Goal: Task Accomplishment & Management: Manage account settings

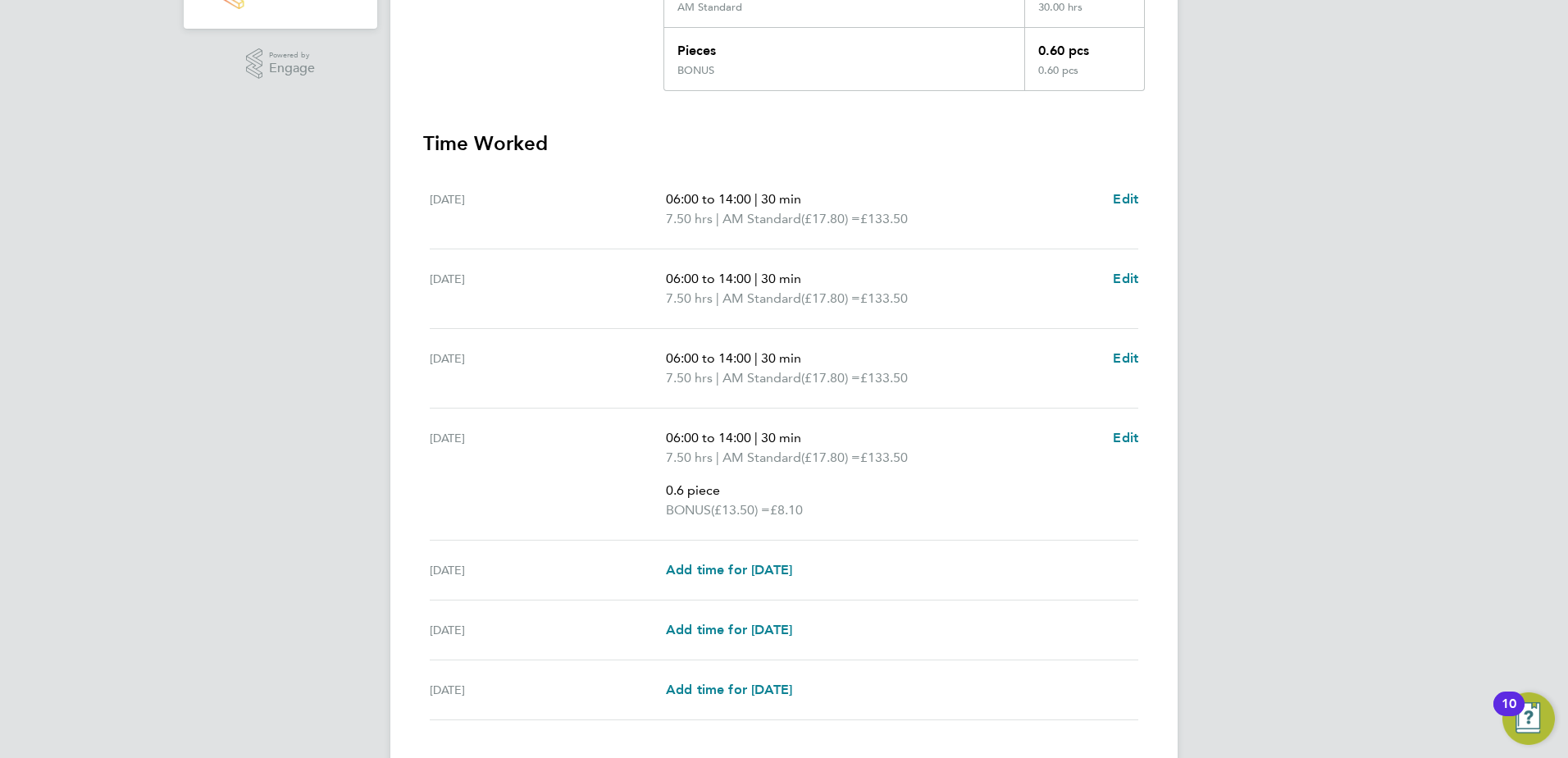
scroll to position [523, 0]
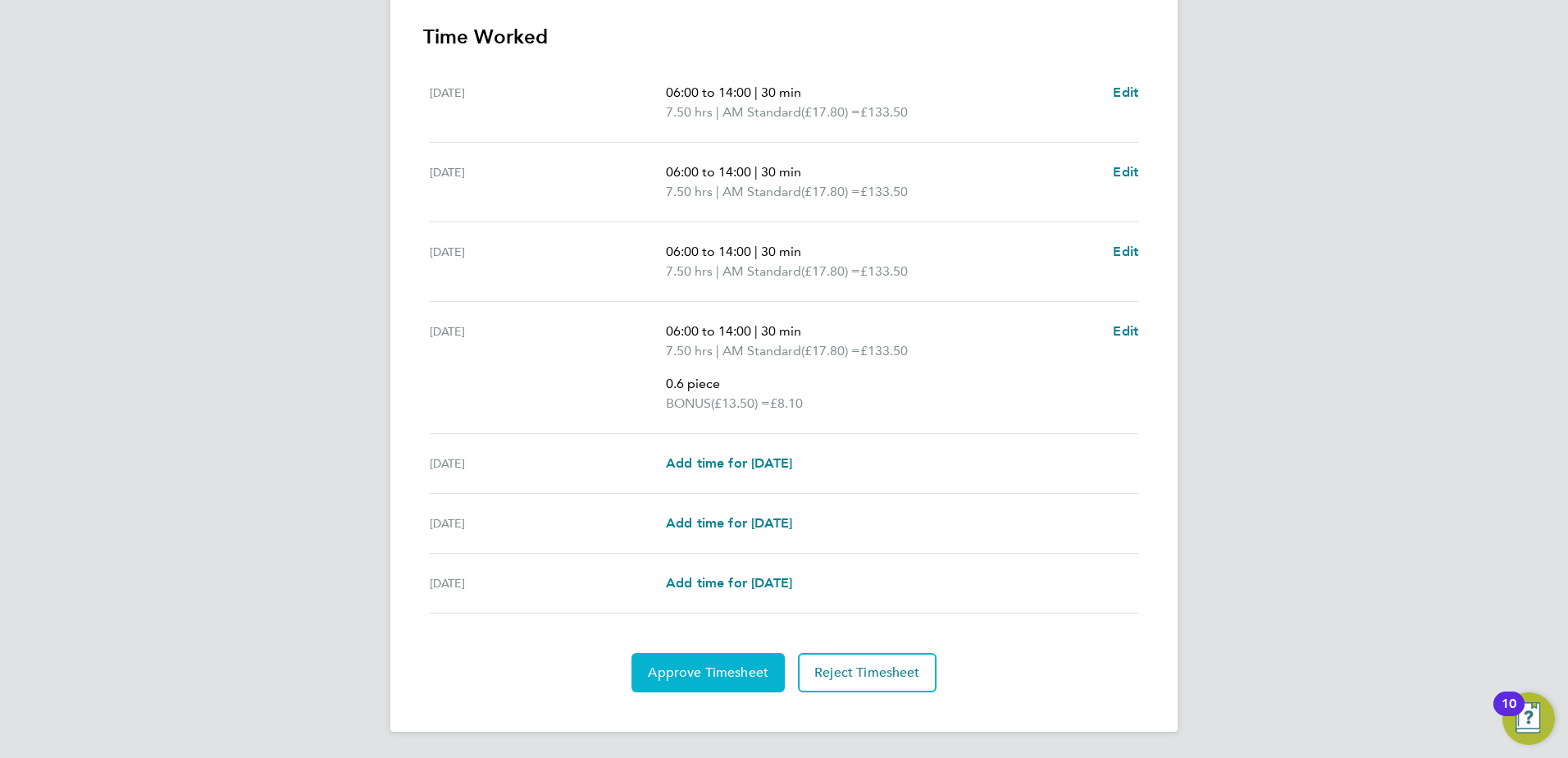
drag, startPoint x: 701, startPoint y: 660, endPoint x: 710, endPoint y: 658, distance: 9.2
click at [701, 660] on button "Approve Timesheet" at bounding box center [708, 672] width 153 height 39
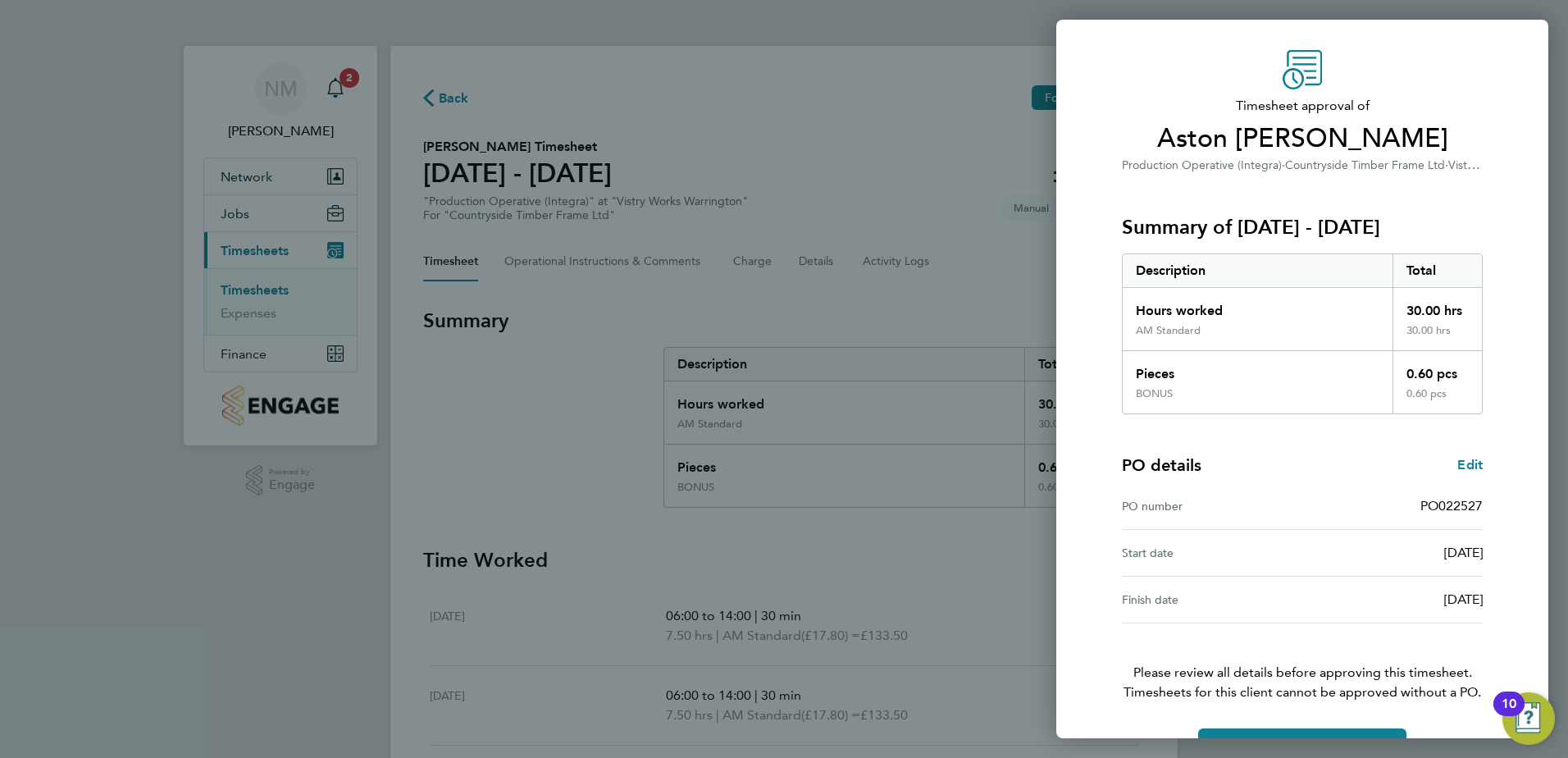
scroll to position [91, 0]
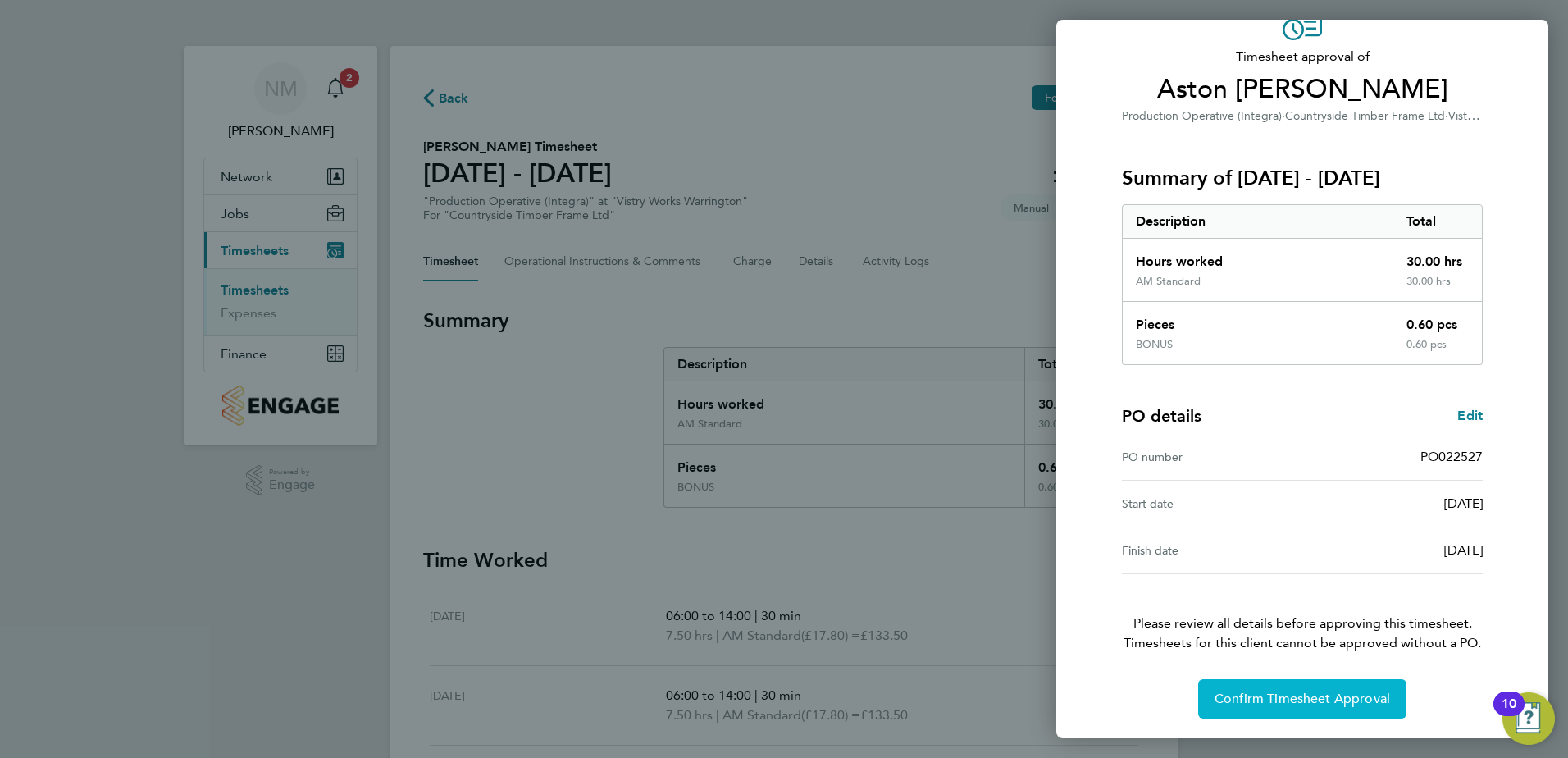
click at [1246, 696] on span "Confirm Timesheet Approval" at bounding box center [1301, 698] width 176 height 16
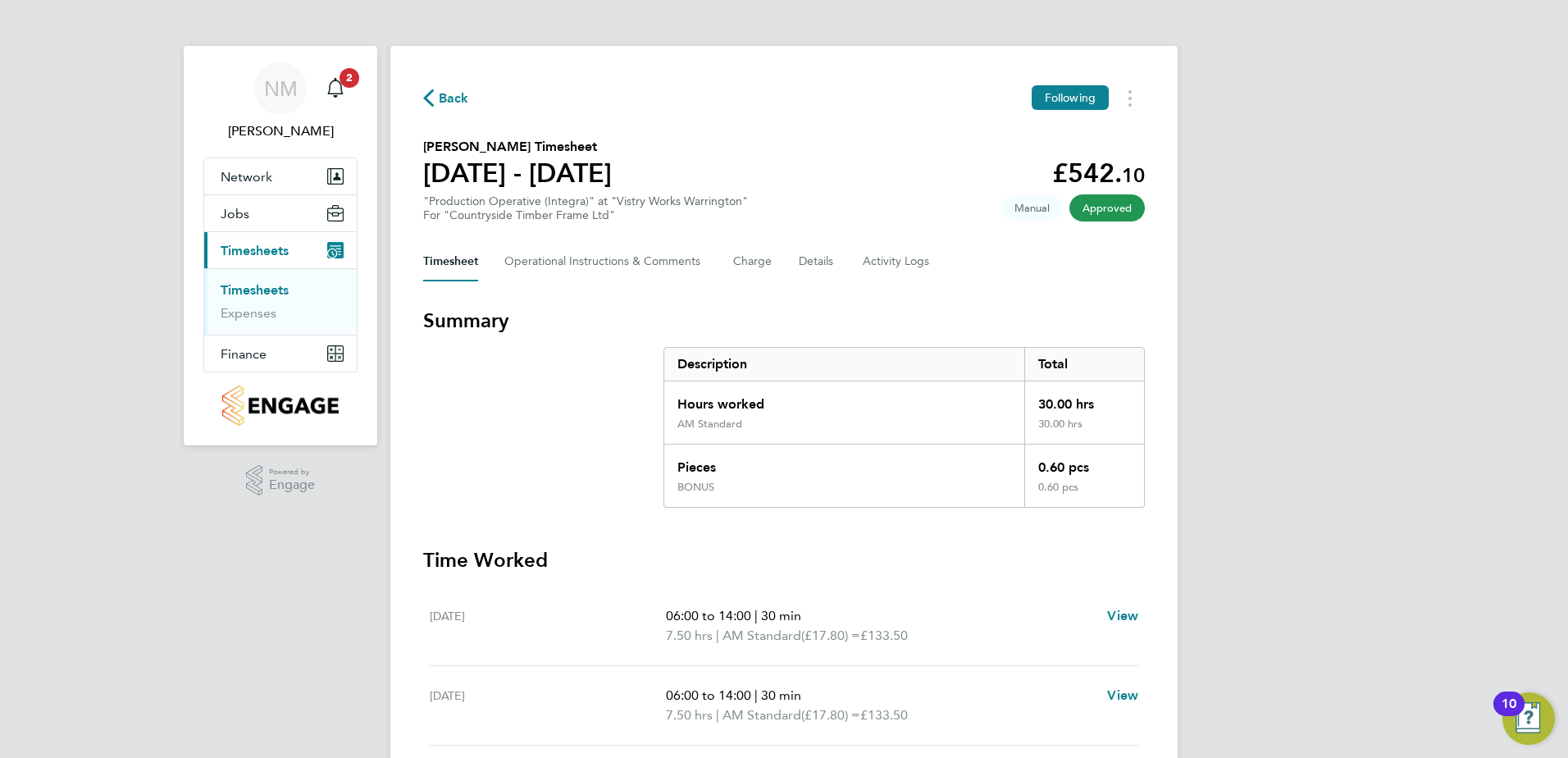
click at [447, 97] on span "Back" at bounding box center [454, 98] width 30 height 20
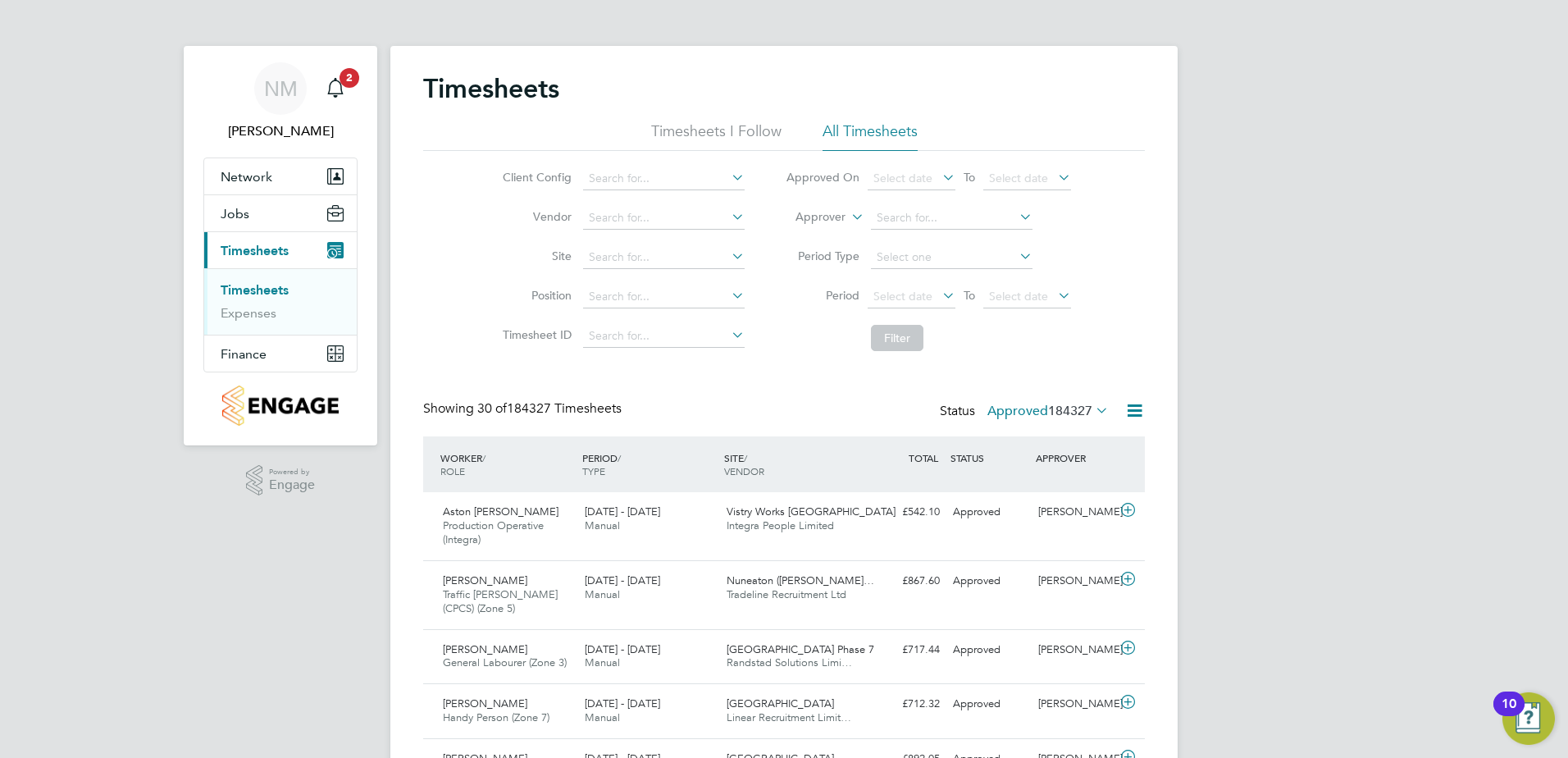
click at [726, 134] on li "Timesheets I Follow" at bounding box center [716, 136] width 130 height 29
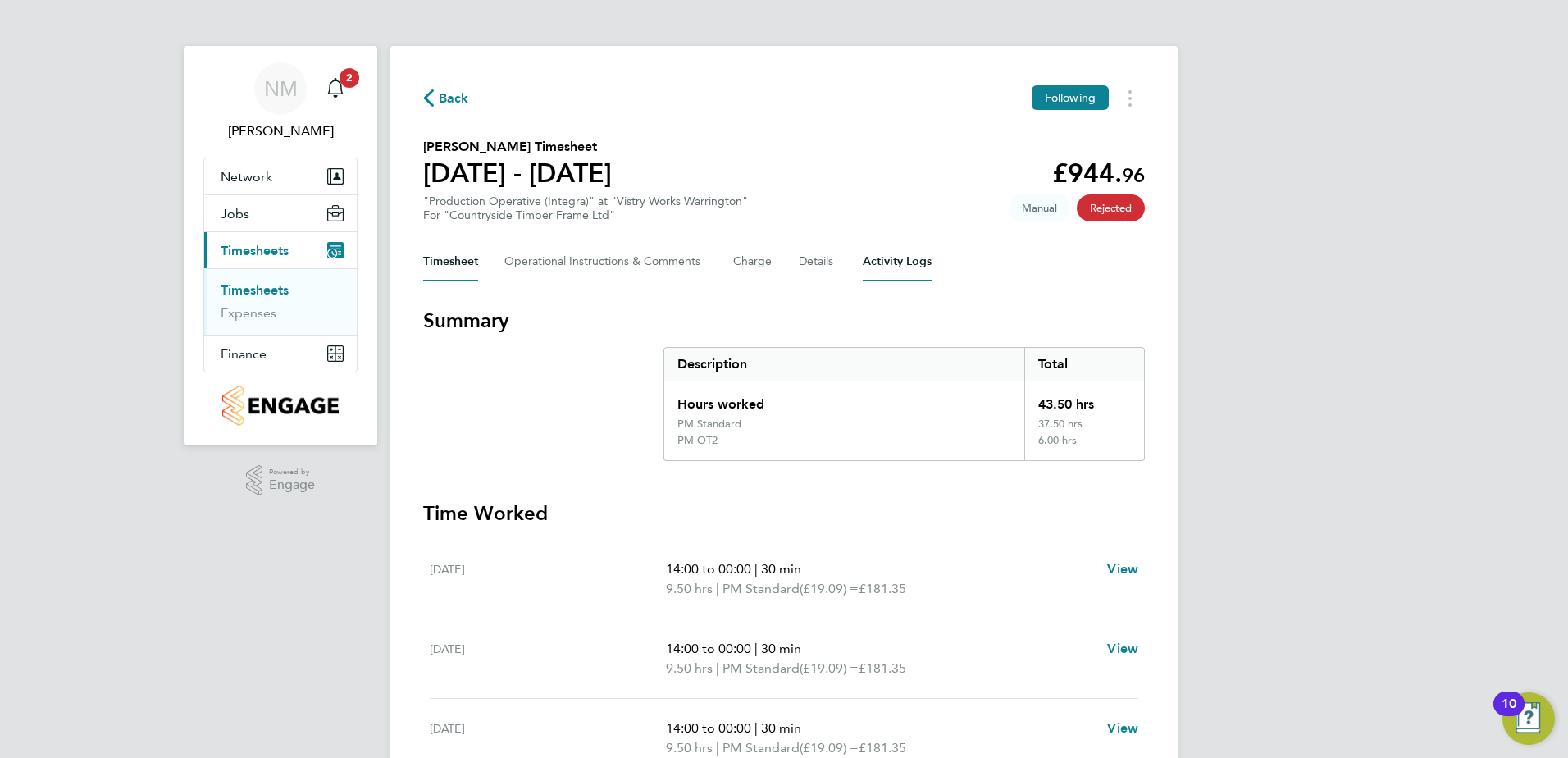
click at [901, 268] on Logs-tab "Activity Logs" at bounding box center [897, 261] width 69 height 39
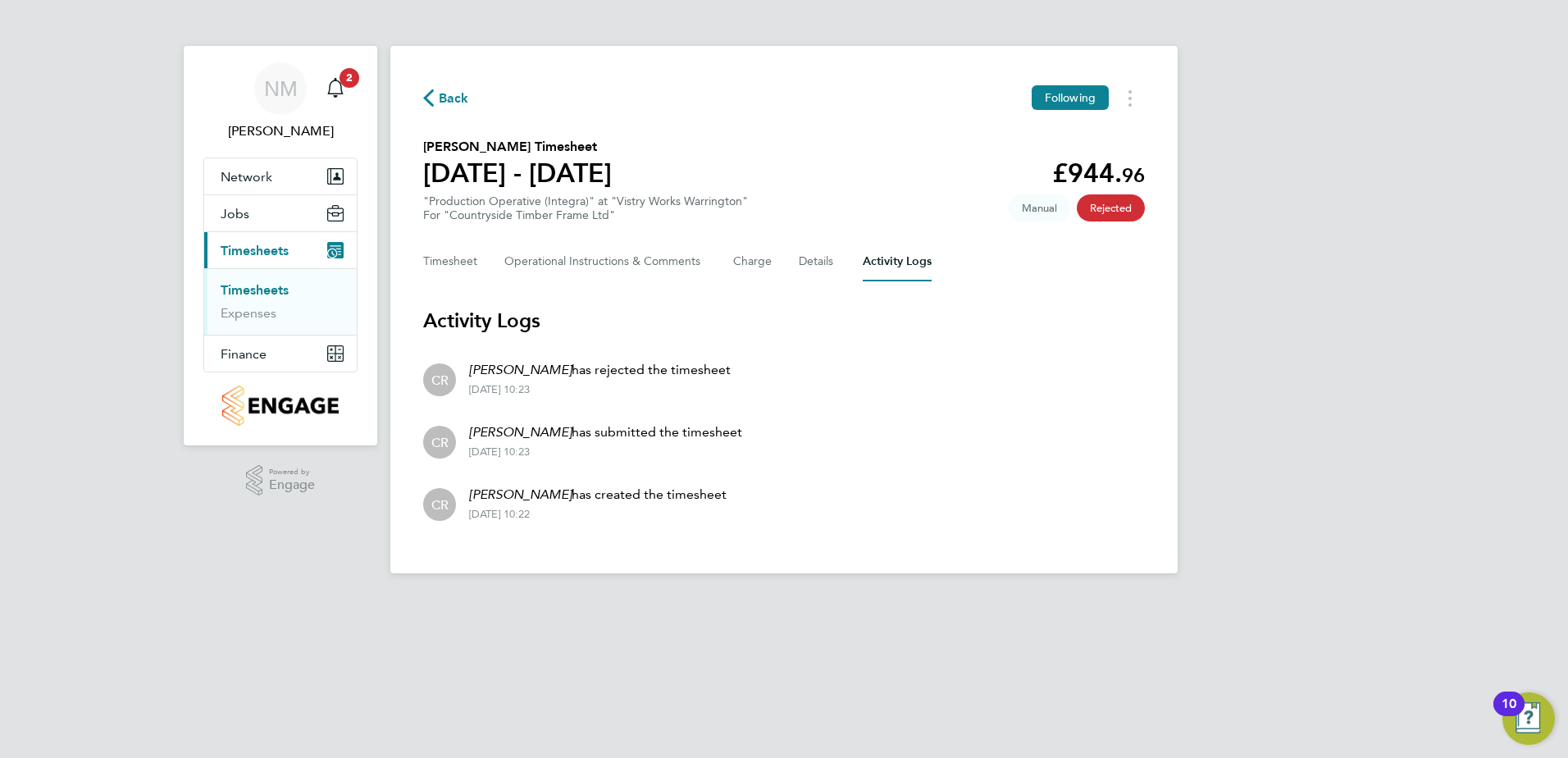
click at [467, 101] on span "Back" at bounding box center [454, 98] width 30 height 20
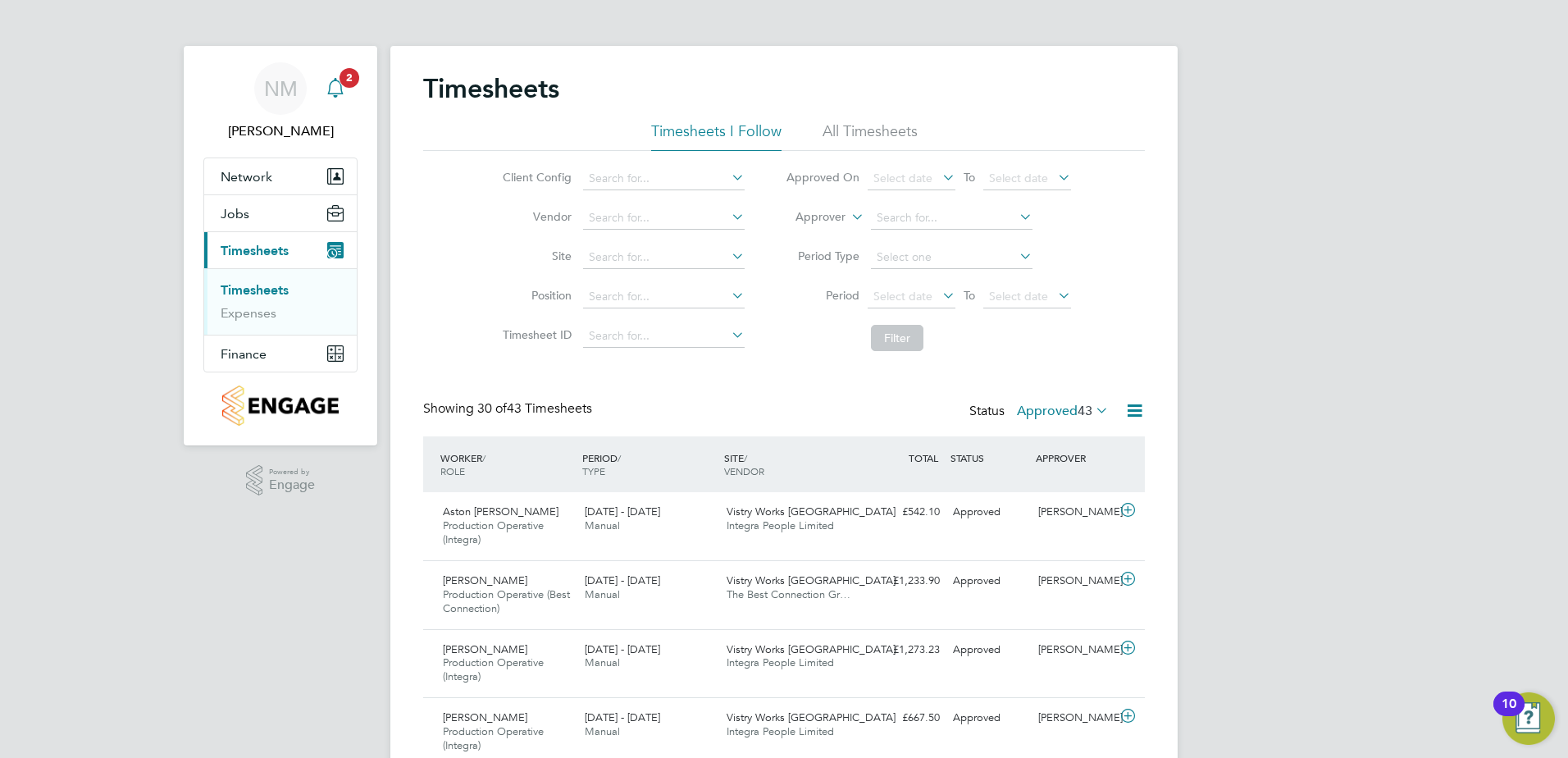
click at [341, 78] on span "2" at bounding box center [349, 78] width 20 height 20
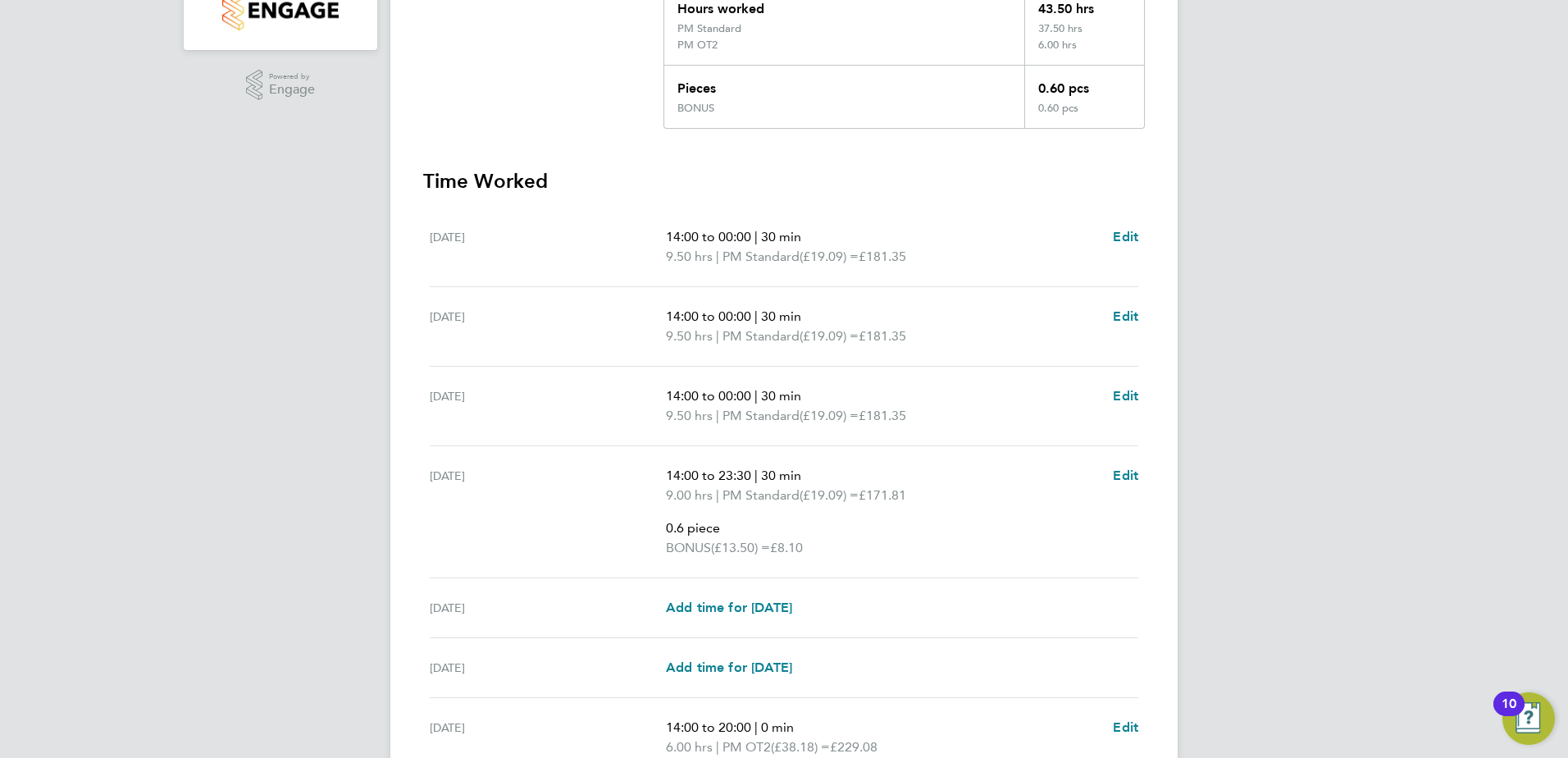
scroll to position [559, 0]
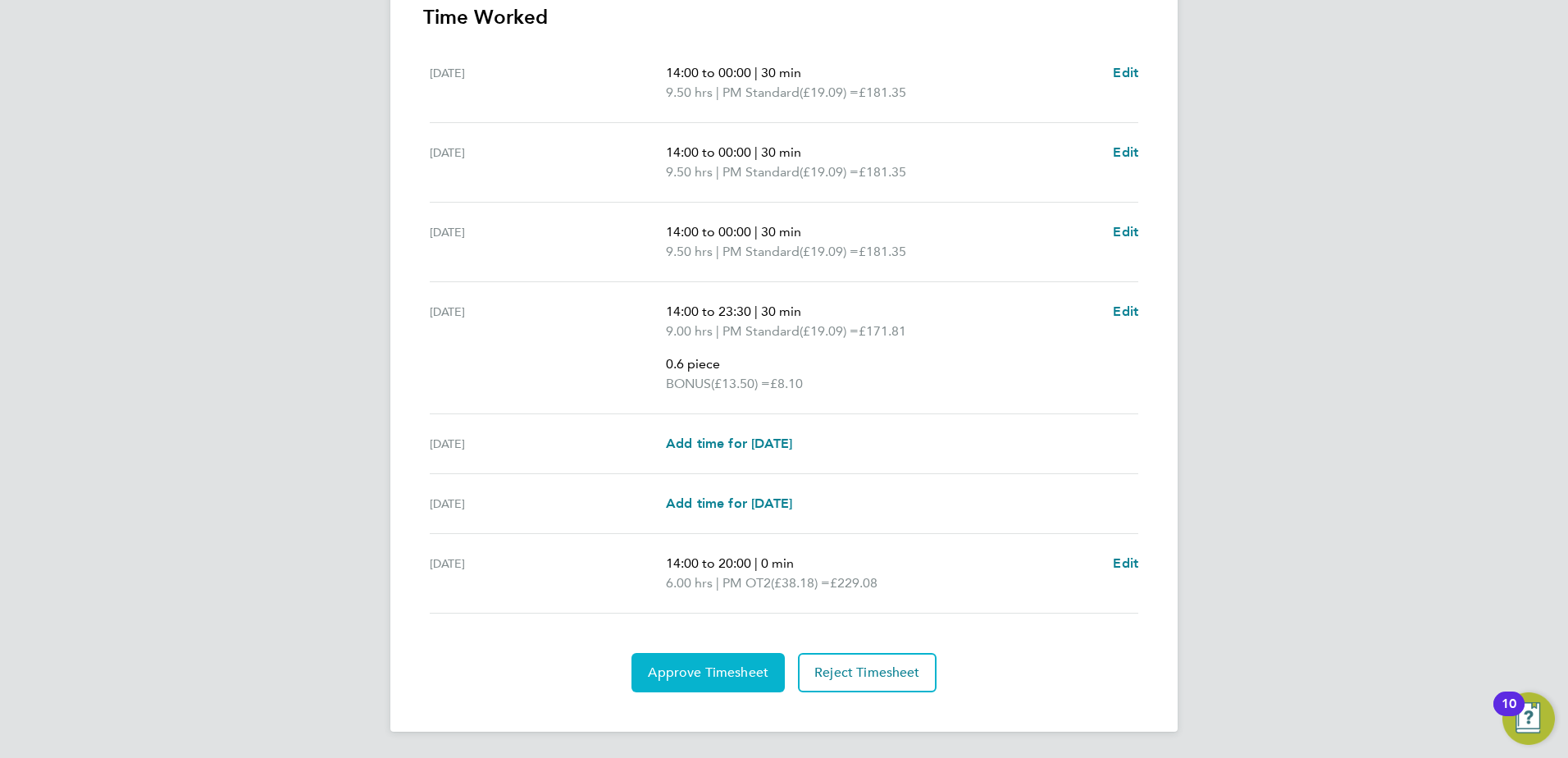
click at [681, 669] on span "Approve Timesheet" at bounding box center [708, 672] width 120 height 16
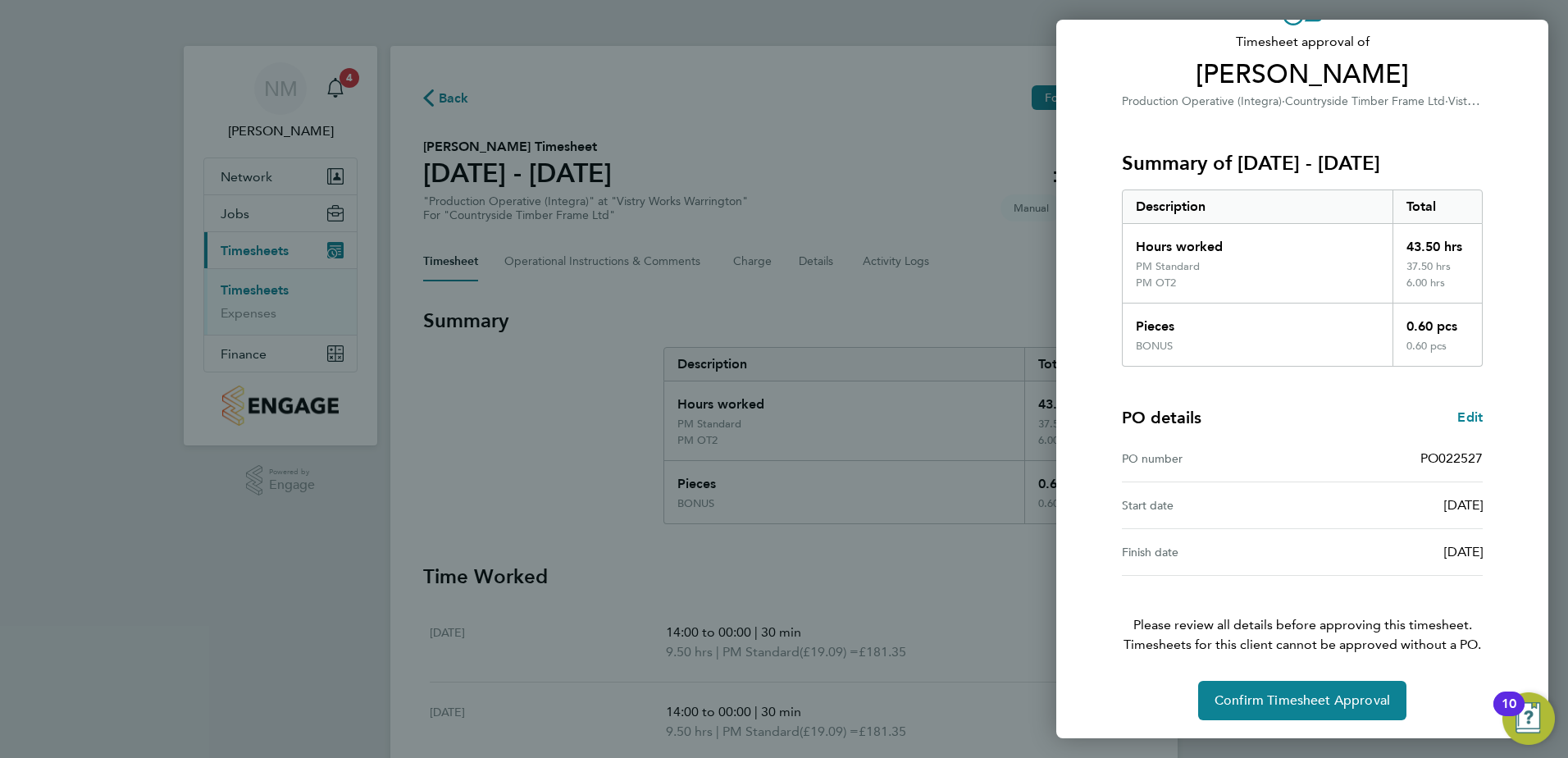
scroll to position [107, 0]
click at [1285, 696] on span "Confirm Timesheet Approval" at bounding box center [1301, 698] width 176 height 16
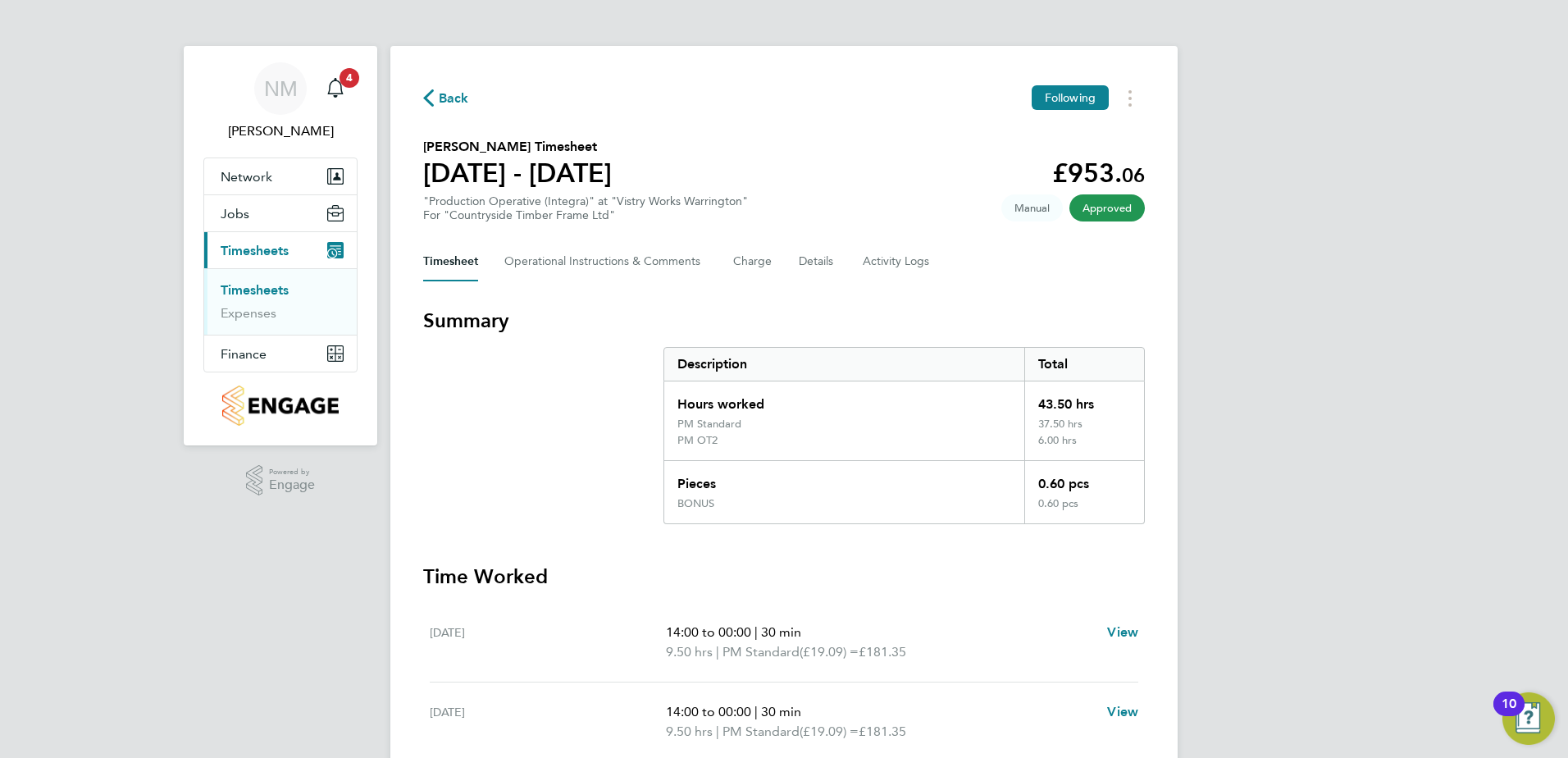
click at [456, 104] on span "Back" at bounding box center [454, 98] width 30 height 20
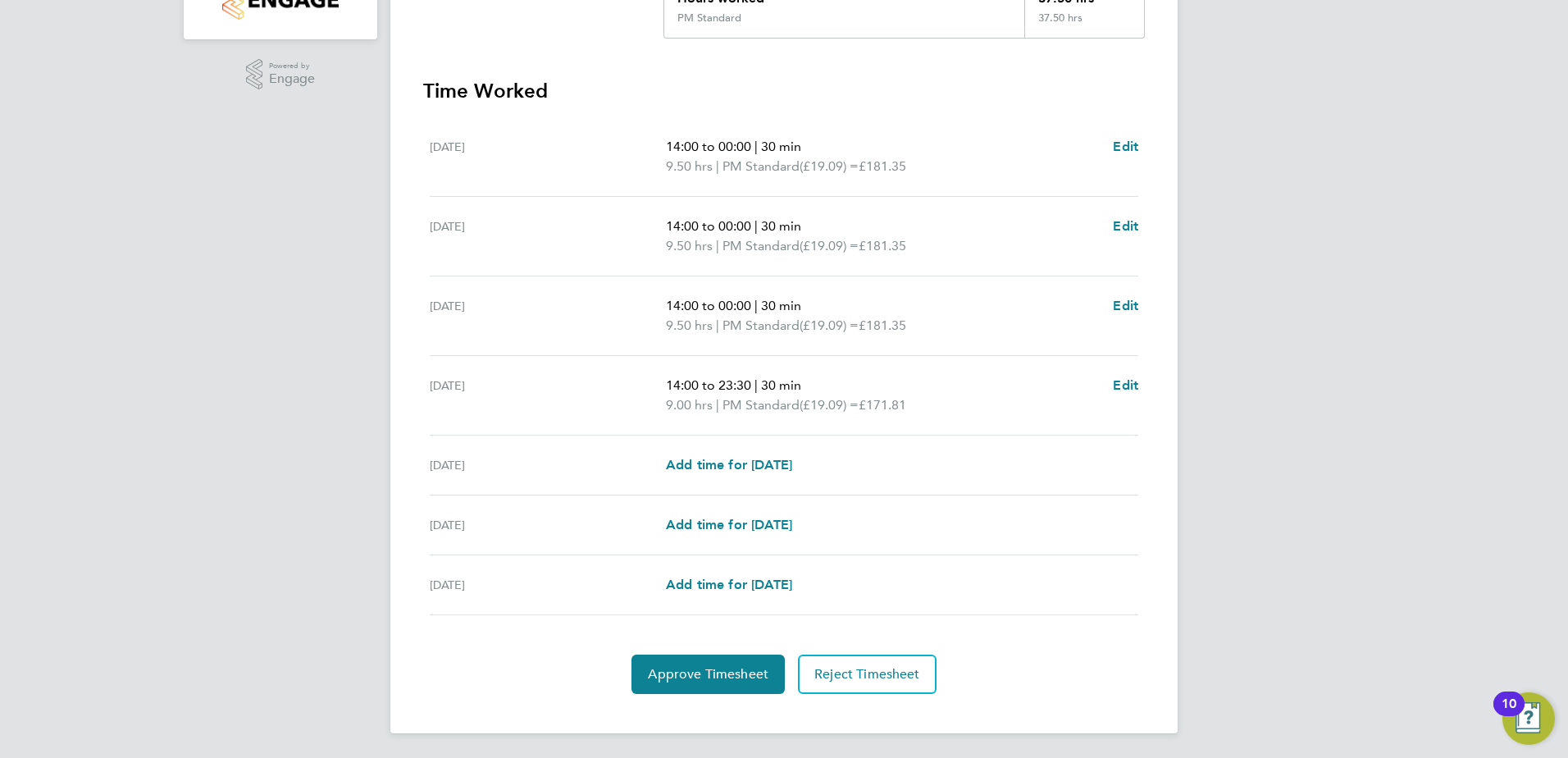
scroll to position [408, 0]
click at [716, 671] on span "Approve Timesheet" at bounding box center [708, 672] width 120 height 16
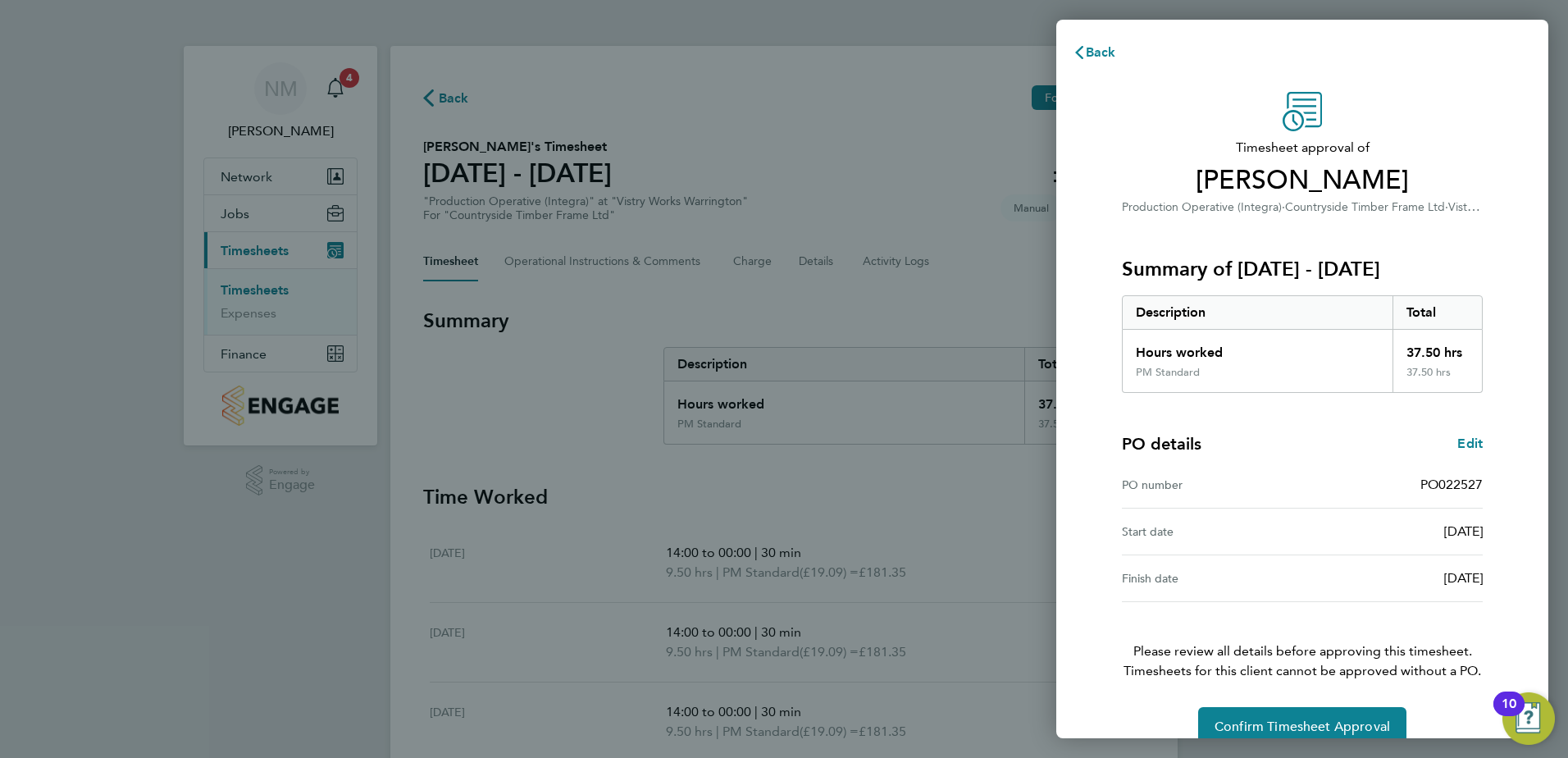
scroll to position [28, 0]
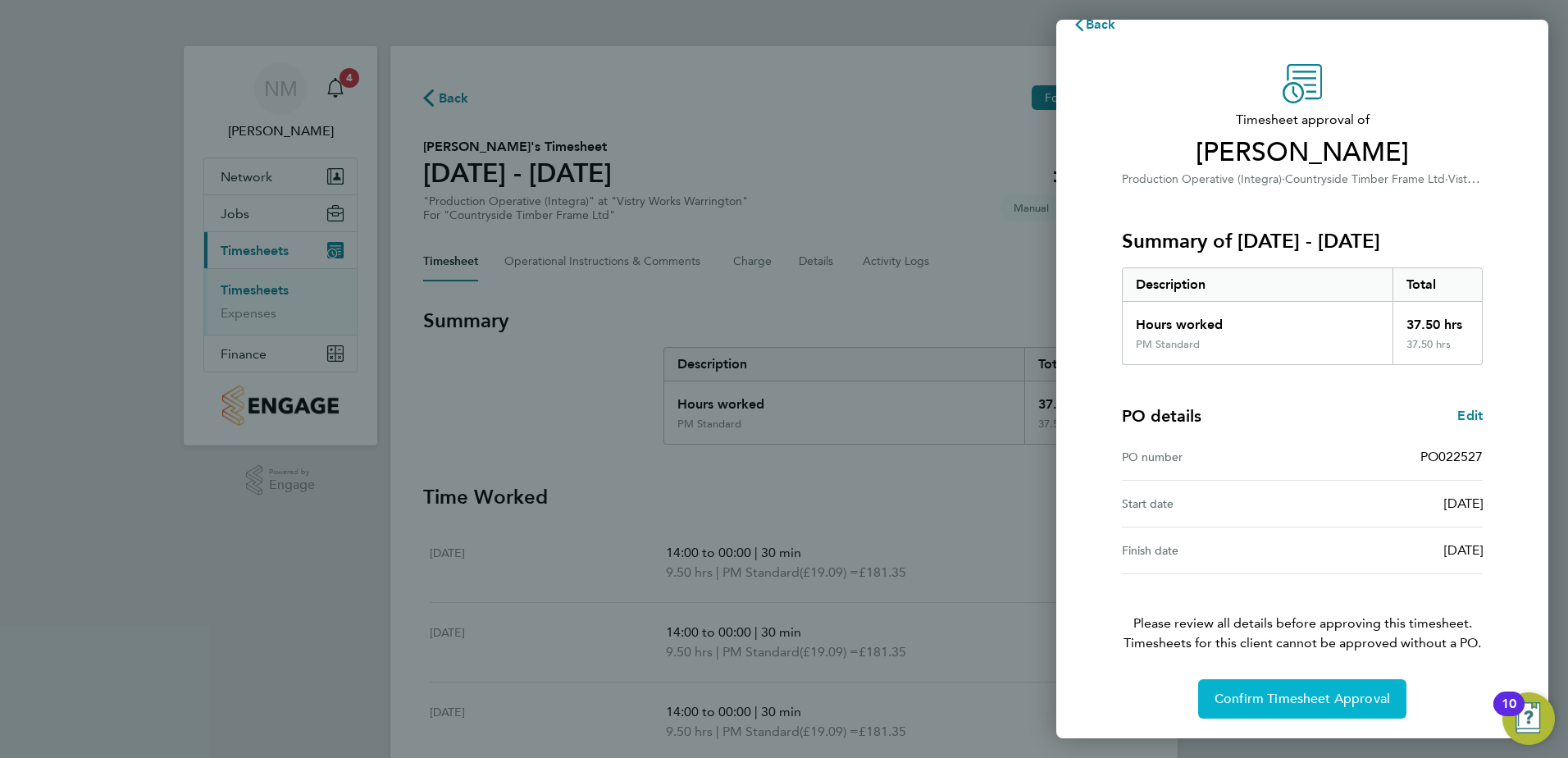
click at [1309, 695] on span "Confirm Timesheet Approval" at bounding box center [1301, 698] width 176 height 16
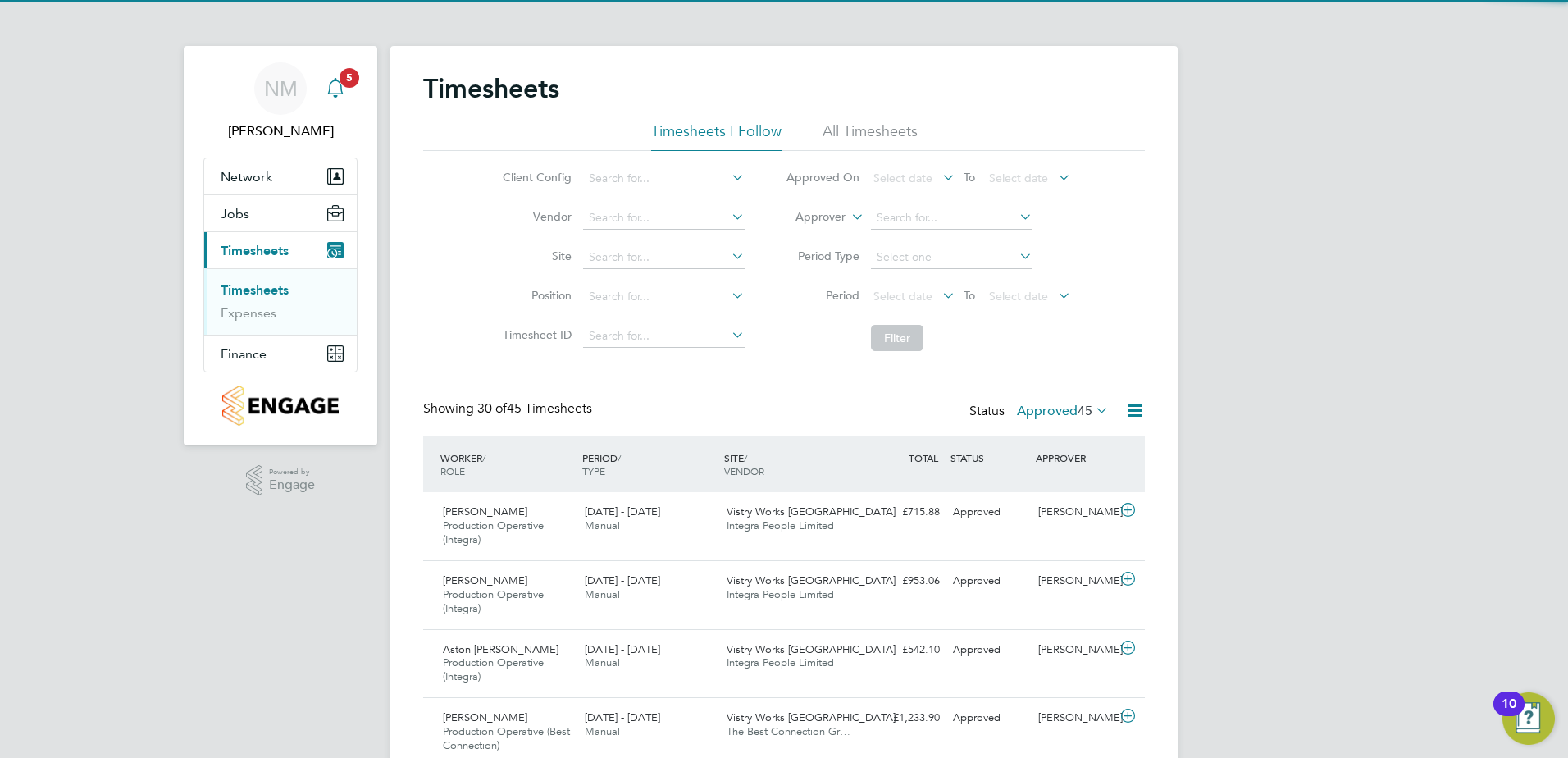
click at [345, 80] on span "5" at bounding box center [349, 78] width 20 height 20
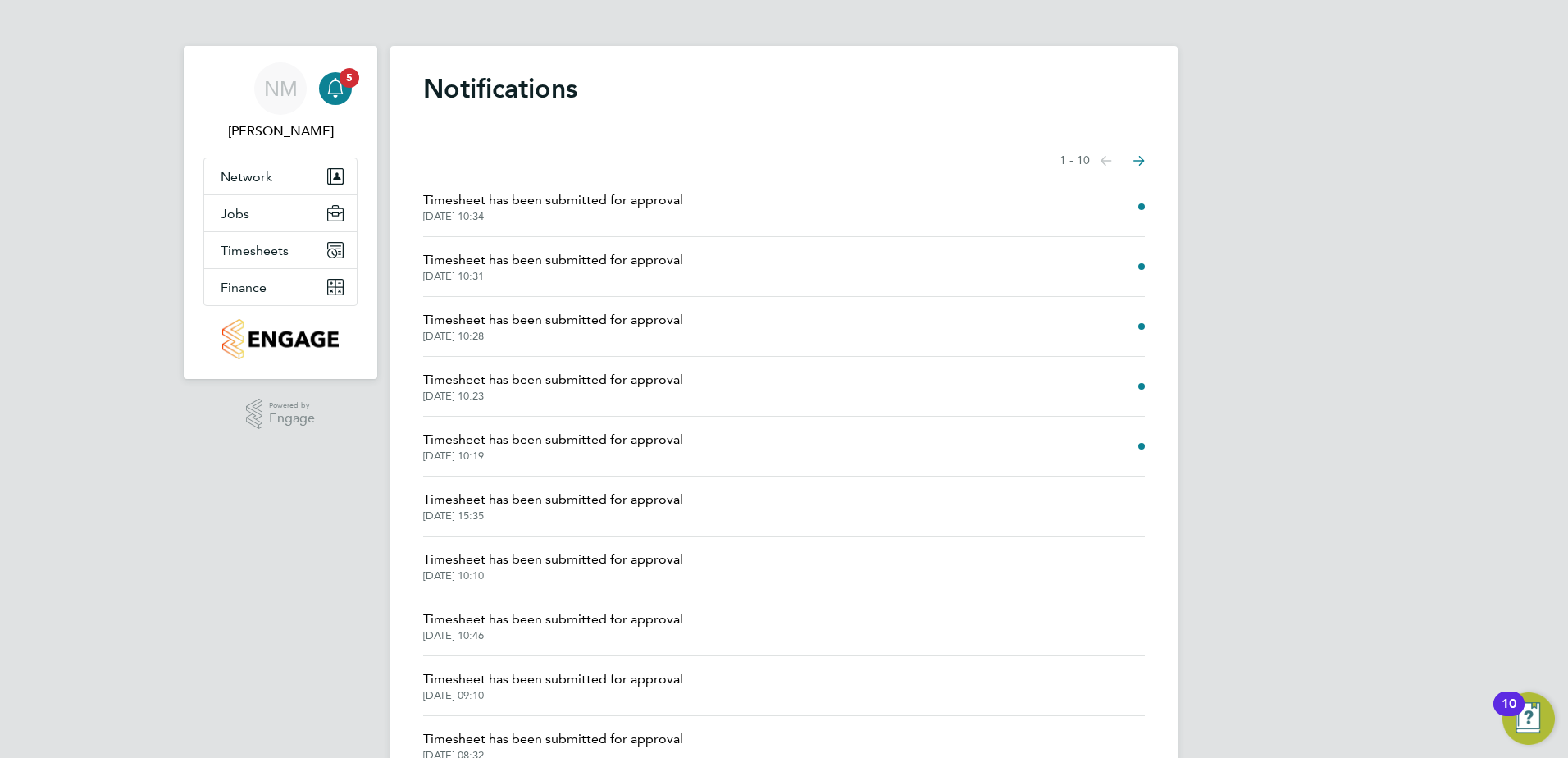
click at [1120, 205] on li "Timesheet has been submitted for approval [DATE] 10:34" at bounding box center [784, 207] width 721 height 60
click at [594, 201] on span "Timesheet has been submitted for approval" at bounding box center [554, 200] width 260 height 20
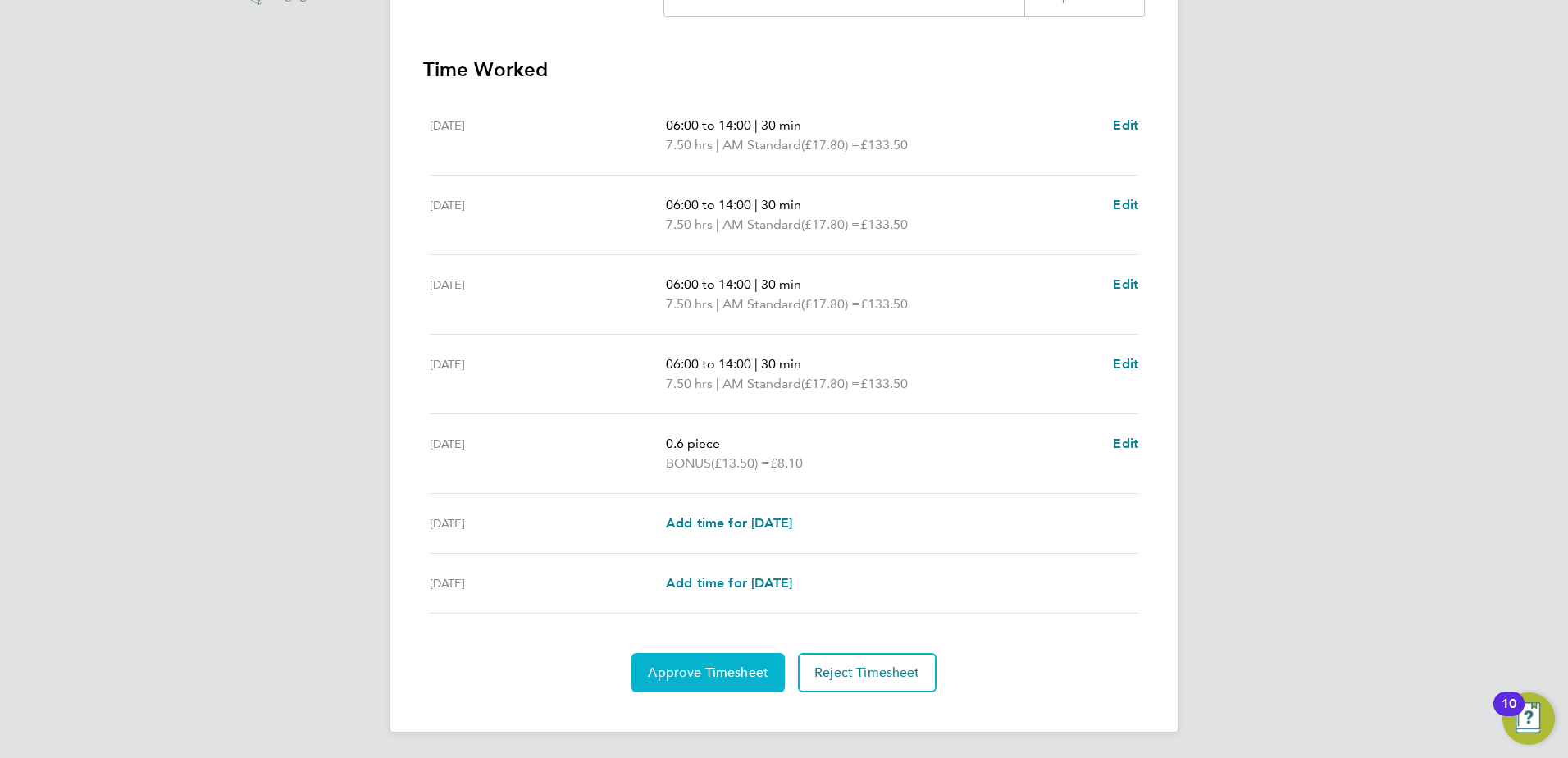
click at [694, 675] on span "Approve Timesheet" at bounding box center [708, 672] width 120 height 16
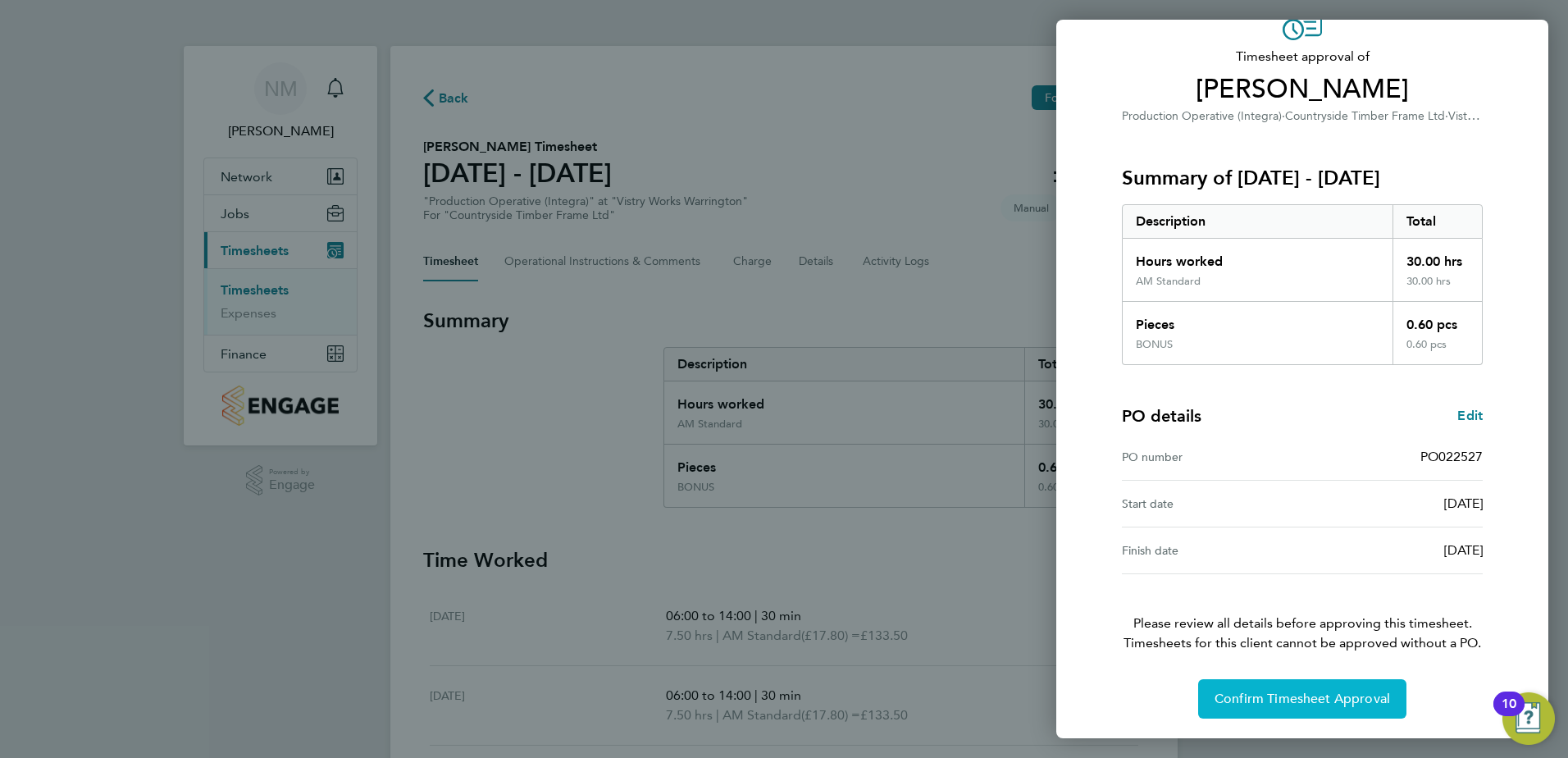
click at [1306, 690] on button "Confirm Timesheet Approval" at bounding box center [1302, 699] width 209 height 39
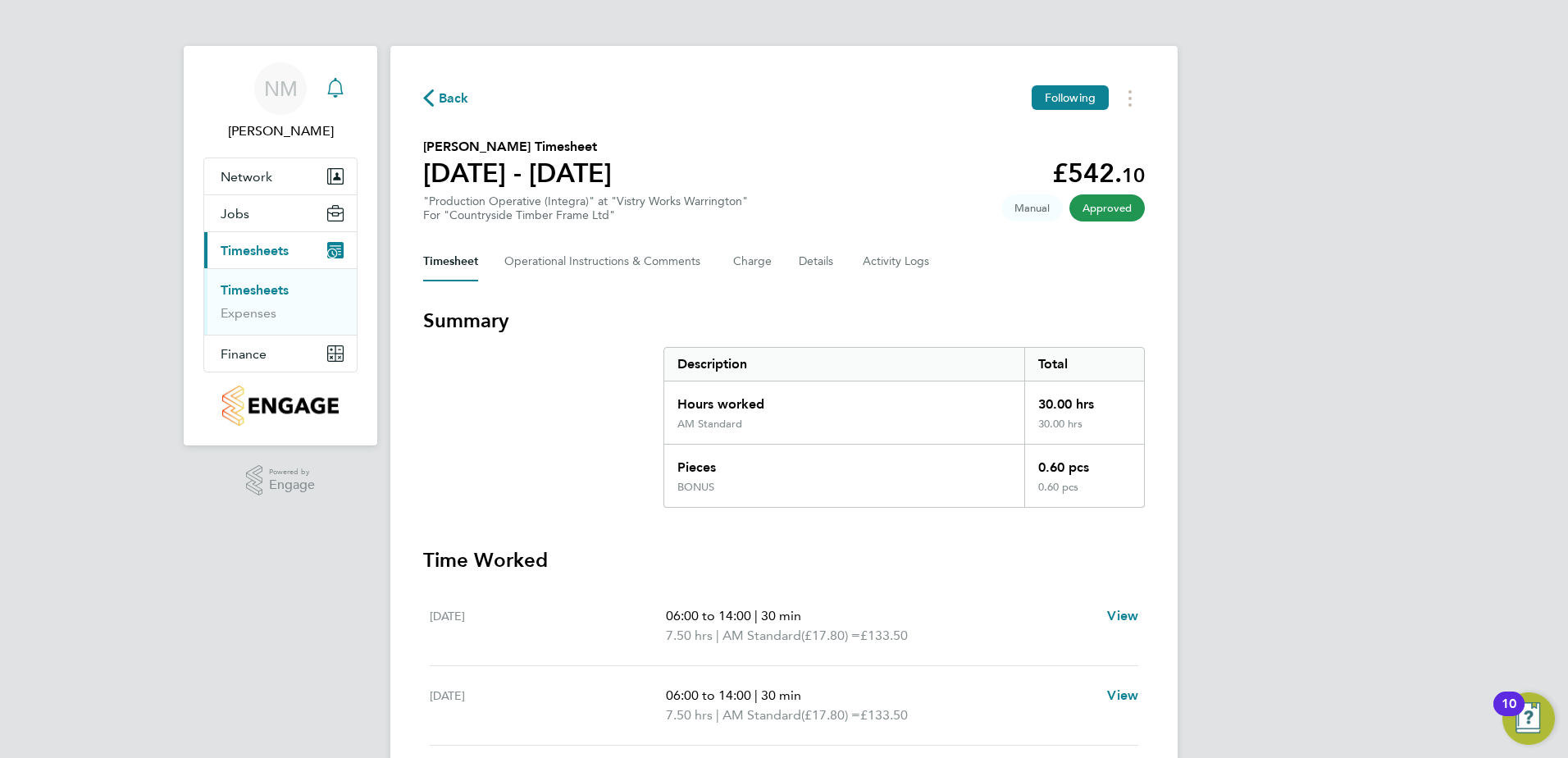
click at [335, 87] on icon "Main navigation" at bounding box center [335, 87] width 20 height 20
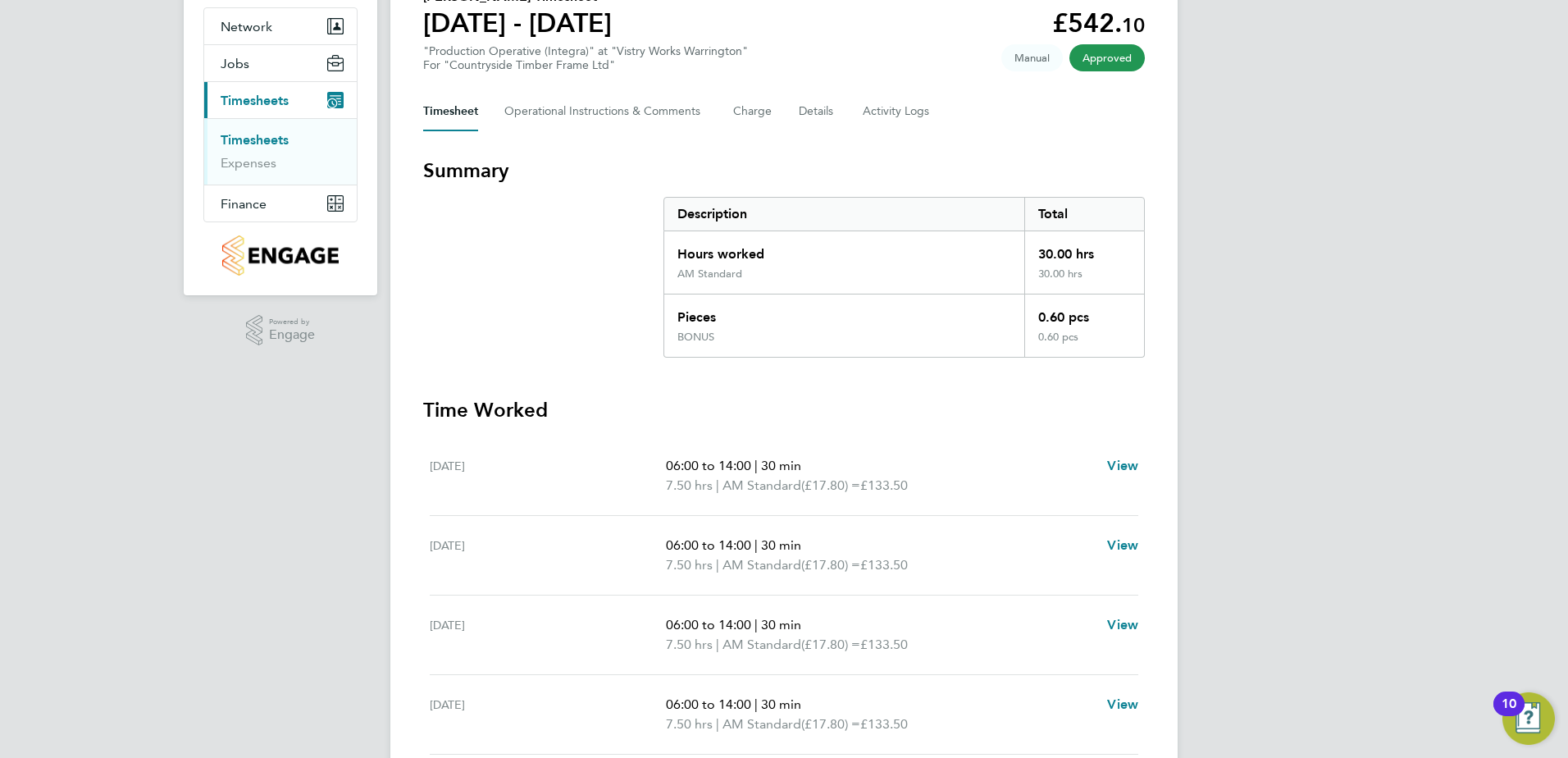
scroll to position [164, 0]
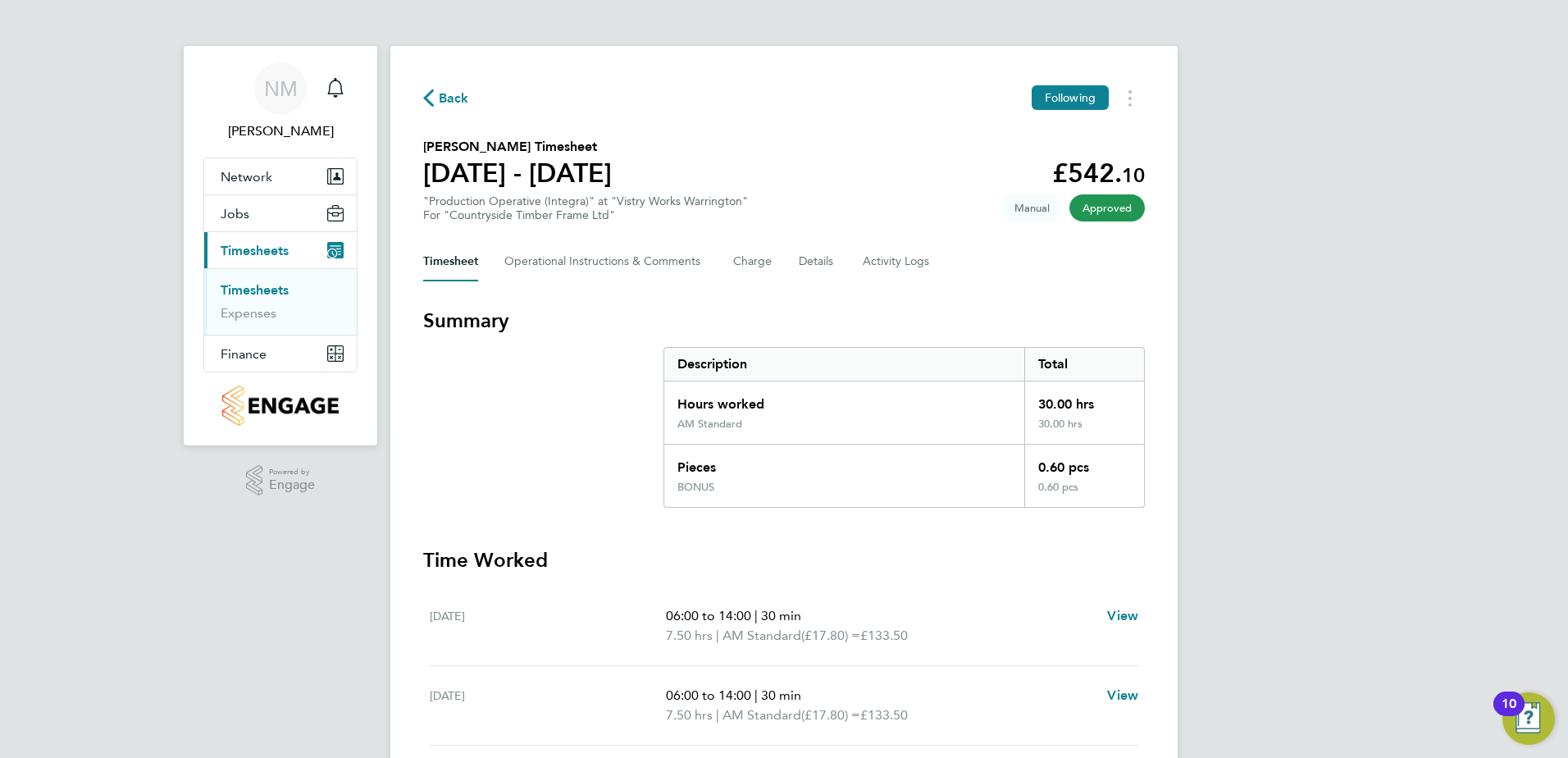
scroll to position [82, 0]
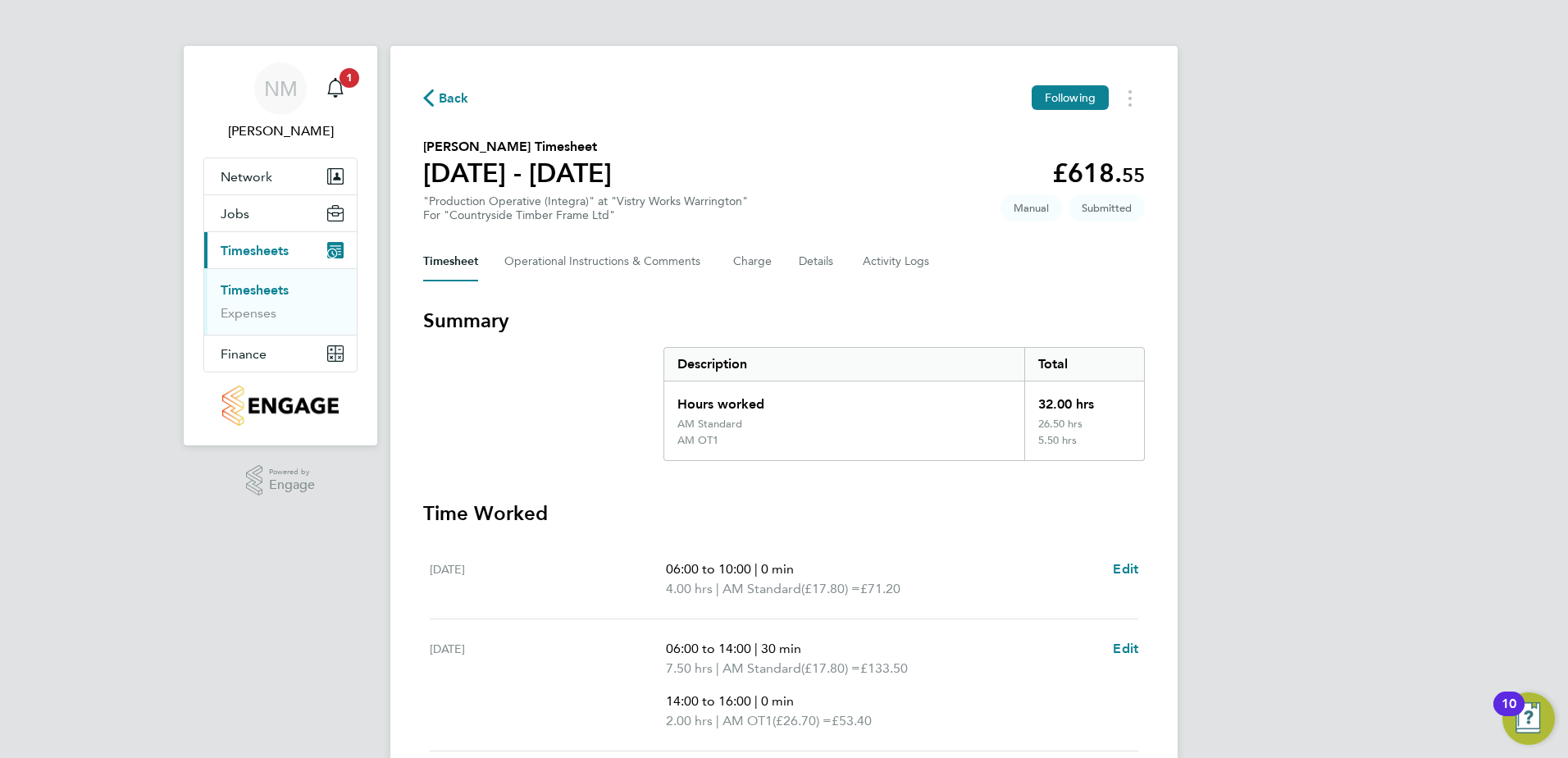
click at [449, 95] on span "Back" at bounding box center [454, 98] width 30 height 20
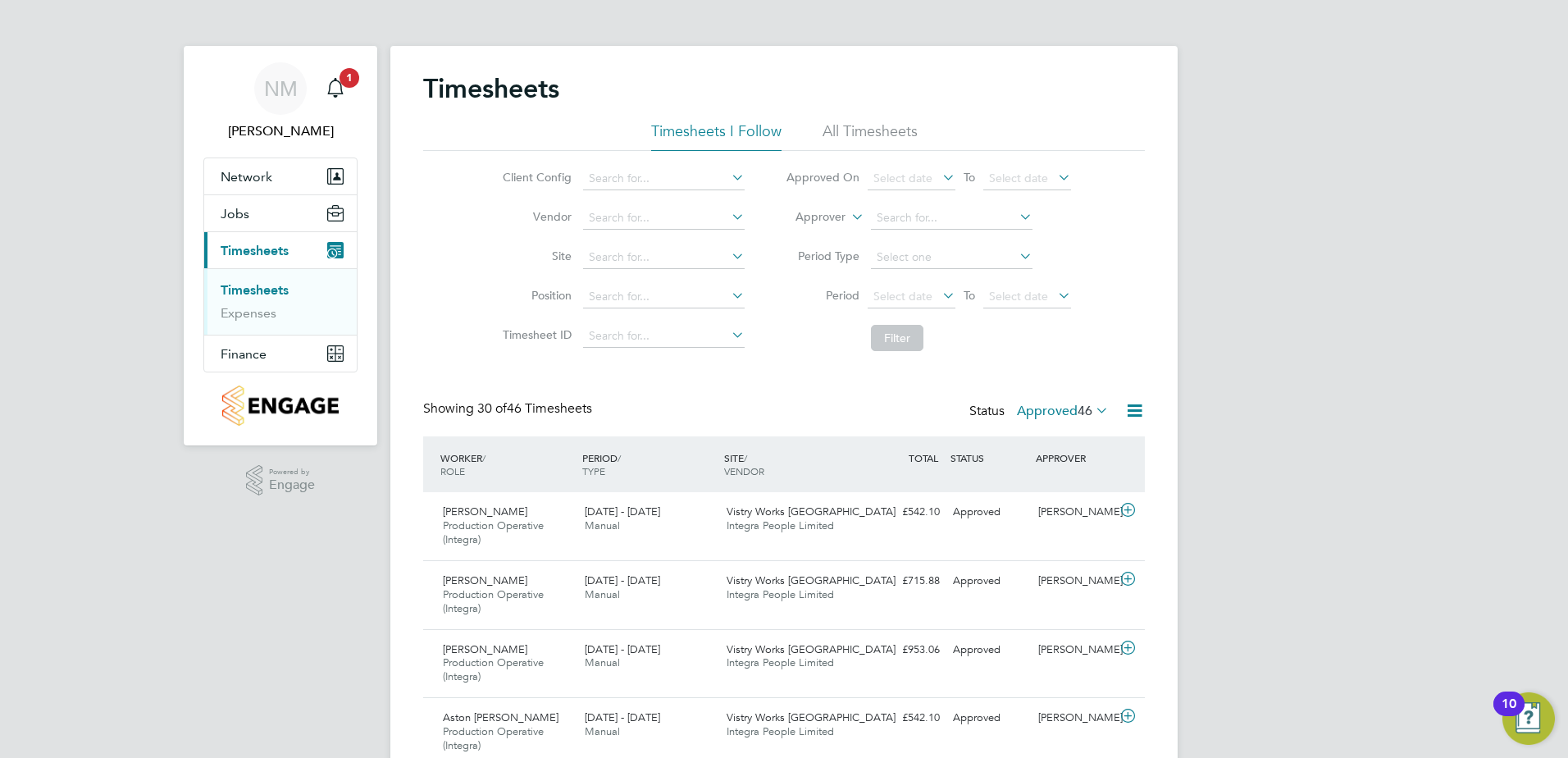
click at [1092, 411] on icon at bounding box center [1092, 410] width 0 height 23
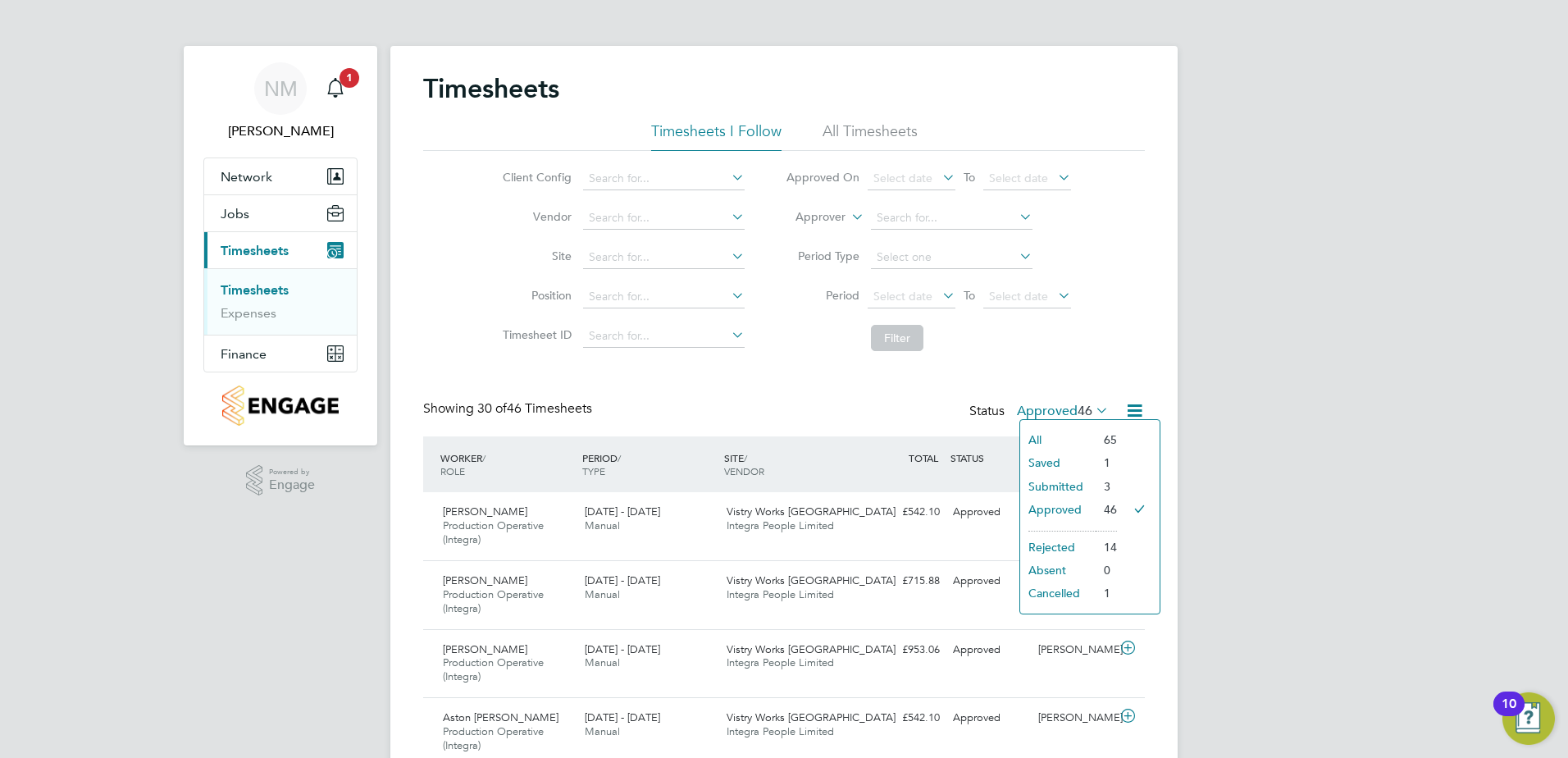
click at [1090, 486] on li "Submitted" at bounding box center [1057, 487] width 76 height 23
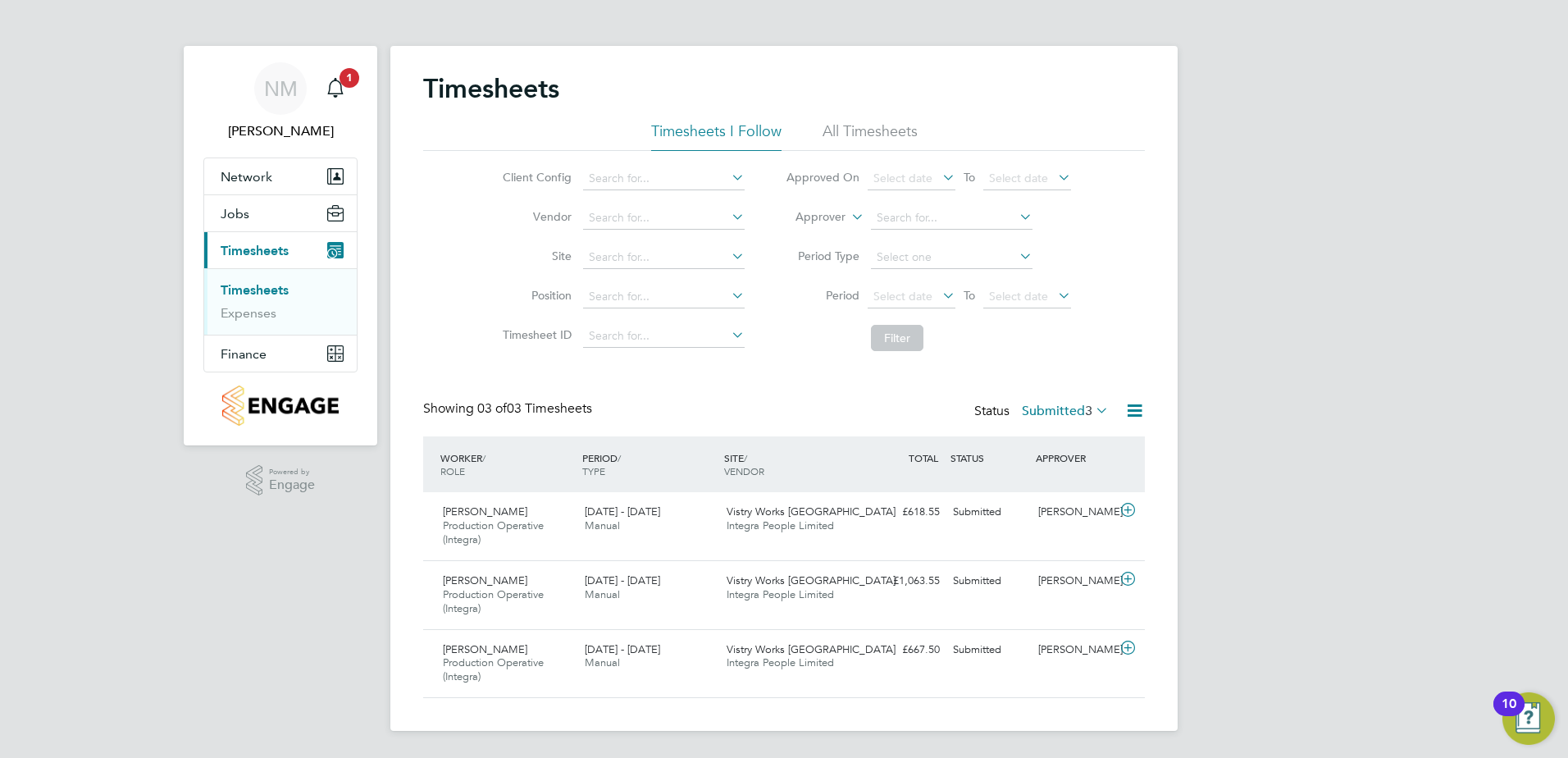
click at [1092, 407] on label "Submitted 3" at bounding box center [1064, 411] width 86 height 16
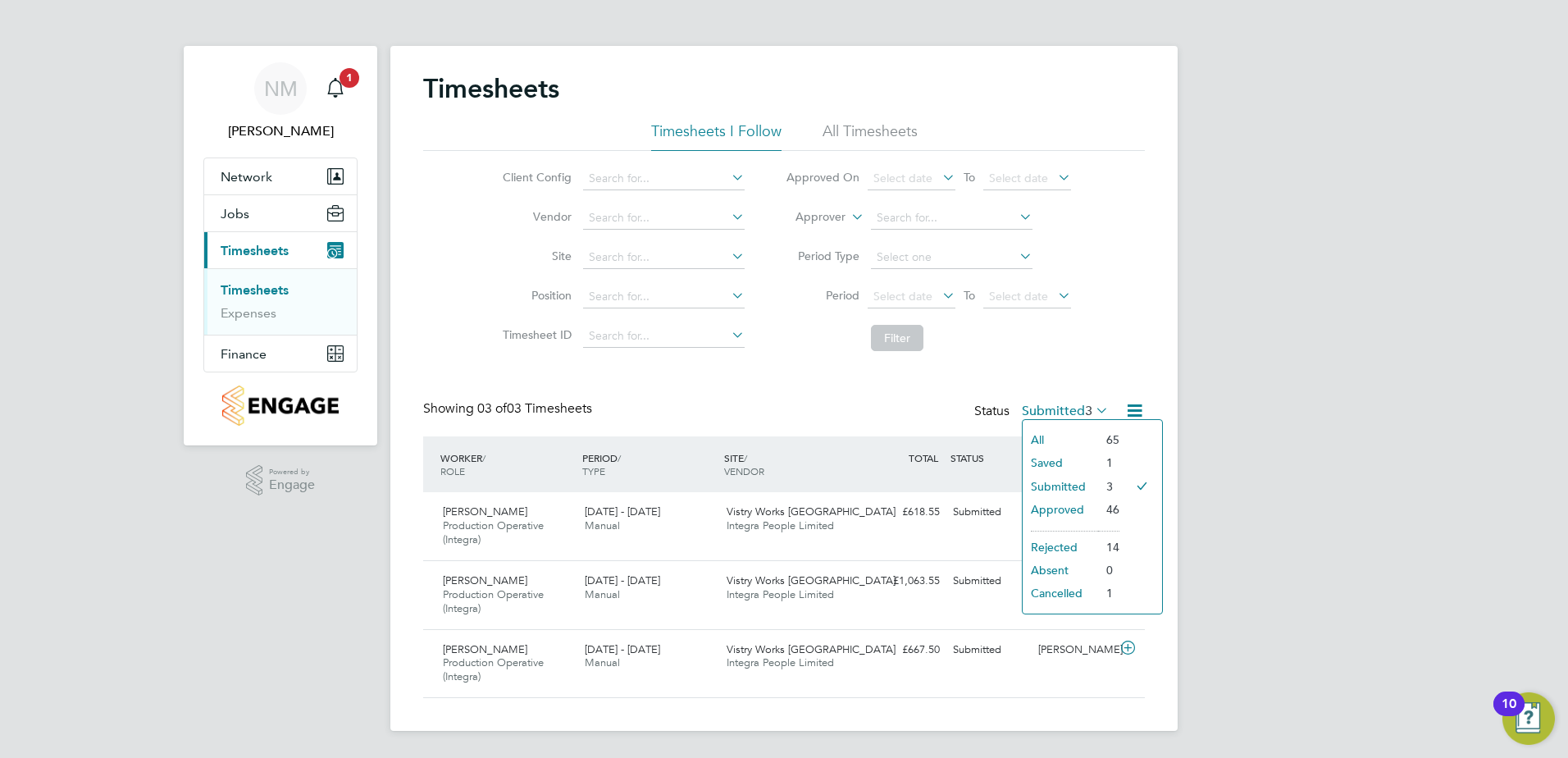
click at [1096, 503] on li "Approved" at bounding box center [1060, 509] width 76 height 23
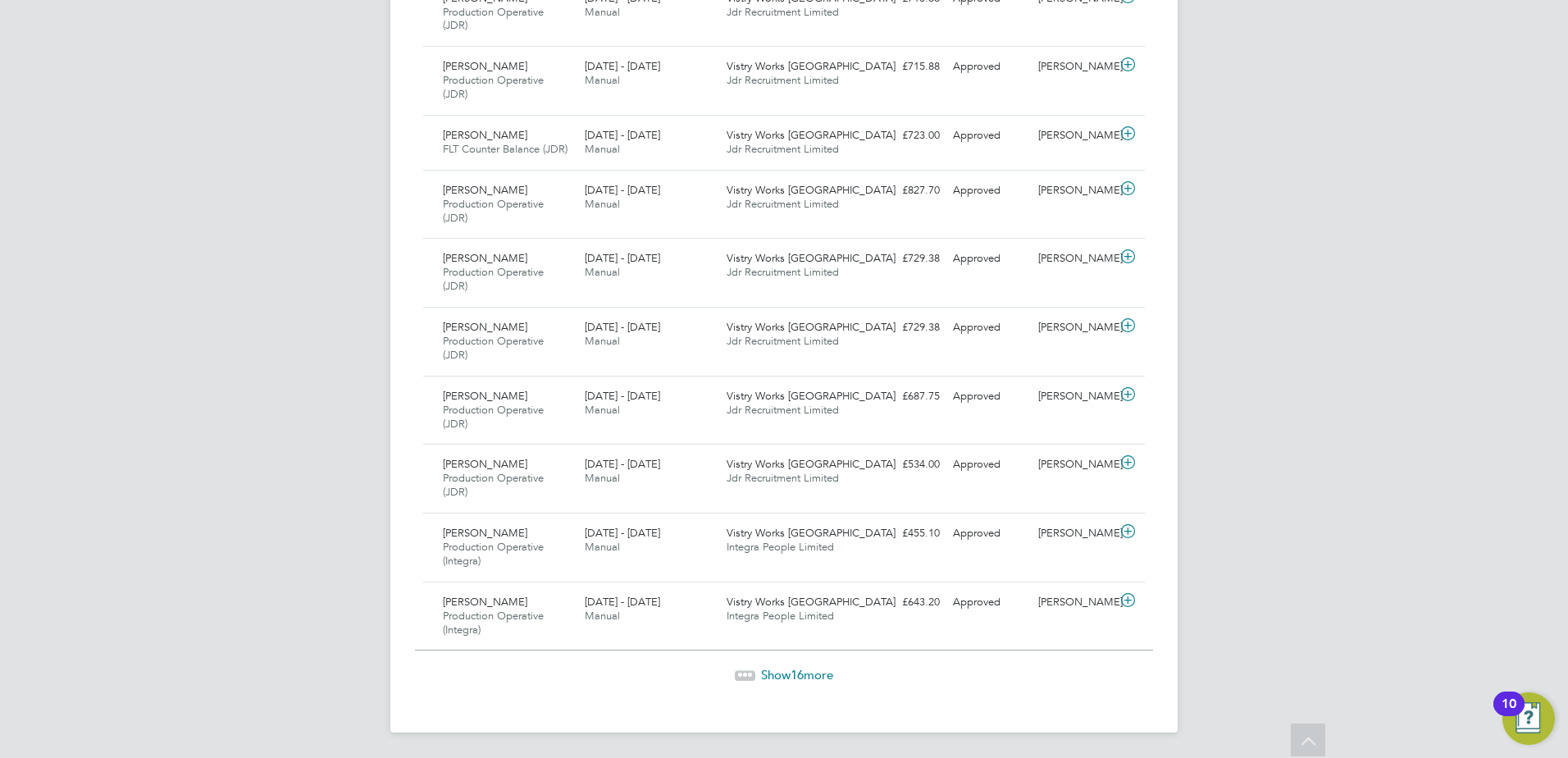
click at [780, 671] on span "Show 16 more" at bounding box center [797, 674] width 72 height 15
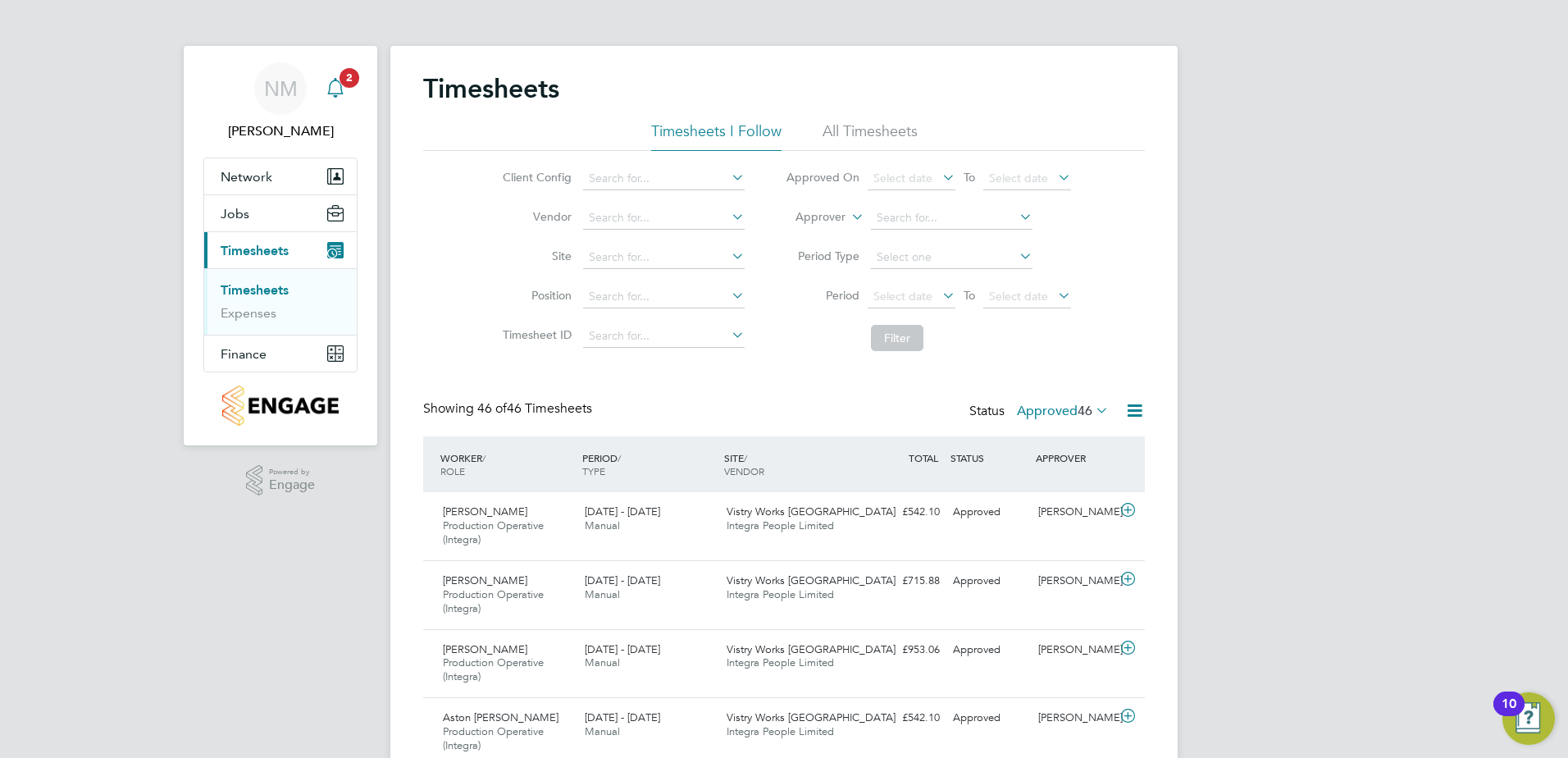
click at [339, 84] on icon "Main navigation" at bounding box center [335, 87] width 20 height 20
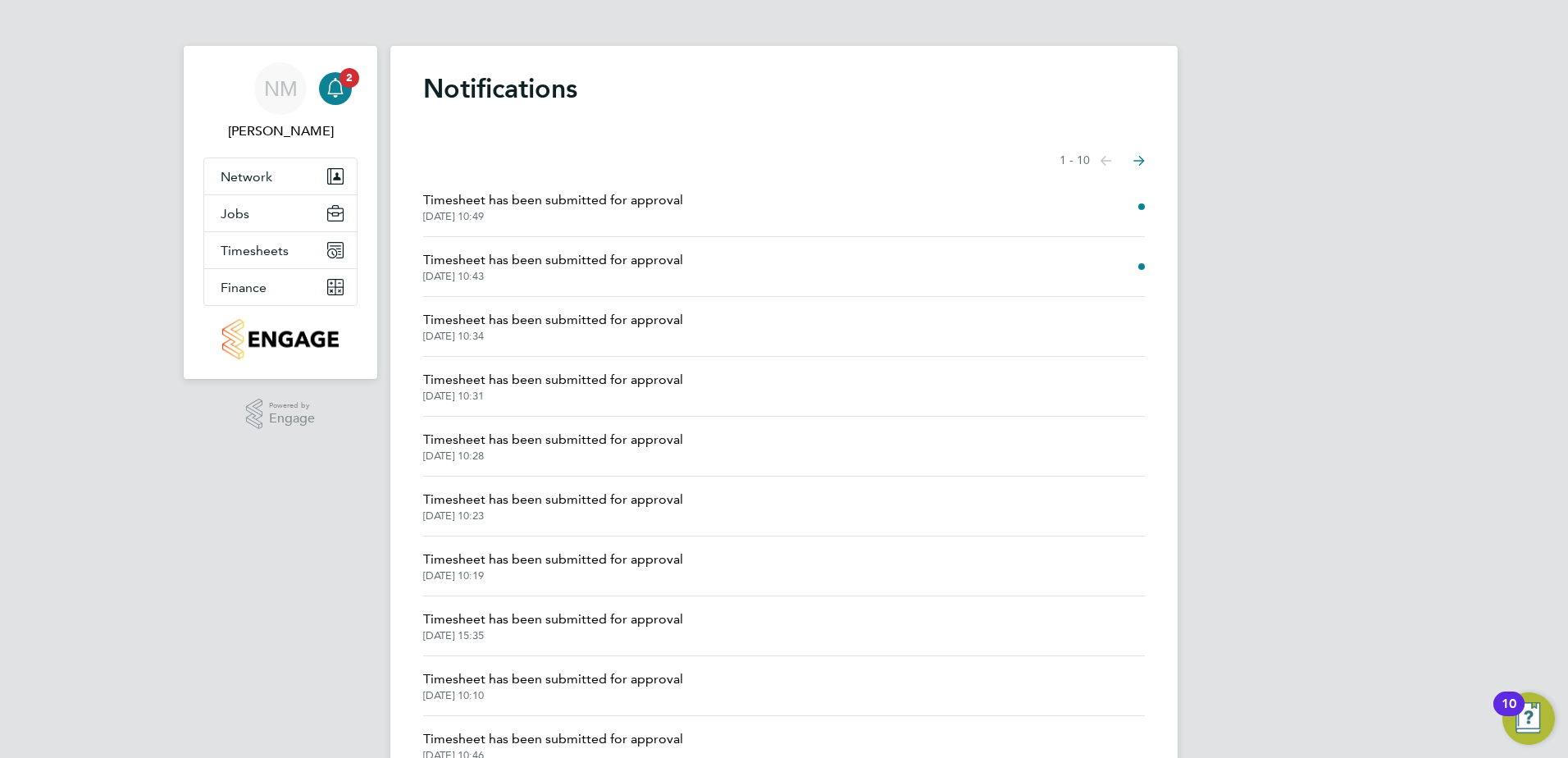
click at [595, 260] on span "Timesheet has been submitted for approval" at bounding box center [554, 260] width 260 height 20
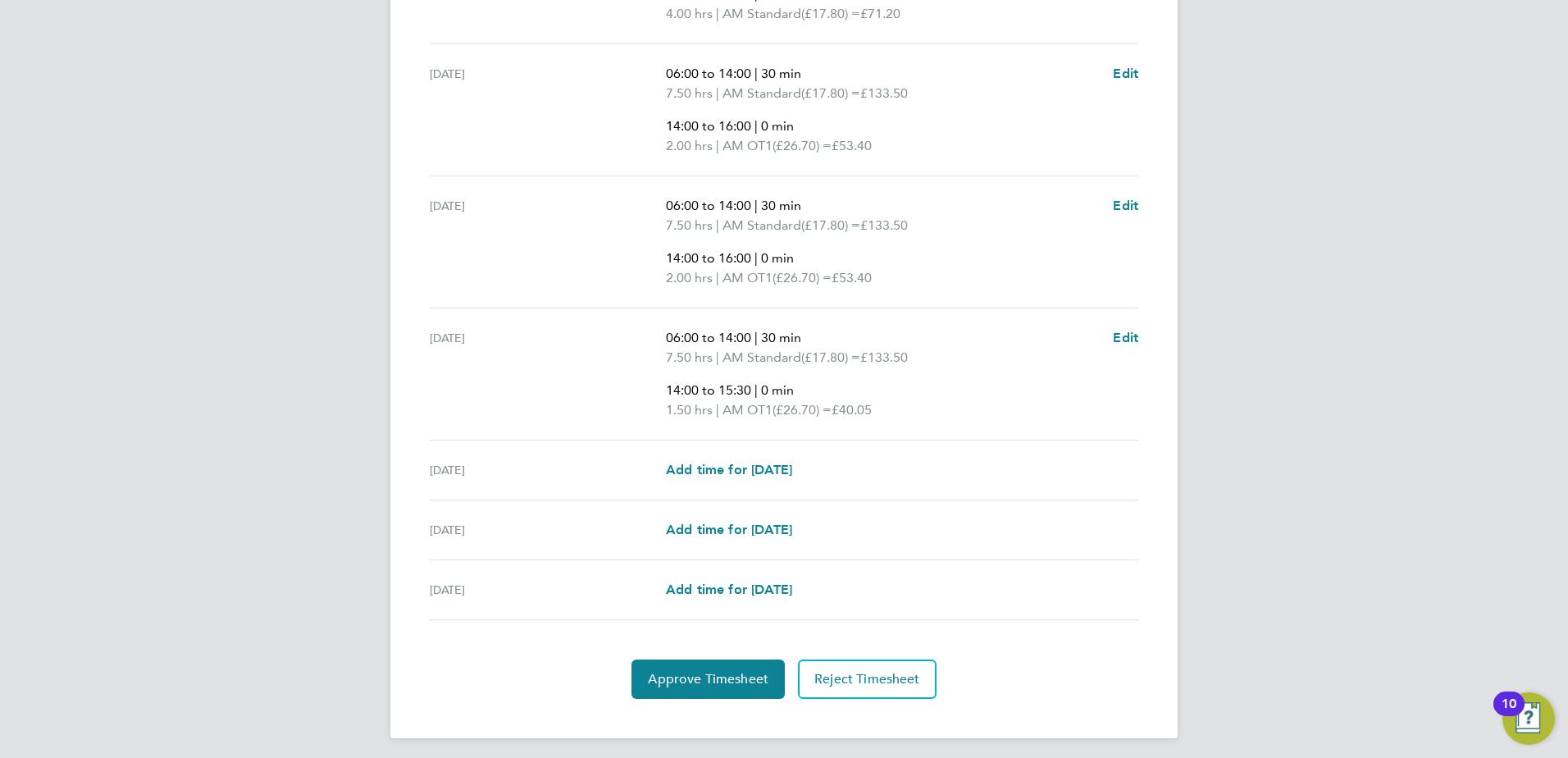
scroll to position [581, 0]
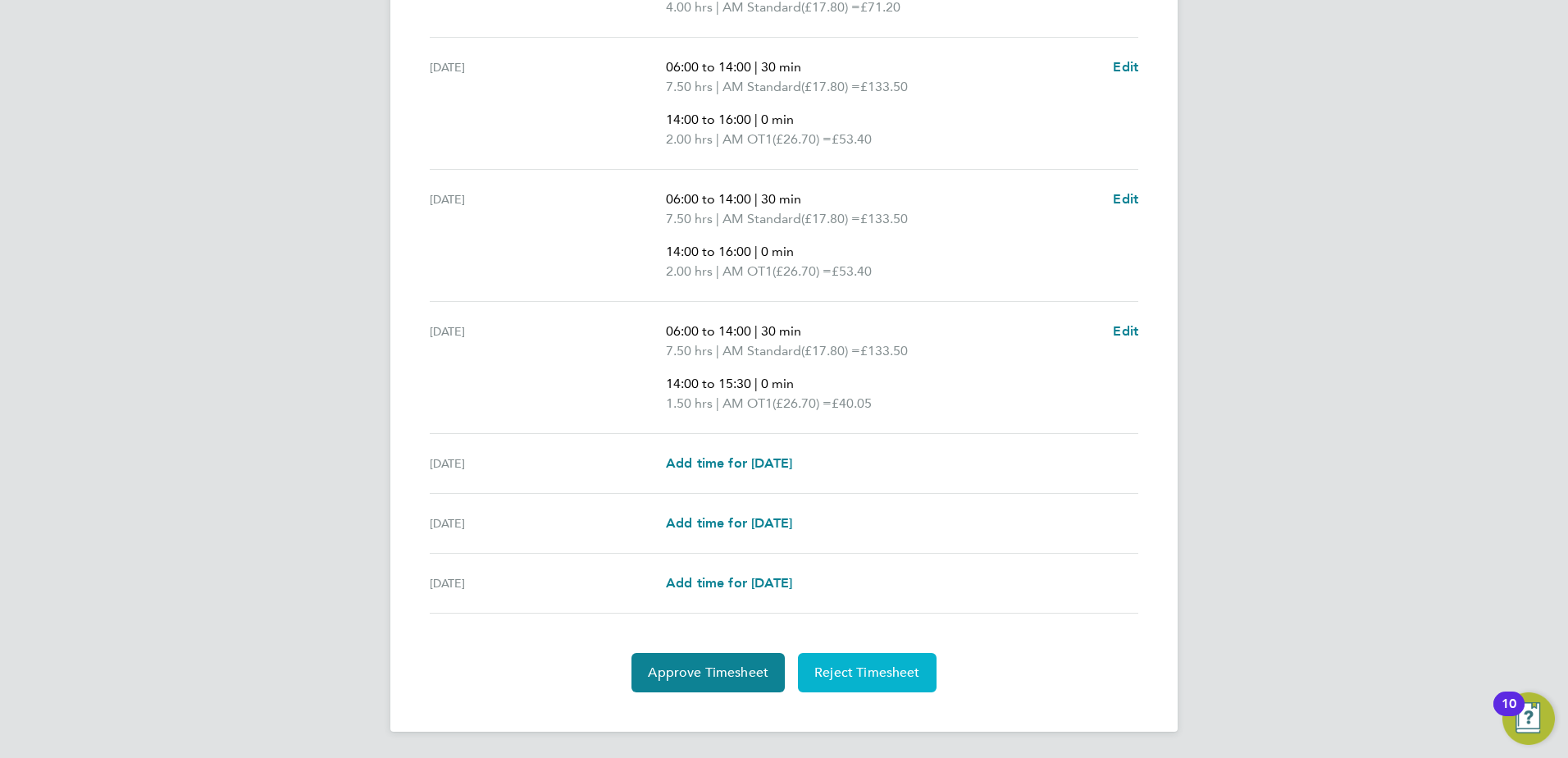
click at [840, 680] on span "Reject Timesheet" at bounding box center [866, 672] width 106 height 16
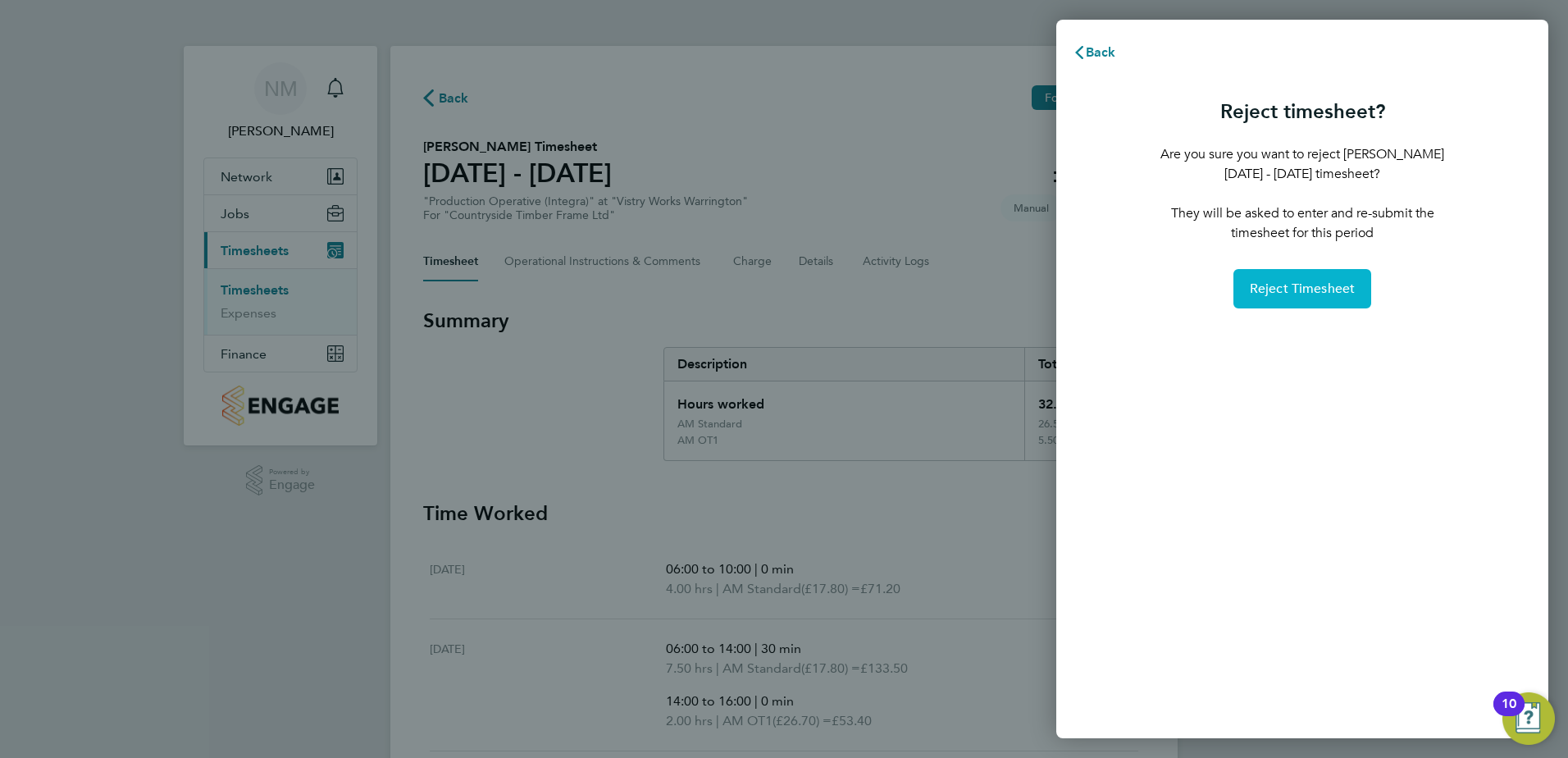
click at [1275, 283] on span "Reject Timesheet" at bounding box center [1302, 289] width 106 height 16
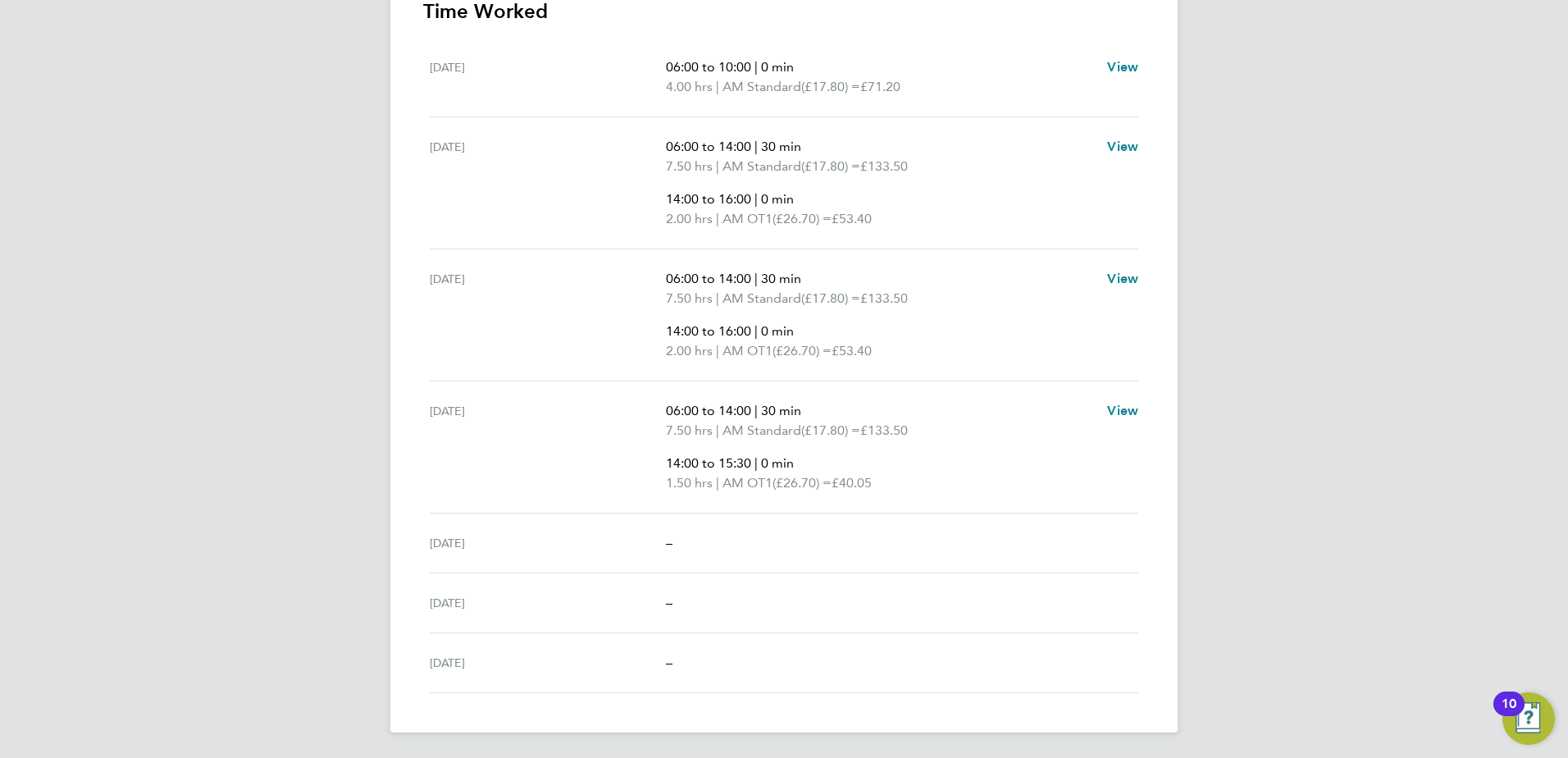
scroll to position [503, 0]
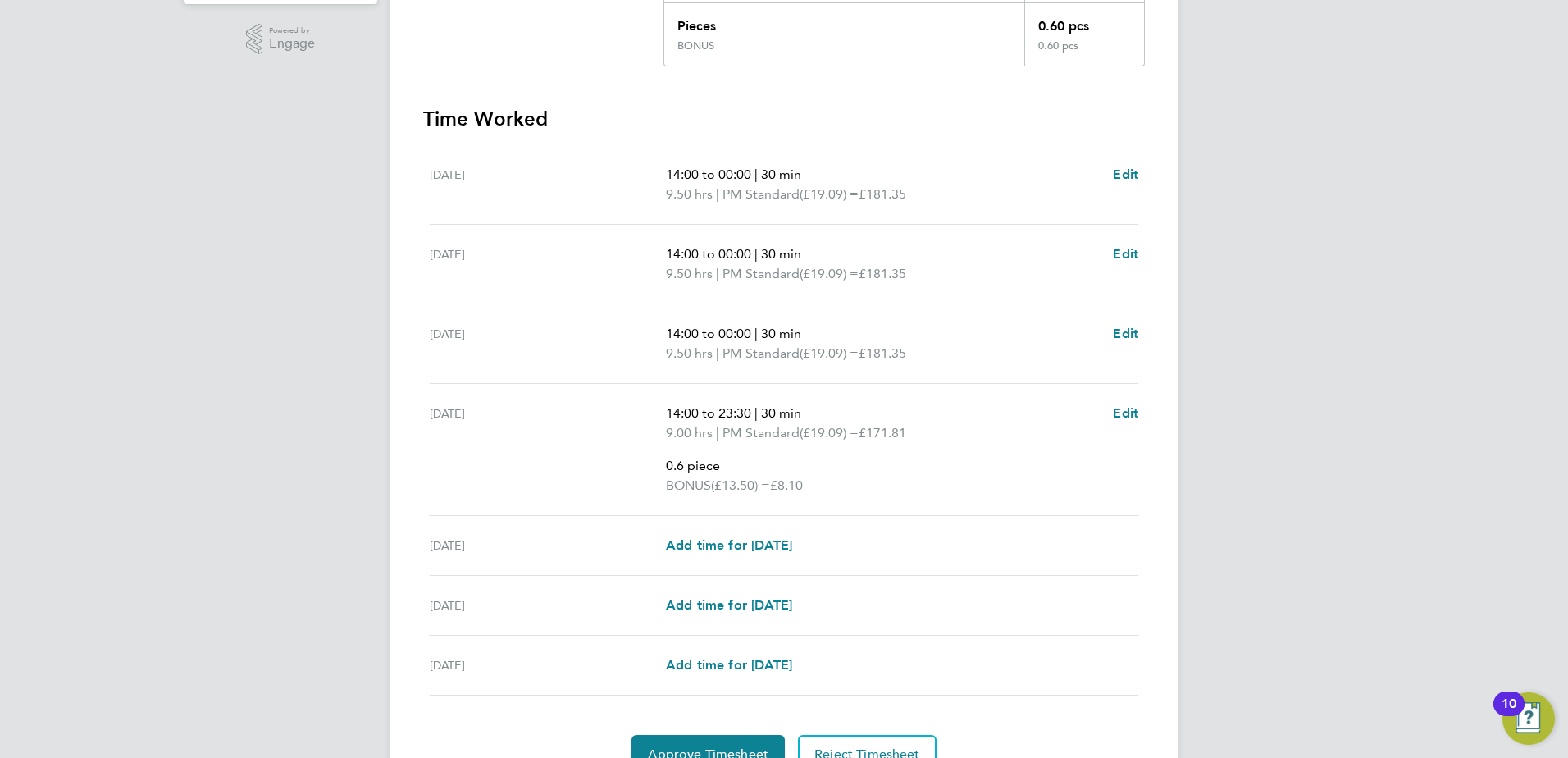
scroll to position [523, 0]
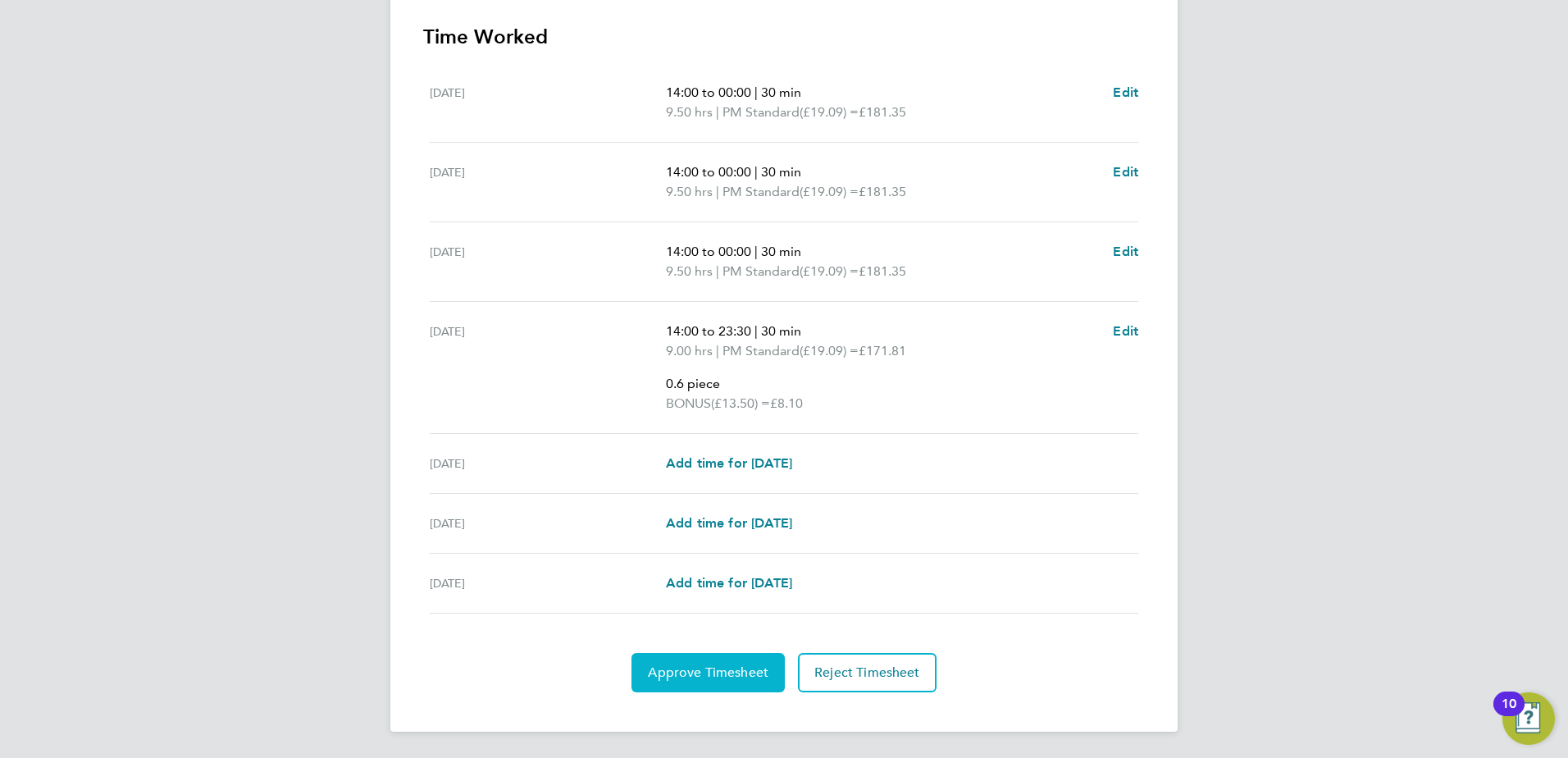
click at [694, 678] on span "Approve Timesheet" at bounding box center [708, 672] width 120 height 16
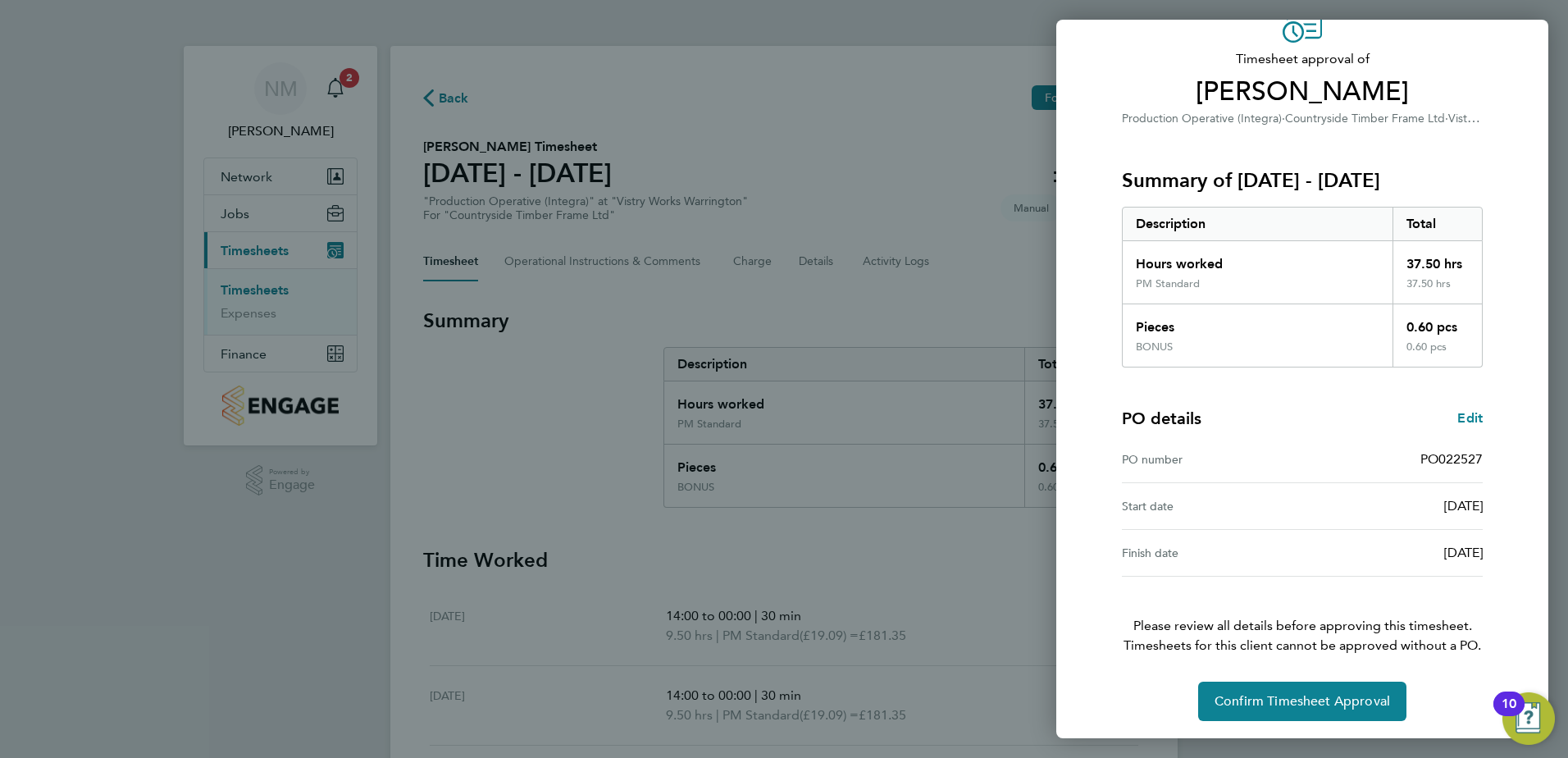
scroll to position [91, 0]
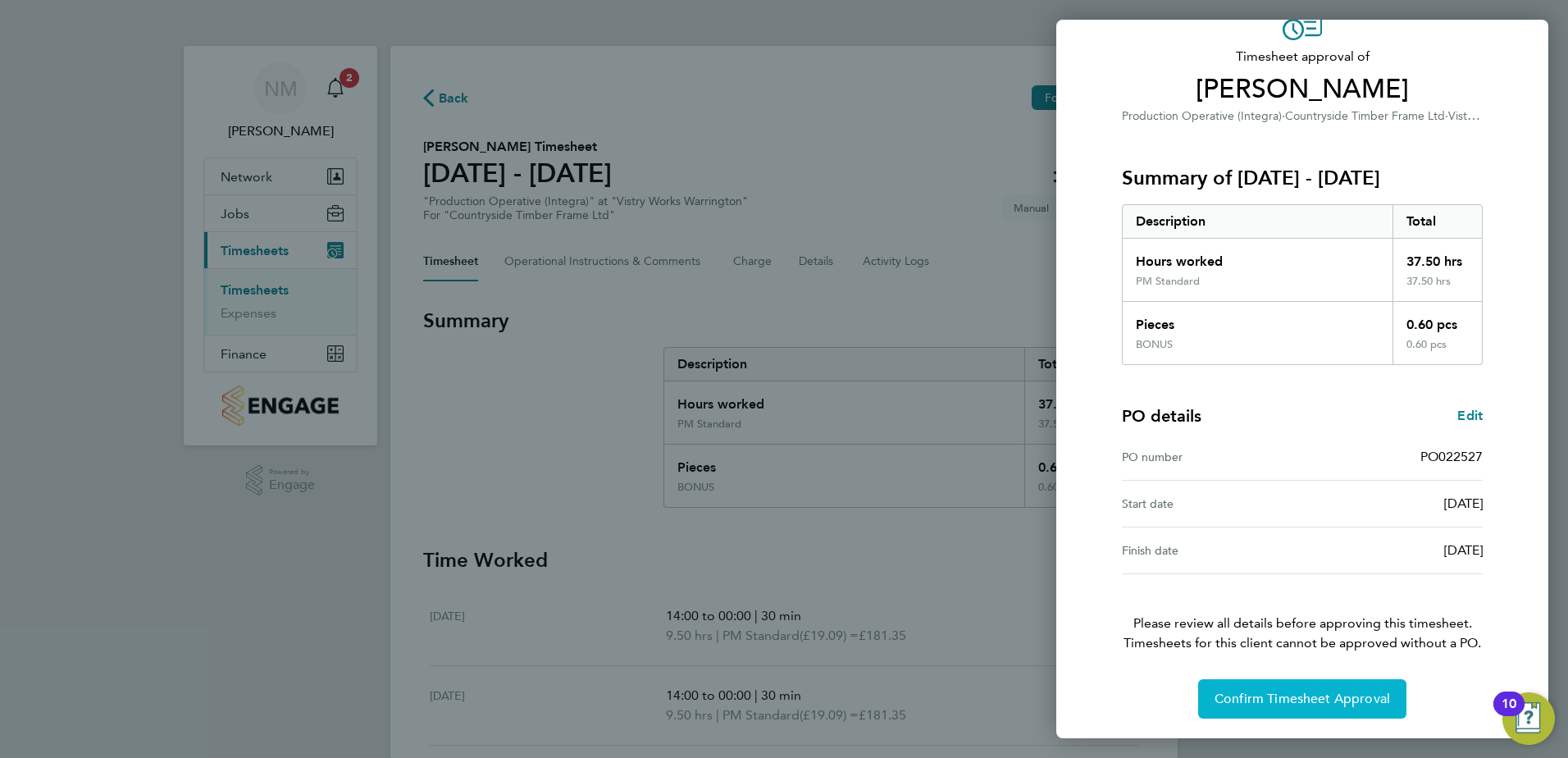
click at [1238, 696] on span "Confirm Timesheet Approval" at bounding box center [1301, 698] width 176 height 16
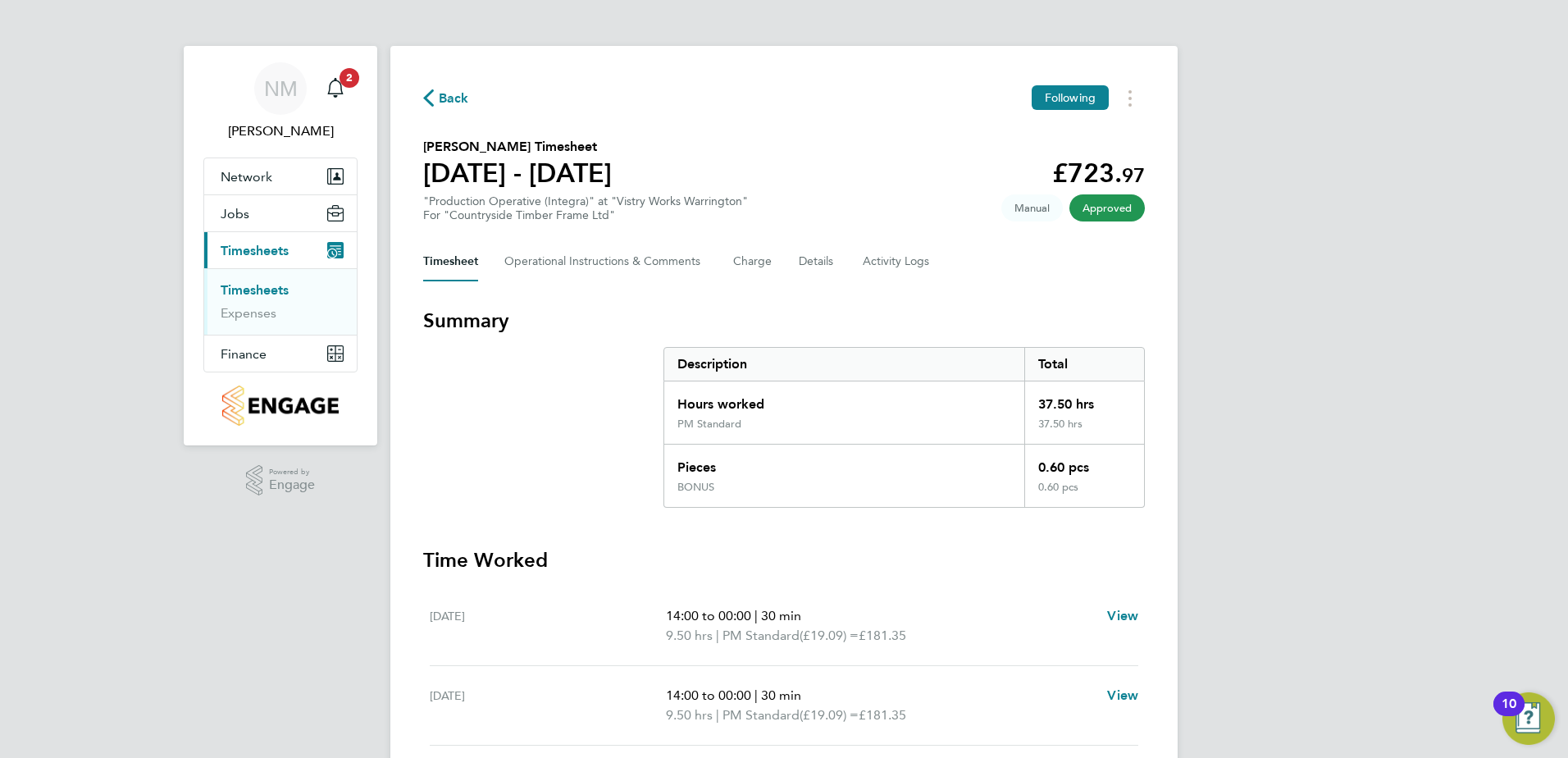
click at [447, 89] on span "Back" at bounding box center [454, 98] width 30 height 20
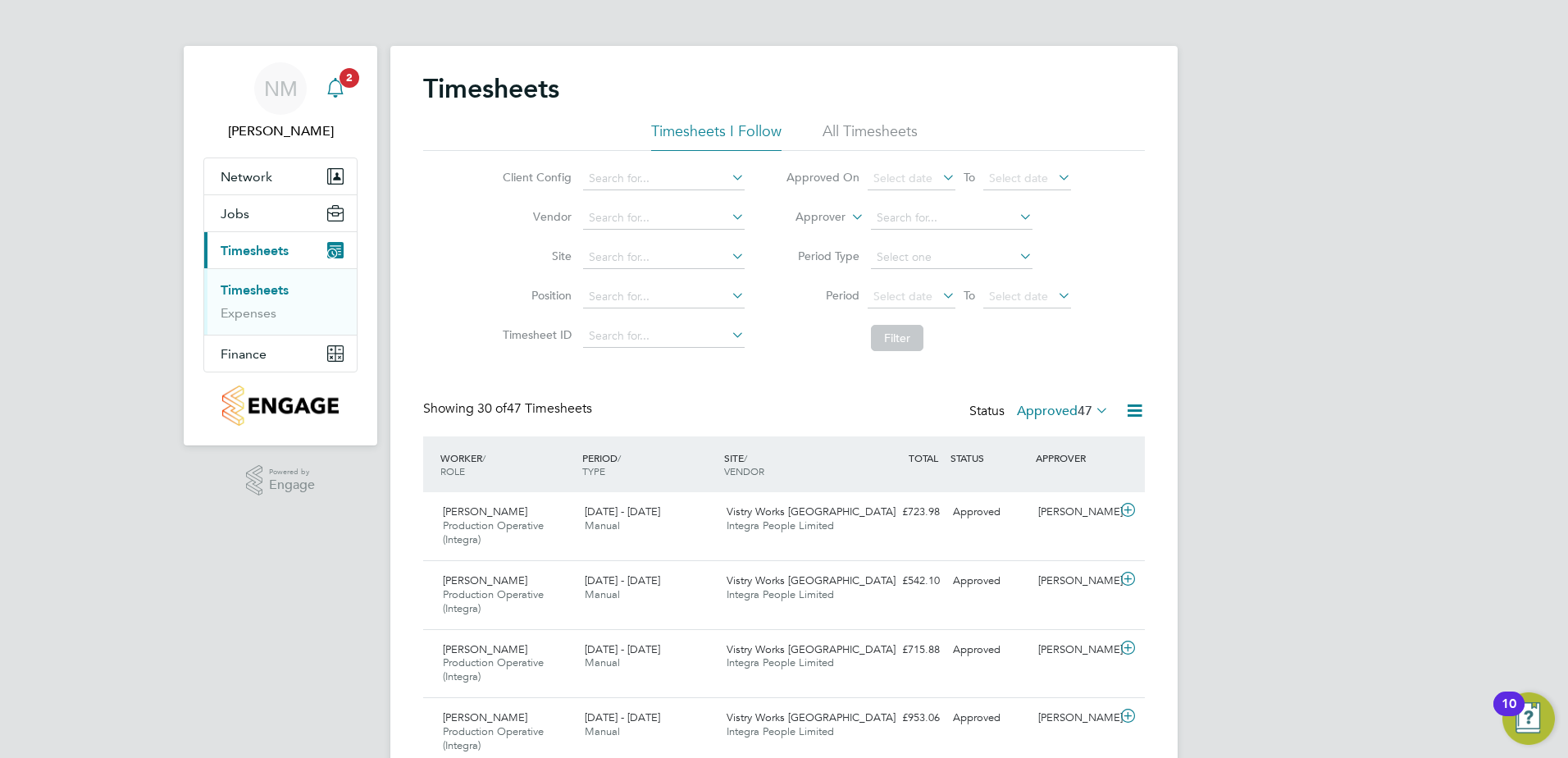
click at [335, 76] on div "Main navigation" at bounding box center [335, 88] width 33 height 33
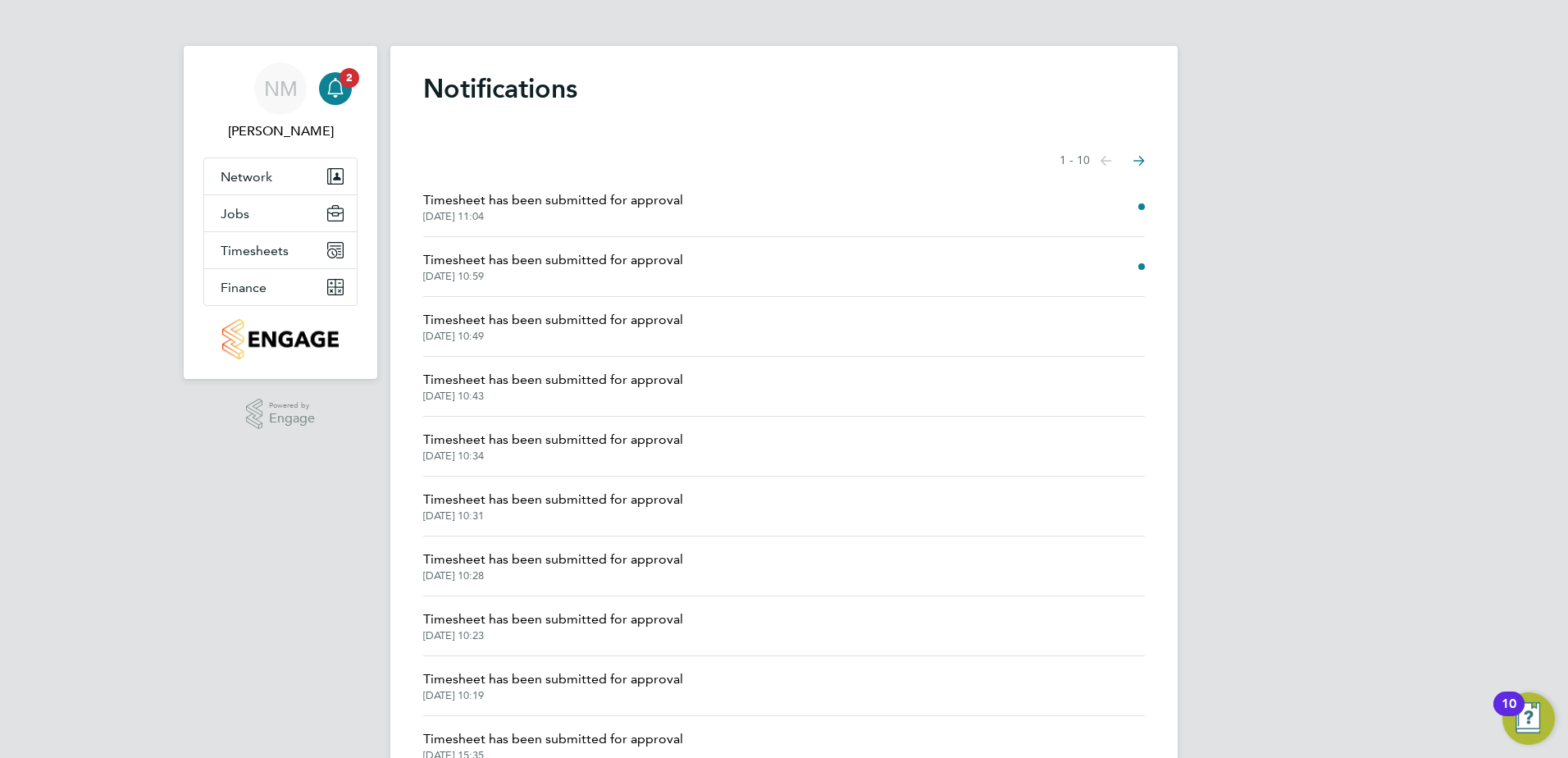
click at [621, 260] on span "Timesheet has been submitted for approval" at bounding box center [554, 260] width 260 height 20
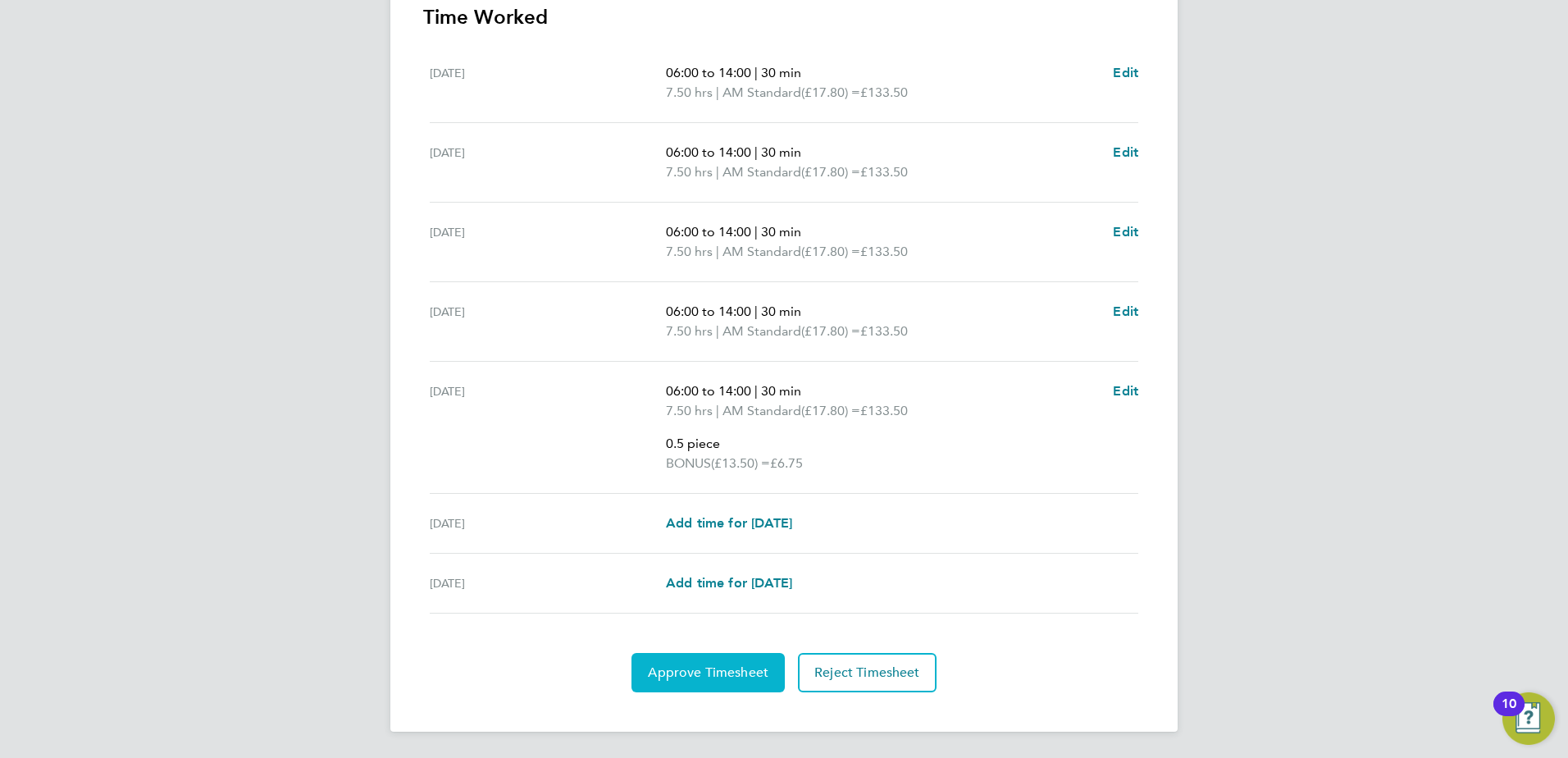
click at [706, 654] on button "Approve Timesheet" at bounding box center [708, 672] width 153 height 39
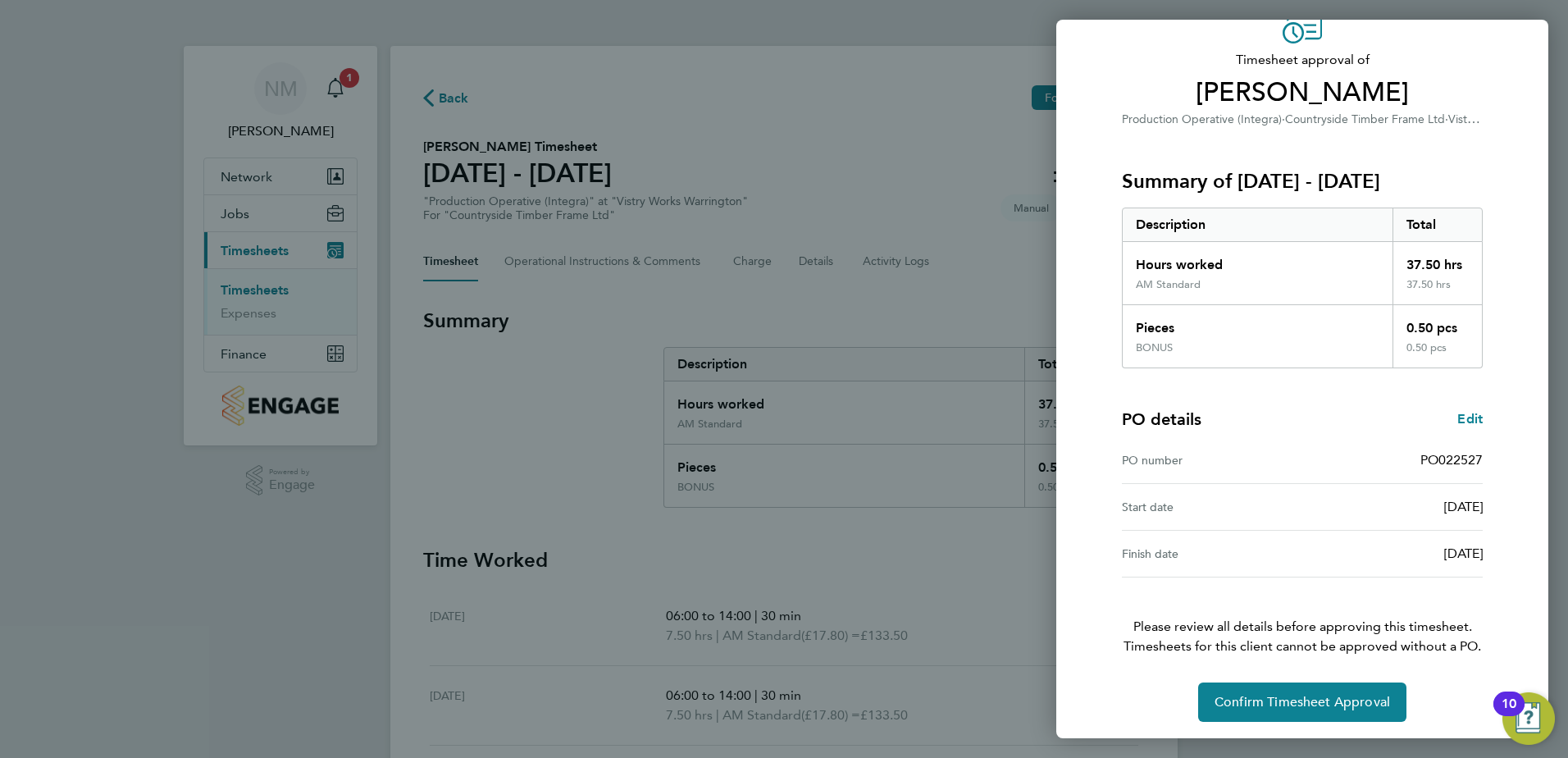
scroll to position [91, 0]
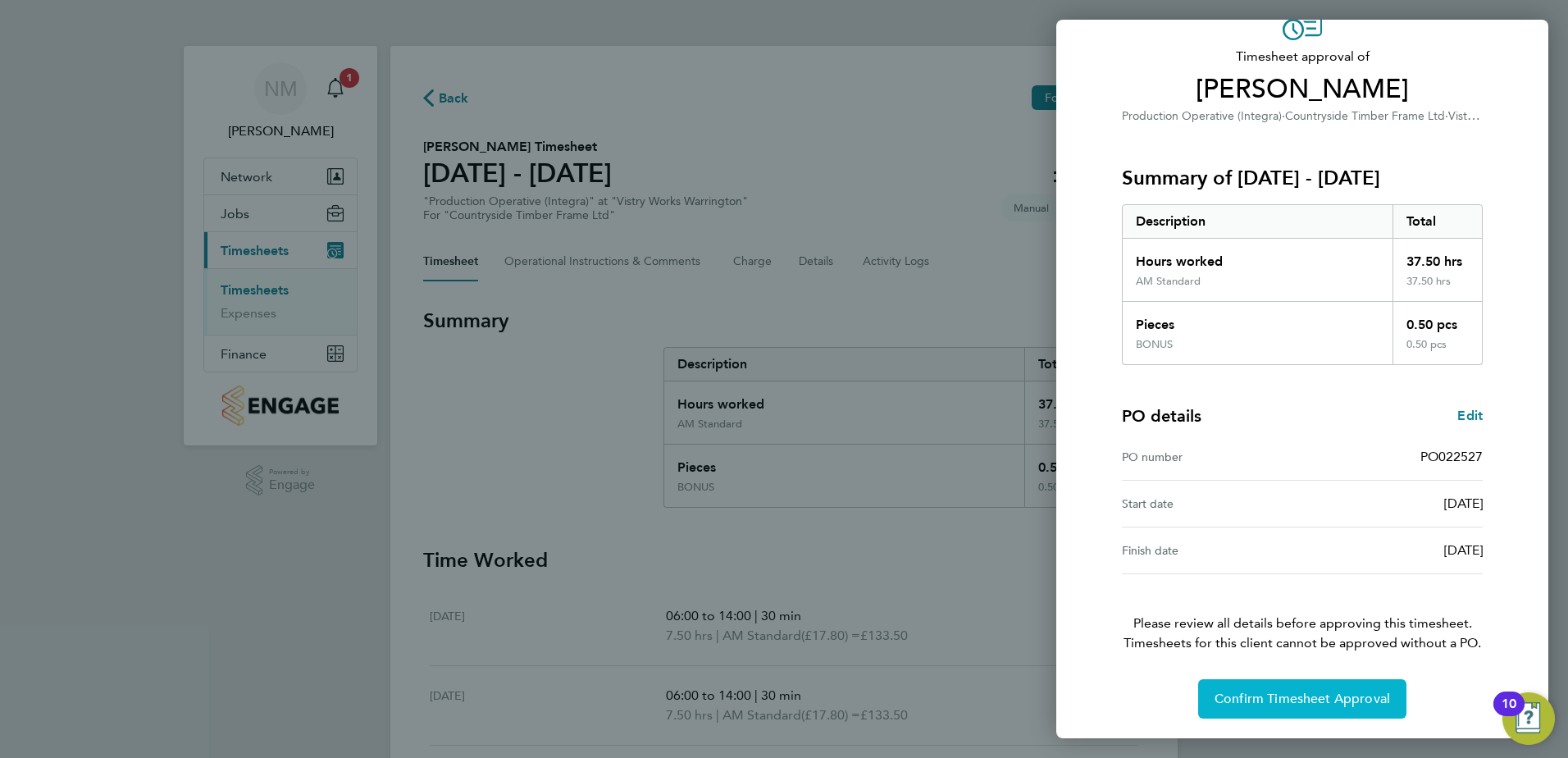
click at [1319, 708] on button "Confirm Timesheet Approval" at bounding box center [1302, 699] width 209 height 39
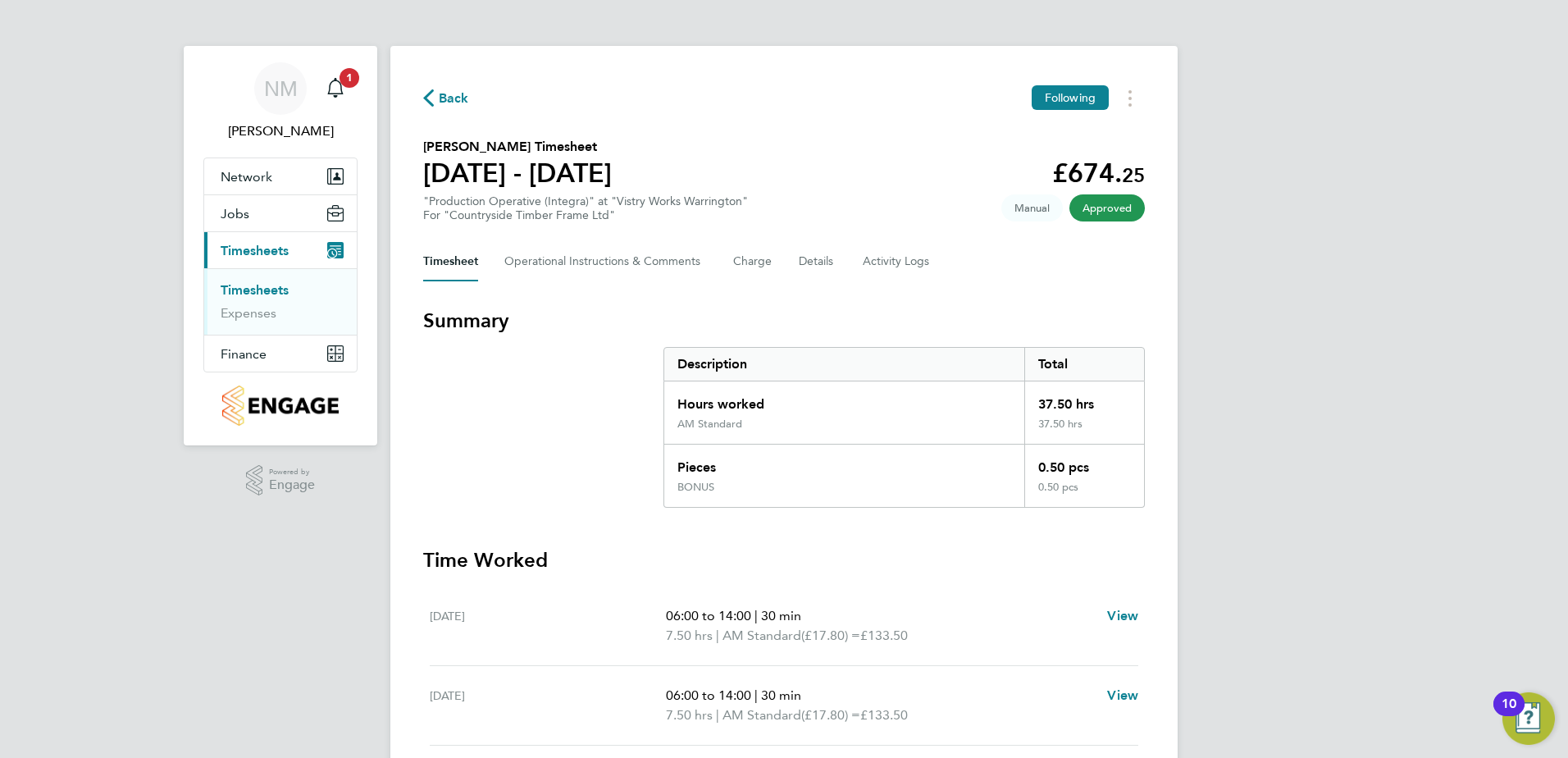
click at [457, 96] on span "Back" at bounding box center [454, 98] width 30 height 20
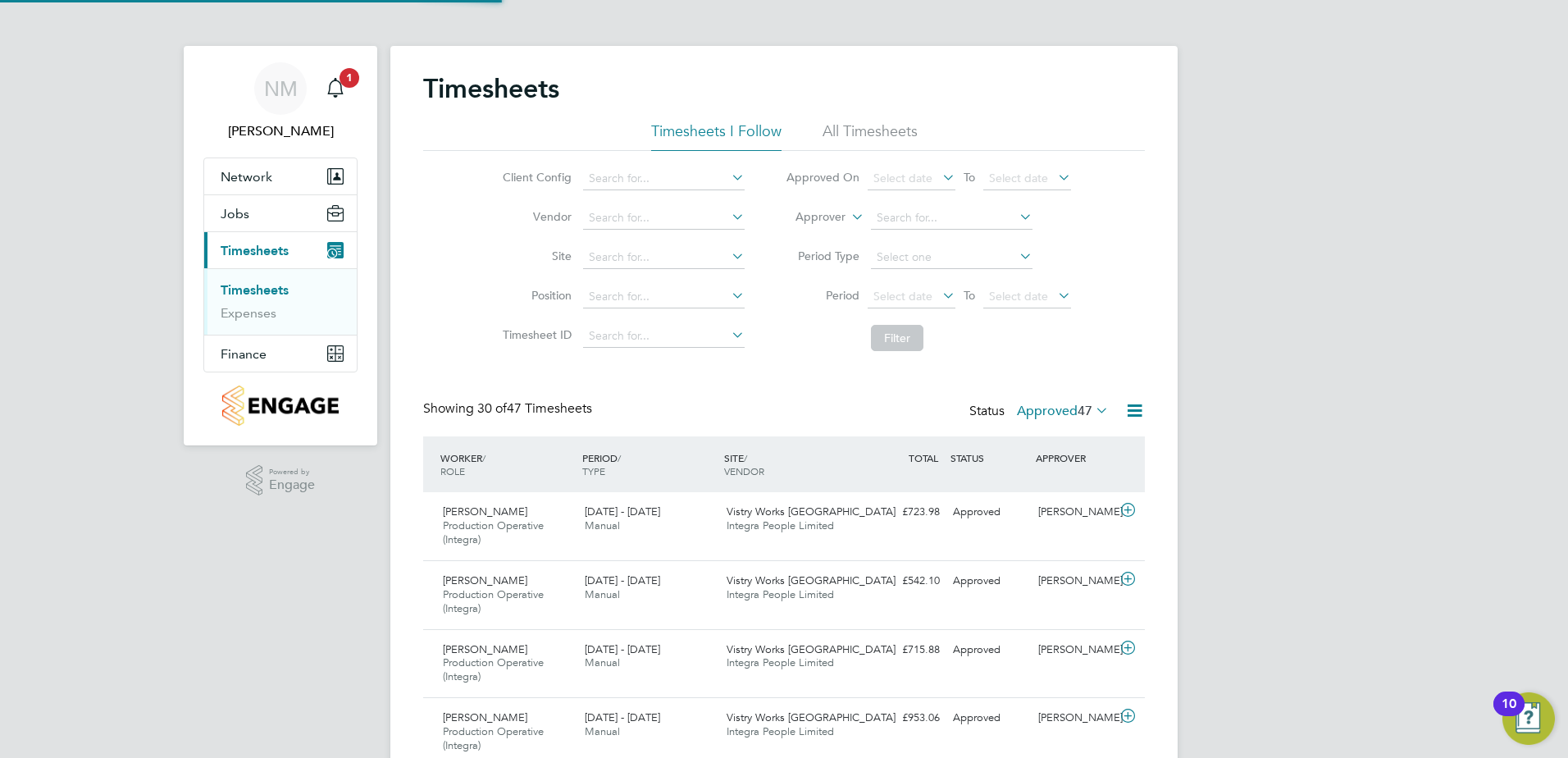
scroll to position [55, 143]
click at [352, 78] on span "1" at bounding box center [349, 78] width 20 height 20
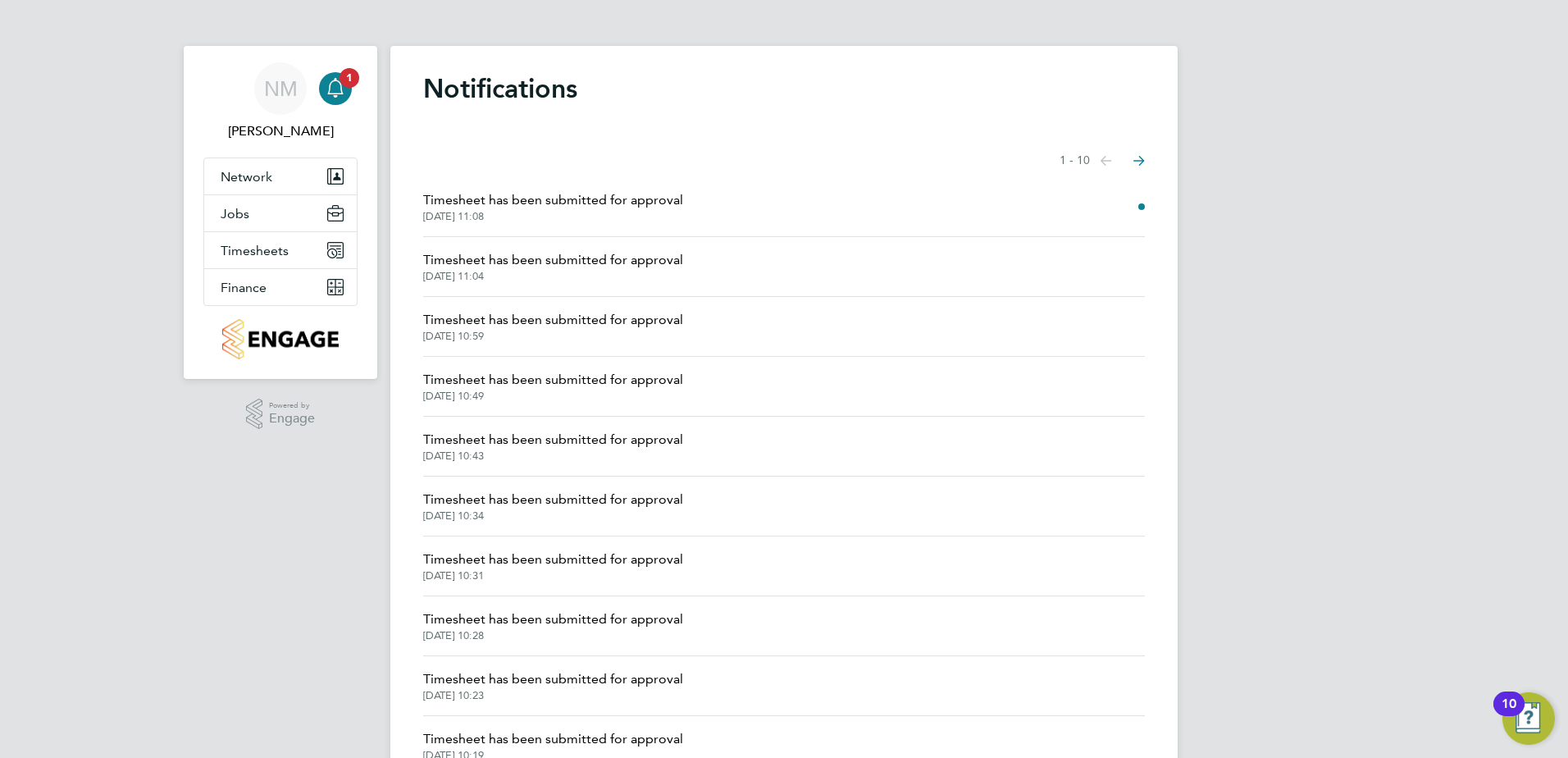
click at [558, 212] on span "[DATE] 11:08" at bounding box center [554, 216] width 260 height 13
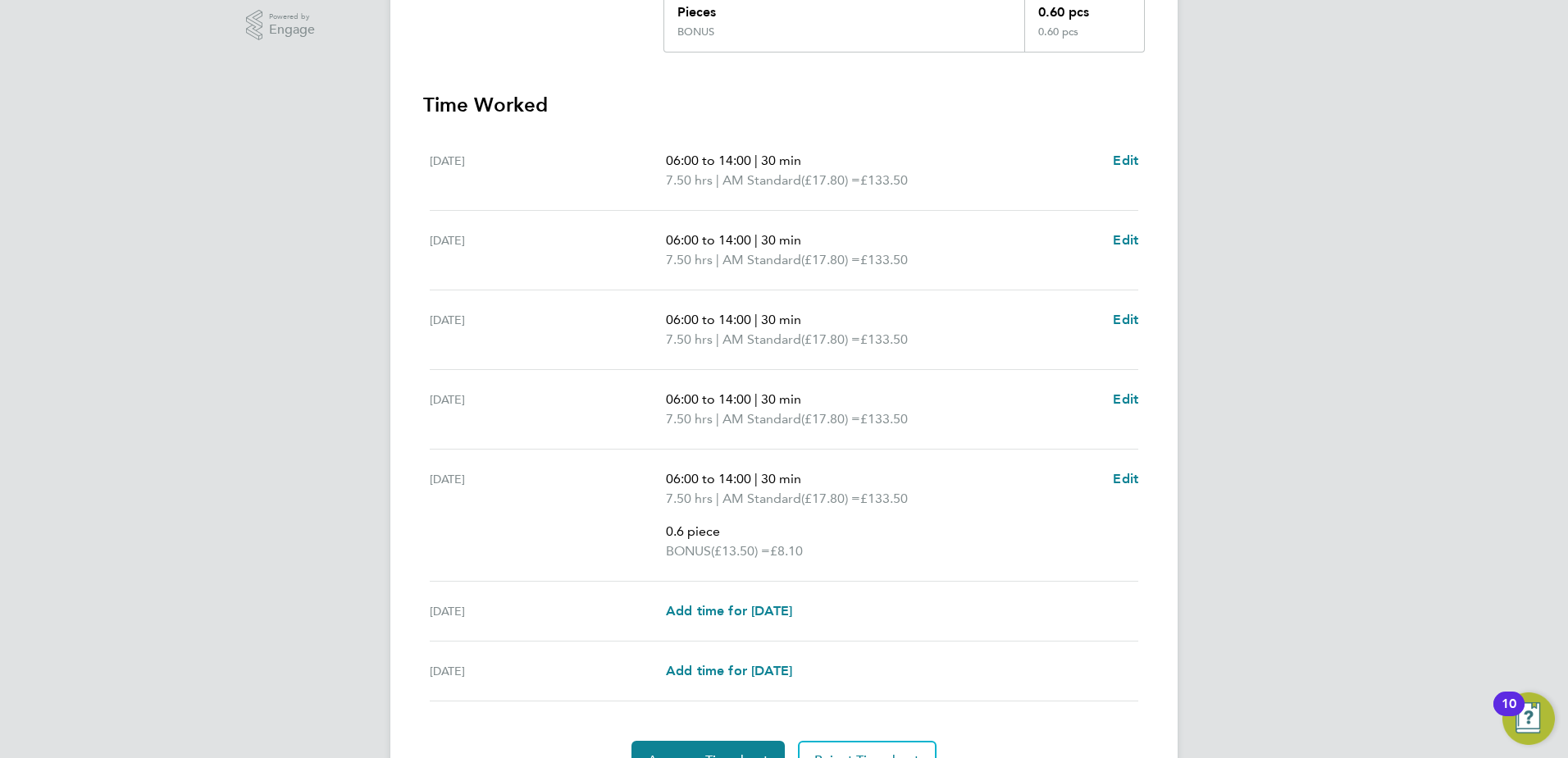
scroll to position [543, 0]
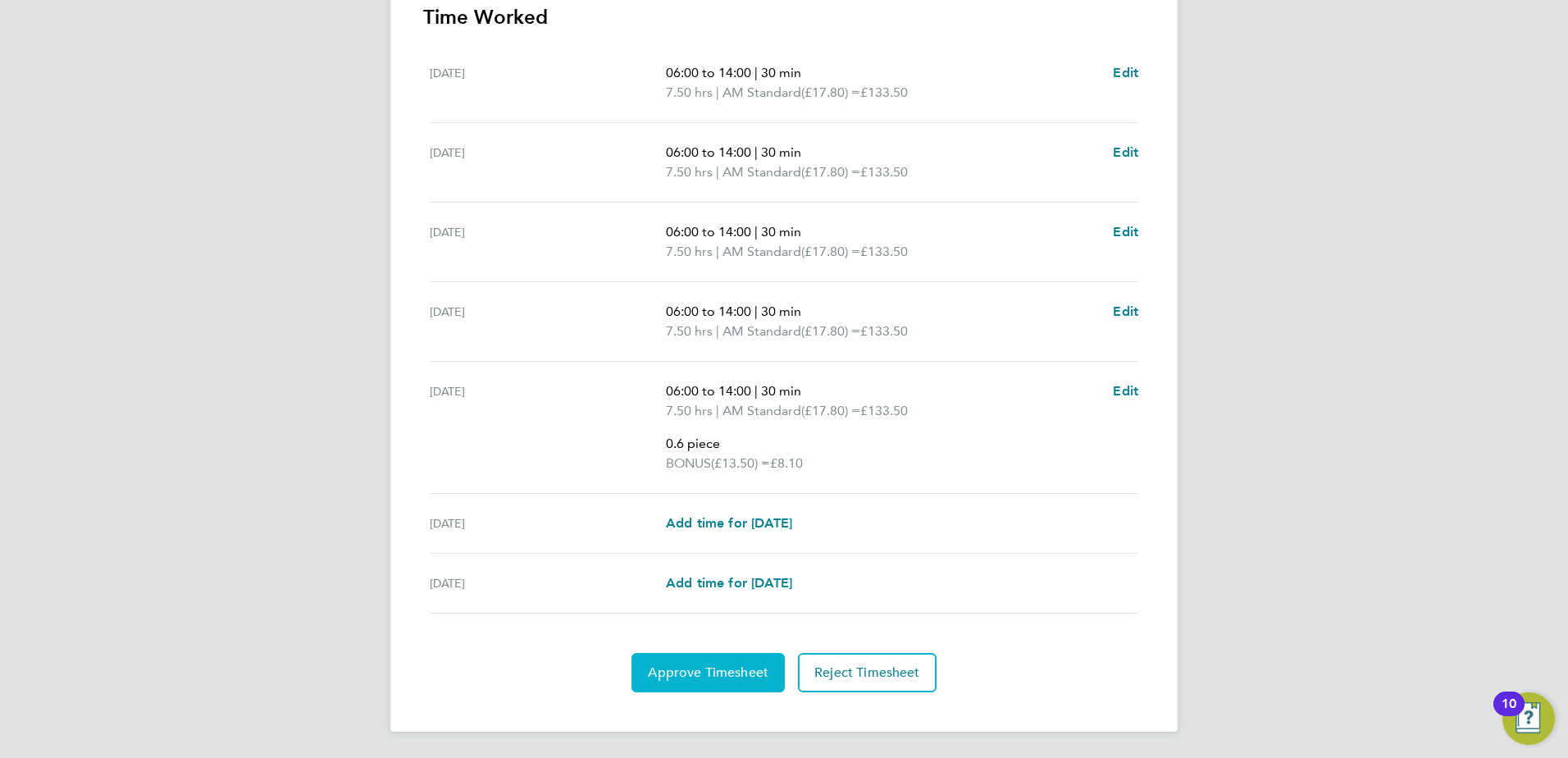
click at [740, 663] on button "Approve Timesheet" at bounding box center [708, 672] width 153 height 39
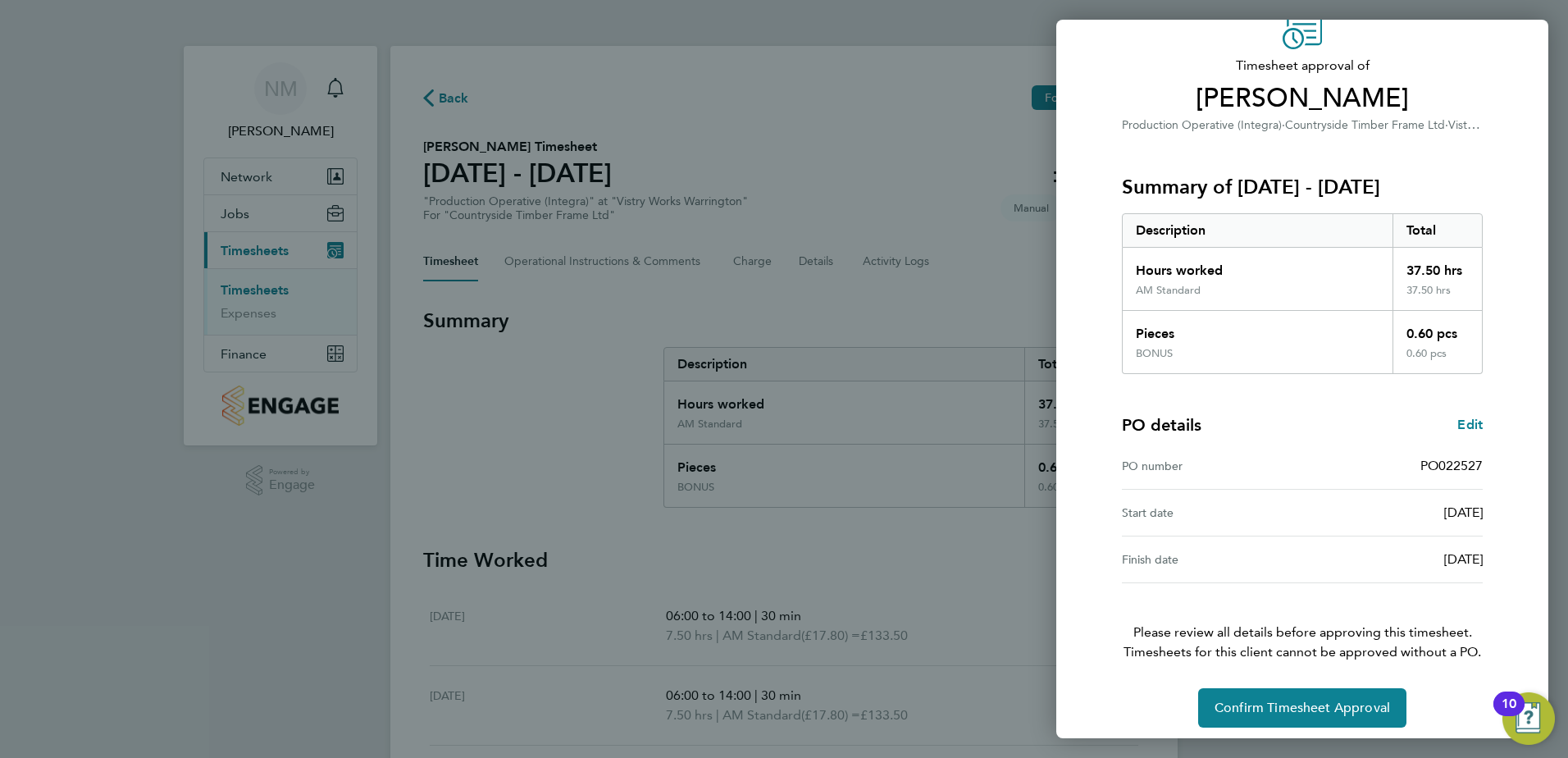
scroll to position [91, 0]
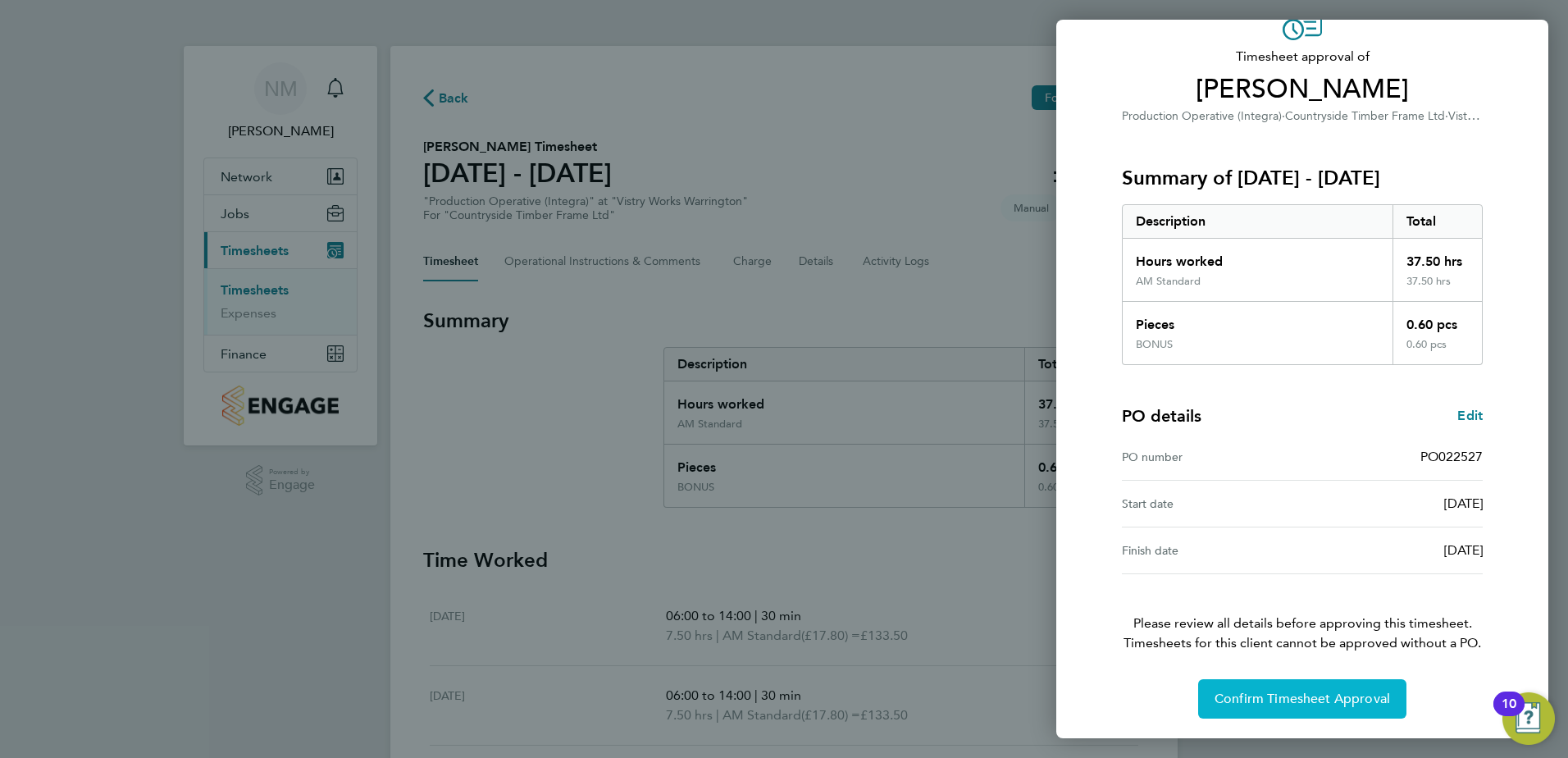
click at [1285, 697] on span "Confirm Timesheet Approval" at bounding box center [1301, 698] width 176 height 16
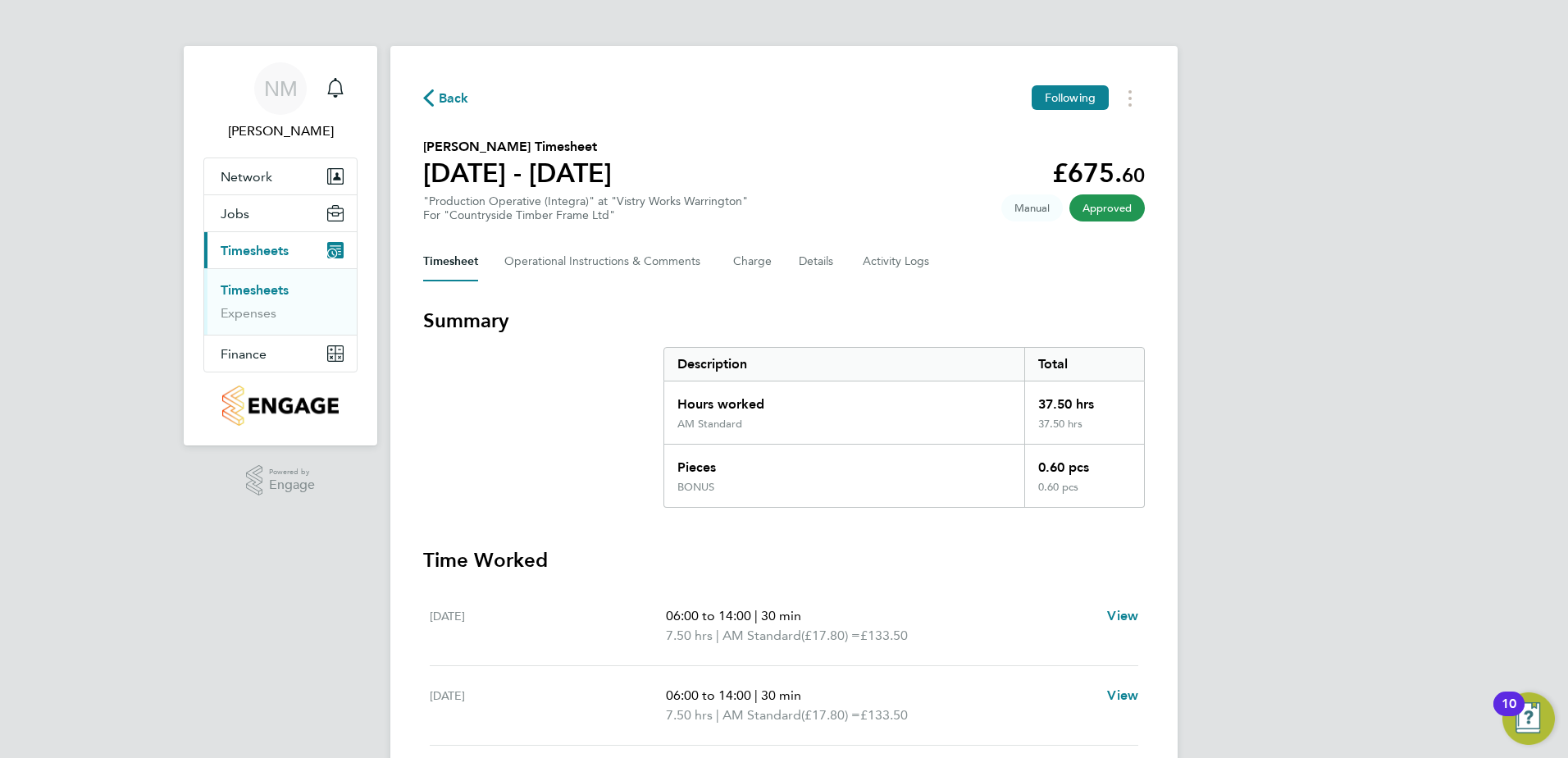
click at [445, 88] on span "Back" at bounding box center [454, 98] width 30 height 20
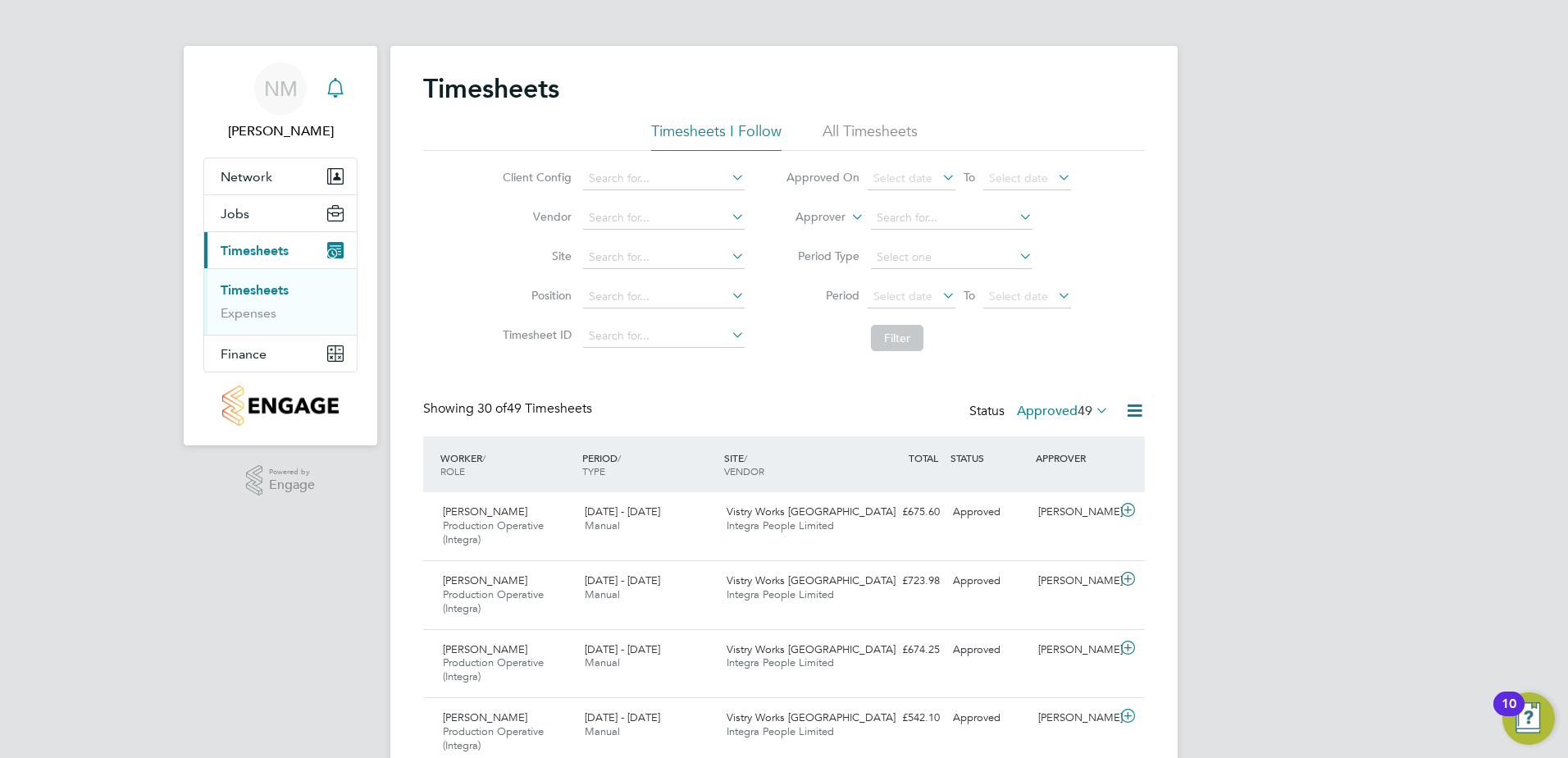
click at [344, 85] on icon "Main navigation" at bounding box center [335, 87] width 20 height 20
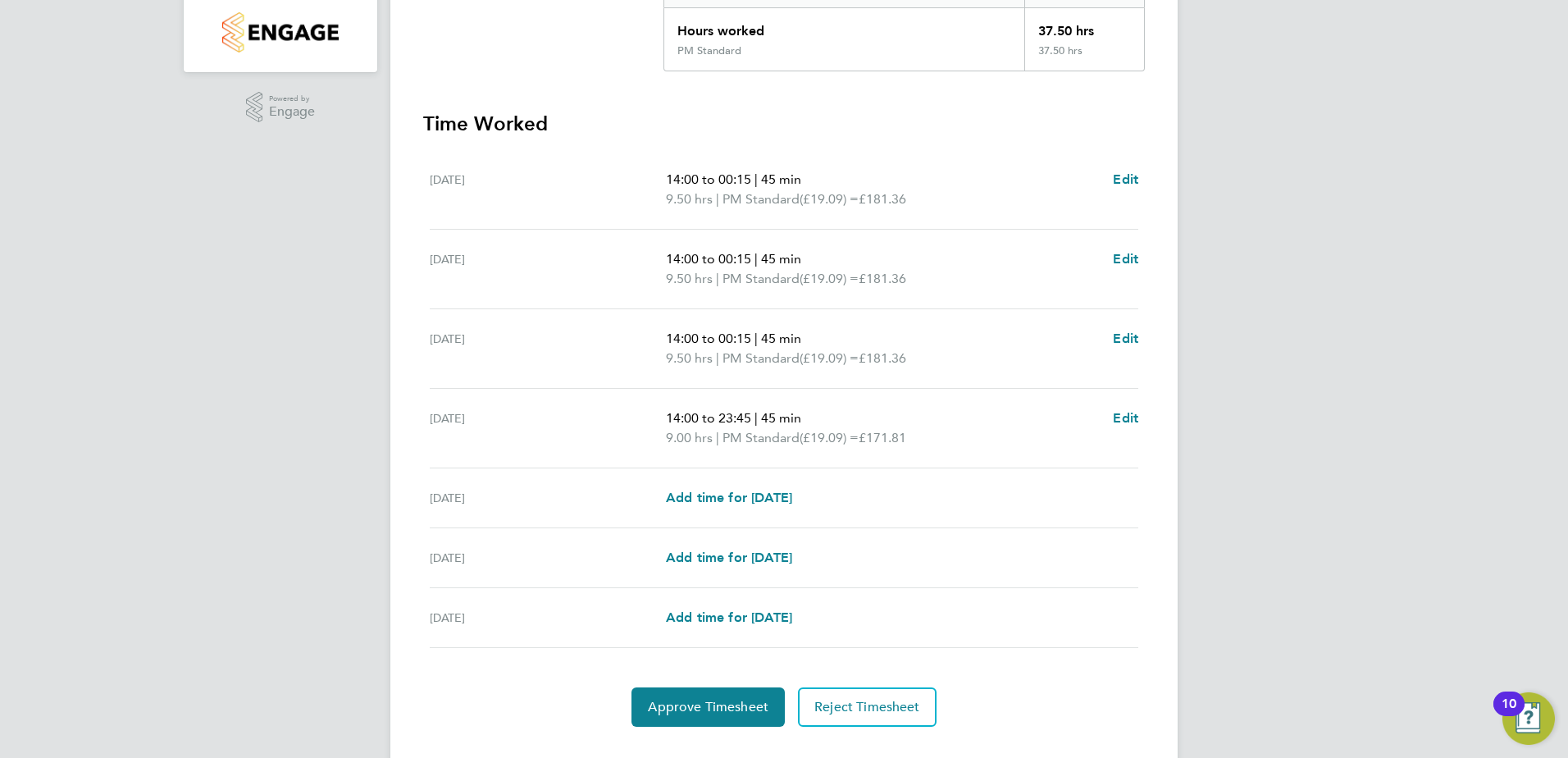
scroll to position [408, 0]
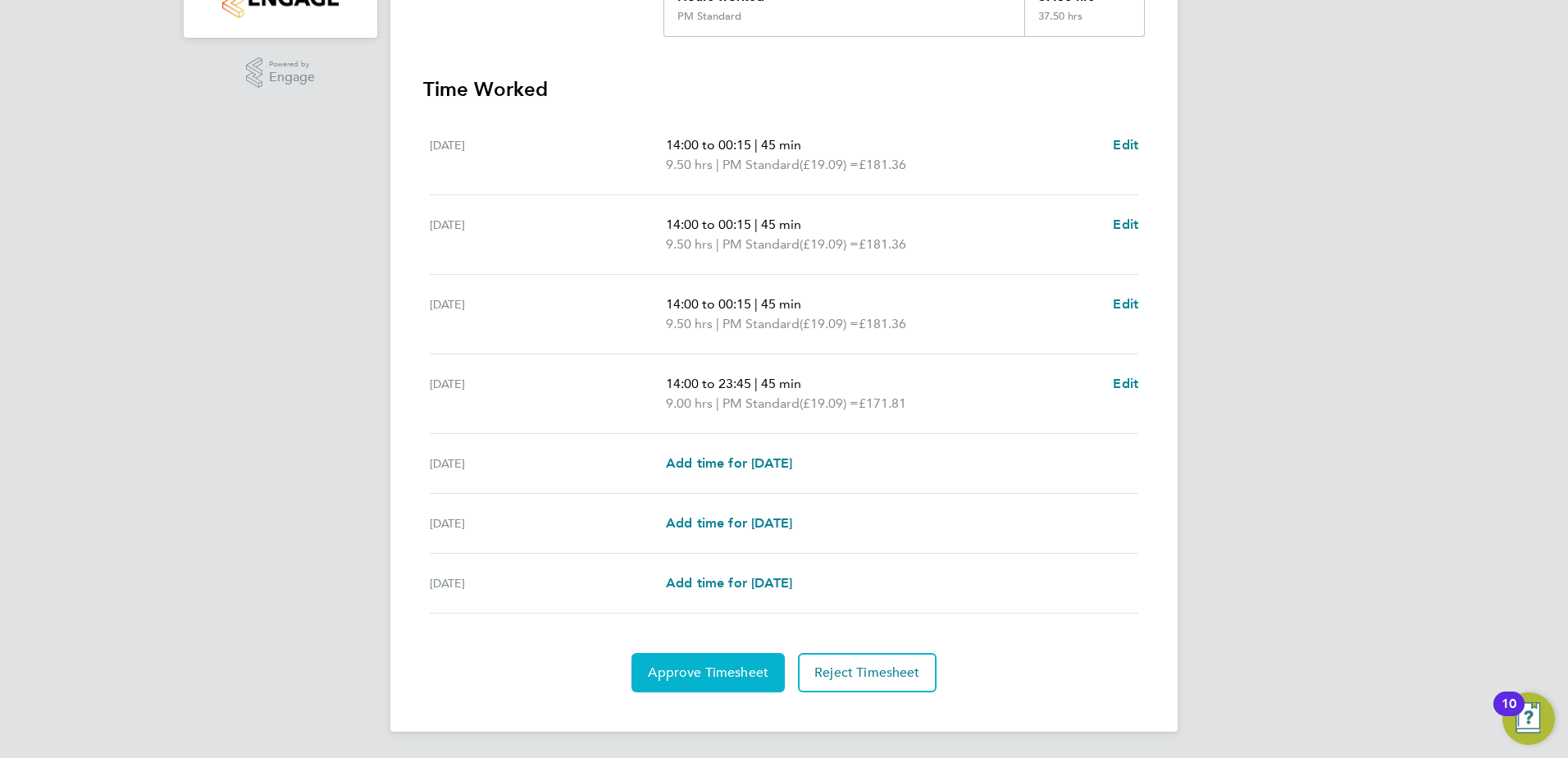
click at [715, 664] on span "Approve Timesheet" at bounding box center [708, 672] width 120 height 16
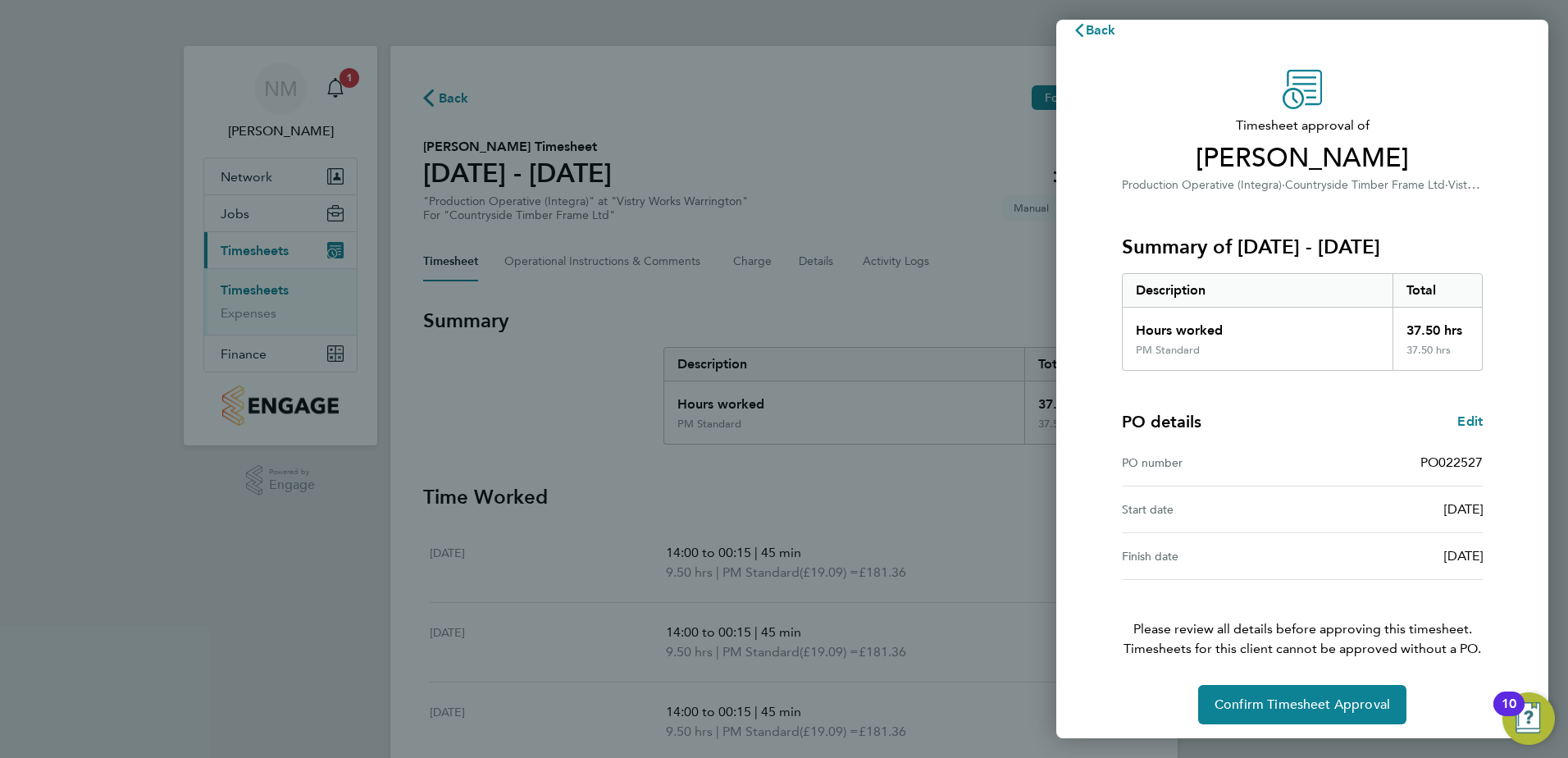
scroll to position [28, 0]
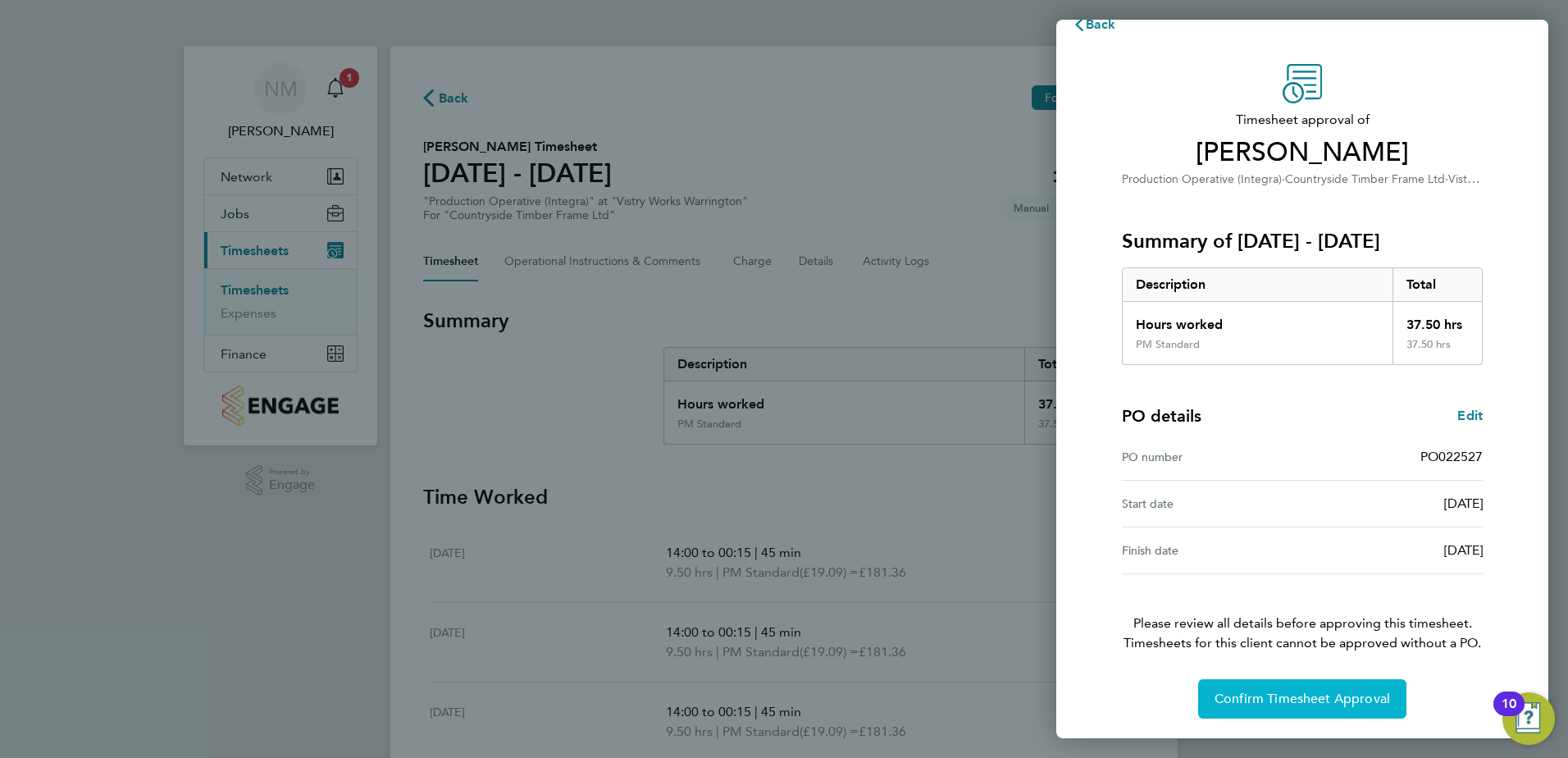
click at [1361, 710] on button "Confirm Timesheet Approval" at bounding box center [1302, 699] width 209 height 39
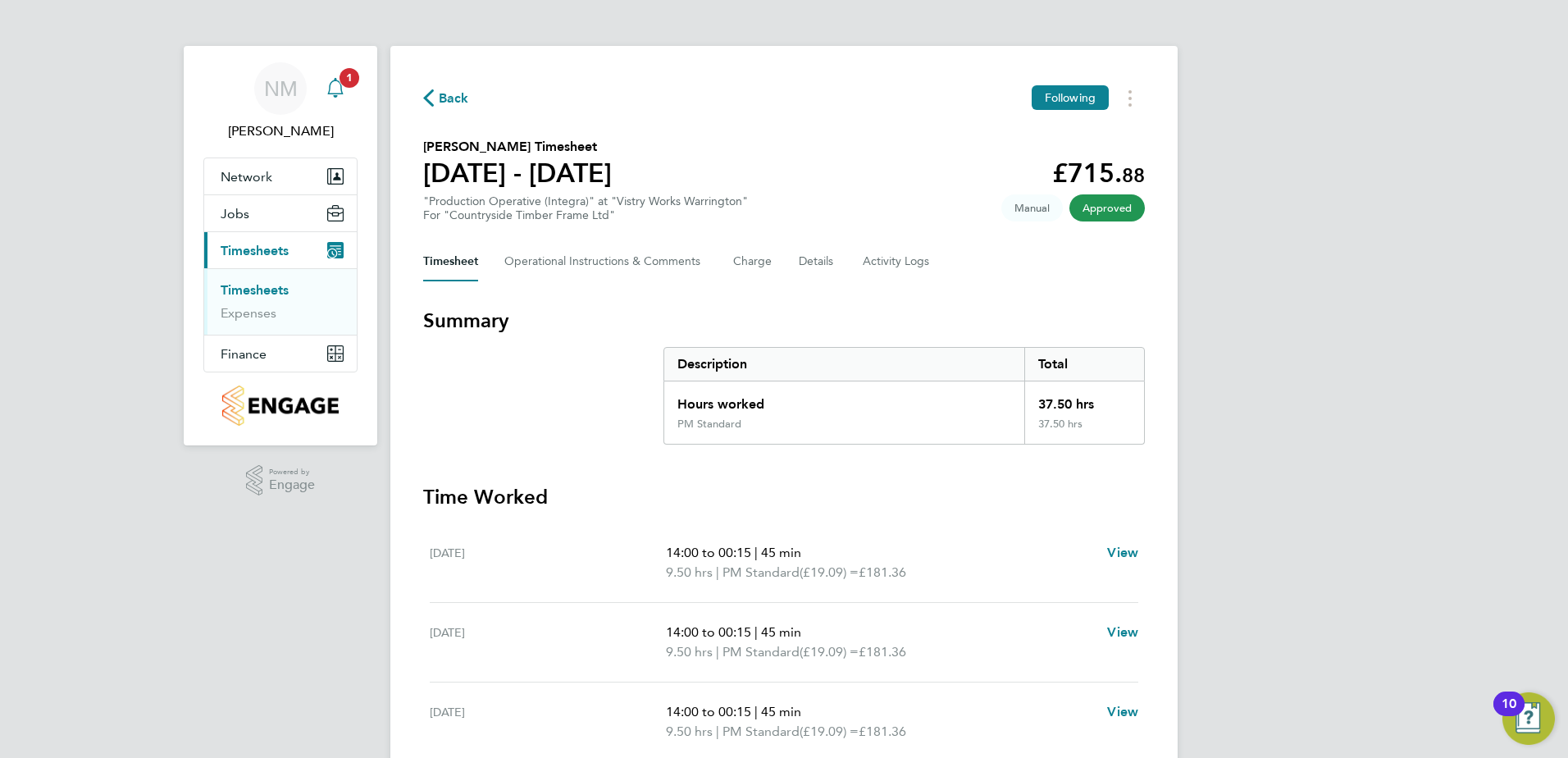
click at [349, 83] on span "1" at bounding box center [349, 78] width 20 height 20
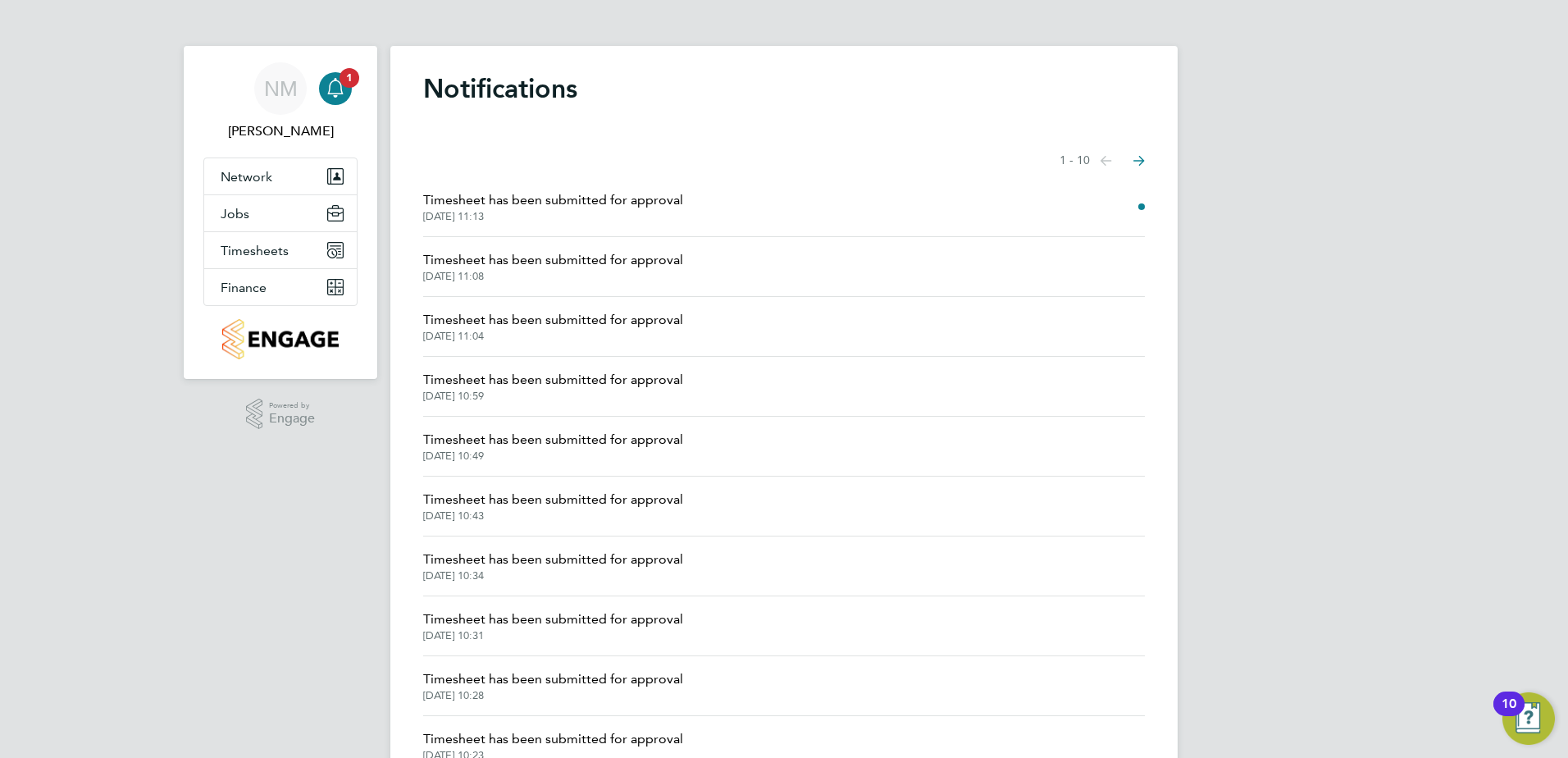
click at [531, 203] on span "Timesheet has been submitted for approval" at bounding box center [554, 200] width 260 height 20
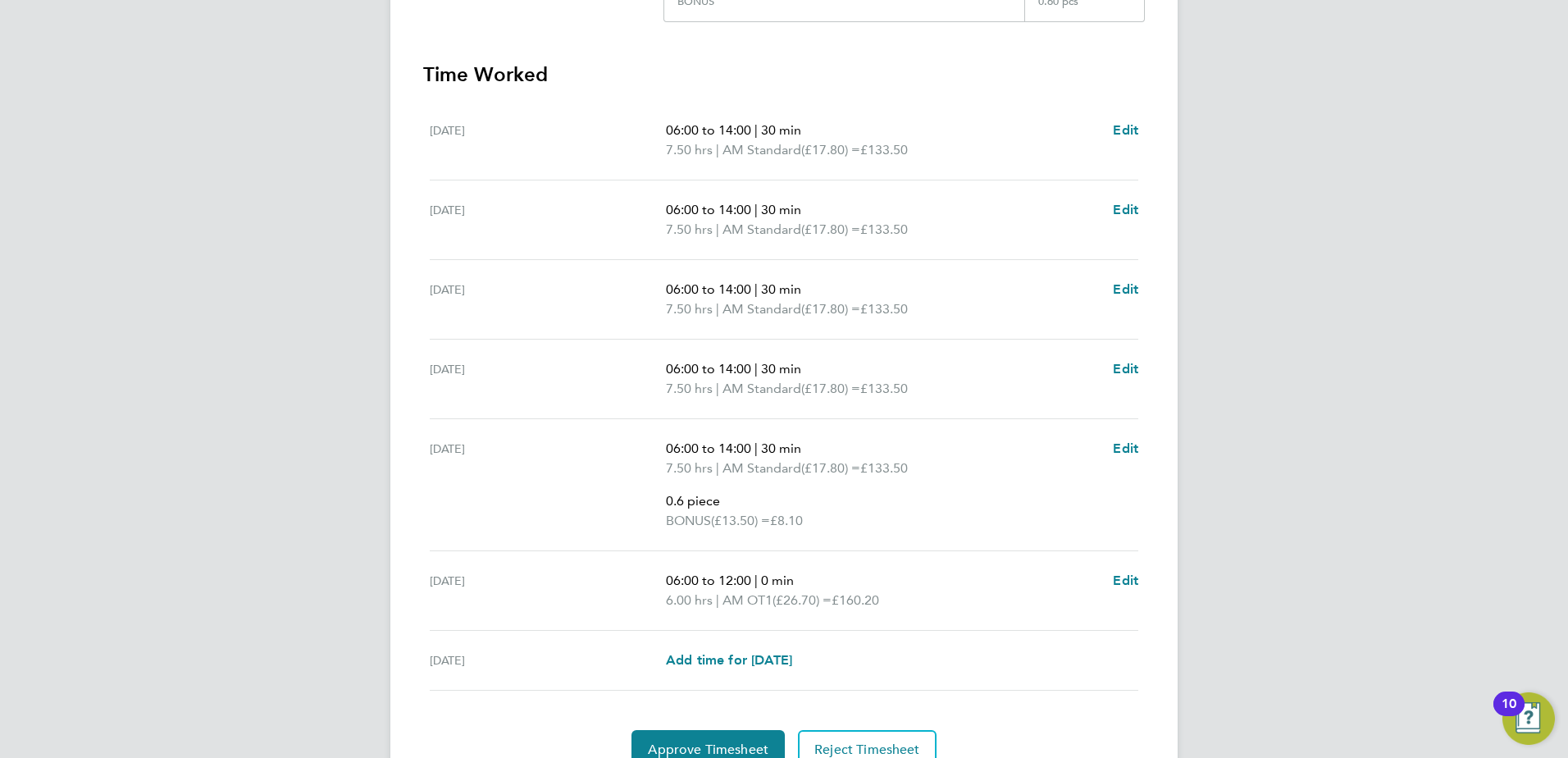
scroll to position [574, 0]
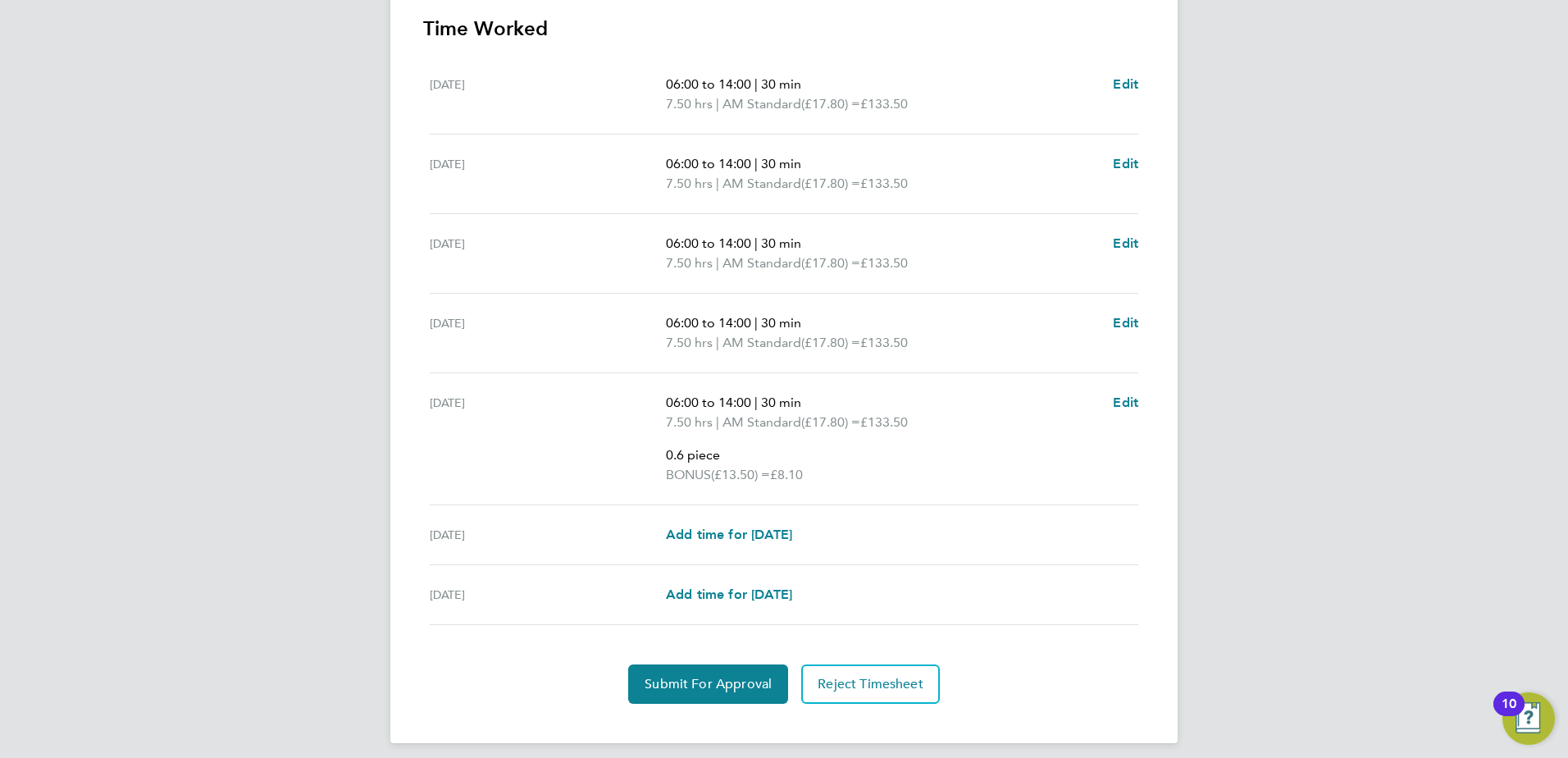
scroll to position [543, 0]
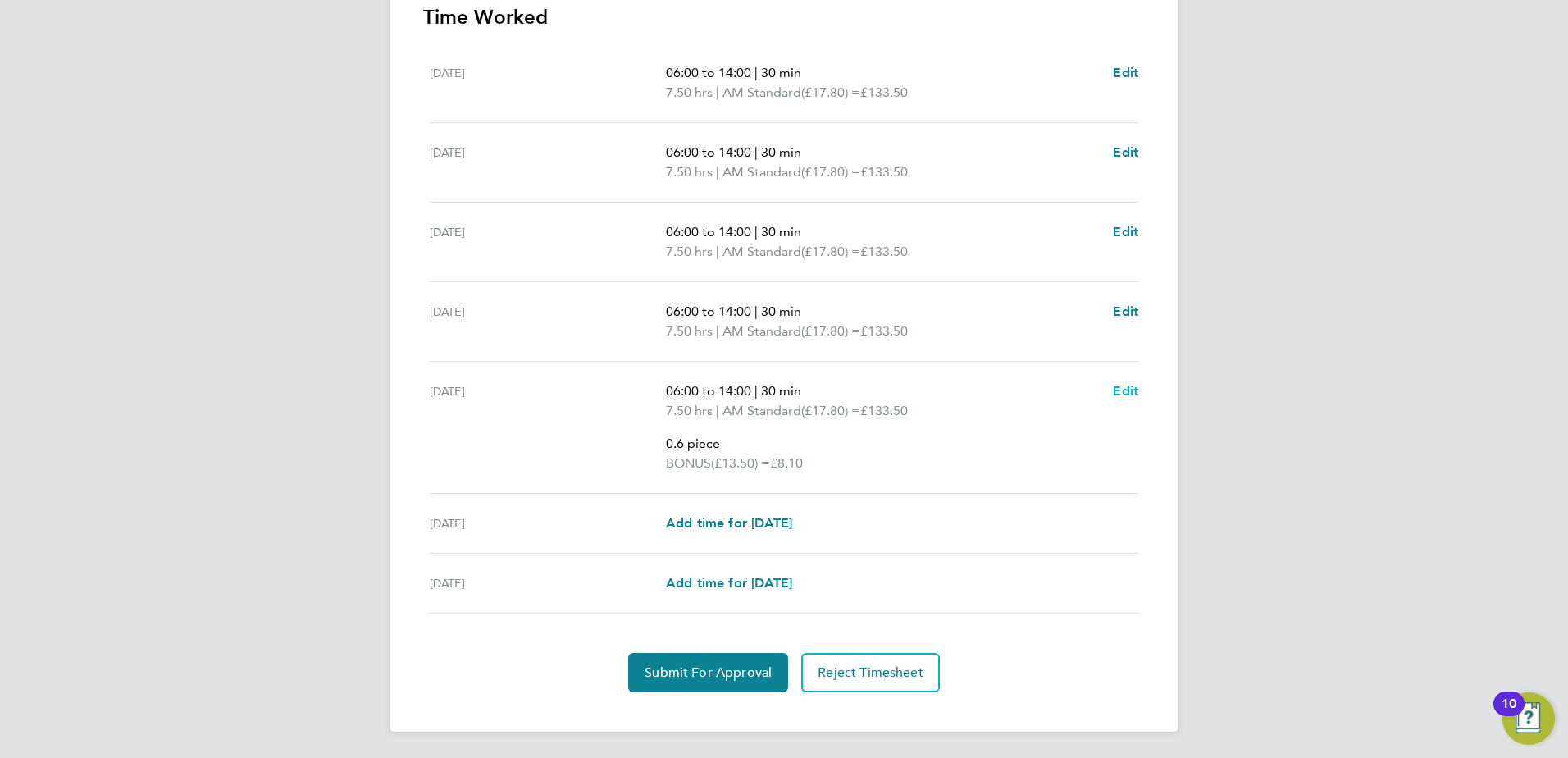
click at [1127, 389] on span "Edit" at bounding box center [1125, 391] width 26 height 15
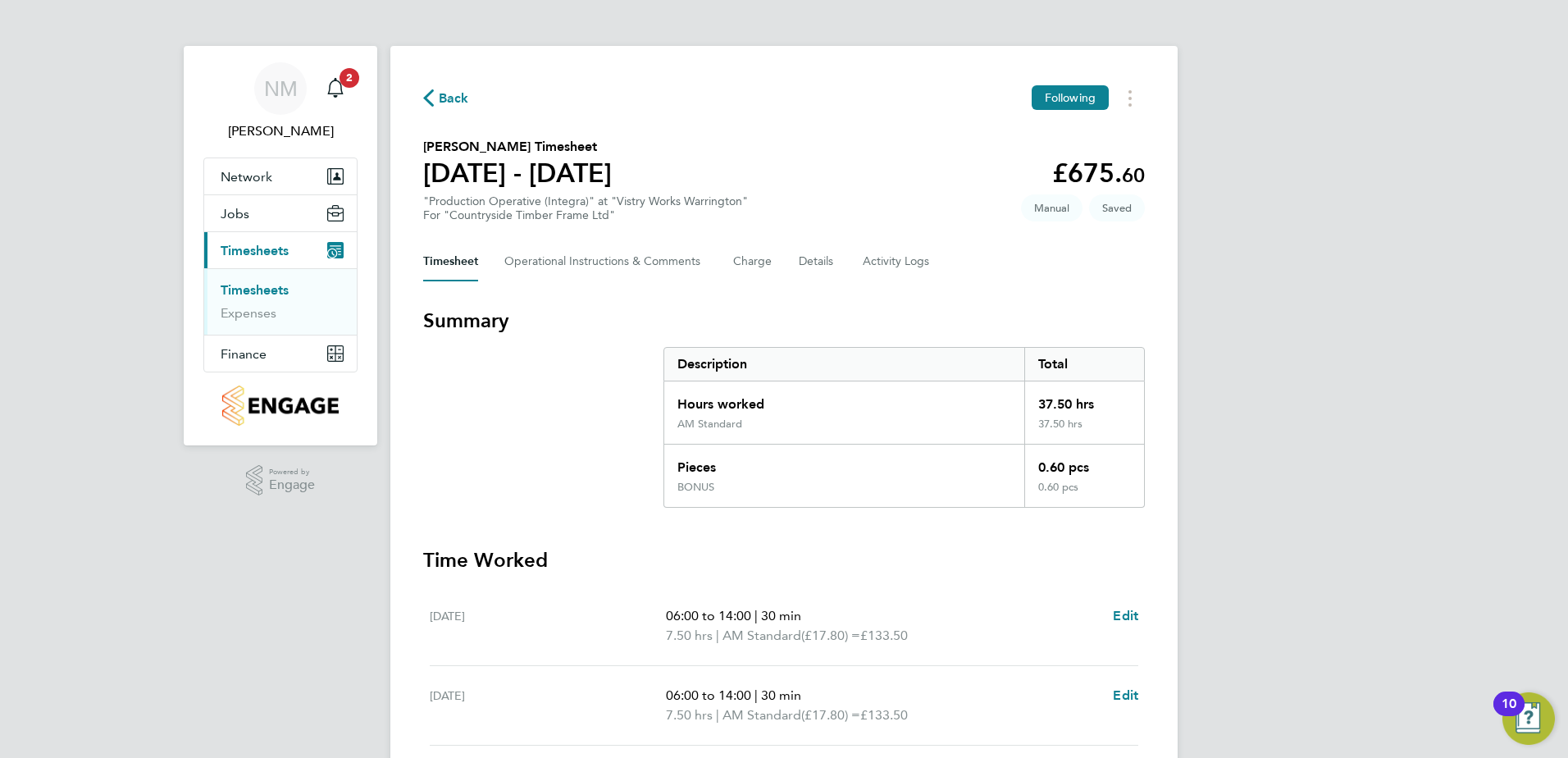
select select "30"
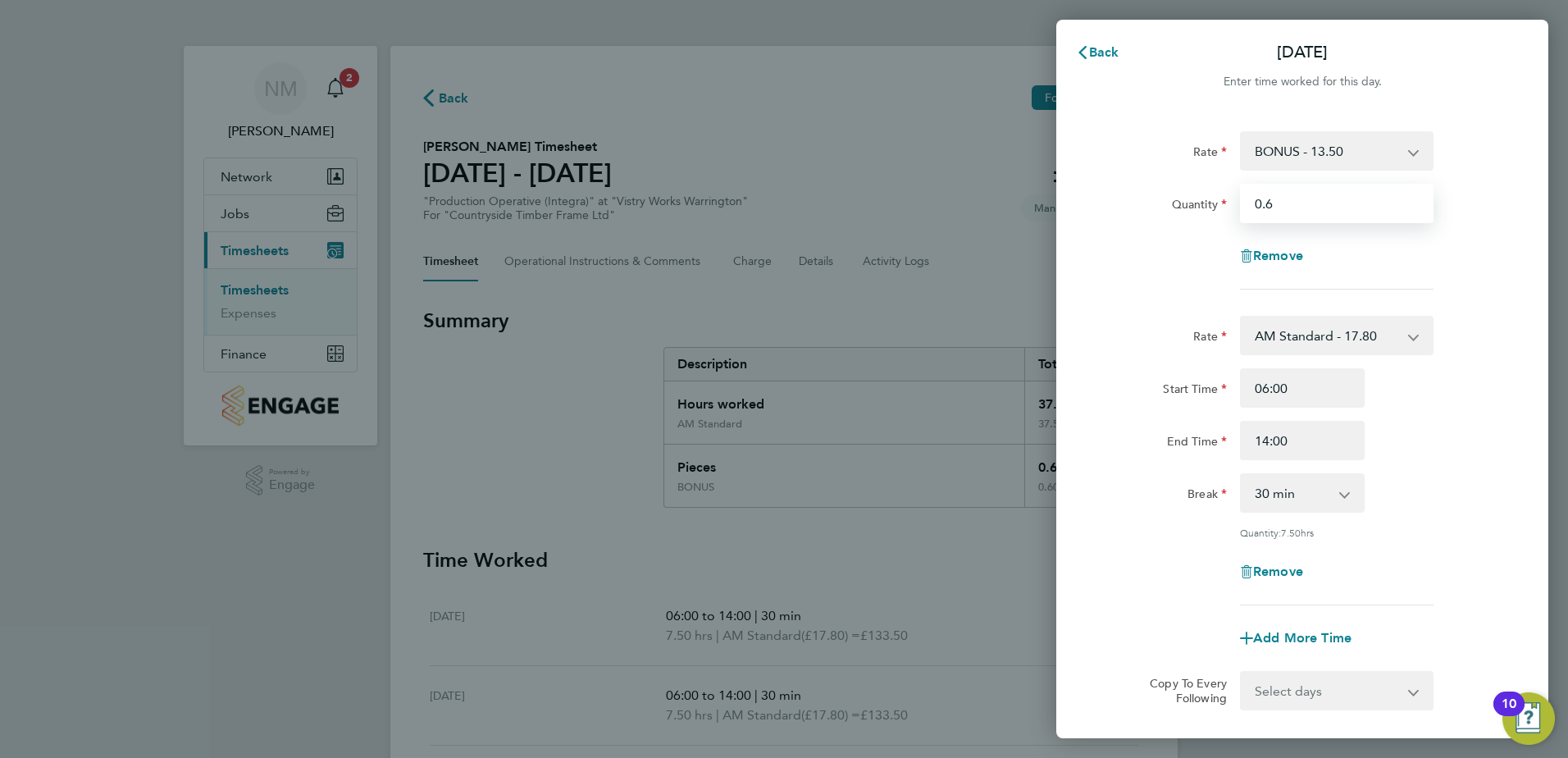
click at [1285, 210] on input "0.6" at bounding box center [1336, 203] width 193 height 39
type input "0.5"
click at [1145, 252] on div "Remove" at bounding box center [1302, 256] width 414 height 39
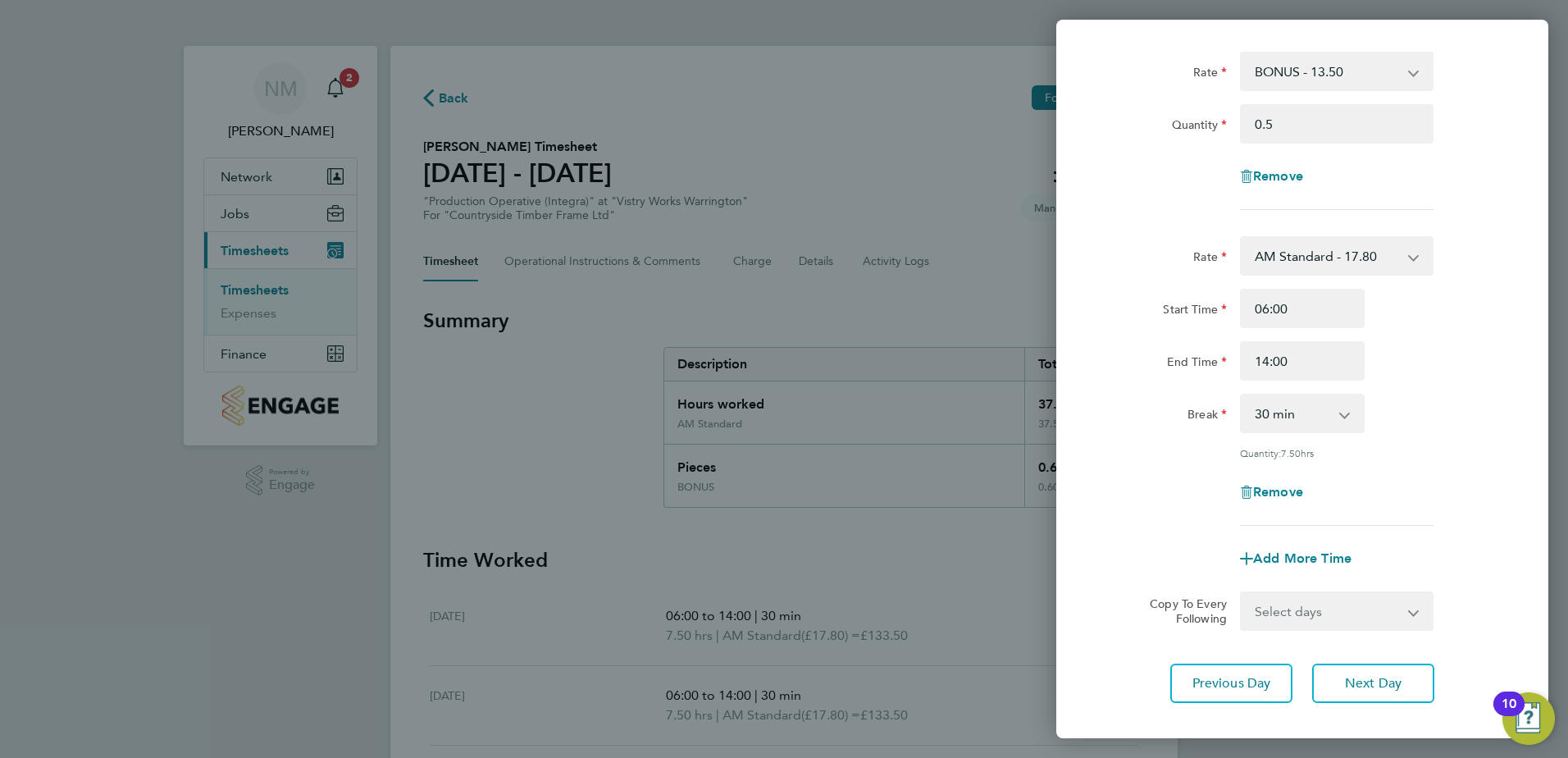
scroll to position [168, 0]
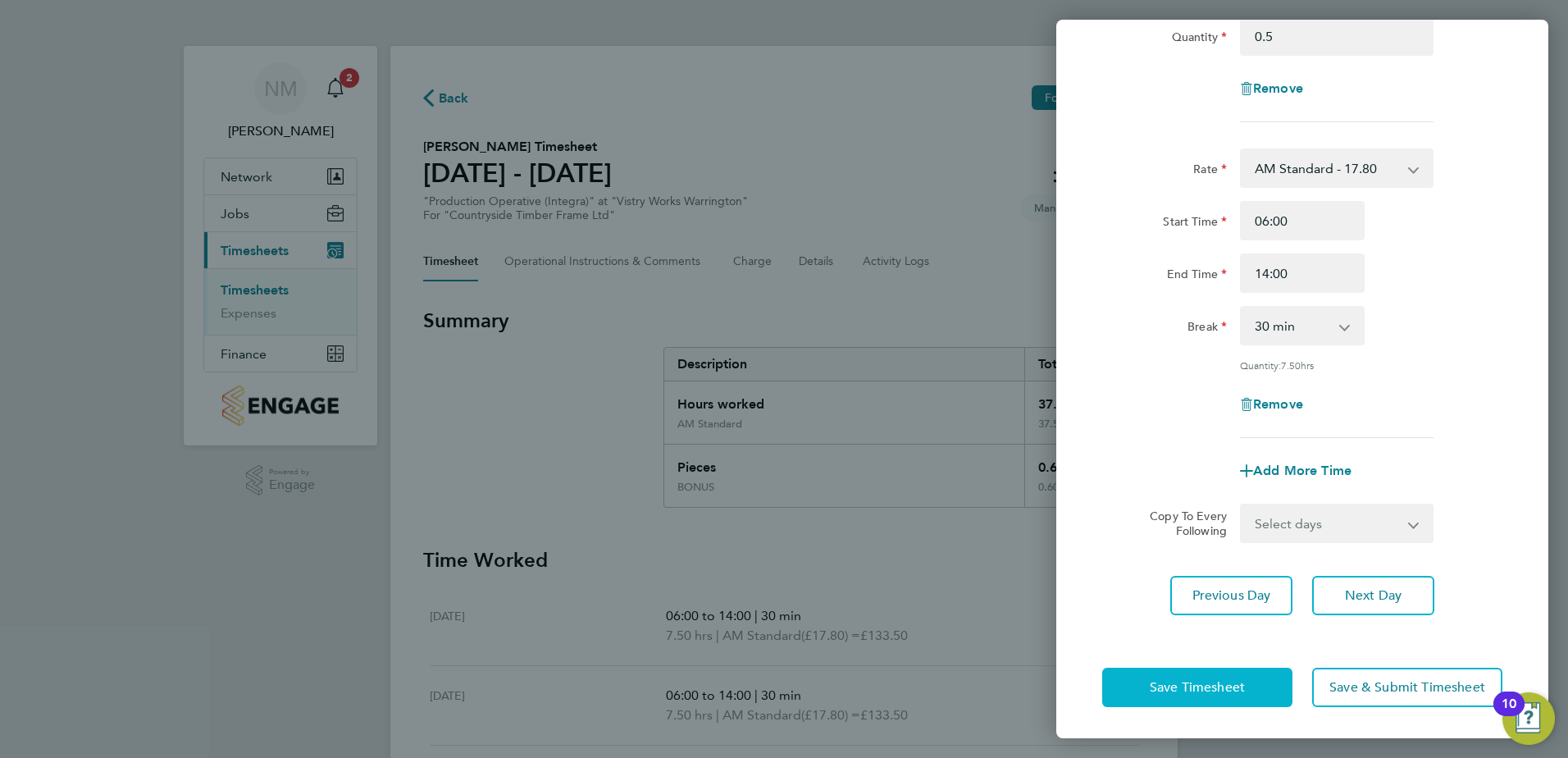
click at [1247, 675] on button "Save Timesheet" at bounding box center [1196, 688] width 190 height 39
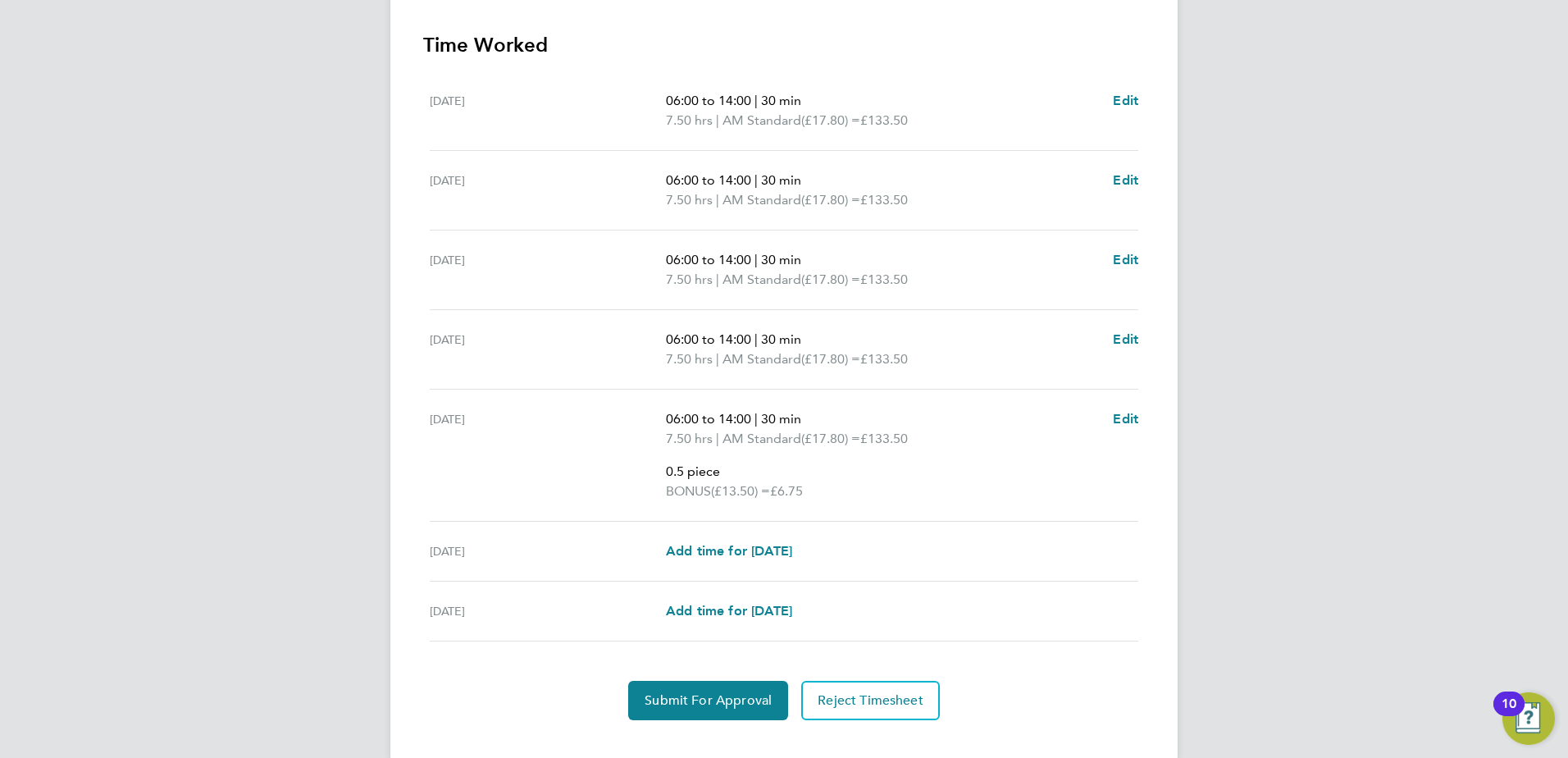
scroll to position [543, 0]
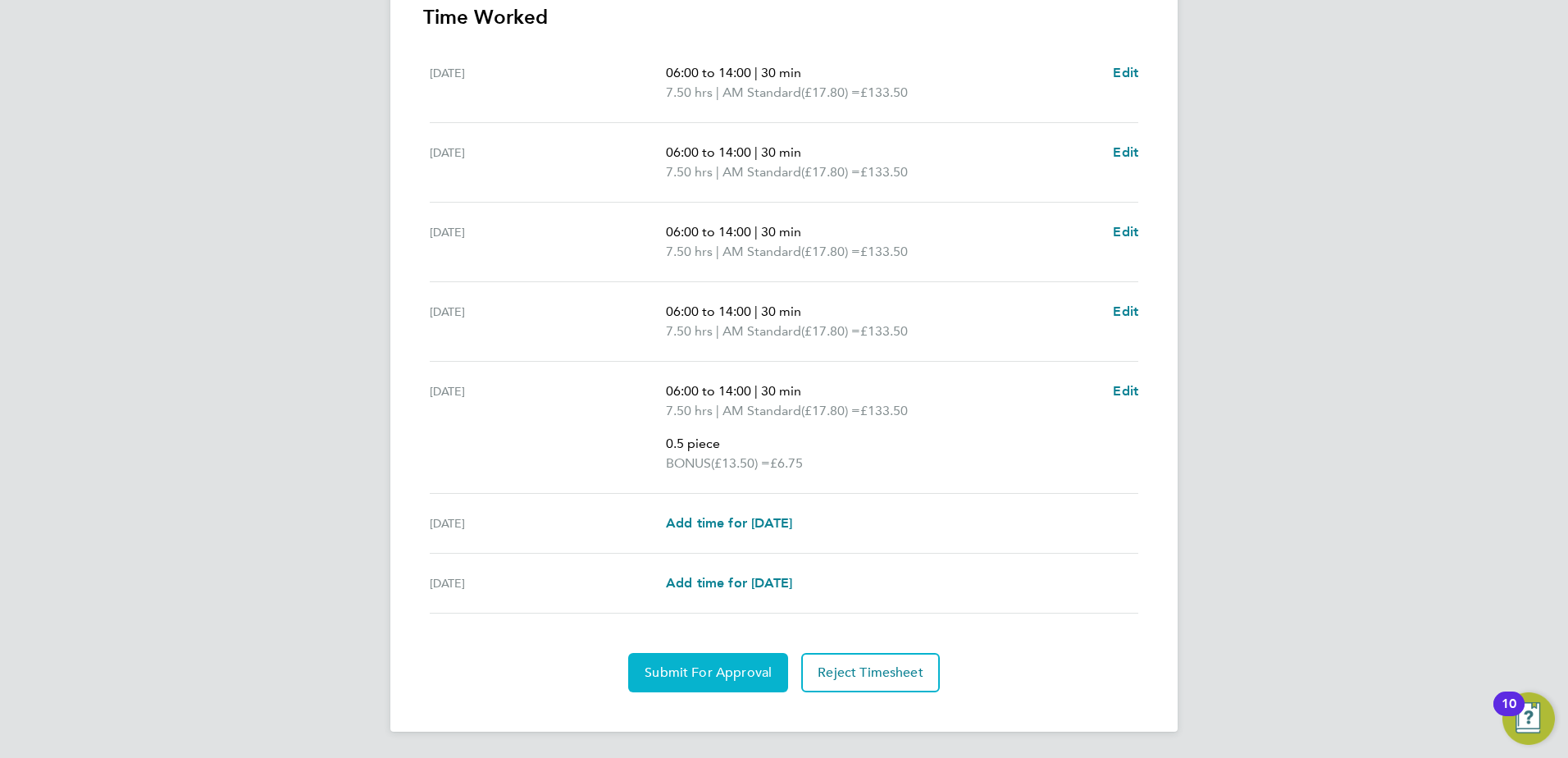
click at [718, 667] on span "Submit For Approval" at bounding box center [708, 672] width 127 height 16
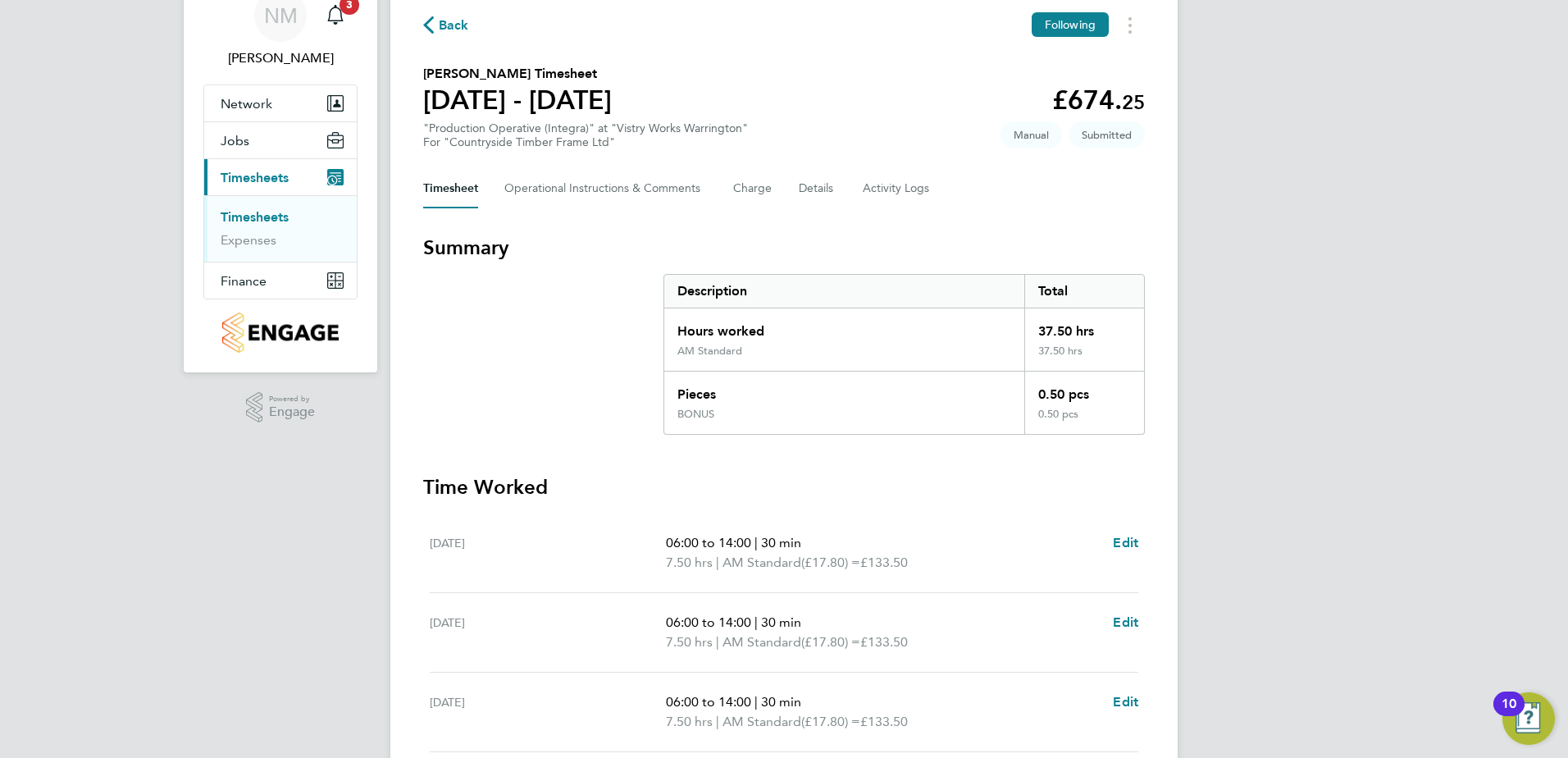
scroll to position [0, 0]
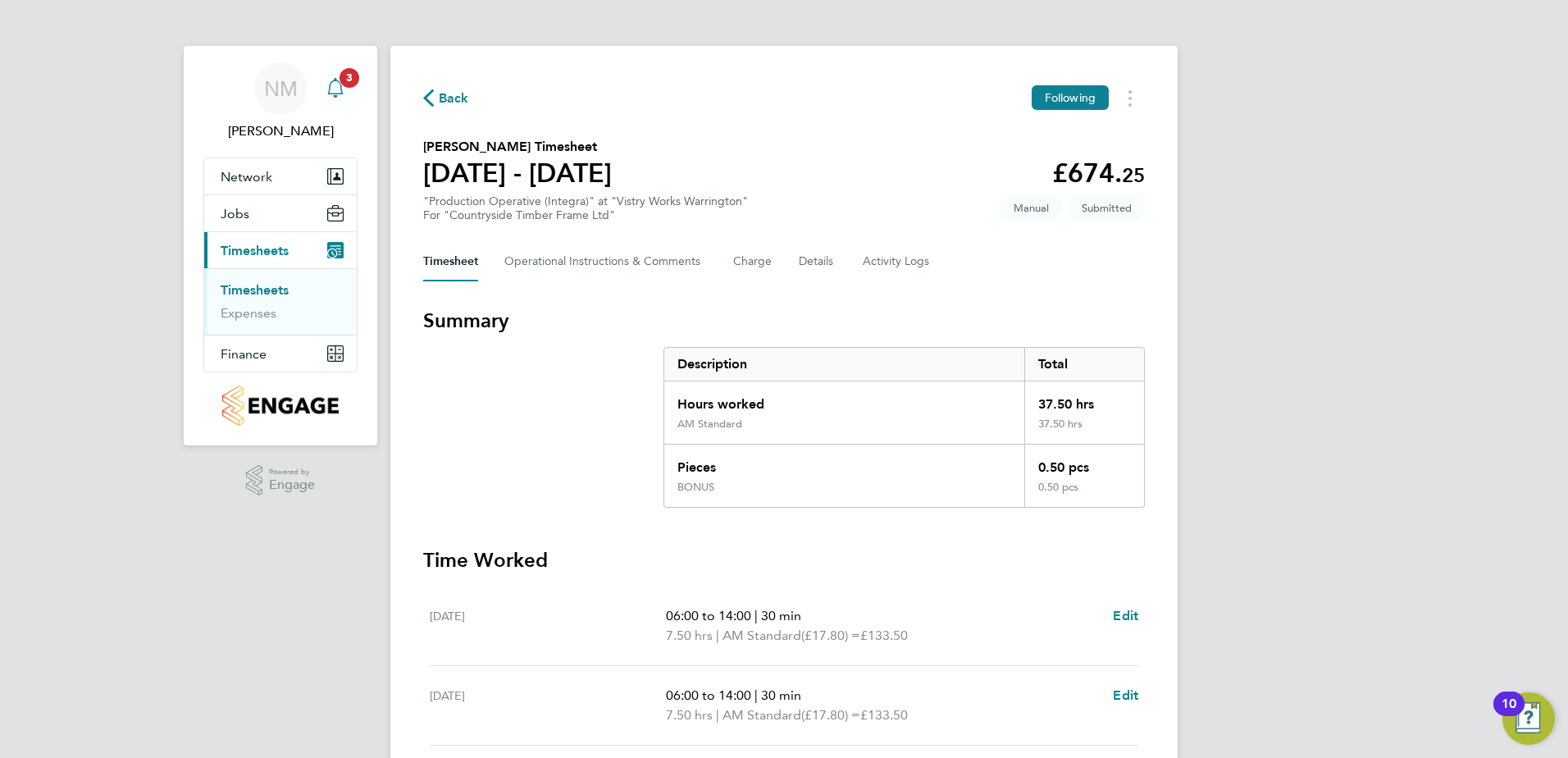
click at [335, 87] on icon "Main navigation" at bounding box center [335, 87] width 20 height 20
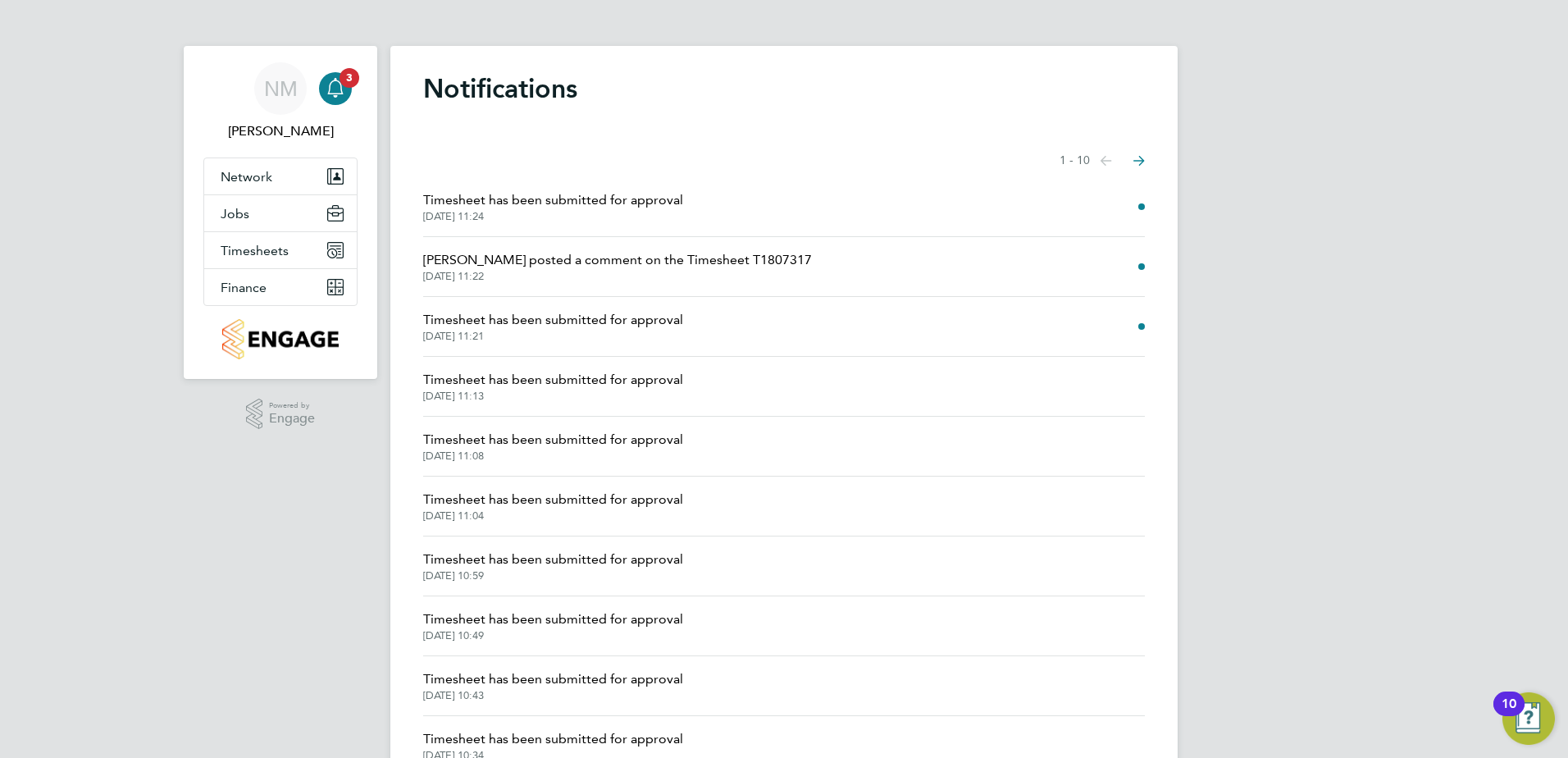
click at [509, 313] on span "Timesheet has been submitted for approval" at bounding box center [554, 320] width 260 height 20
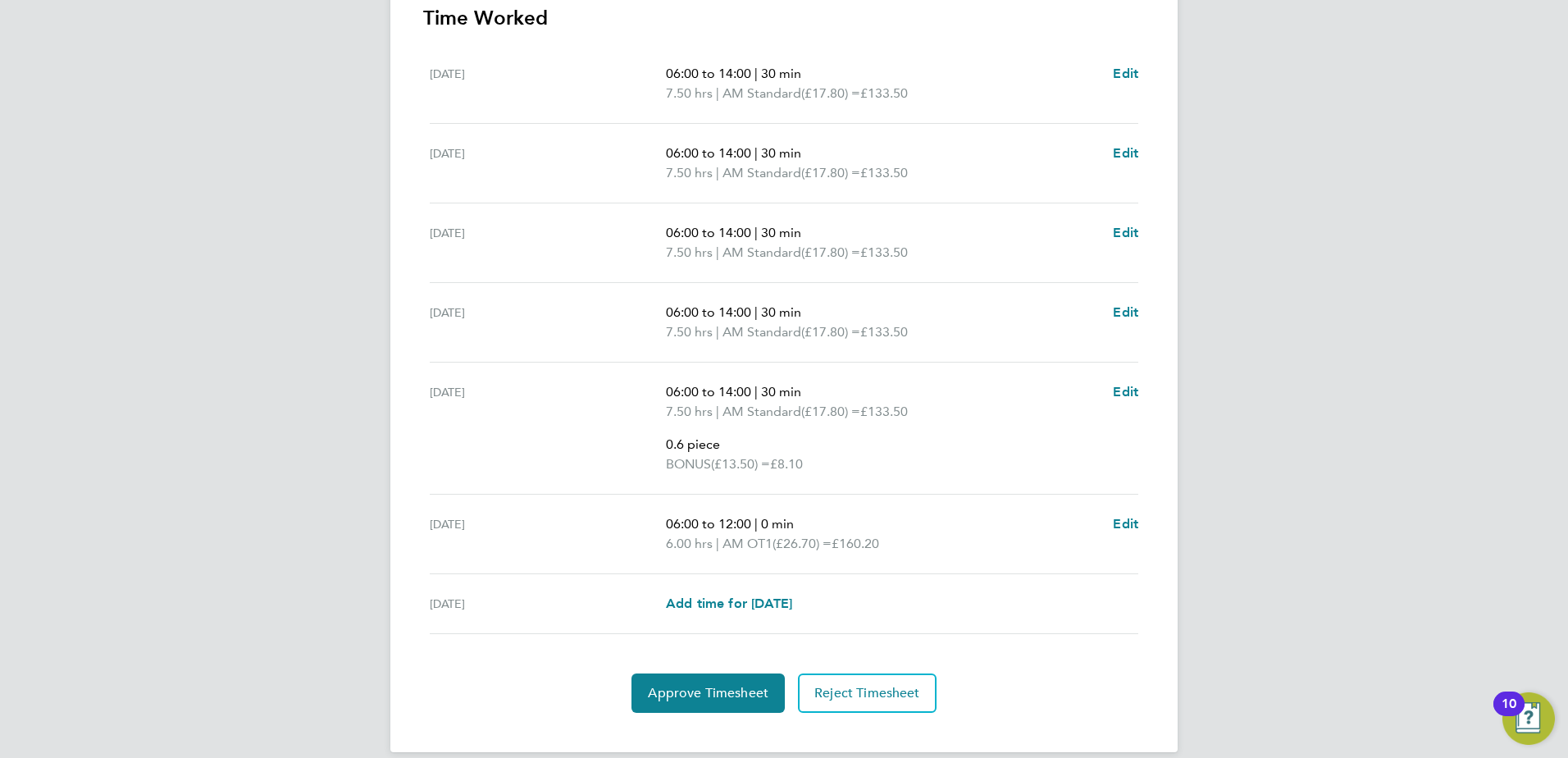
scroll to position [574, 0]
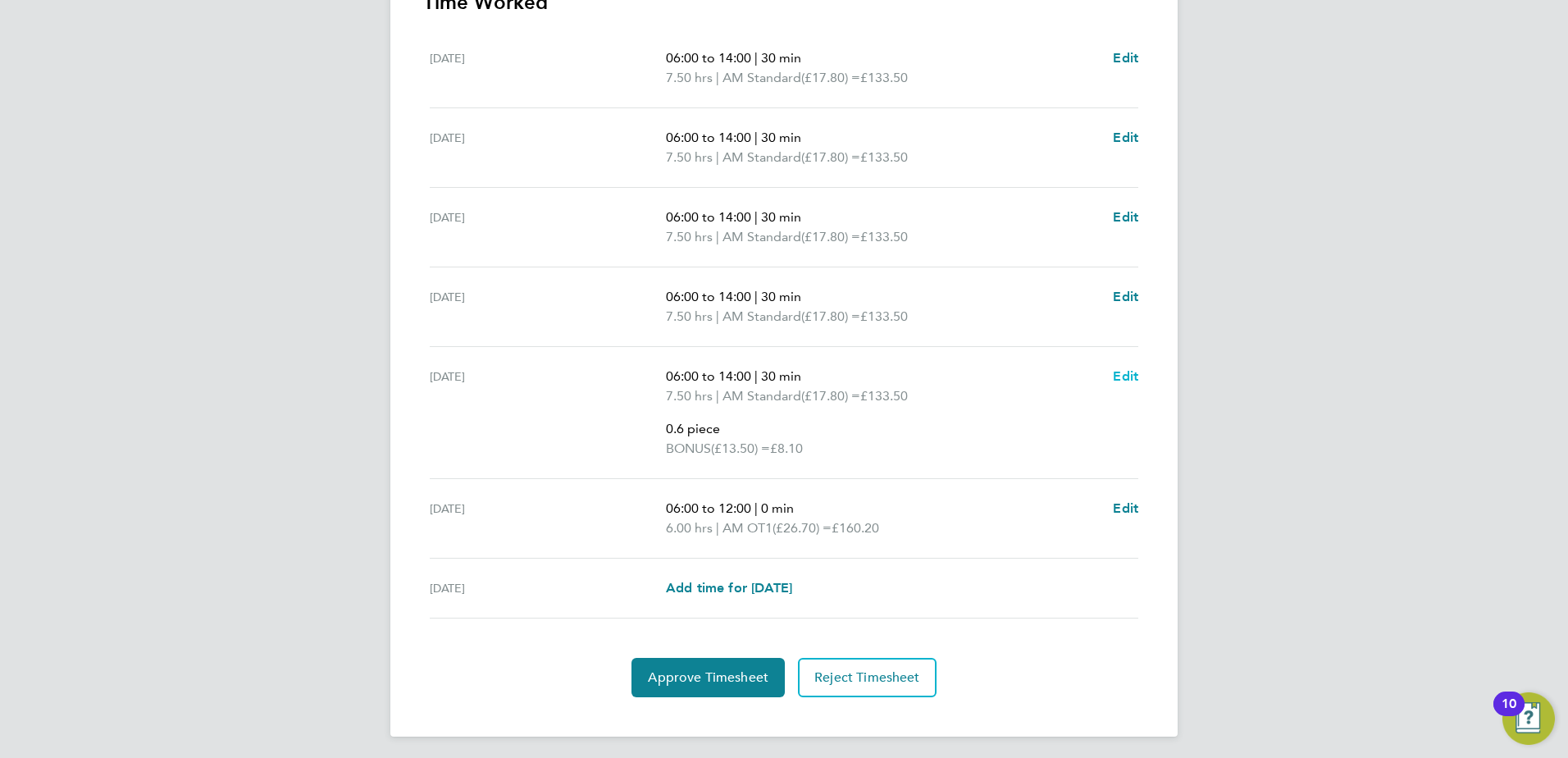
drag, startPoint x: 1106, startPoint y: 374, endPoint x: 1121, endPoint y: 376, distance: 15.1
click at [1108, 374] on div "06:00 to 14:00 | 30 min 7.50 hrs | AM Standard (£17.80) = £133.50 0.6 piece BON…" at bounding box center [902, 412] width 472 height 92
click at [1123, 376] on span "Edit" at bounding box center [1125, 375] width 26 height 15
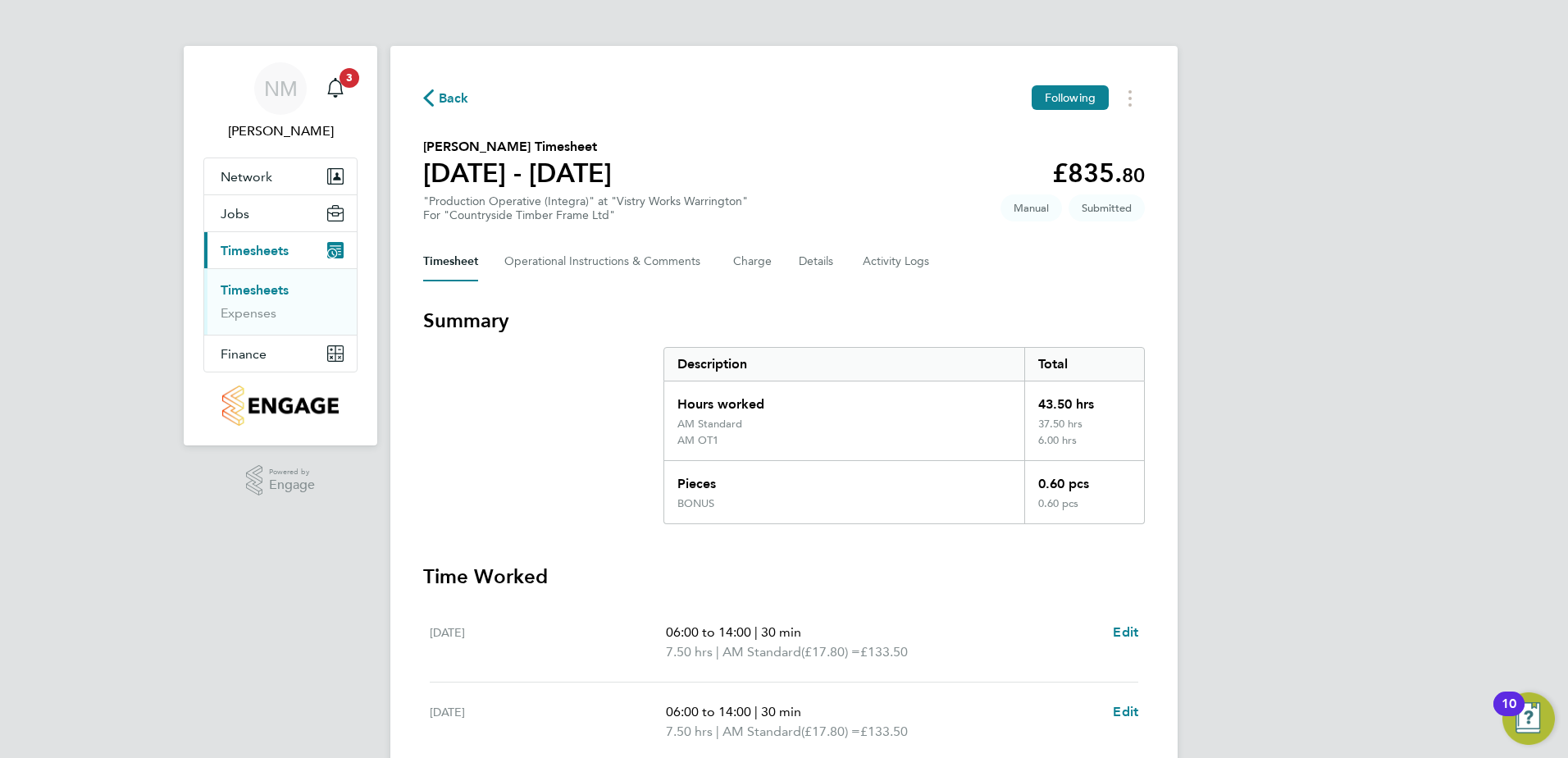
select select "30"
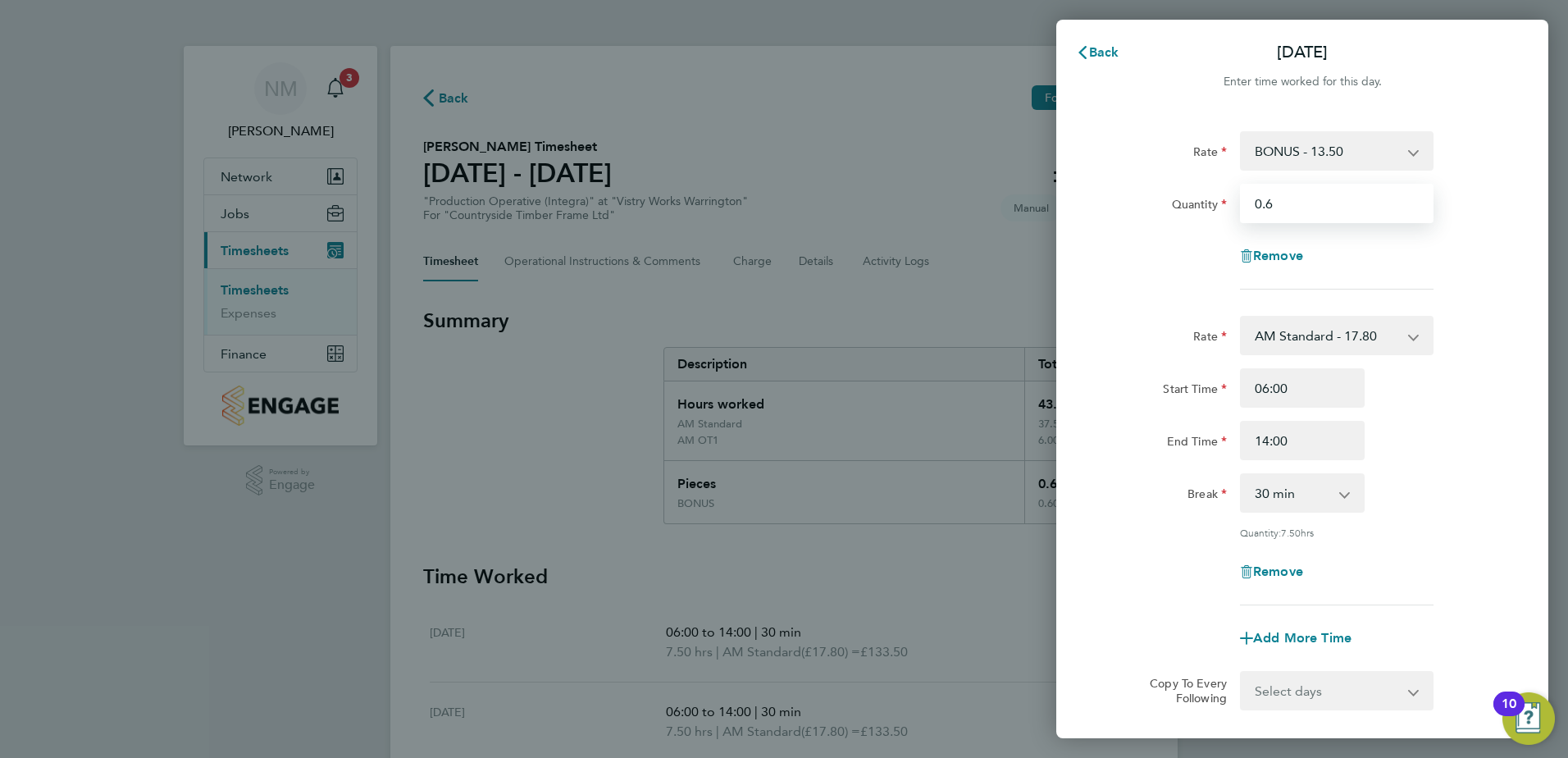
click at [1395, 207] on input "0.6" at bounding box center [1336, 203] width 193 height 39
type input "0.5"
click at [1143, 230] on div "Rate BONUS - 13.50 AM Standard - 17.80 AM OT1 - 26.70 AM OT2 - 35.60 PM Standar…" at bounding box center [1301, 210] width 400 height 159
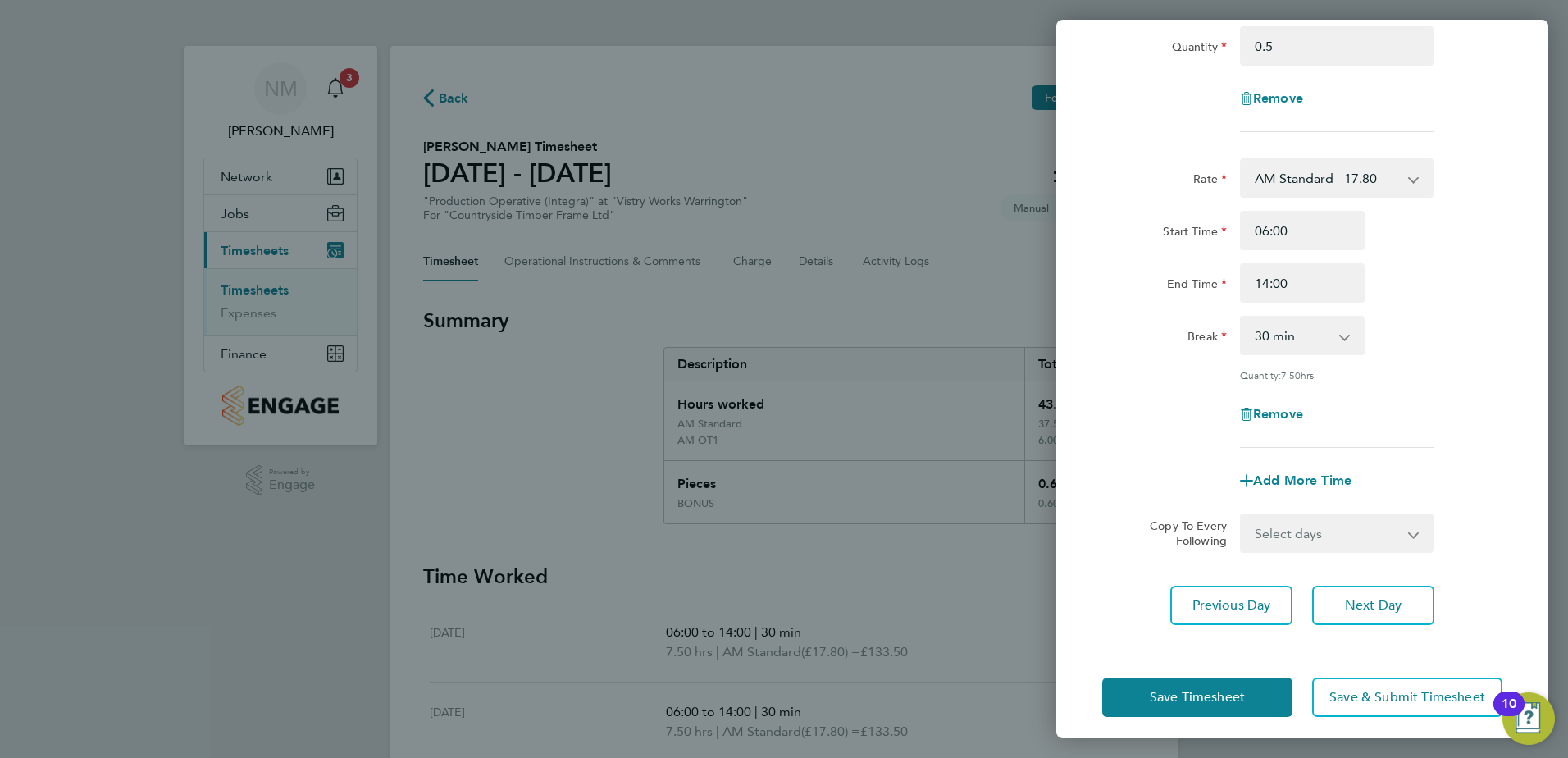
scroll to position [164, 0]
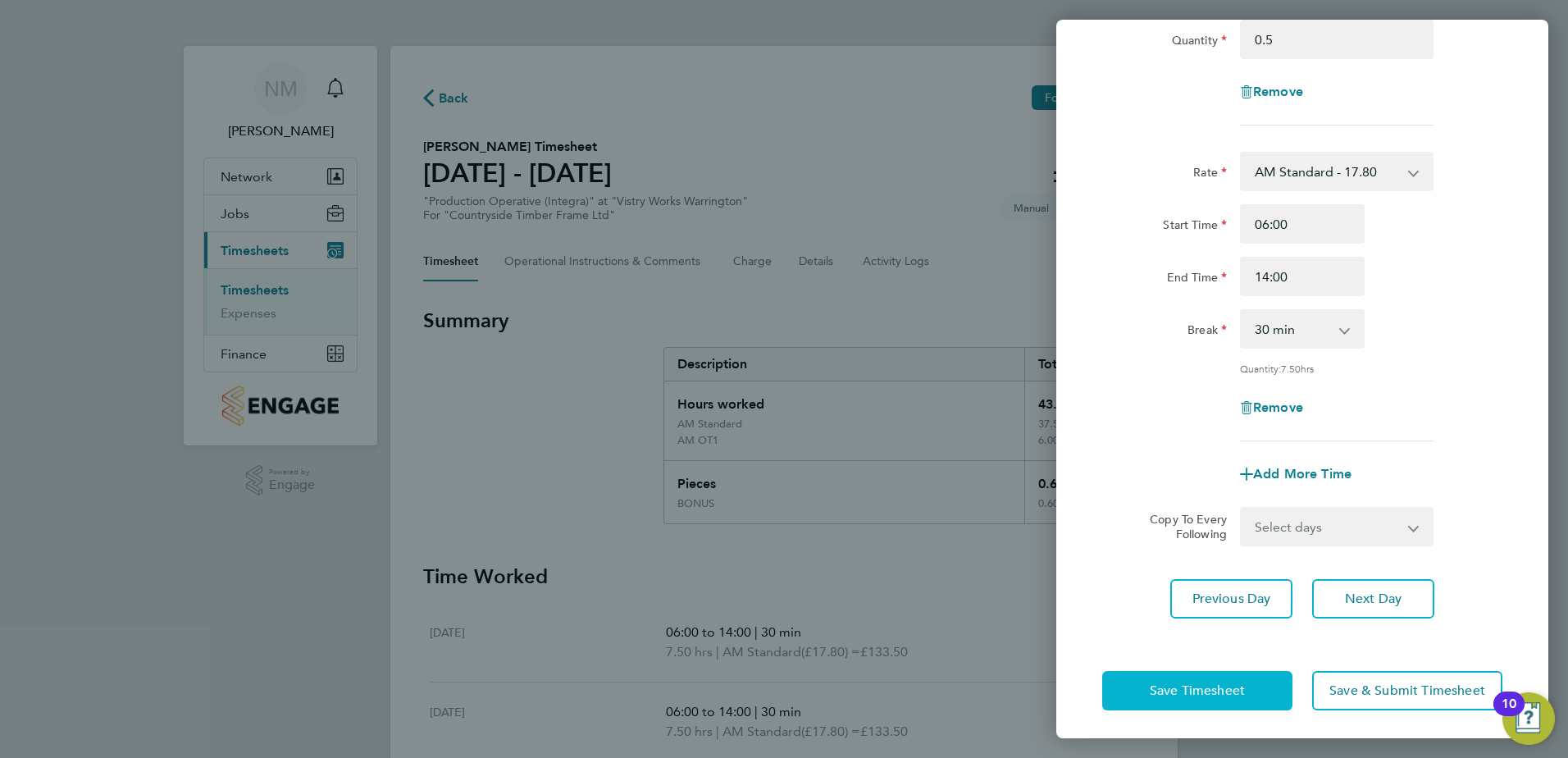
click at [1213, 693] on span "Save Timesheet" at bounding box center [1197, 690] width 95 height 16
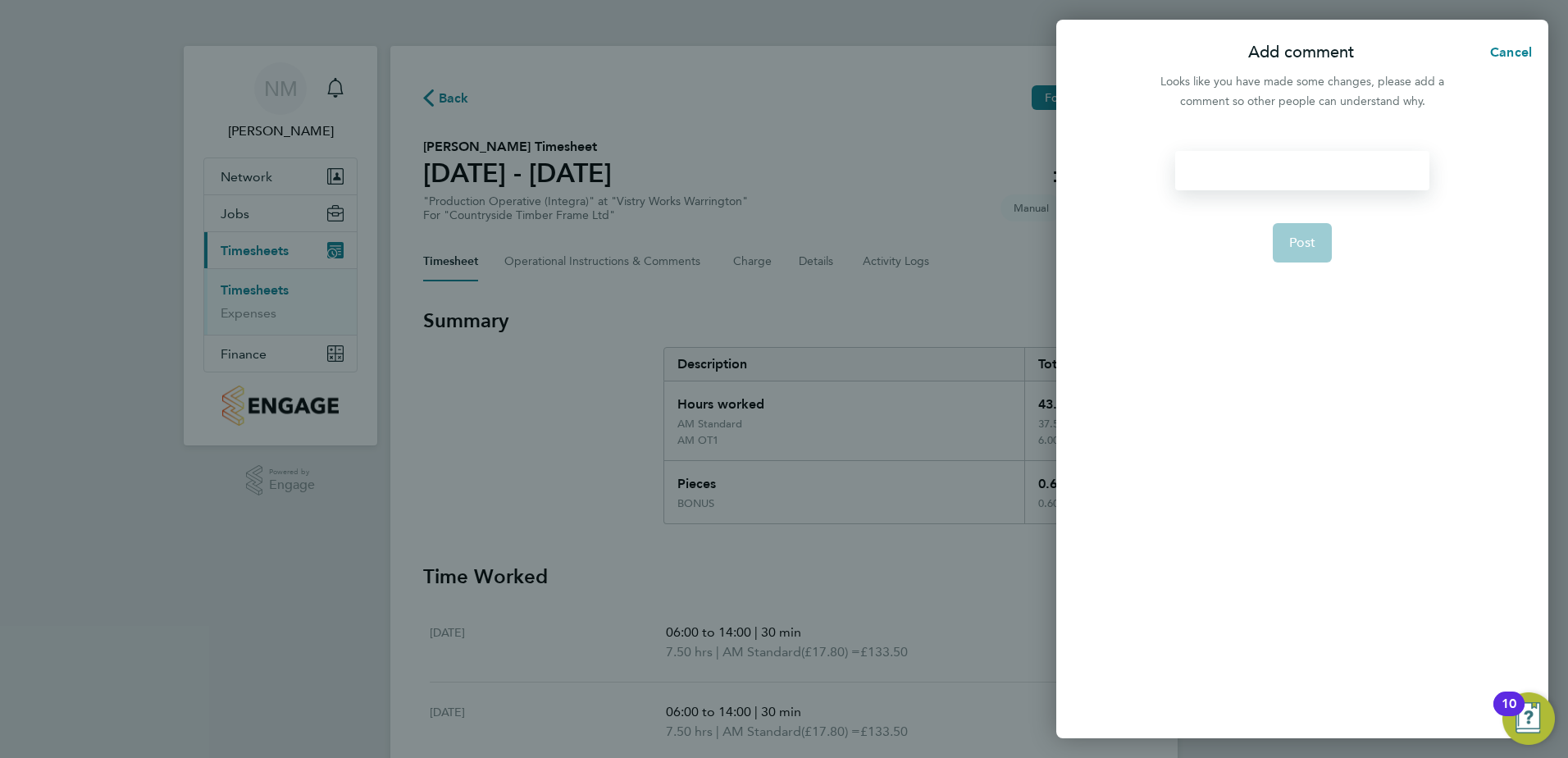
click at [1334, 167] on div at bounding box center [1301, 170] width 253 height 39
click at [1310, 260] on span "Post" at bounding box center [1302, 262] width 27 height 16
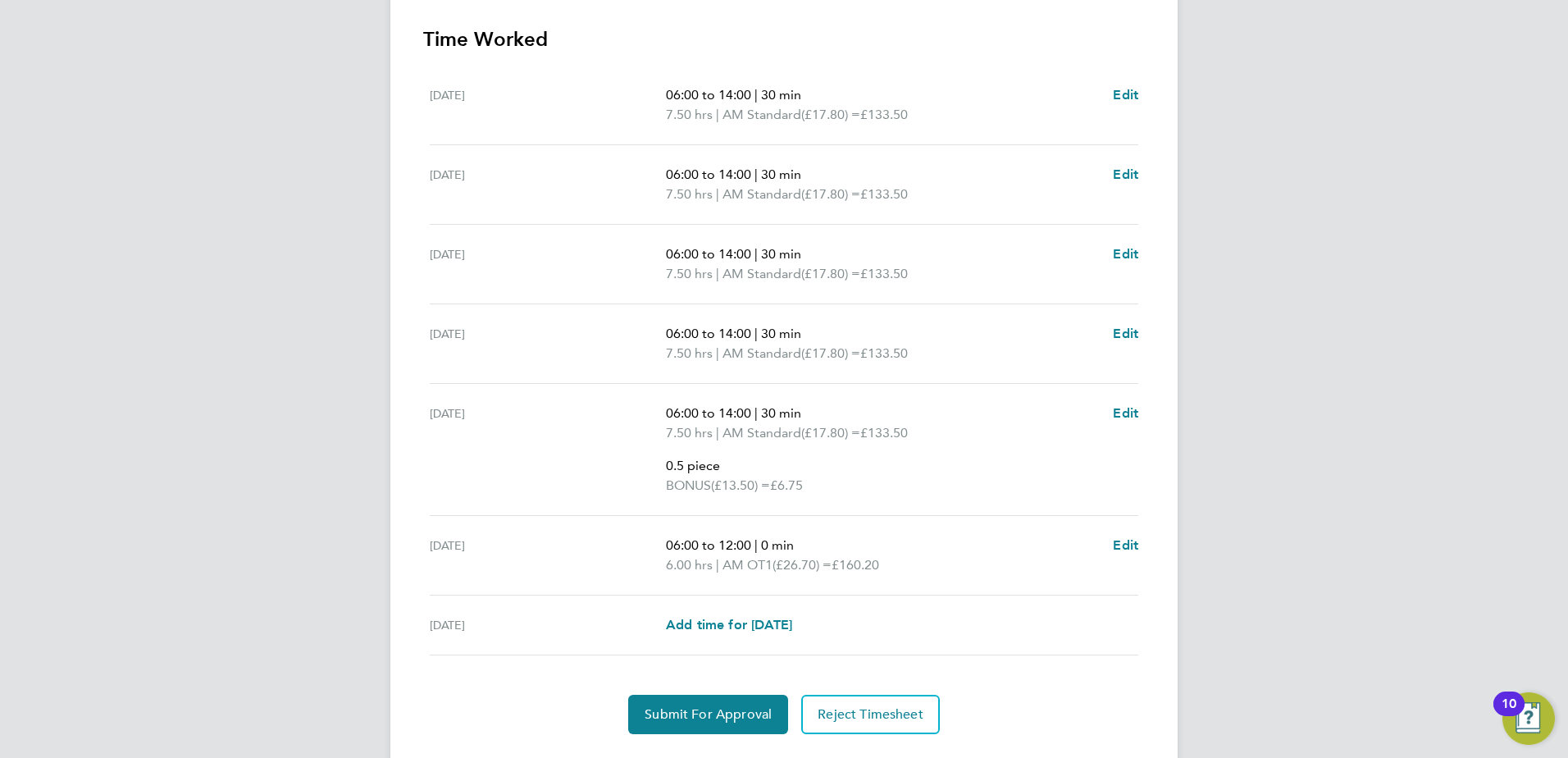
scroll to position [579, 0]
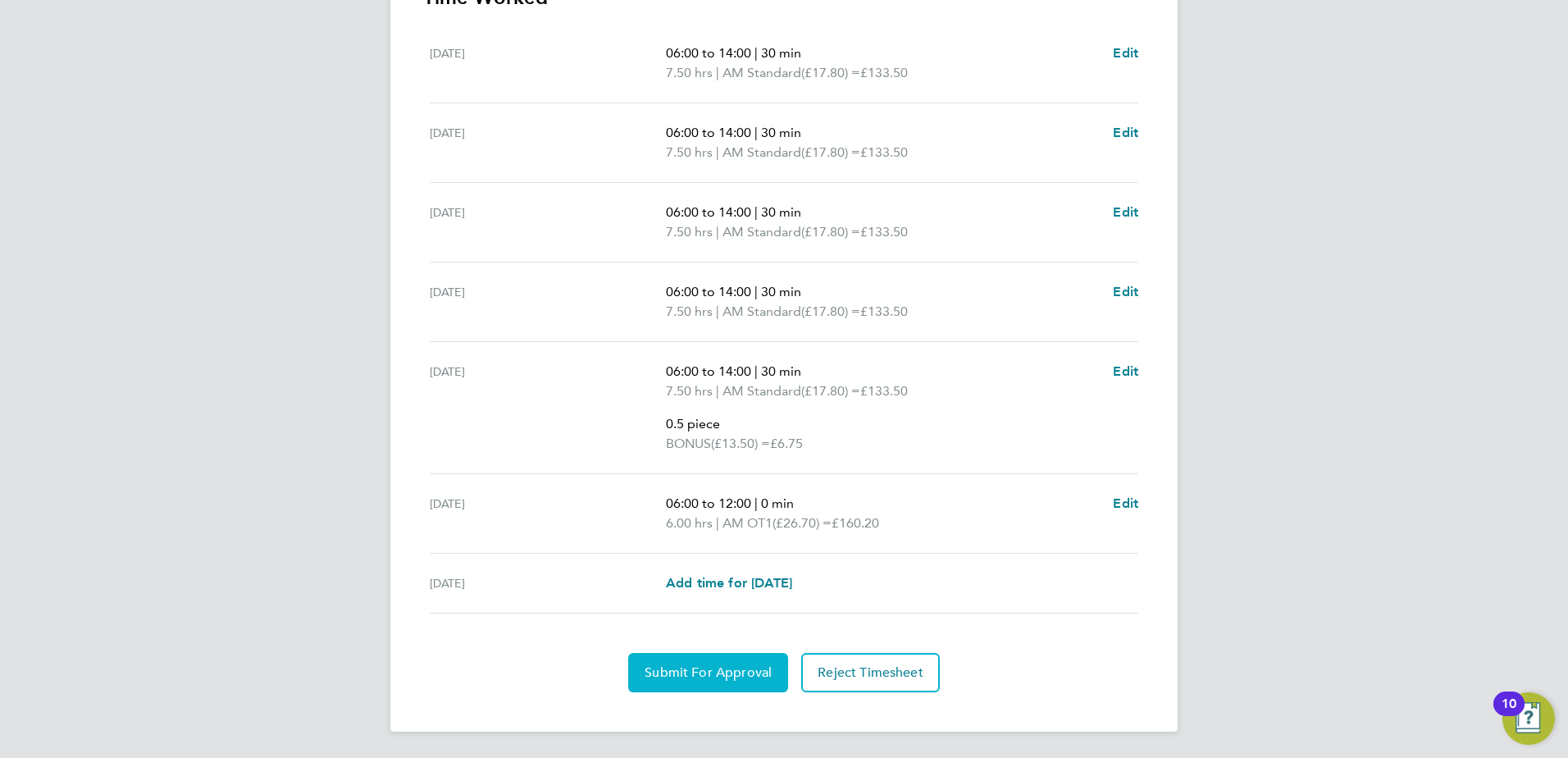
click at [730, 680] on span "Submit For Approval" at bounding box center [708, 672] width 127 height 16
drag, startPoint x: 709, startPoint y: 680, endPoint x: 728, endPoint y: 674, distance: 19.9
click at [710, 679] on button "Approve Timesheet" at bounding box center [708, 672] width 153 height 39
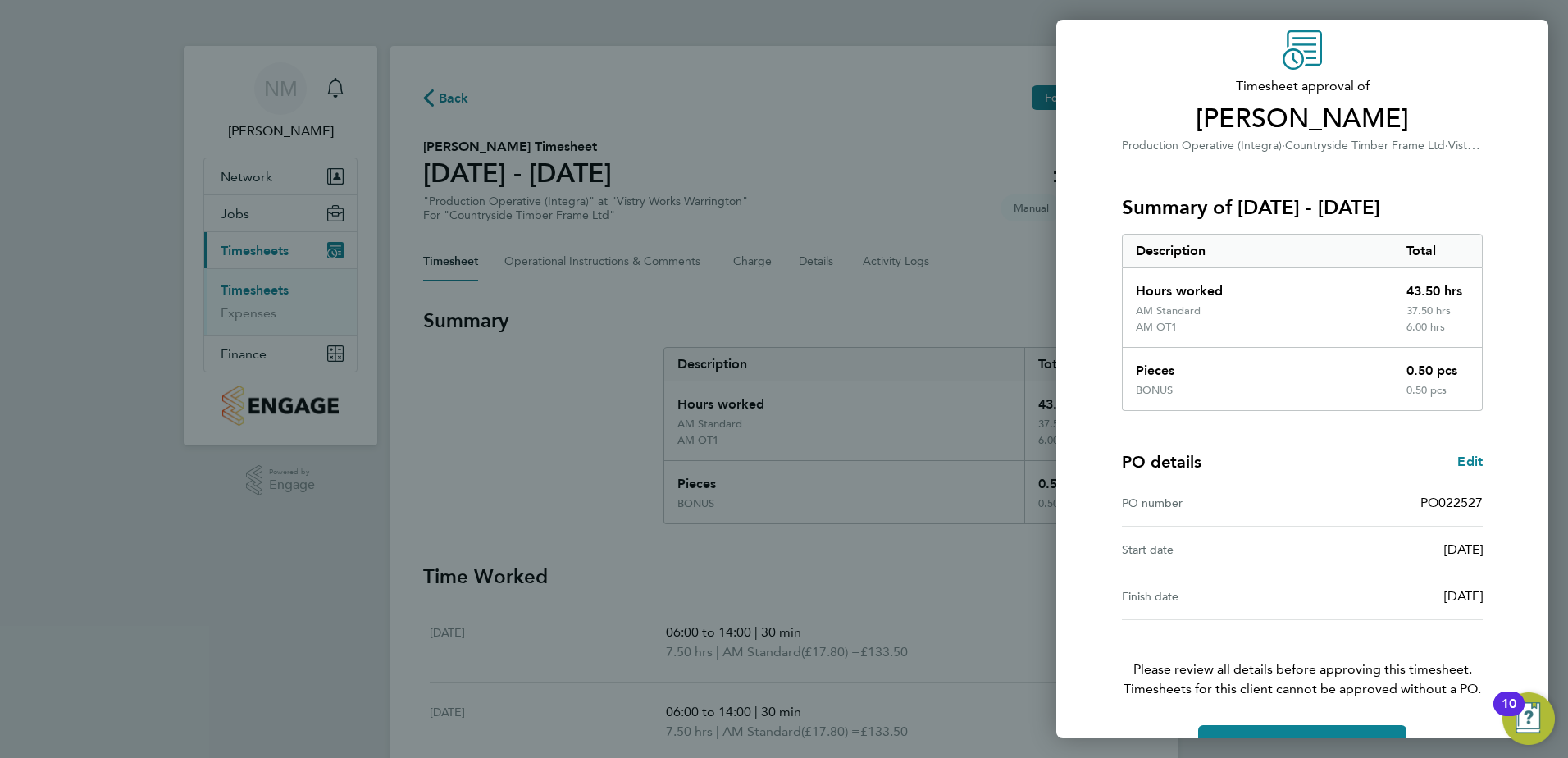
scroll to position [107, 0]
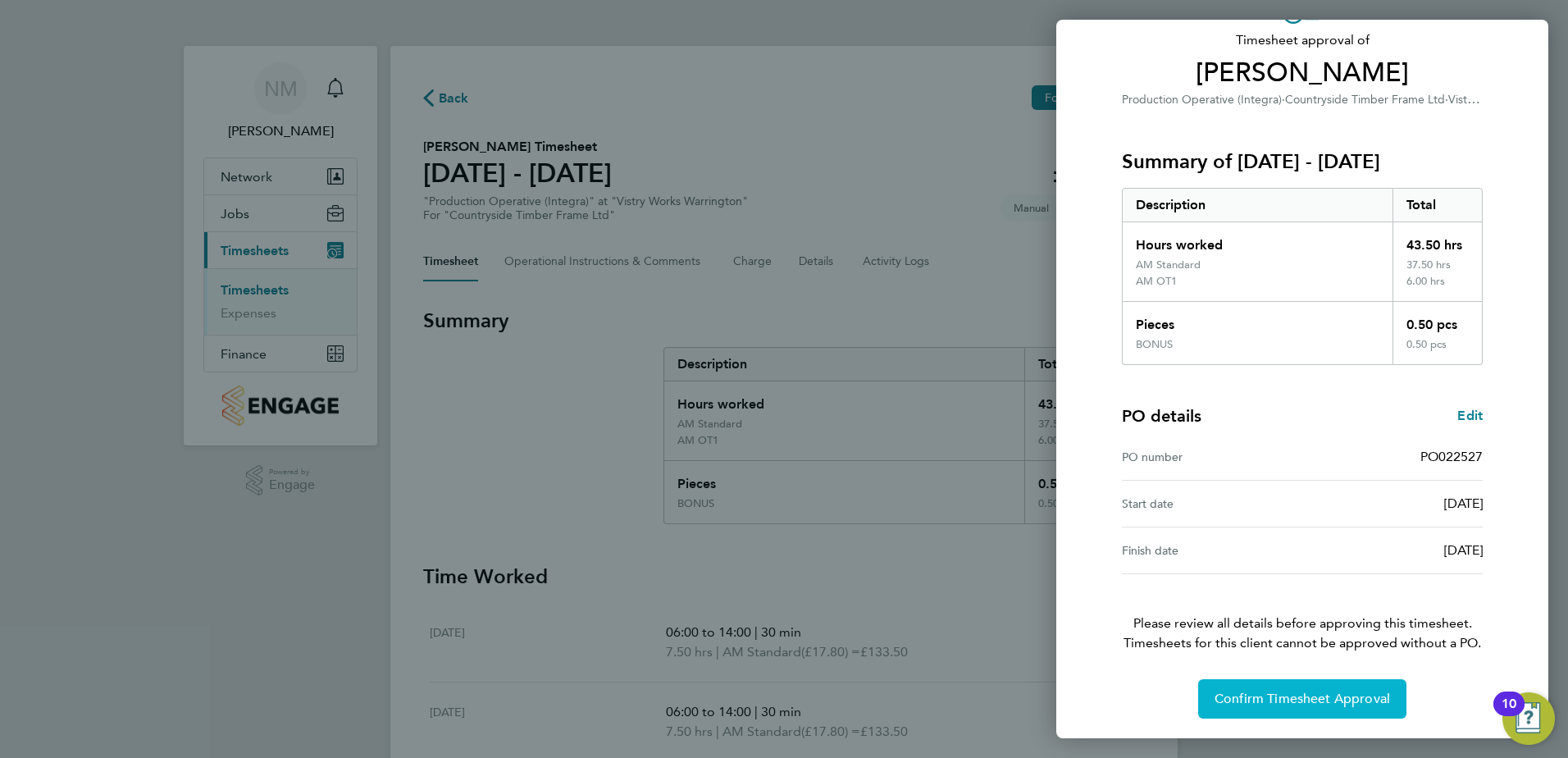
click at [1283, 688] on button "Confirm Timesheet Approval" at bounding box center [1302, 699] width 209 height 39
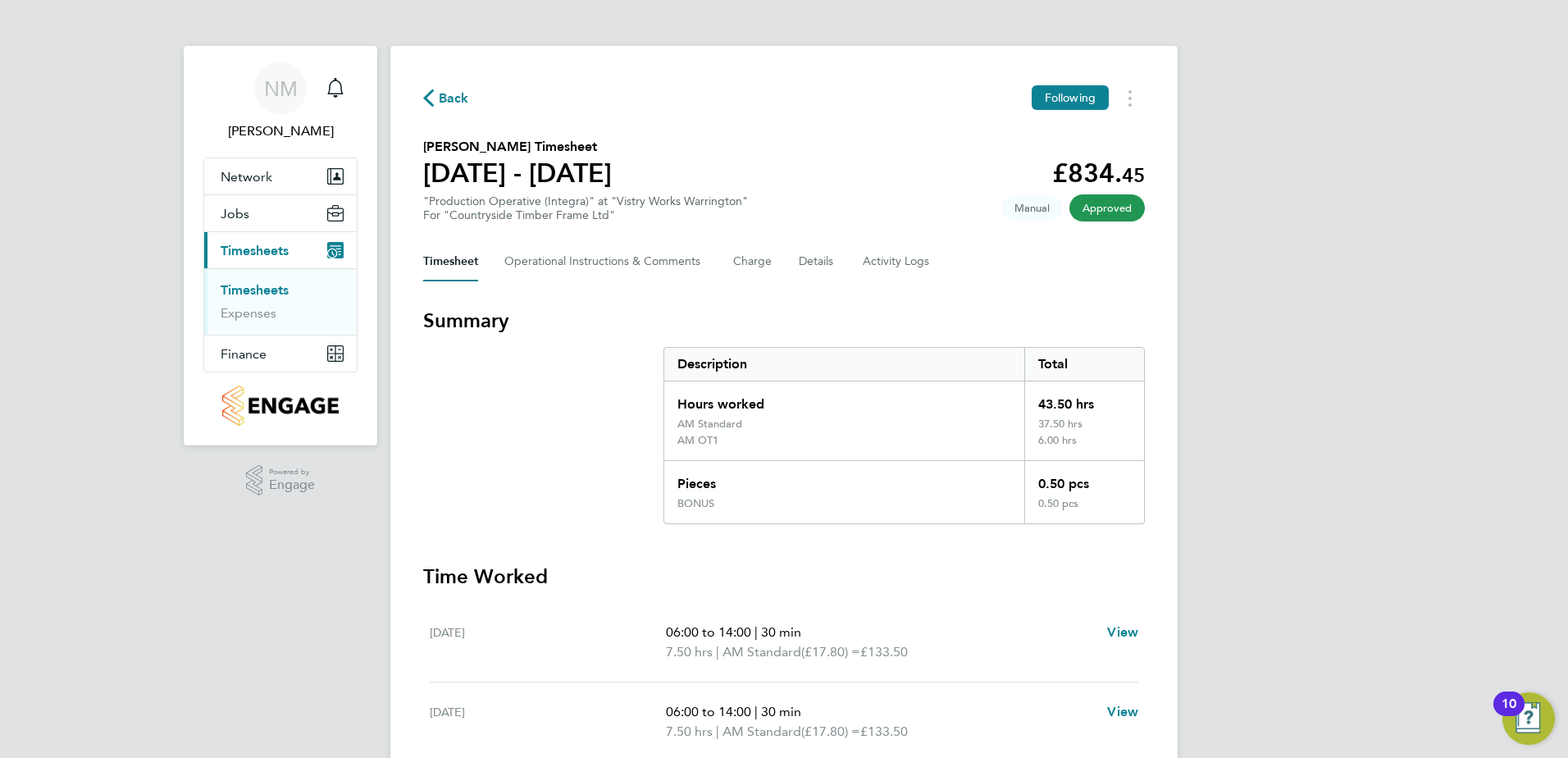
click at [457, 87] on button "Back" at bounding box center [447, 97] width 46 height 21
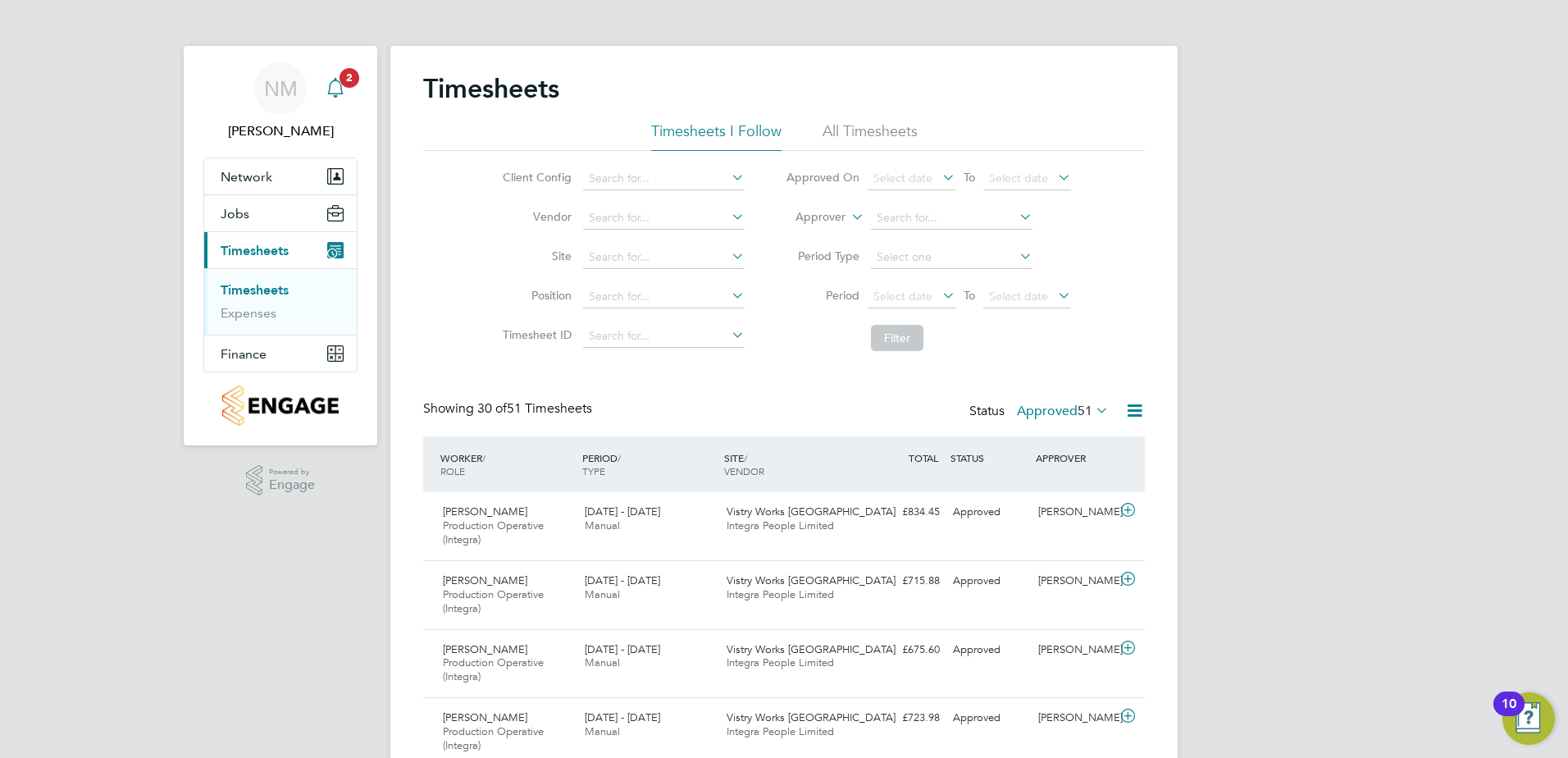
click at [342, 77] on span "2" at bounding box center [349, 78] width 20 height 20
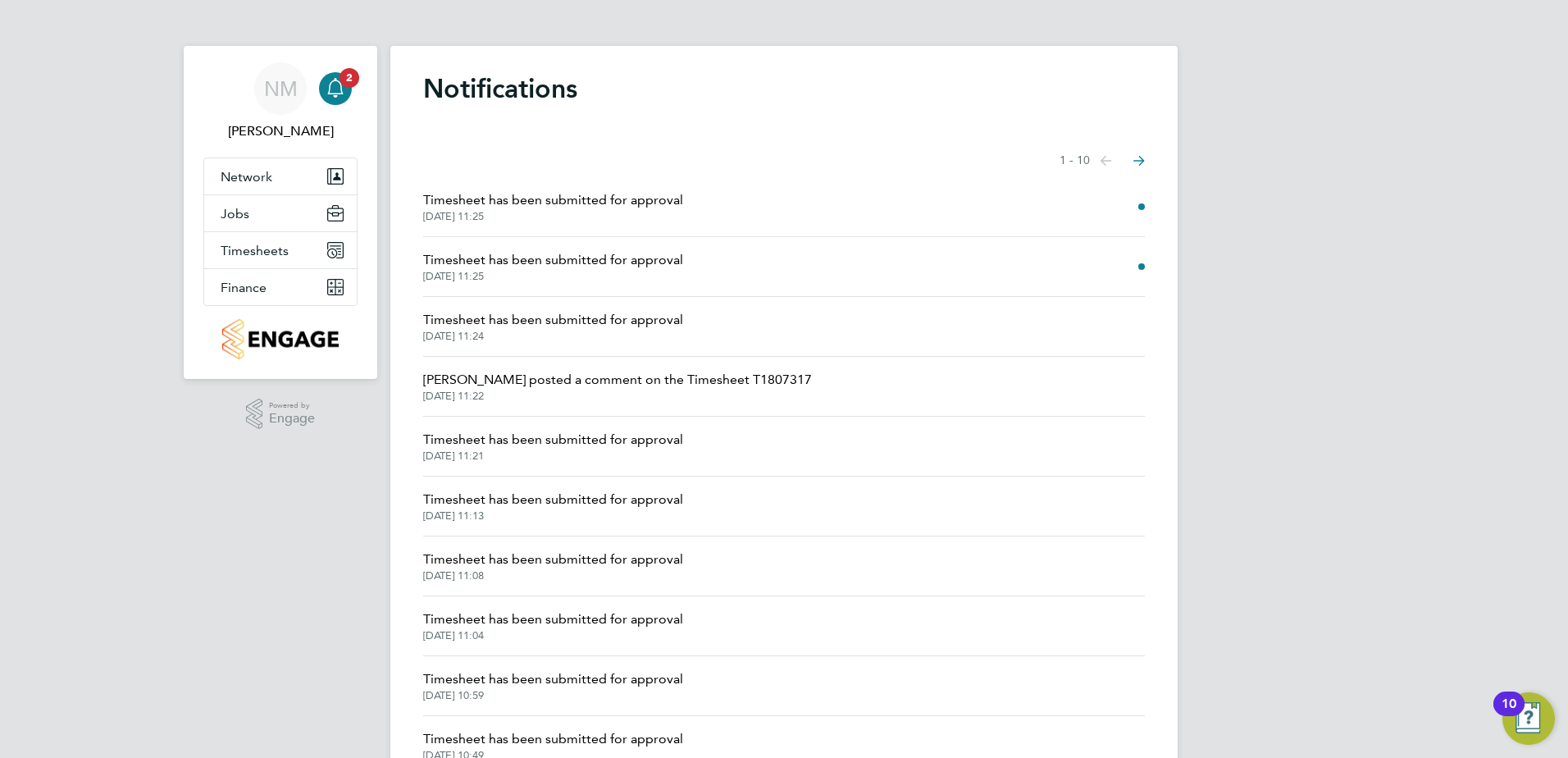
click at [573, 262] on span "Timesheet has been submitted for approval" at bounding box center [554, 260] width 260 height 20
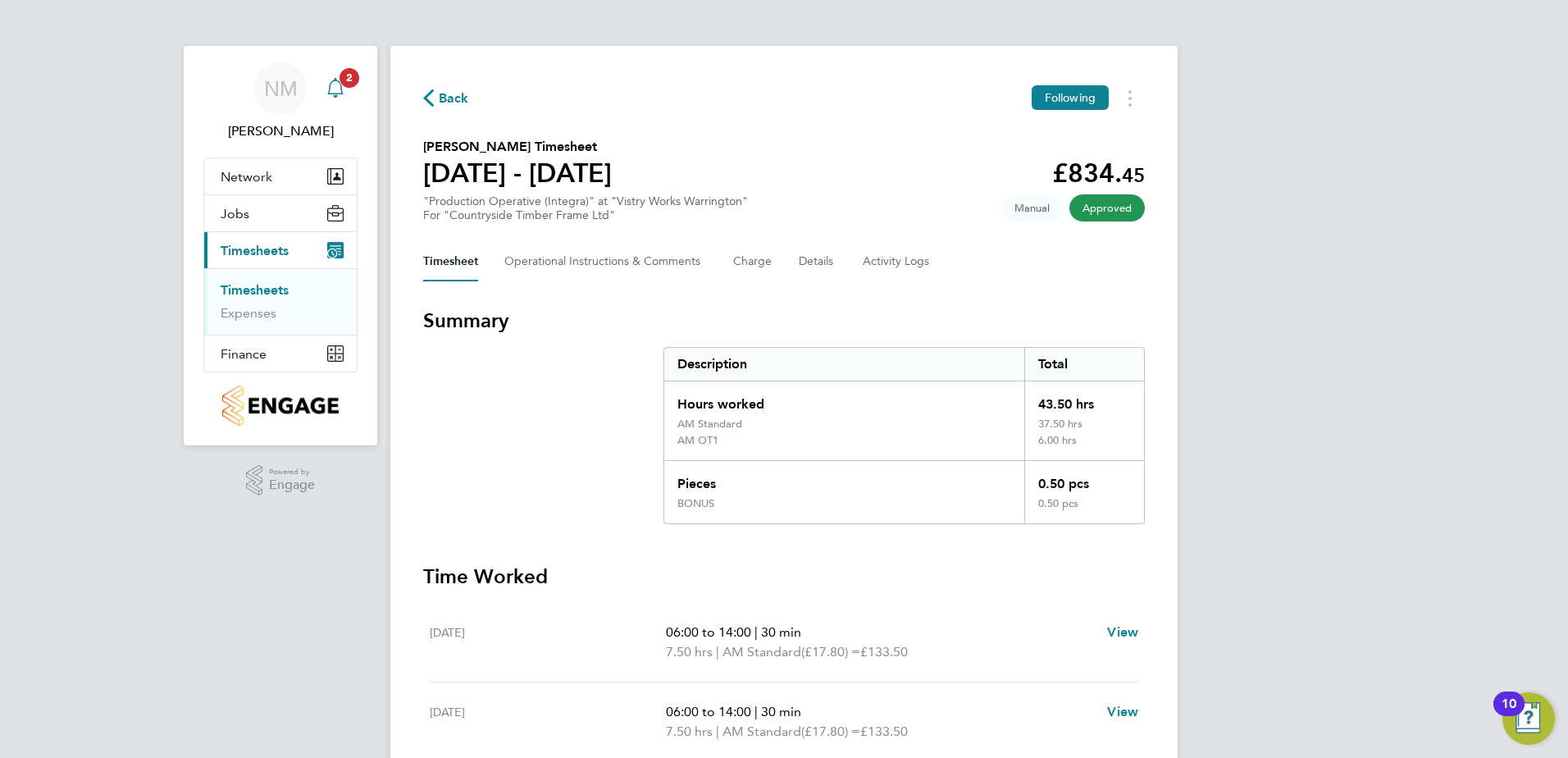
click at [337, 77] on div "Main navigation" at bounding box center [335, 88] width 33 height 33
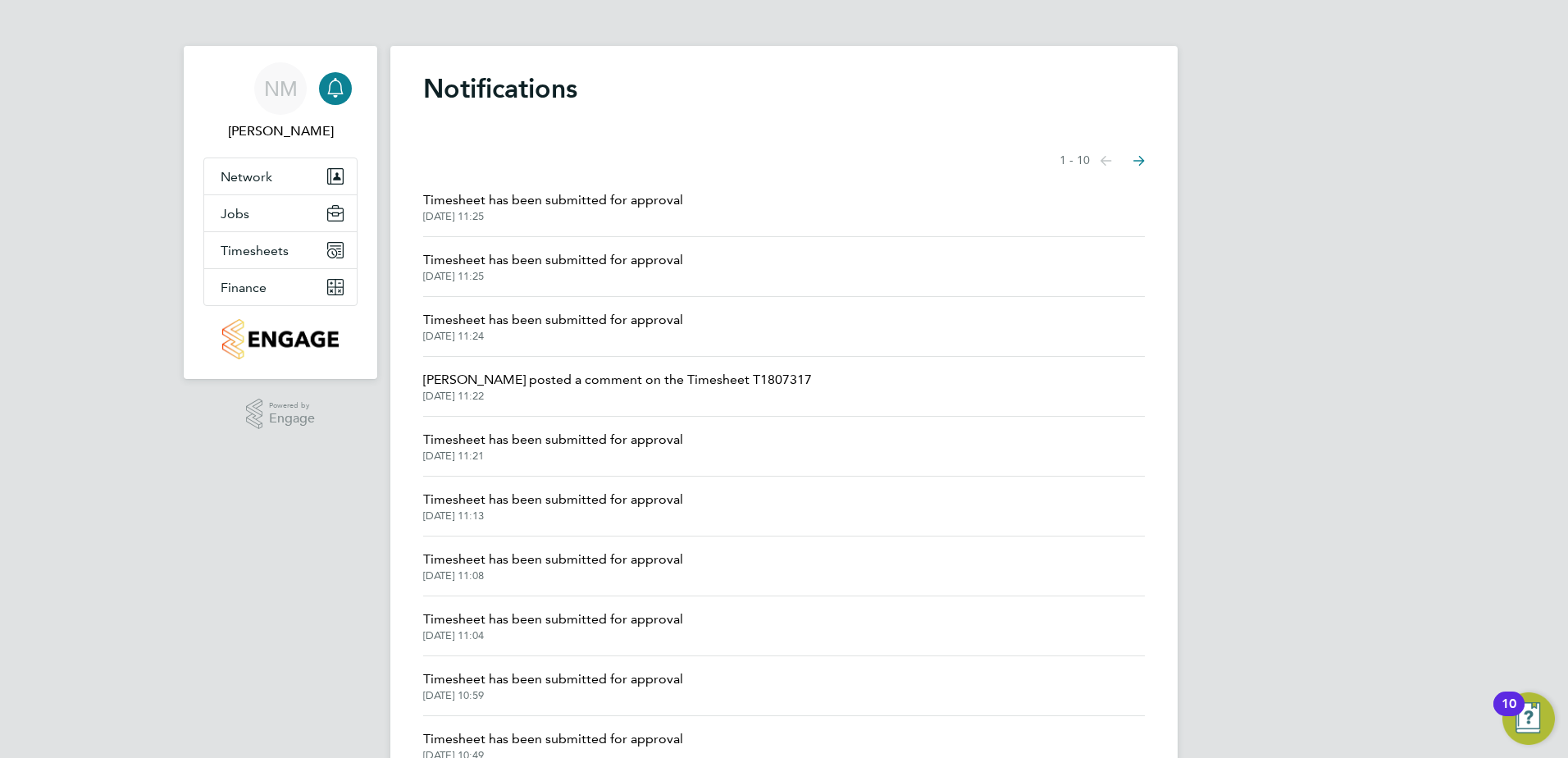
click at [578, 202] on span "Timesheet has been submitted for approval" at bounding box center [554, 200] width 260 height 20
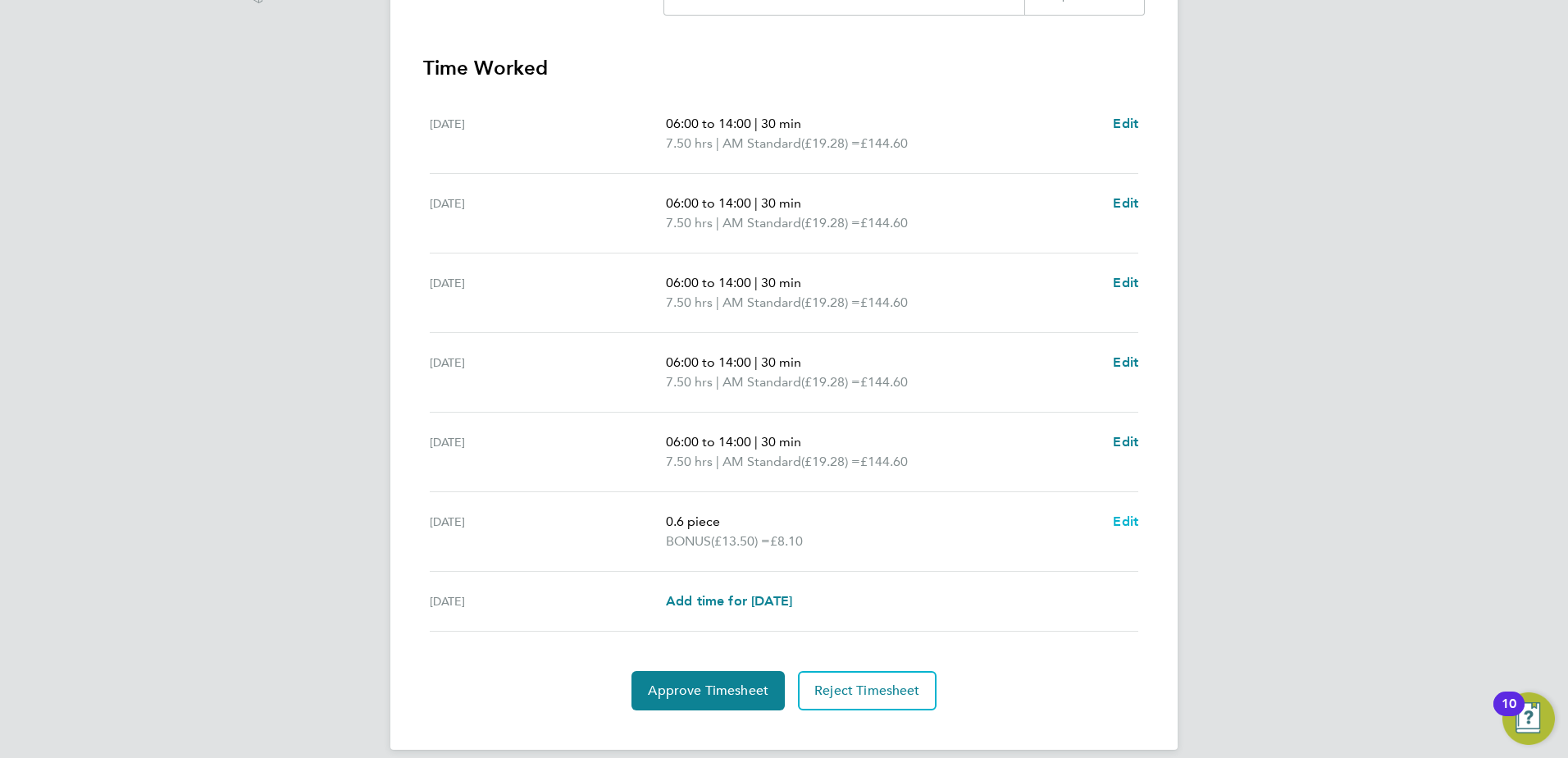
click at [1124, 523] on span "Edit" at bounding box center [1125, 521] width 26 height 15
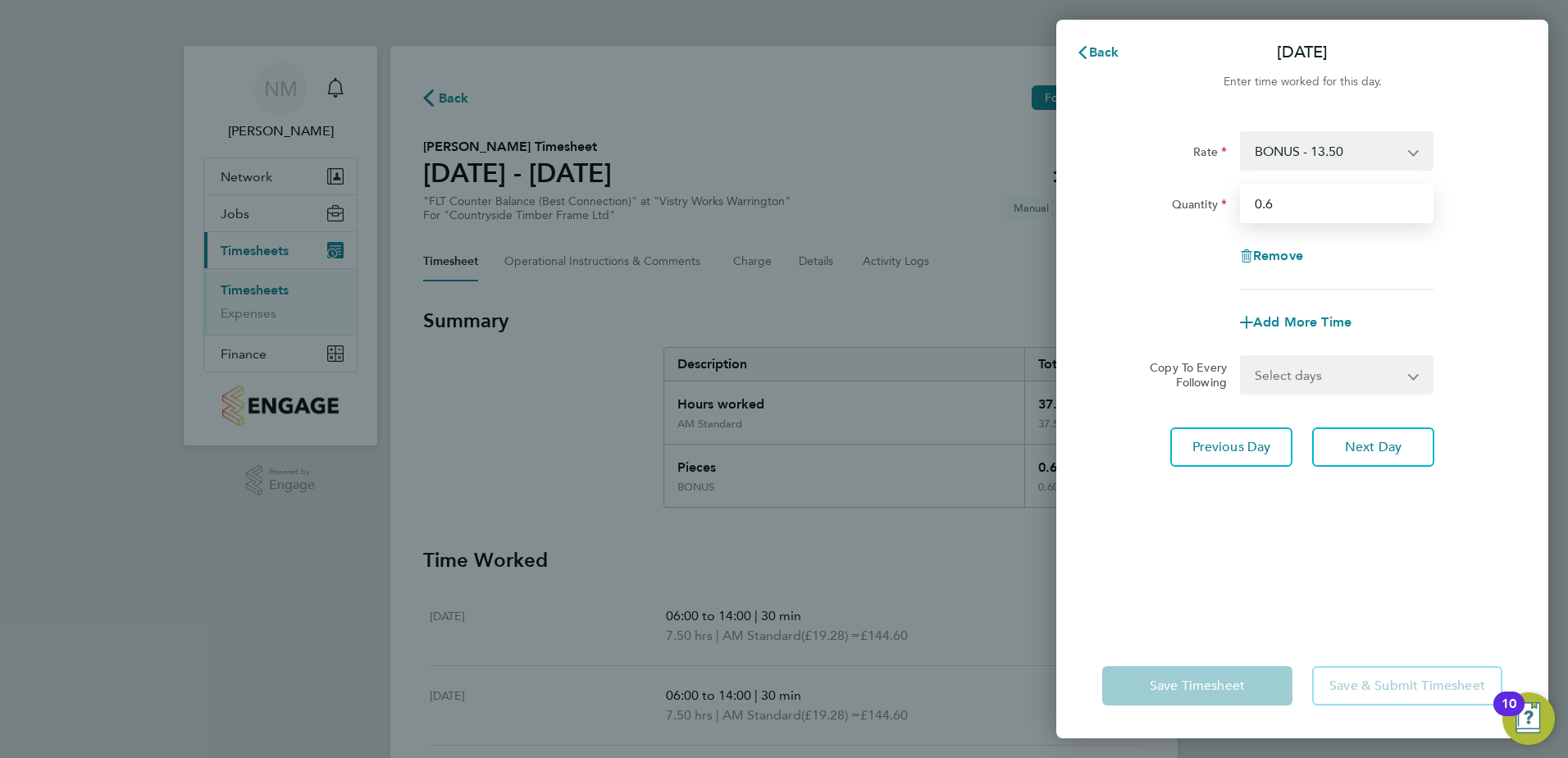
click at [1279, 206] on input "0.6" at bounding box center [1336, 203] width 193 height 39
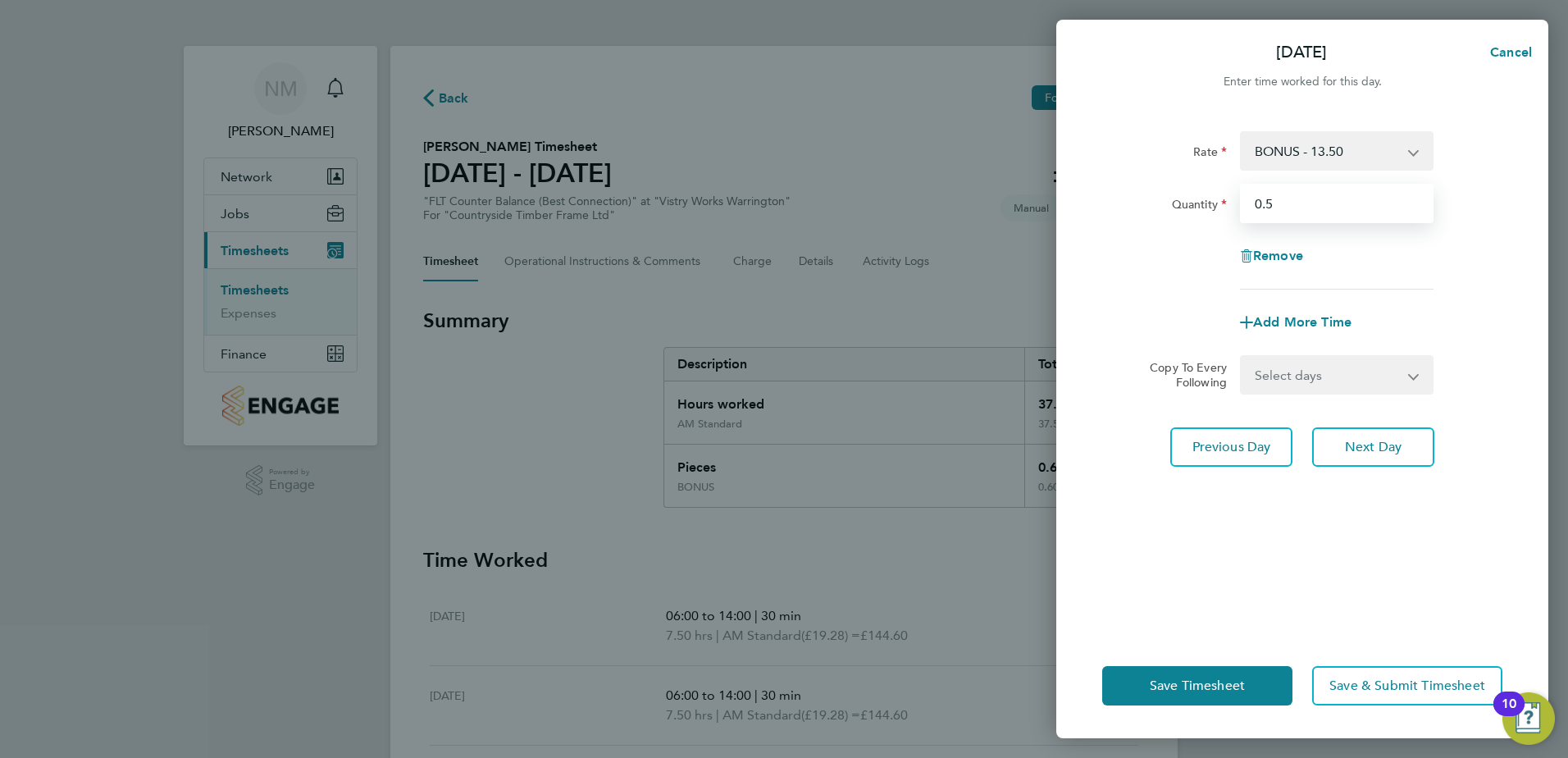
type input "0.5"
drag, startPoint x: 1129, startPoint y: 224, endPoint x: 1155, endPoint y: 263, distance: 46.9
click at [1129, 226] on div "Rate BONUS - 13.50 AM Standard - 19.28 PM OT 1 - 31.52 OT2 AM - 38.56 PM Standa…" at bounding box center [1301, 210] width 400 height 159
click at [1234, 683] on span "Save Timesheet" at bounding box center [1197, 686] width 95 height 16
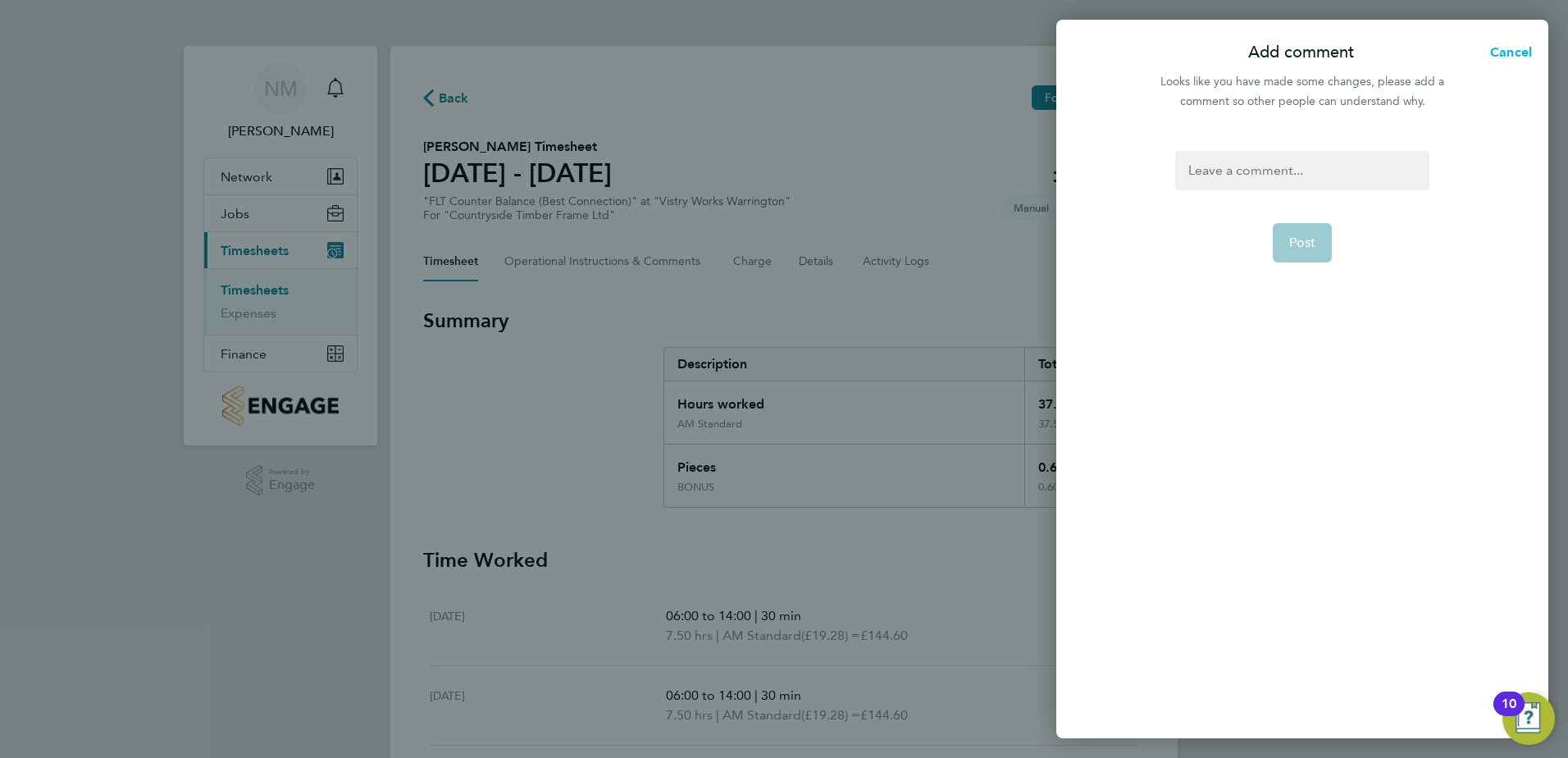
click at [1517, 47] on span "Cancel" at bounding box center [1508, 52] width 46 height 15
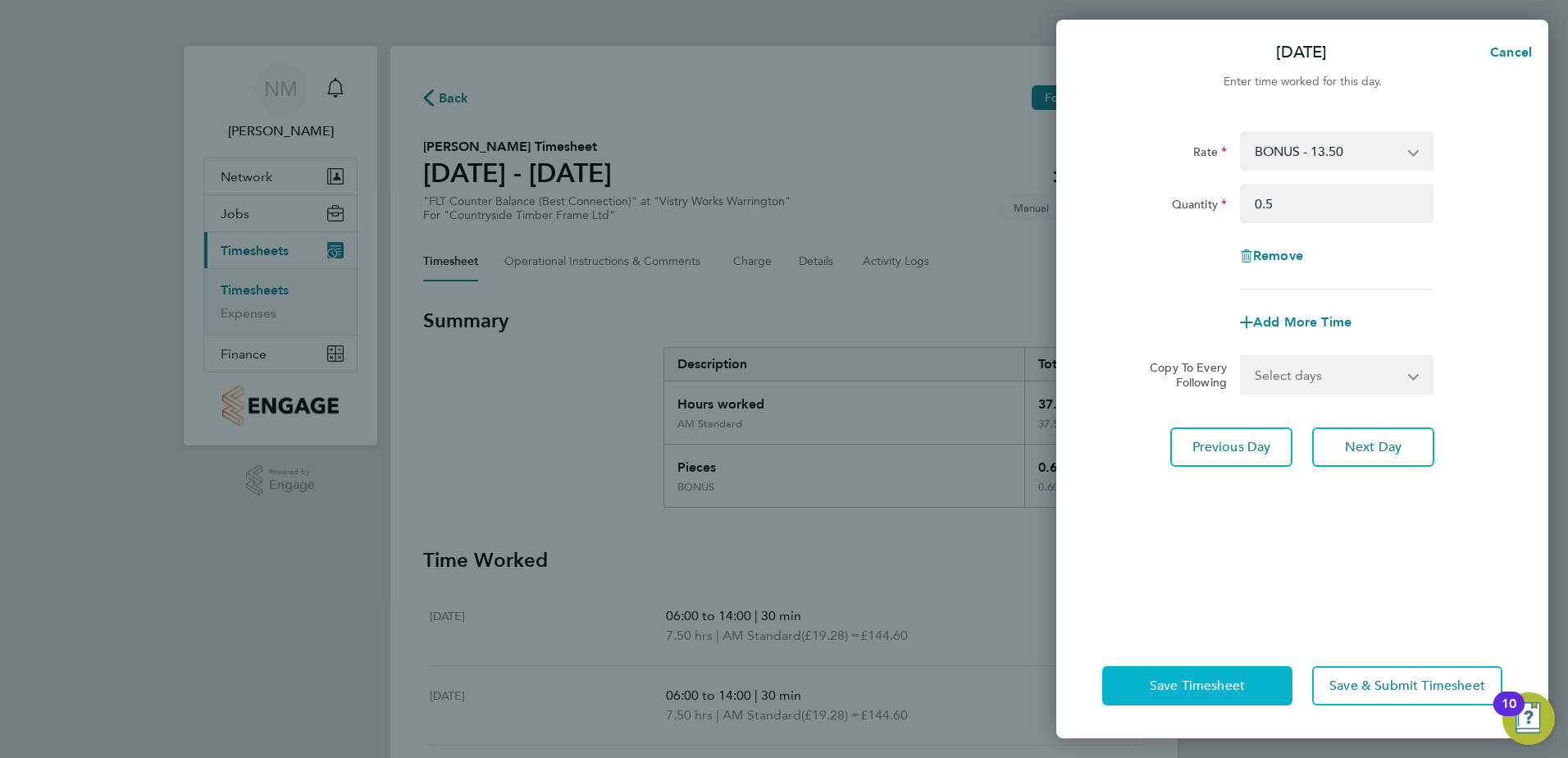
click at [1147, 692] on button "Save Timesheet" at bounding box center [1196, 686] width 190 height 39
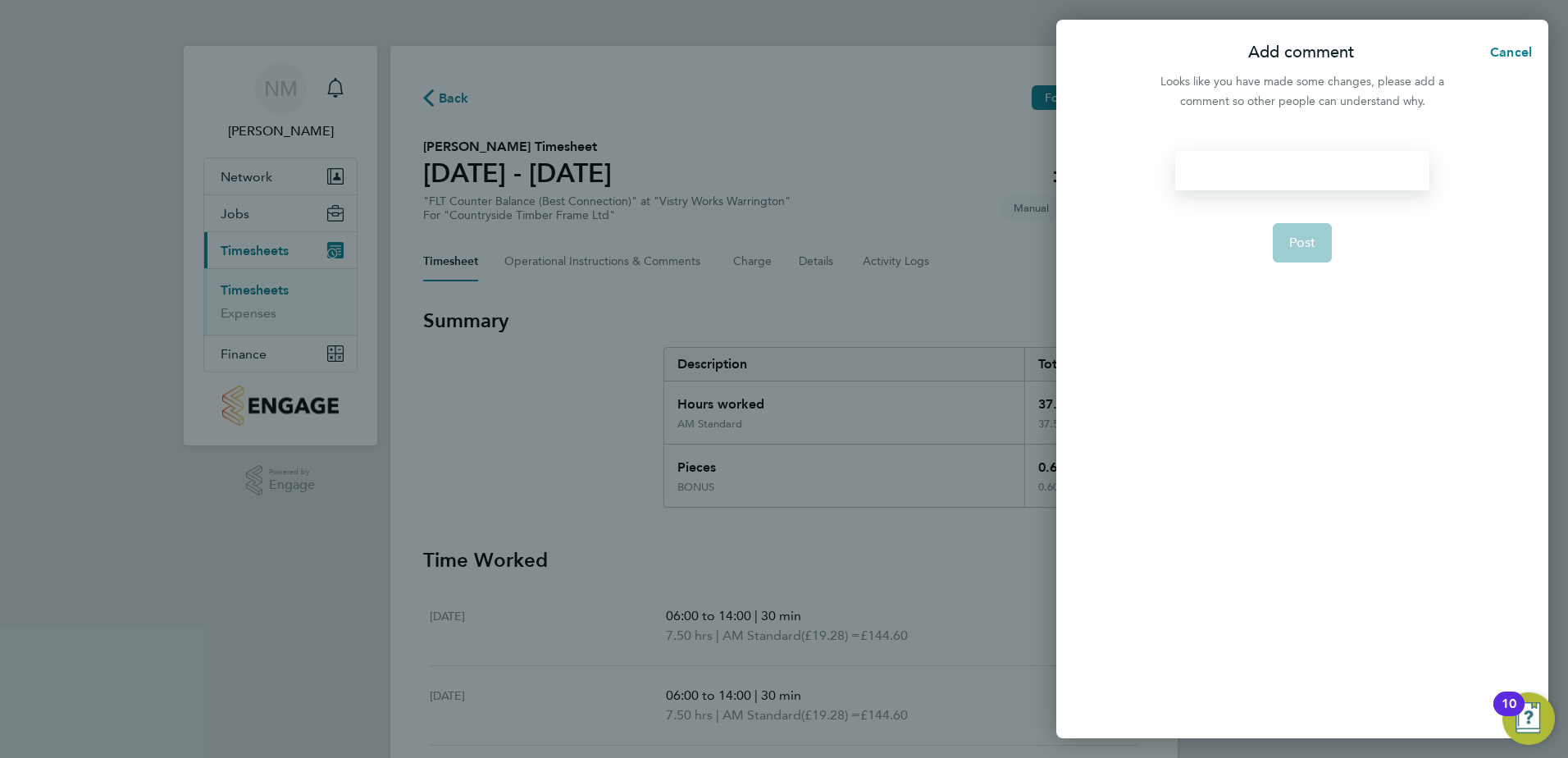
click at [1264, 173] on div at bounding box center [1301, 170] width 253 height 39
click at [1283, 160] on div at bounding box center [1301, 170] width 253 height 39
click at [1297, 241] on span "Post" at bounding box center [1302, 243] width 27 height 16
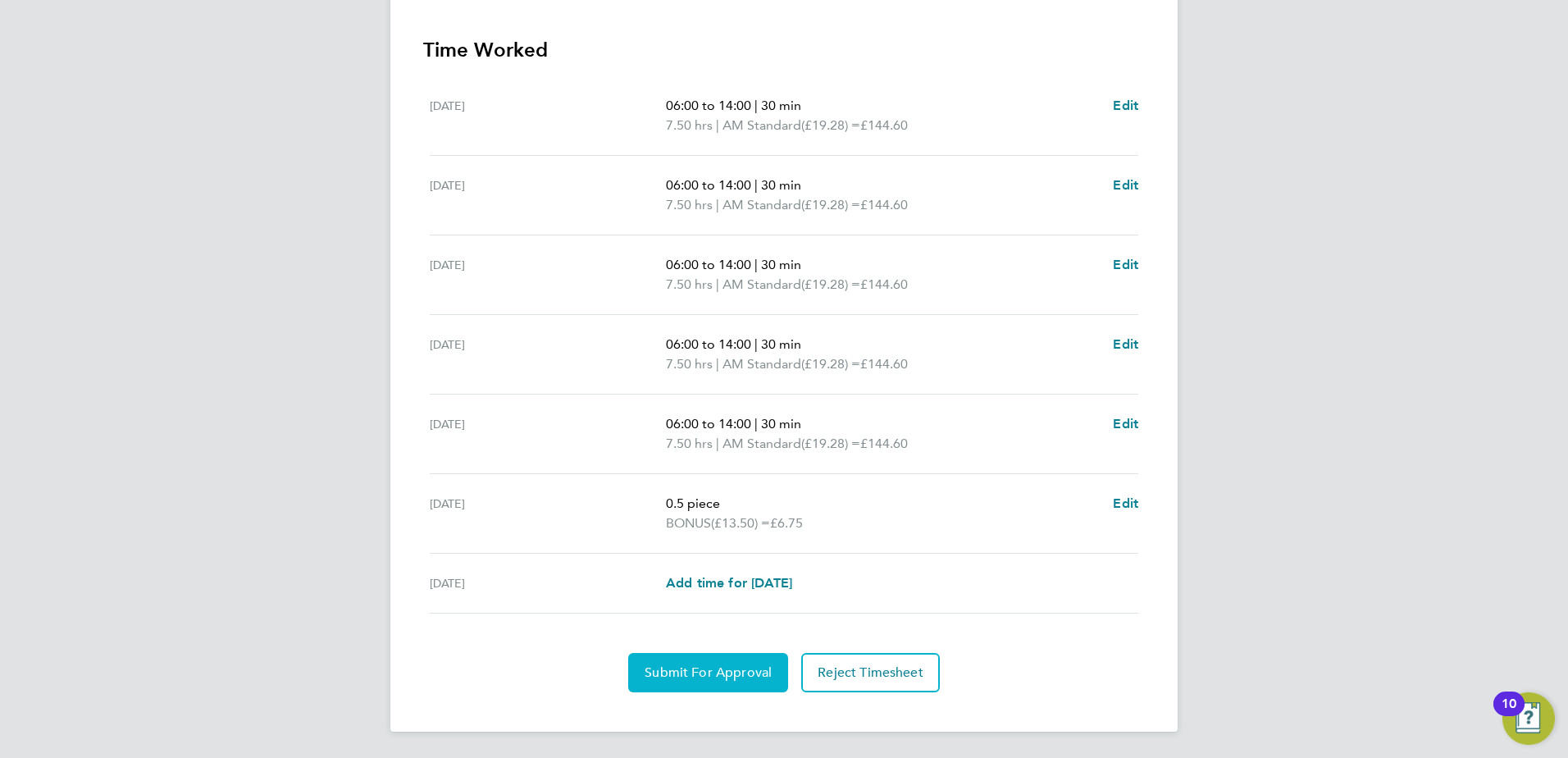
click at [735, 673] on span "Submit For Approval" at bounding box center [708, 672] width 127 height 16
drag, startPoint x: 740, startPoint y: 673, endPoint x: 757, endPoint y: 647, distance: 31.1
click at [740, 672] on span "Approve Timesheet" at bounding box center [708, 672] width 120 height 16
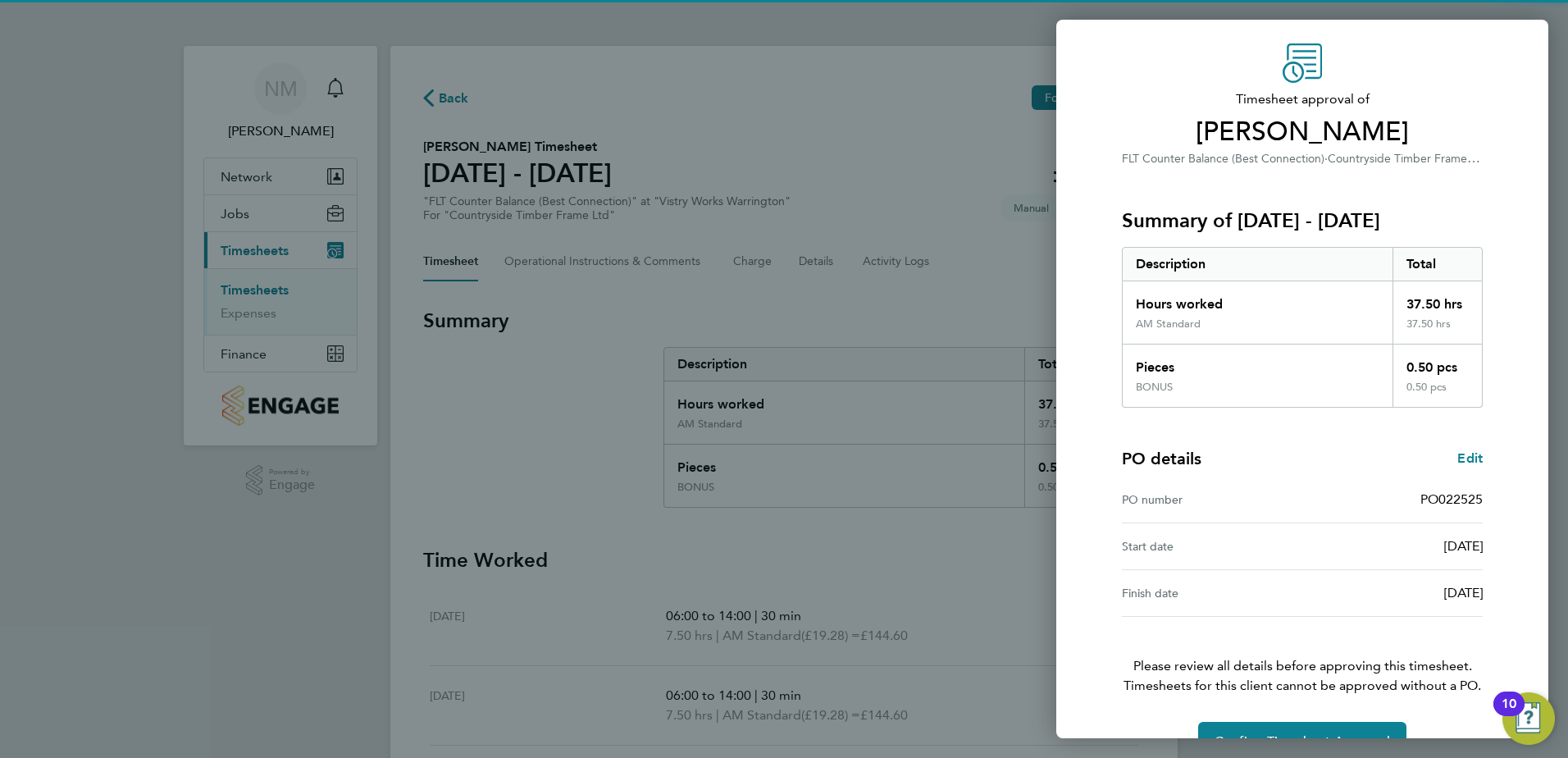
scroll to position [91, 0]
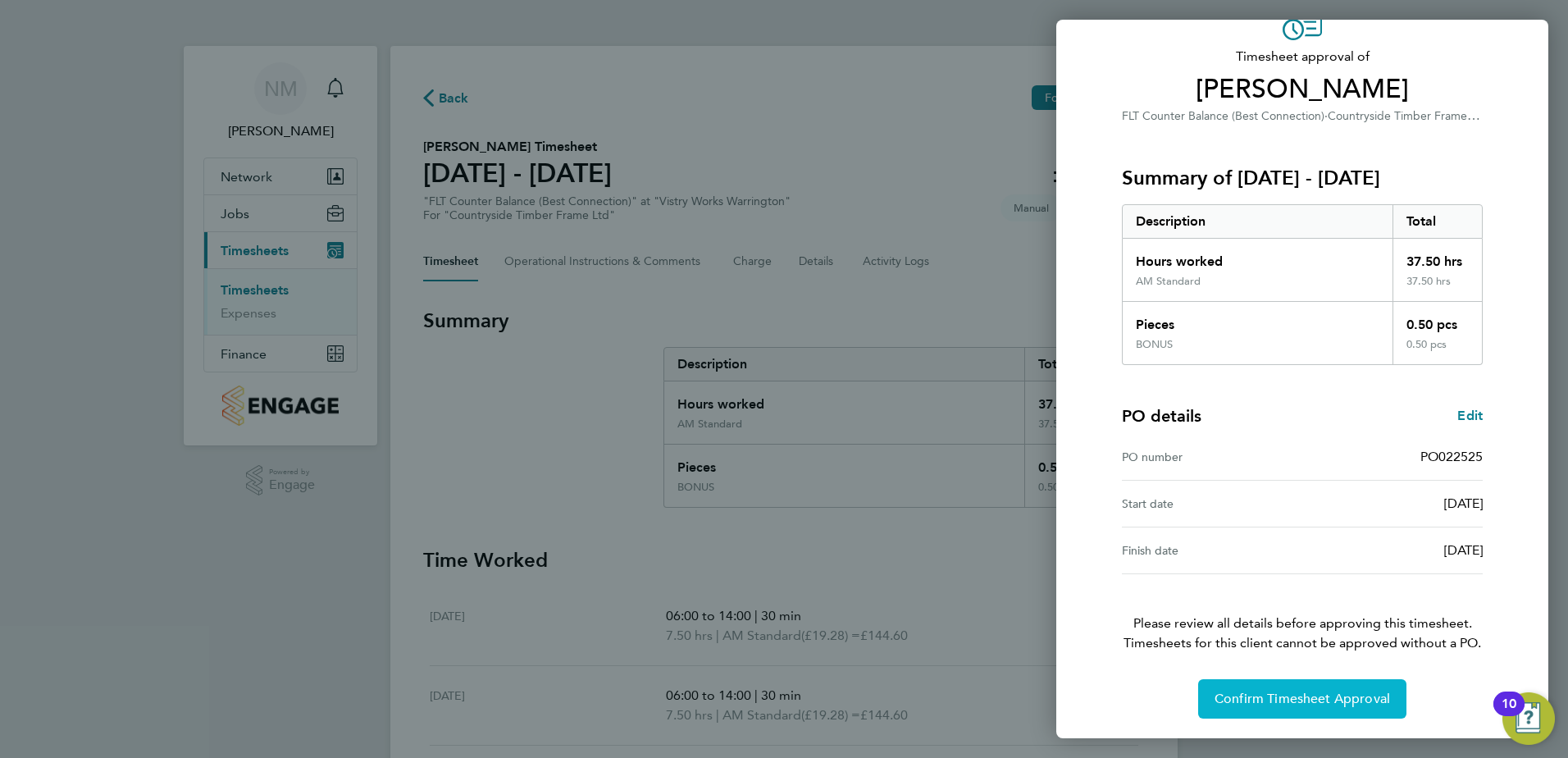
click at [1313, 700] on span "Confirm Timesheet Approval" at bounding box center [1301, 698] width 176 height 16
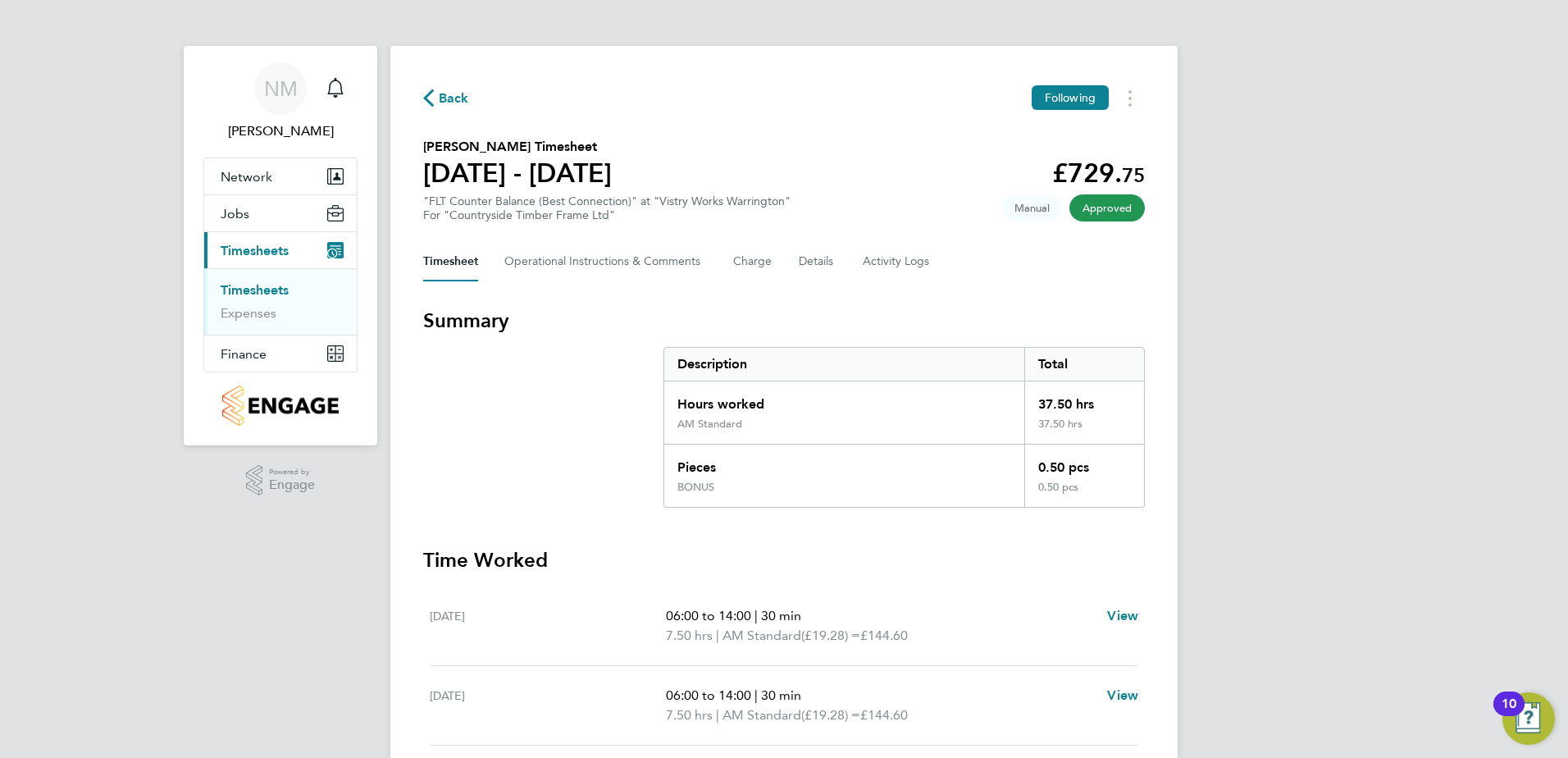
click at [455, 95] on span "Back" at bounding box center [454, 98] width 30 height 20
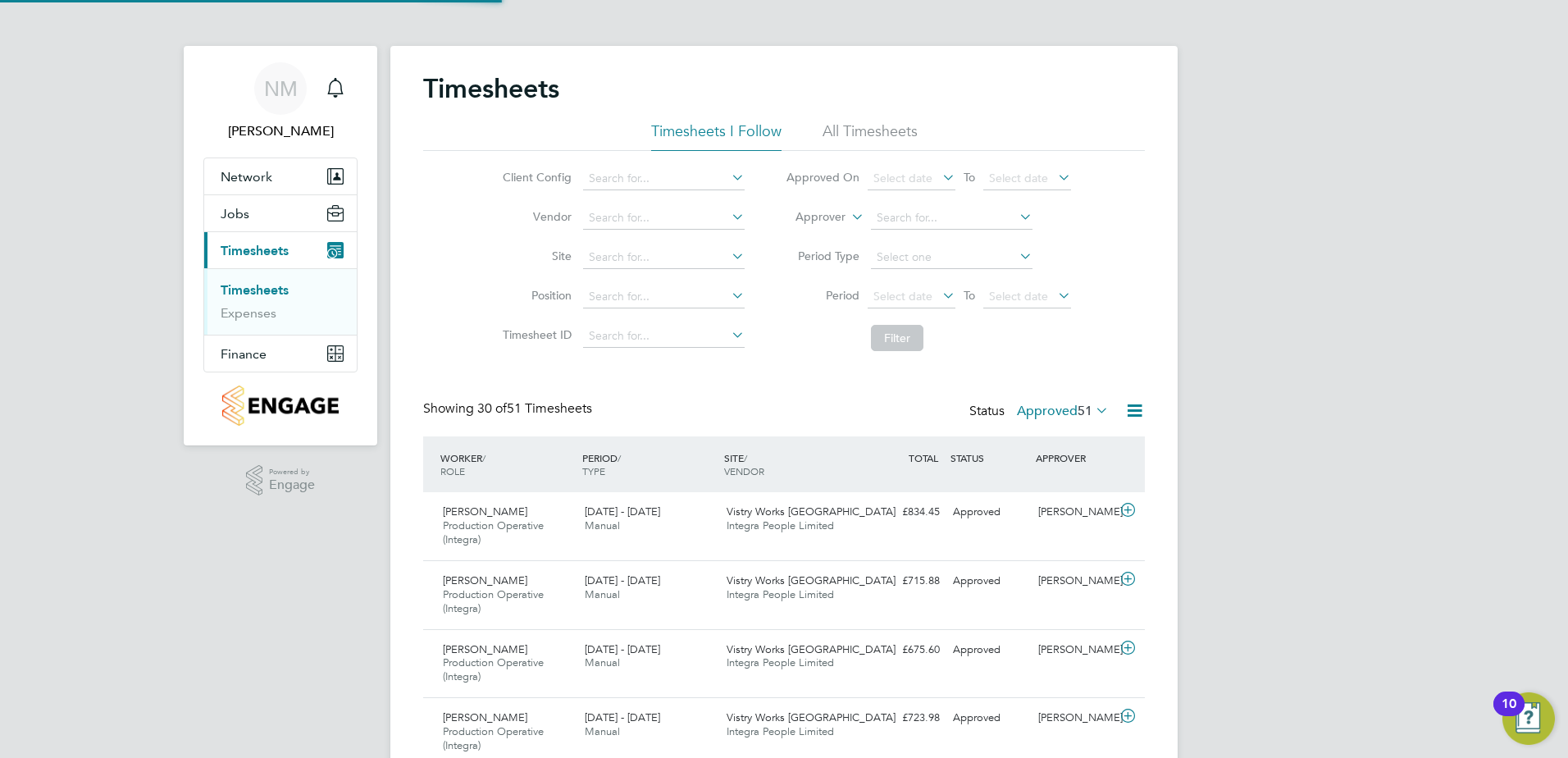
scroll to position [55, 143]
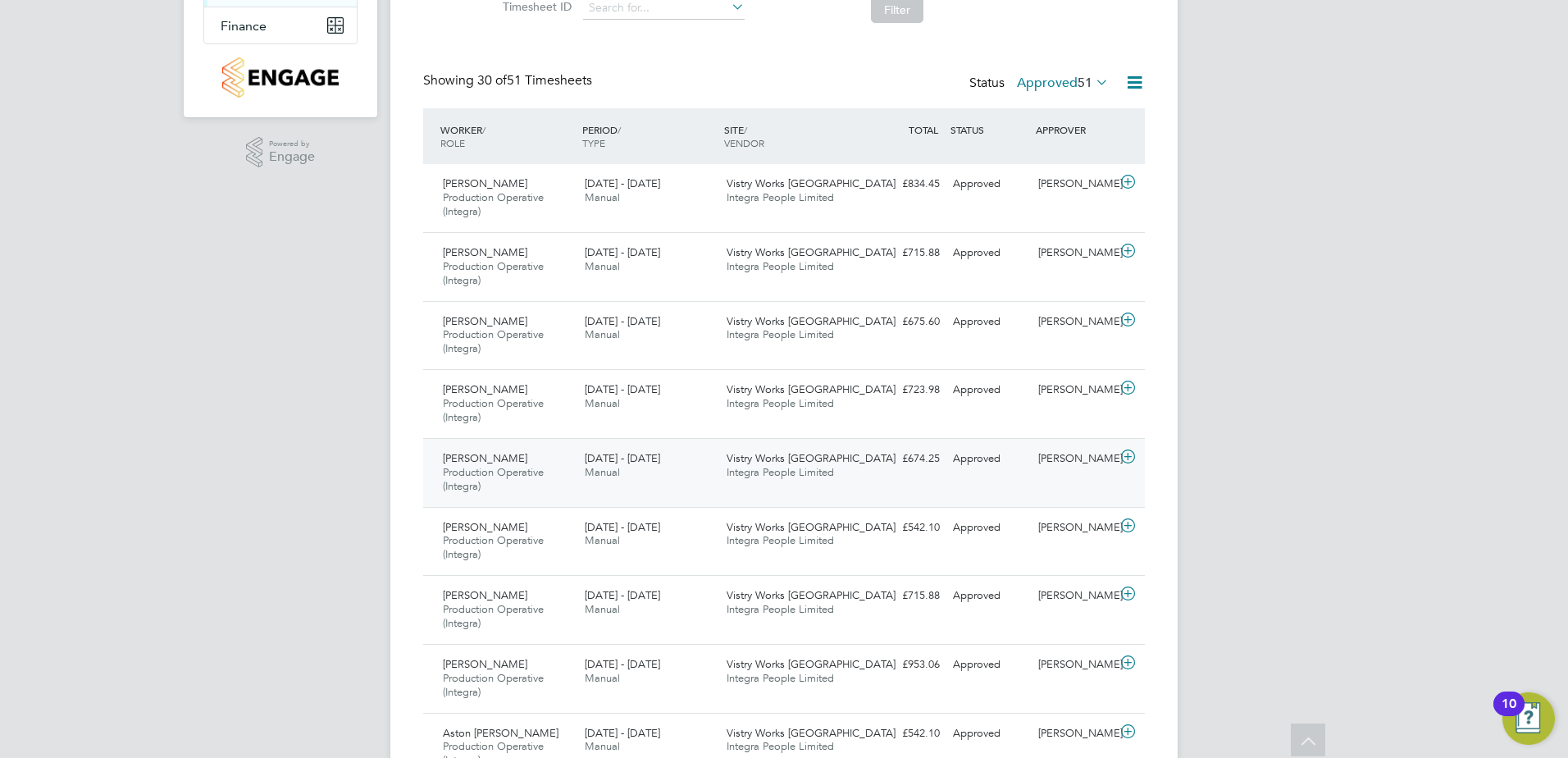
click at [525, 465] on div "Dylan Shaw Production Operative (Integra) 18 - 24 Aug 2025" at bounding box center [506, 473] width 142 height 55
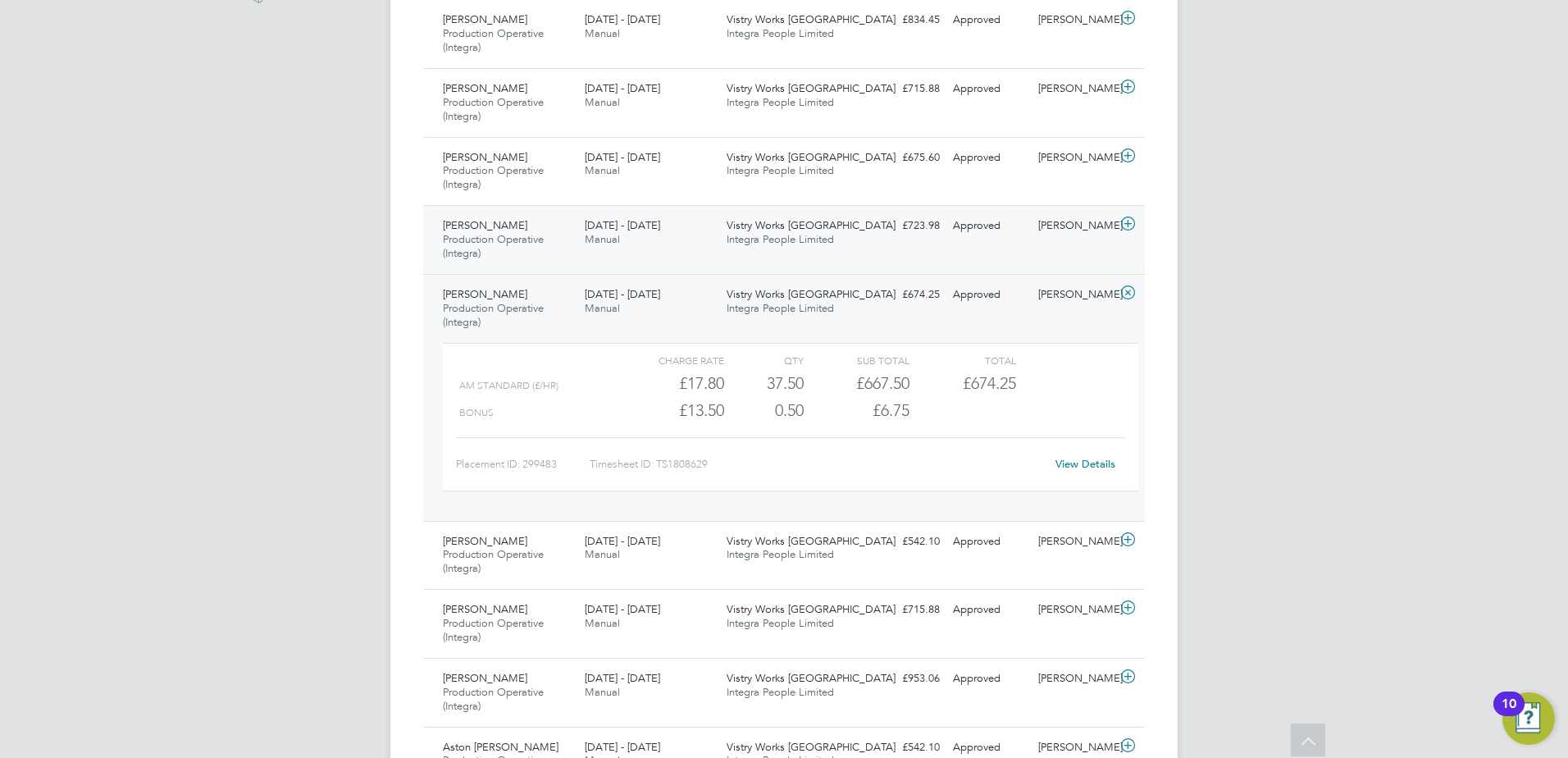
click at [463, 231] on span "[PERSON_NAME]" at bounding box center [485, 226] width 85 height 14
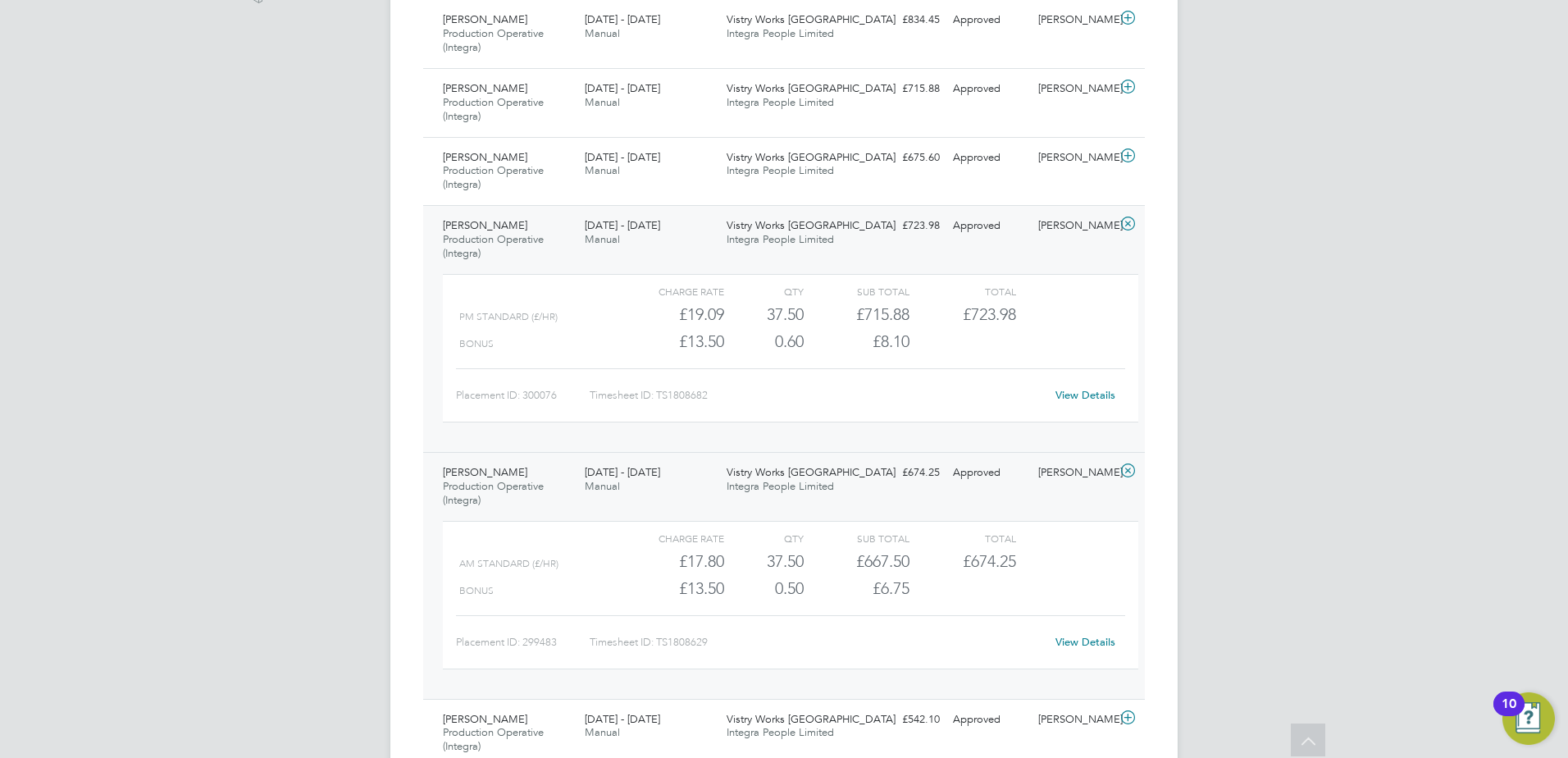
click at [1082, 394] on link "View Details" at bounding box center [1085, 395] width 60 height 14
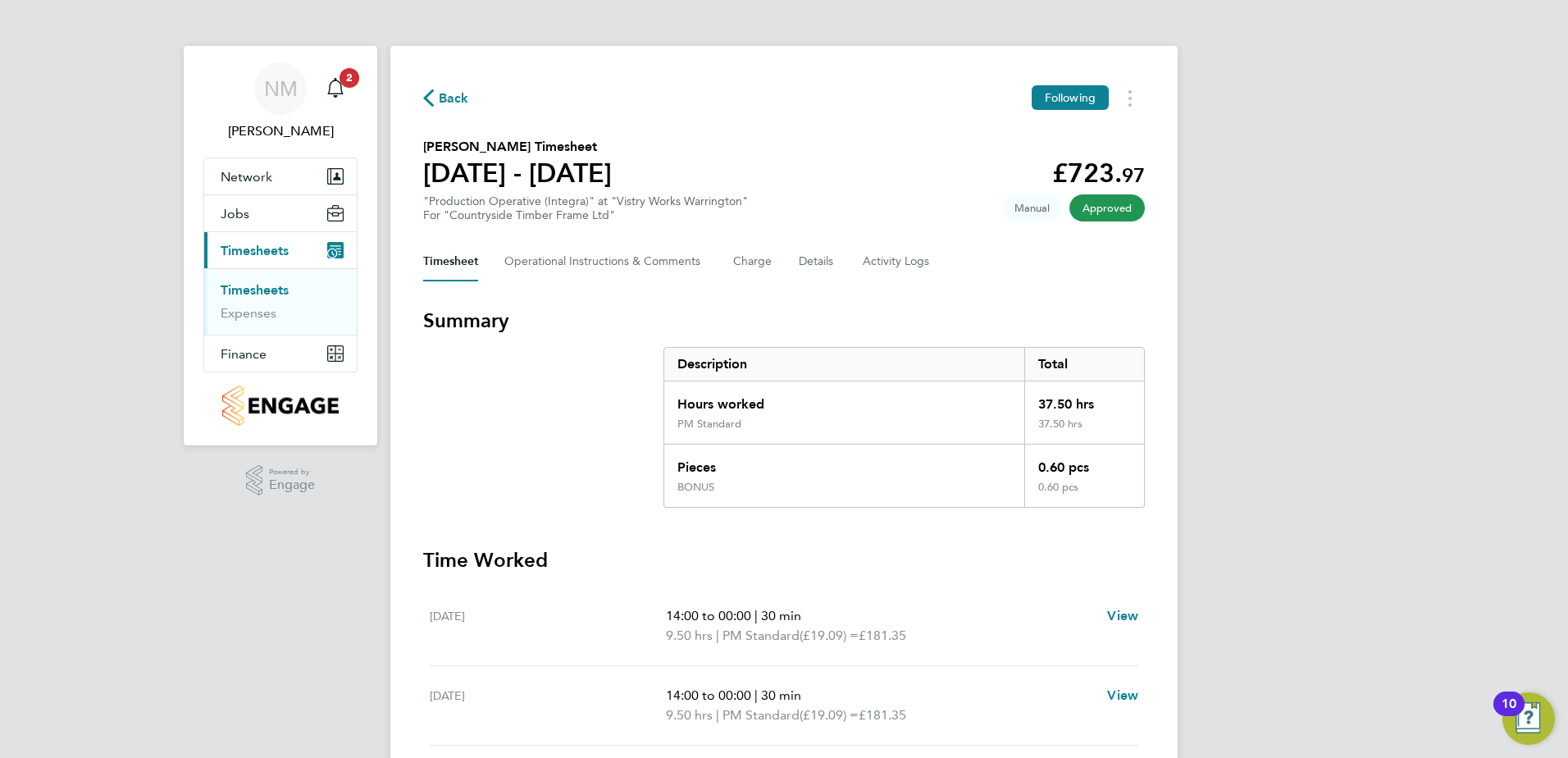
click at [445, 98] on span "Back" at bounding box center [454, 98] width 30 height 20
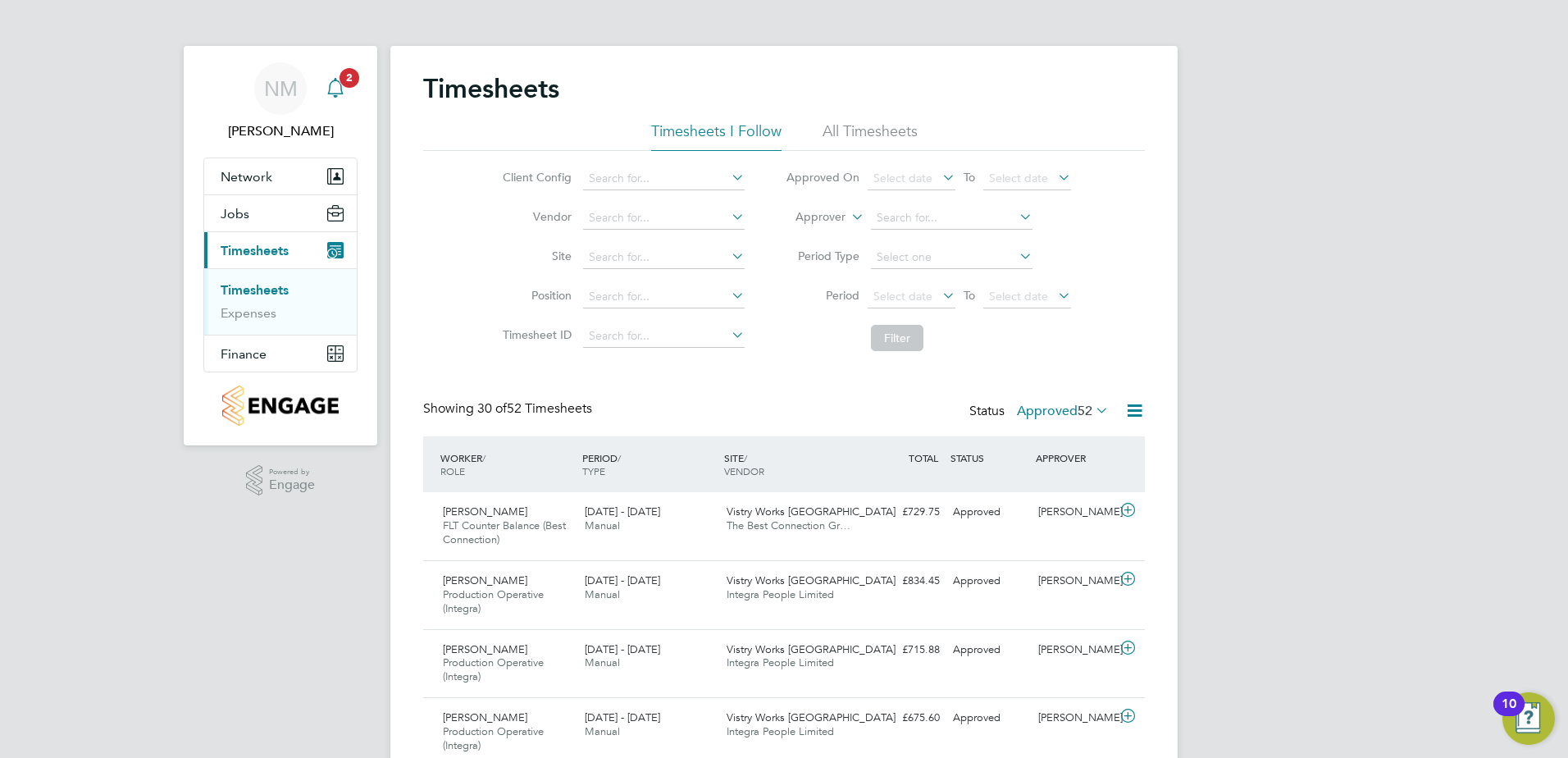
click at [348, 83] on span "2" at bounding box center [349, 78] width 20 height 20
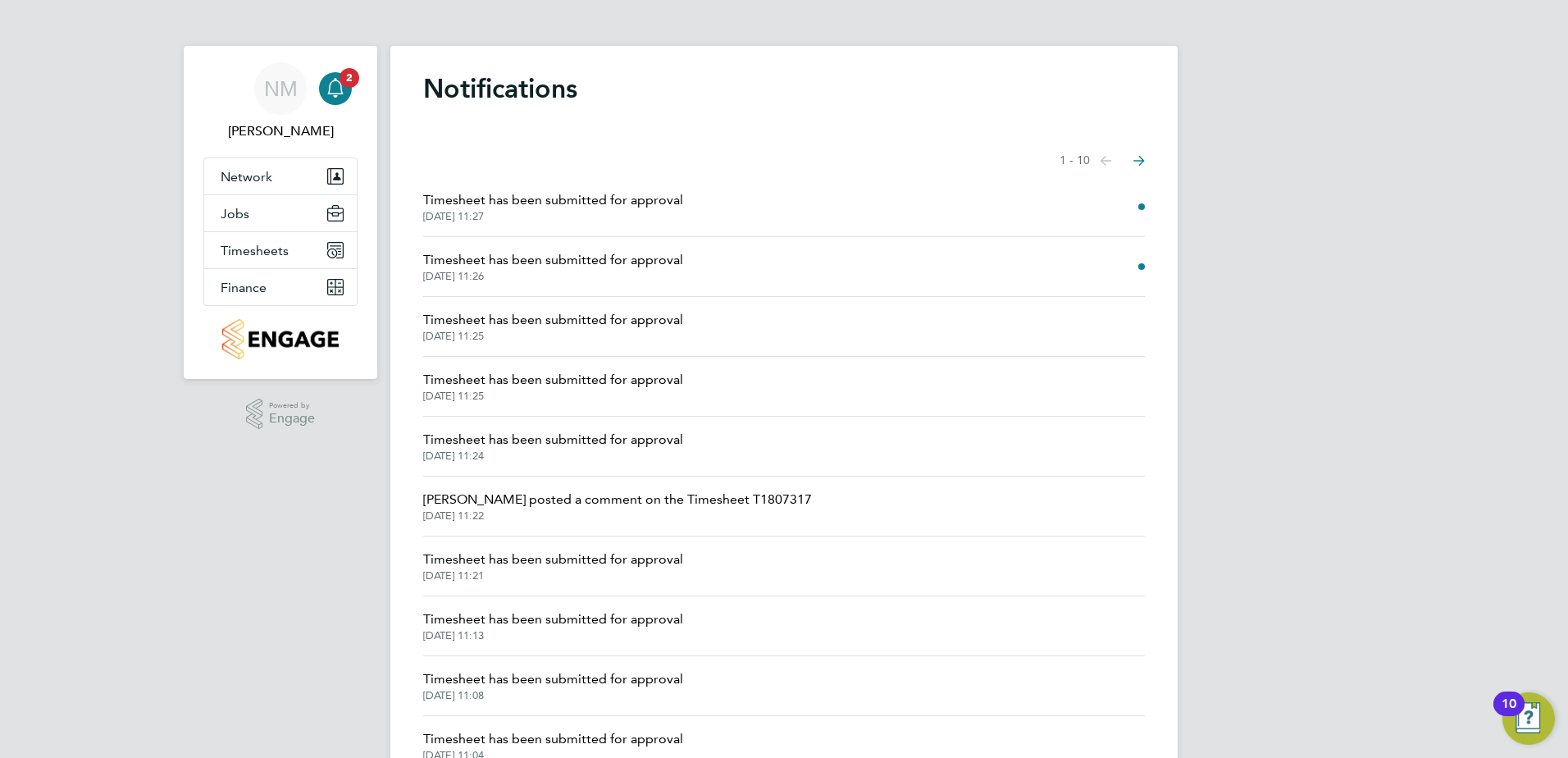
click at [521, 208] on span "Timesheet has been submitted for approval" at bounding box center [554, 200] width 260 height 20
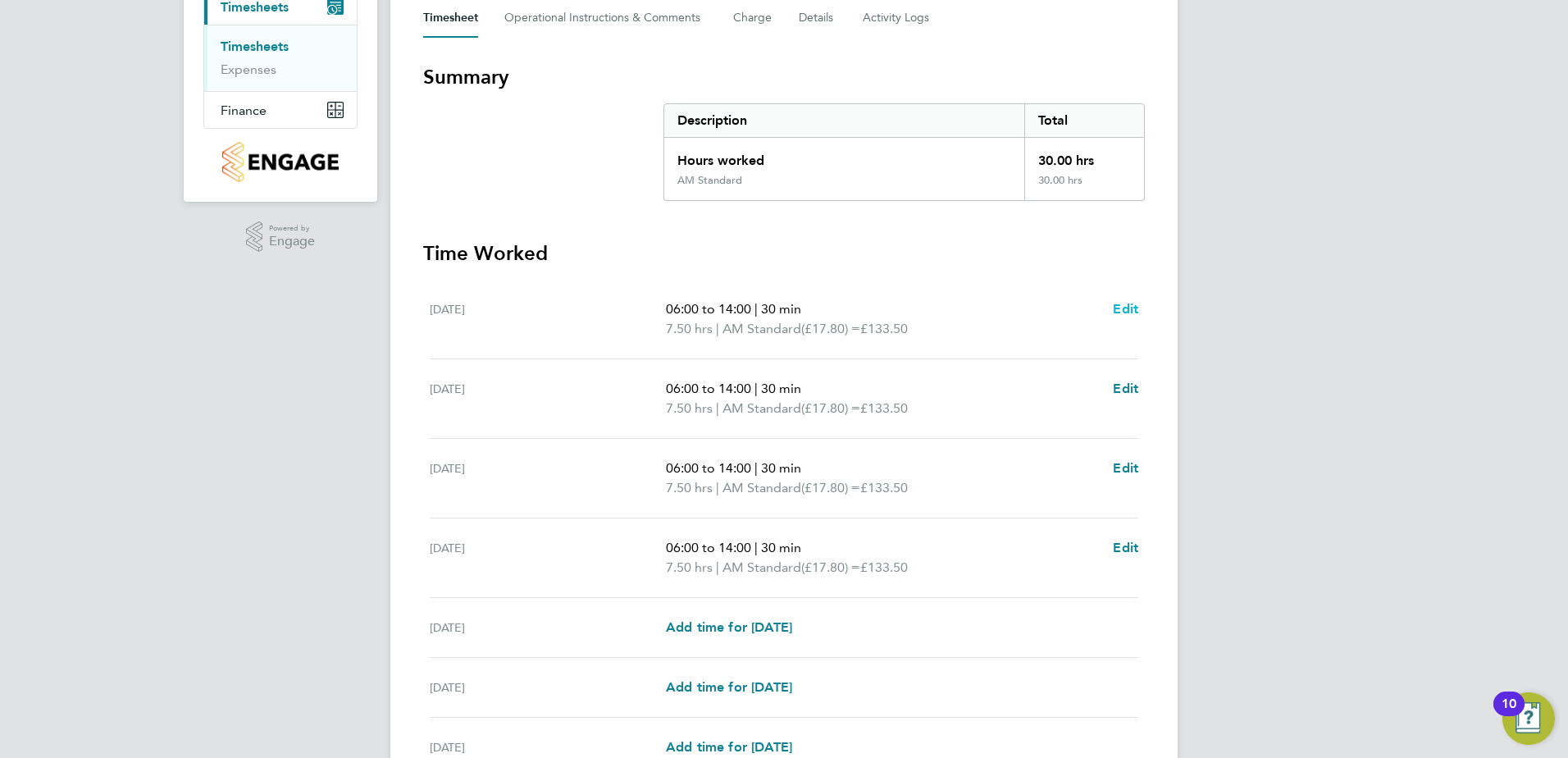
click at [1120, 306] on span "Edit" at bounding box center [1125, 309] width 26 height 15
select select "30"
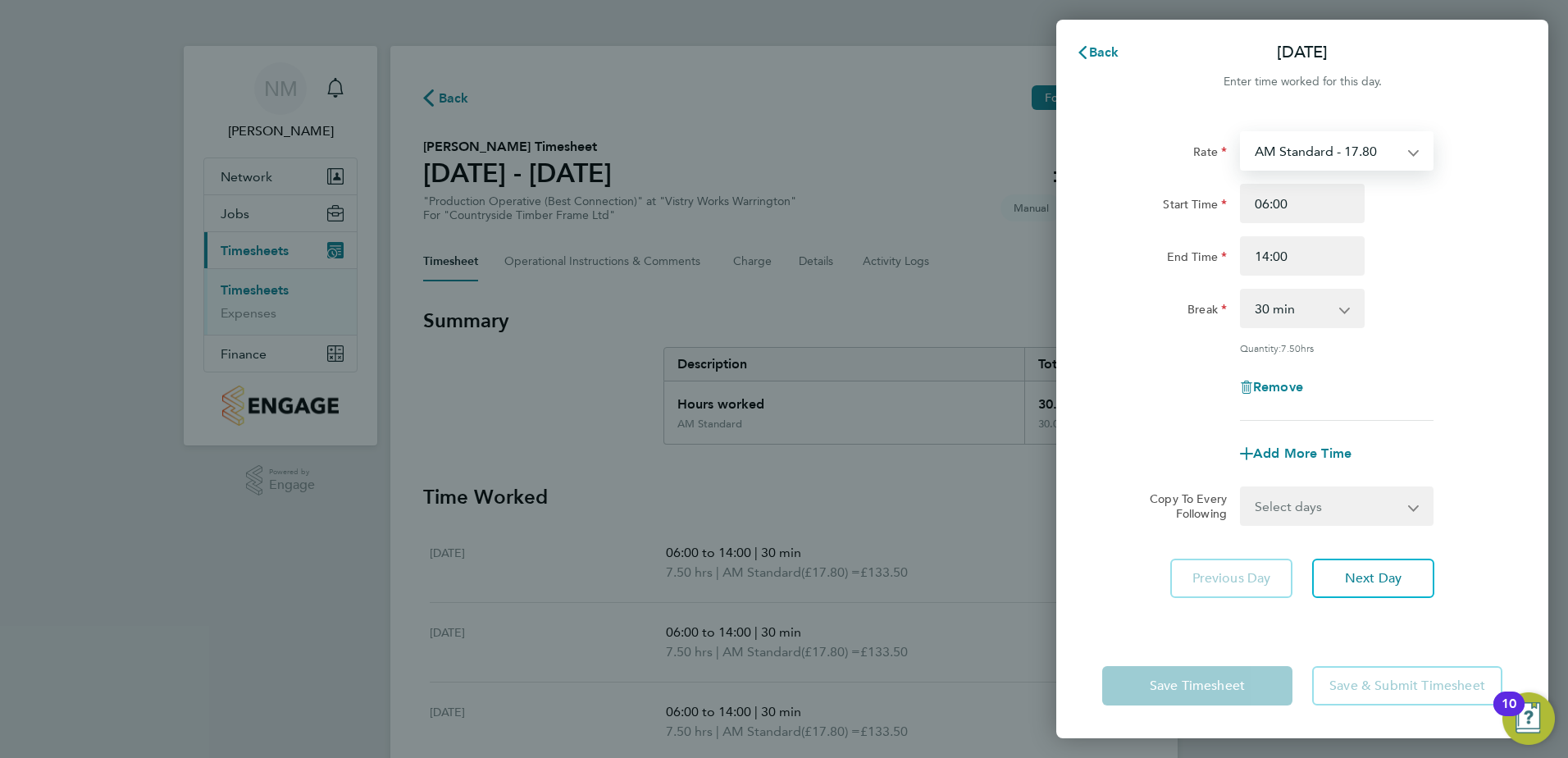
click at [1408, 152] on select "AM Standard - 17.80 BONUS - 13.50 AM OT2 - 35.60 PM OT2 - 38.18 PM OT1 - 28.64 …" at bounding box center [1326, 151] width 170 height 36
click at [1408, 152] on select "AM Standard - 17.80 BONUS - 13.50 AM OT2 - 35.60 PM OT2 - 38.18 PM OT1 - 28.64 …" at bounding box center [1326, 151] width 170 height 36
click at [1344, 202] on input "06:00" at bounding box center [1302, 203] width 125 height 39
type input "0"
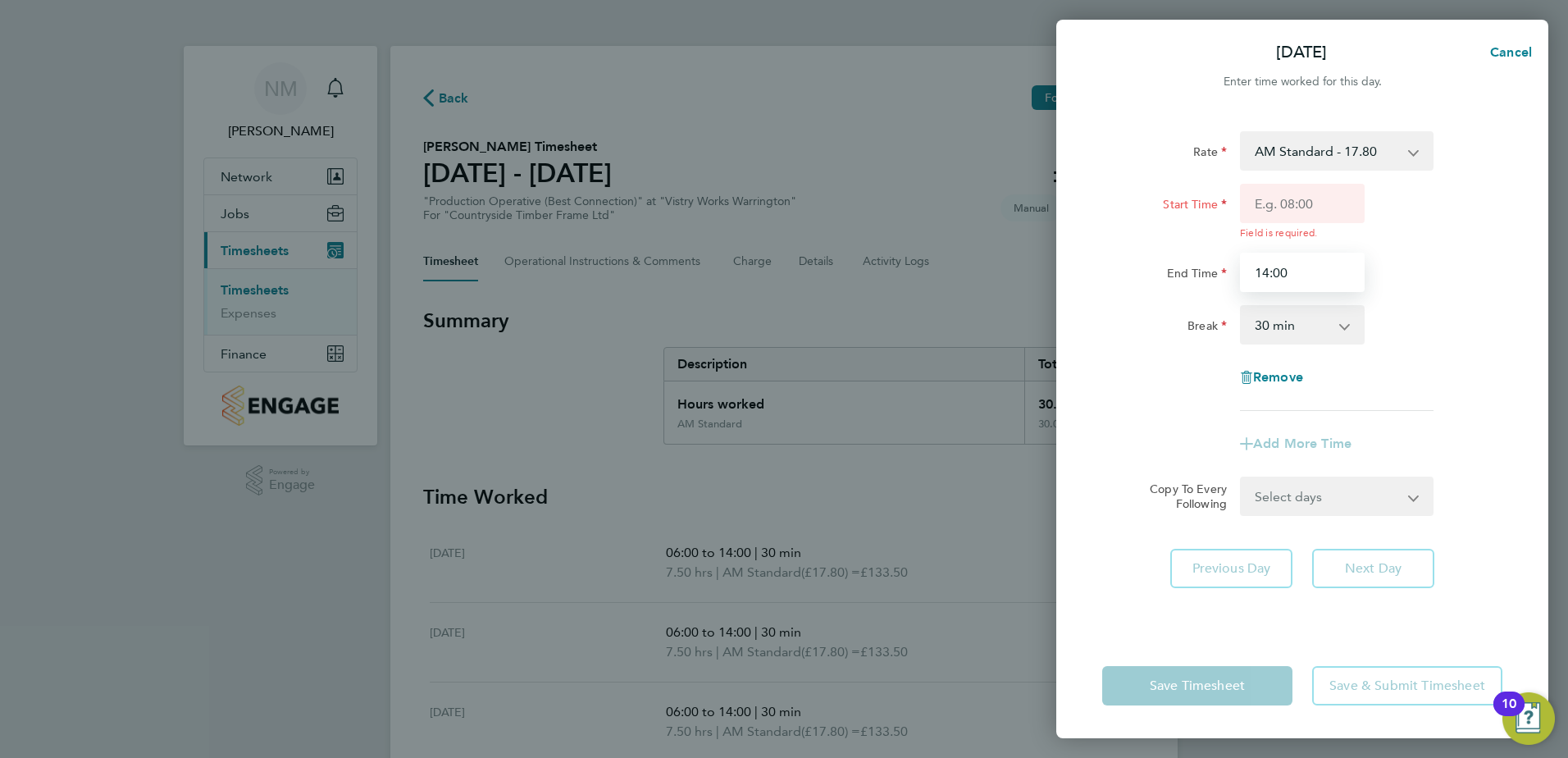
drag, startPoint x: 1279, startPoint y: 260, endPoint x: 1303, endPoint y: 256, distance: 24.3
click at [1292, 259] on input "14:00" at bounding box center [1302, 272] width 125 height 39
click at [1524, 44] on button "Cancel" at bounding box center [1506, 52] width 85 height 33
select select "30"
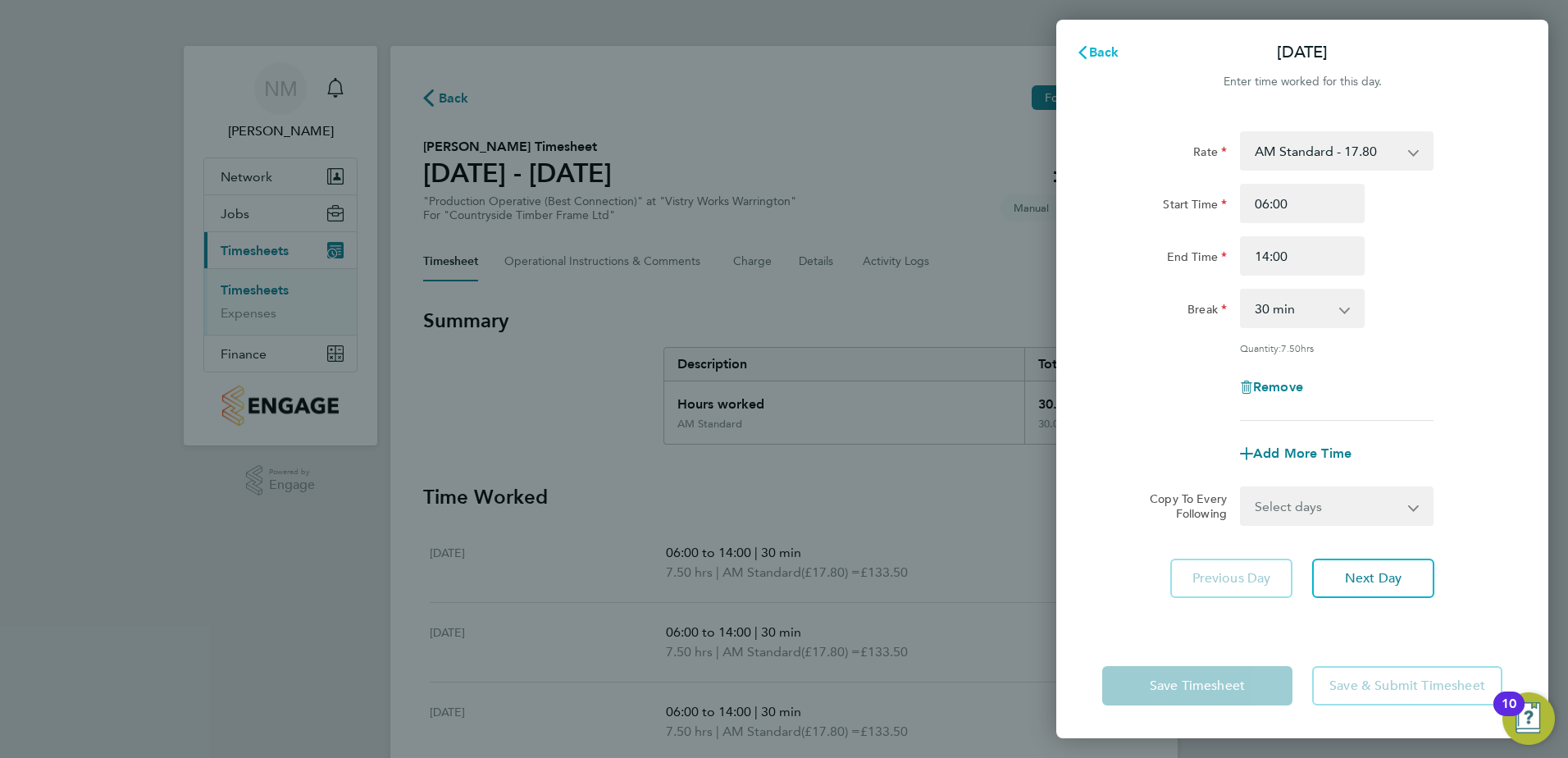
click at [1104, 51] on span "Back" at bounding box center [1104, 52] width 30 height 15
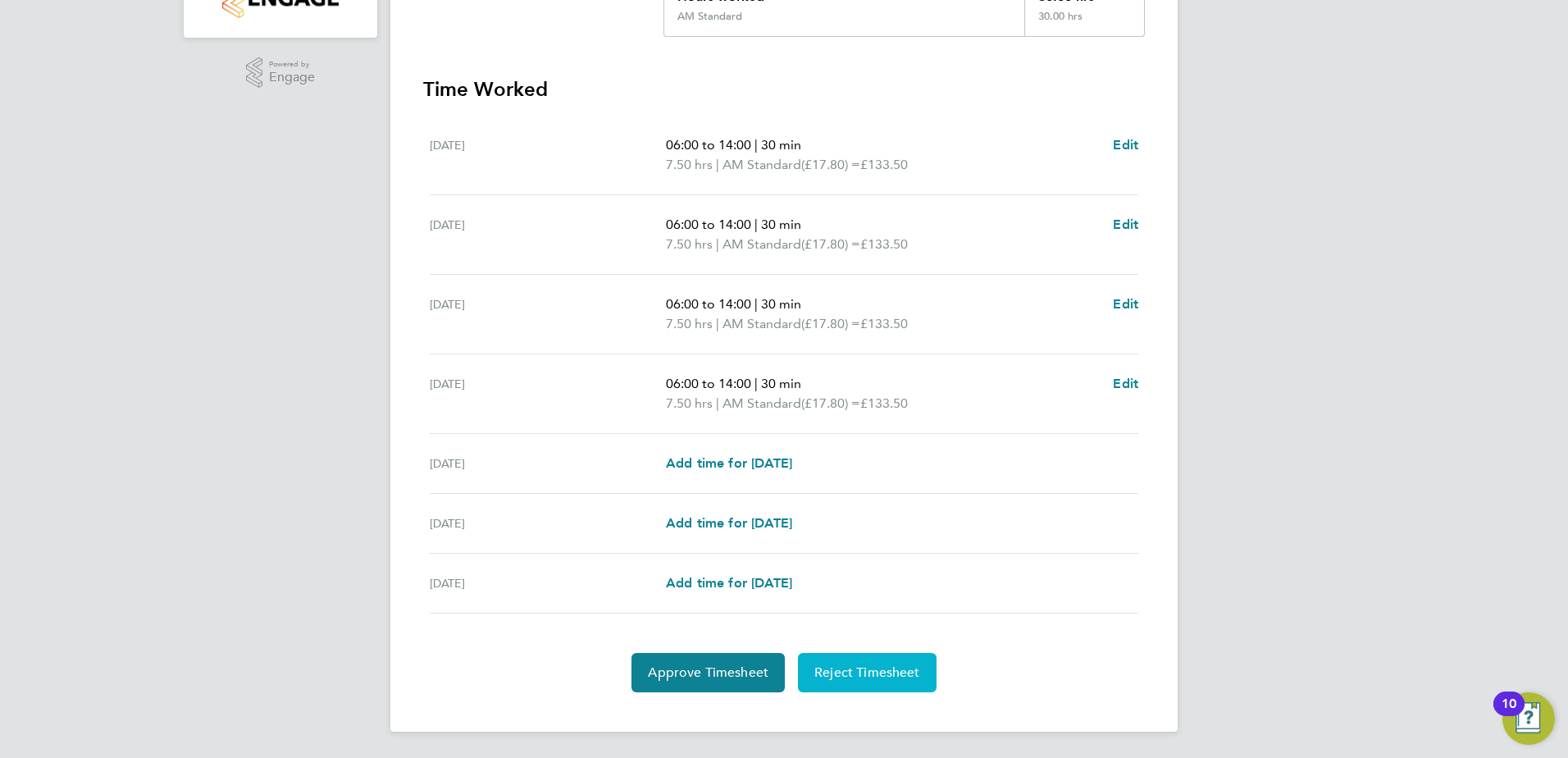
click at [874, 675] on span "Reject Timesheet" at bounding box center [866, 672] width 106 height 16
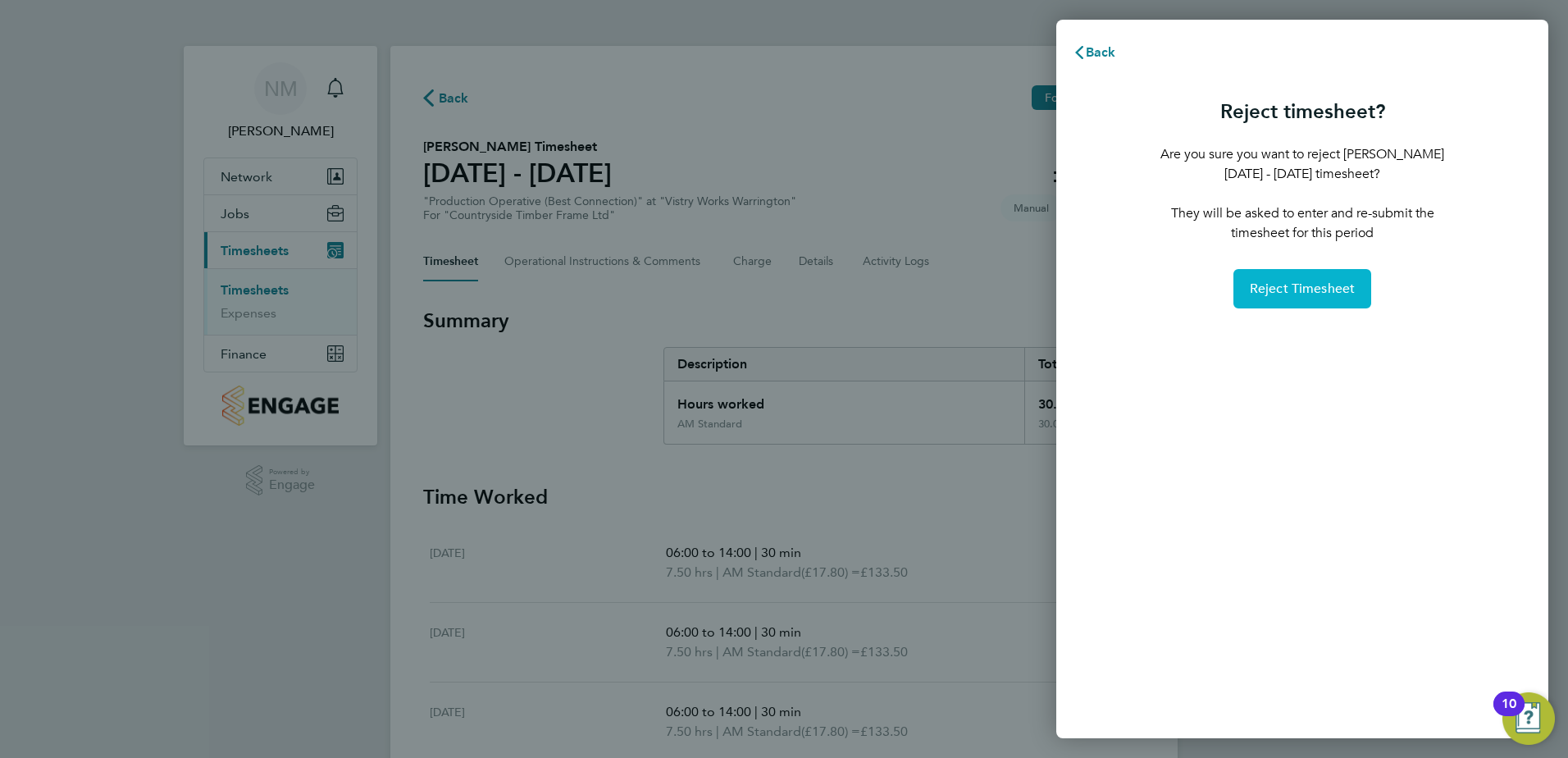
click at [1324, 286] on span "Reject Timesheet" at bounding box center [1302, 289] width 106 height 16
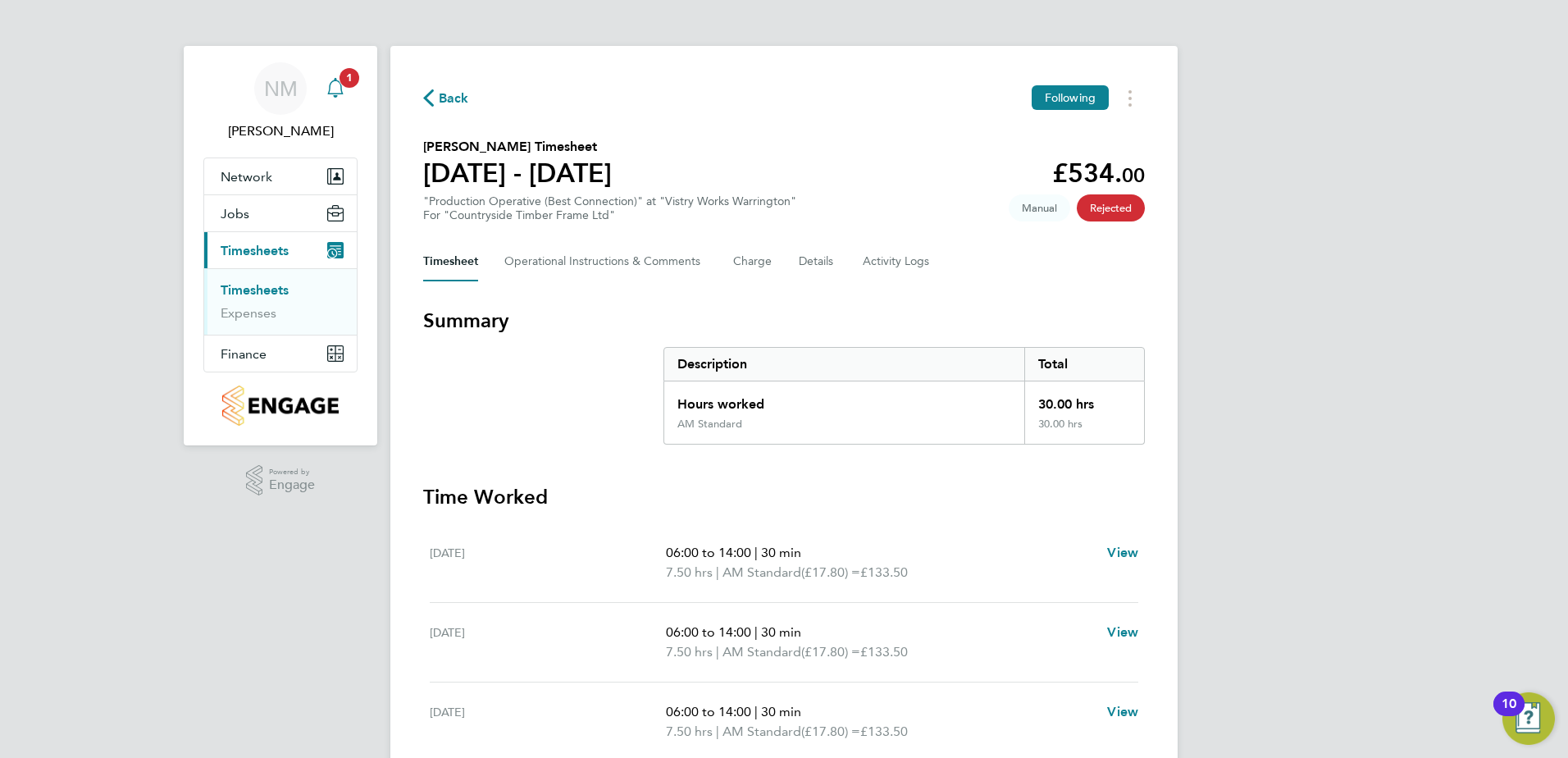
click at [339, 87] on icon "Main navigation" at bounding box center [335, 87] width 20 height 20
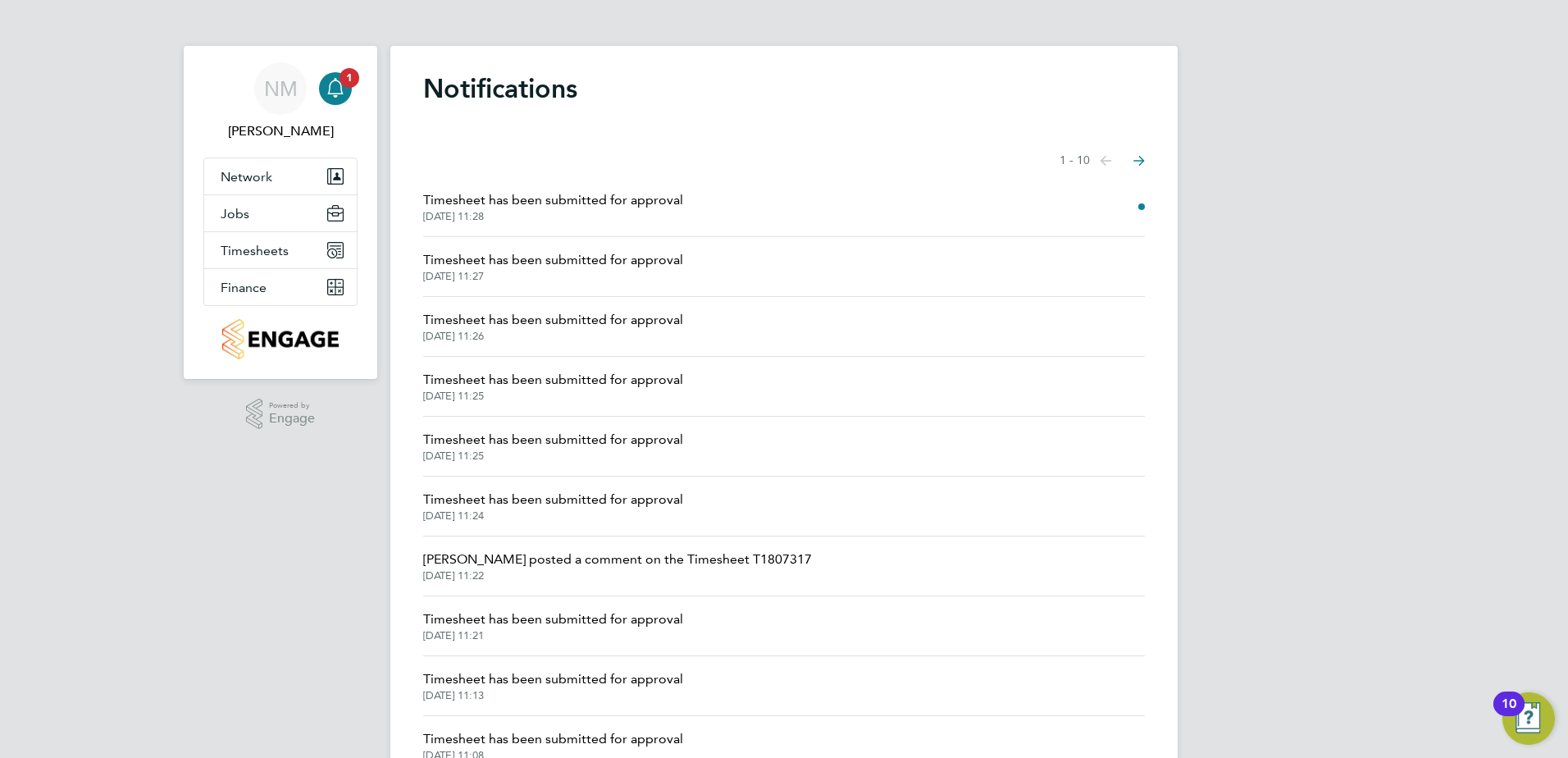
click at [565, 219] on span "[DATE] 11:28" at bounding box center [554, 216] width 260 height 13
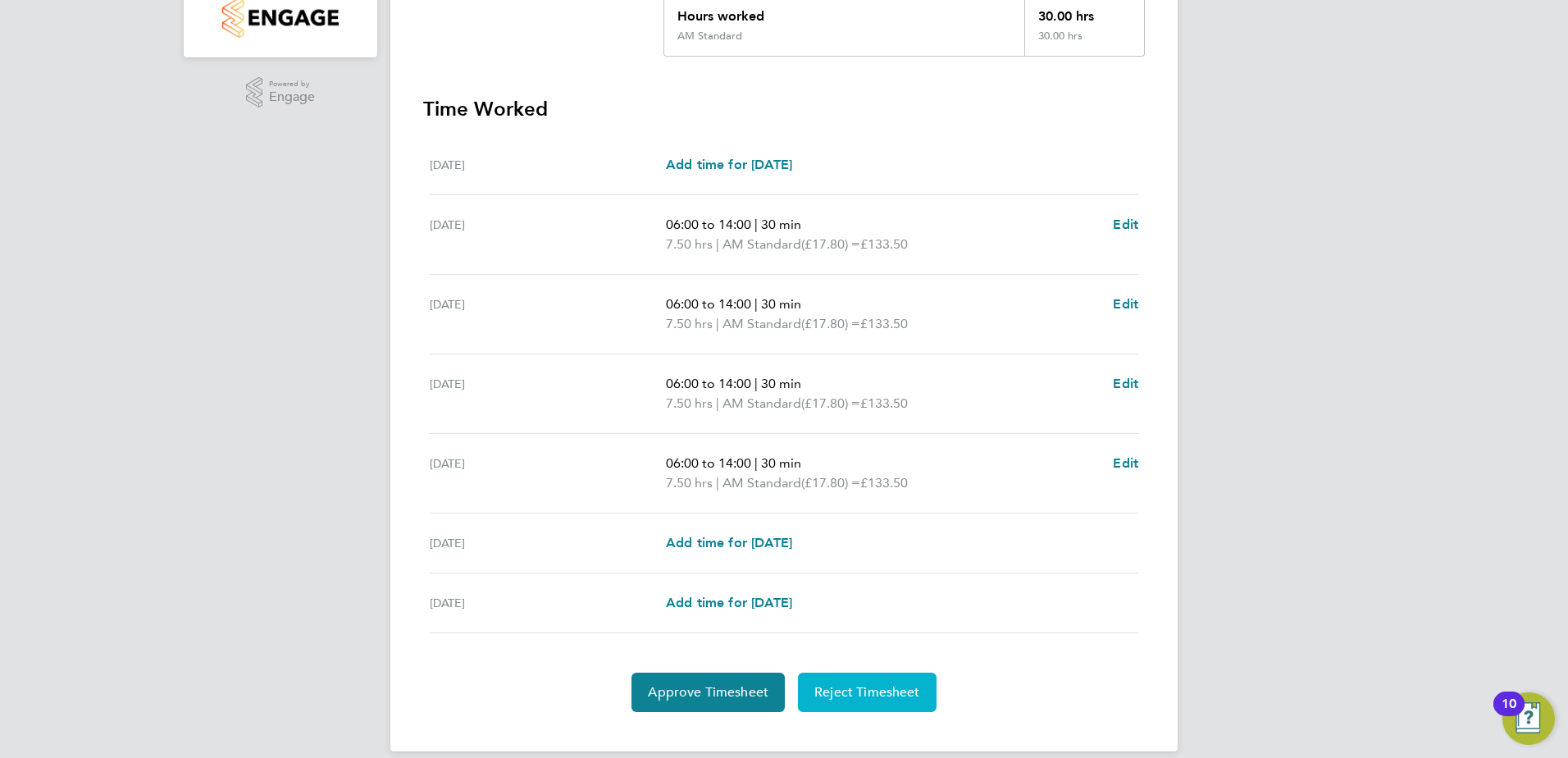
scroll to position [408, 0]
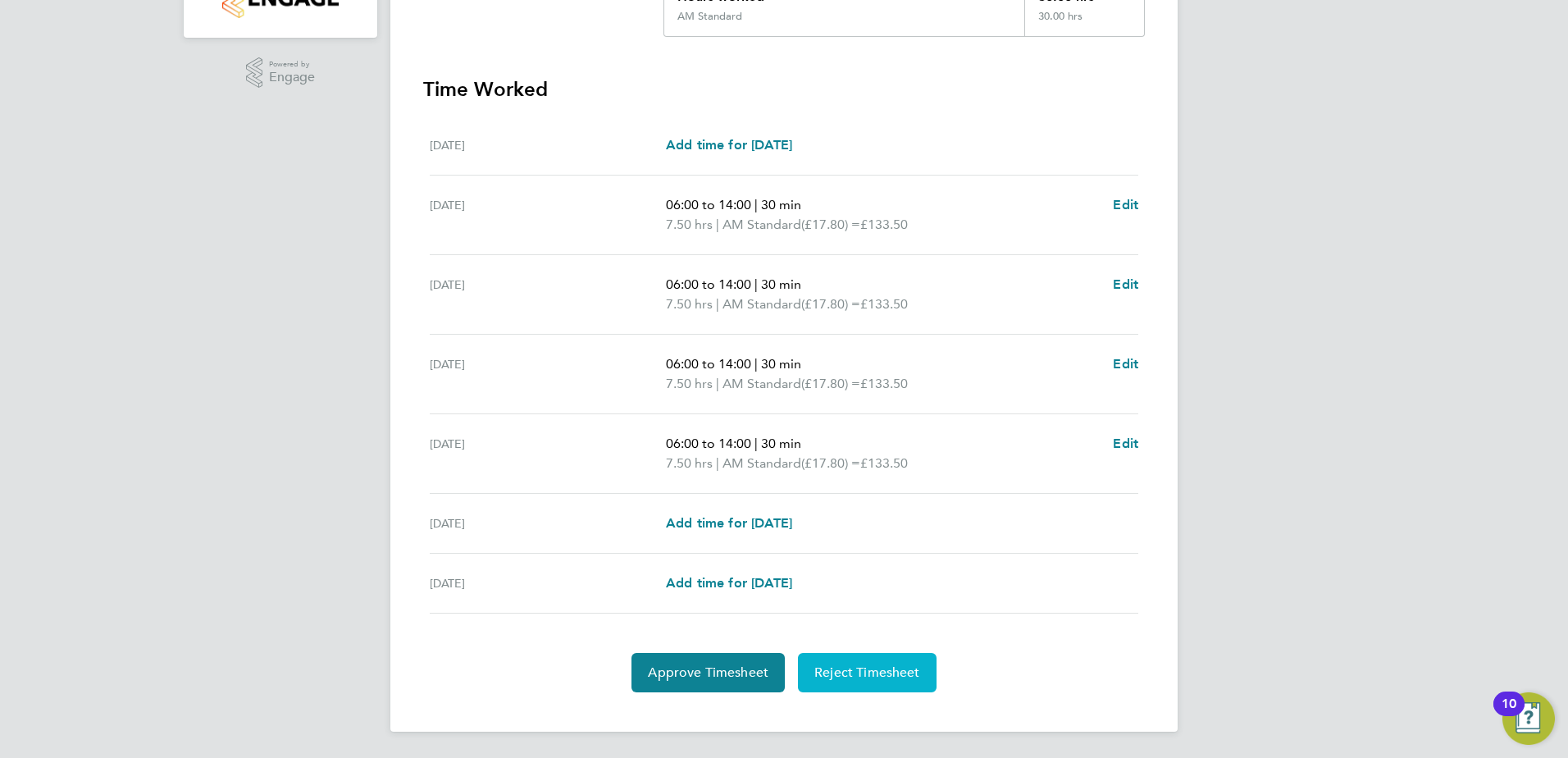
click at [869, 667] on span "Reject Timesheet" at bounding box center [866, 672] width 106 height 16
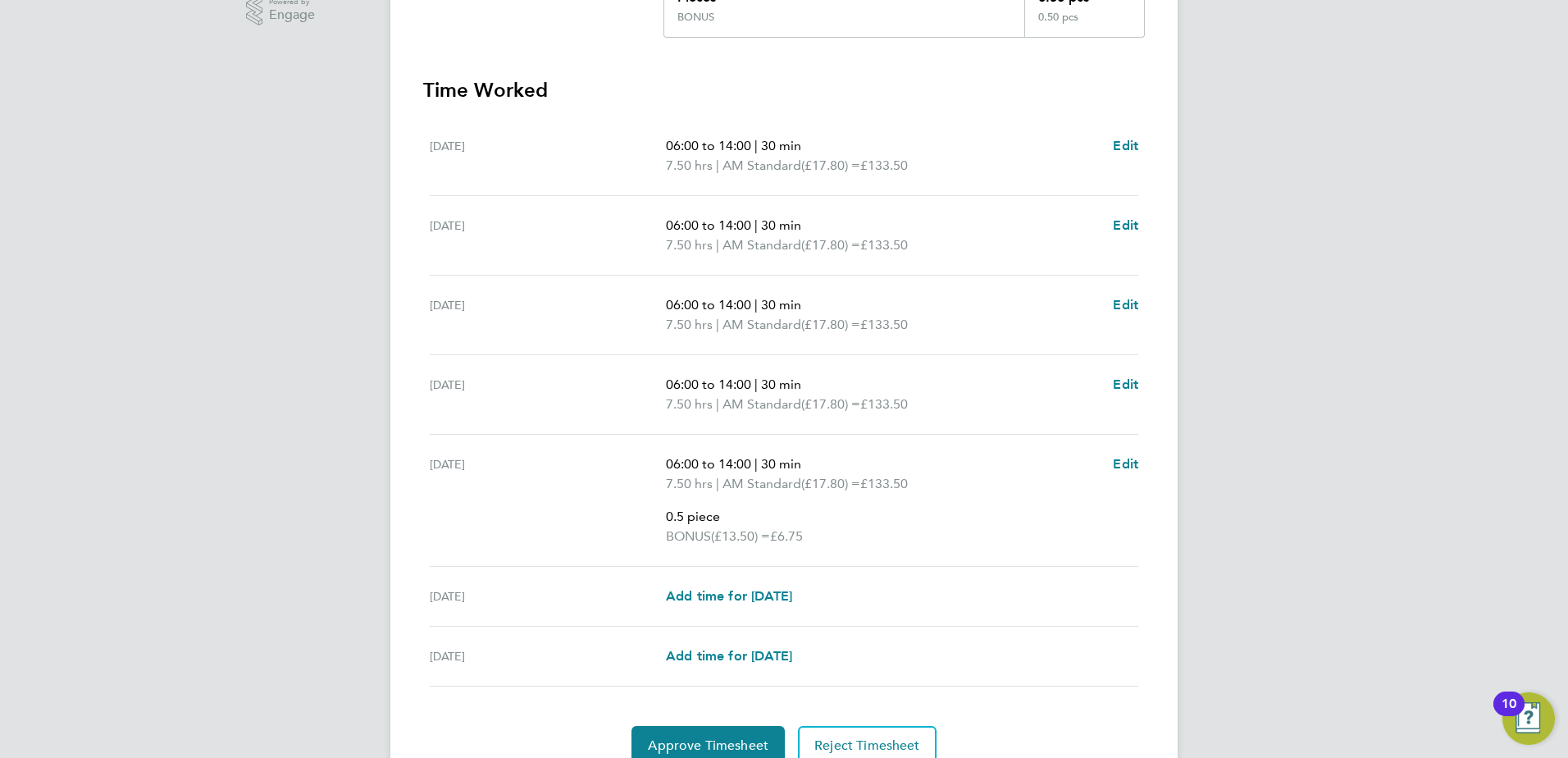
scroll to position [543, 0]
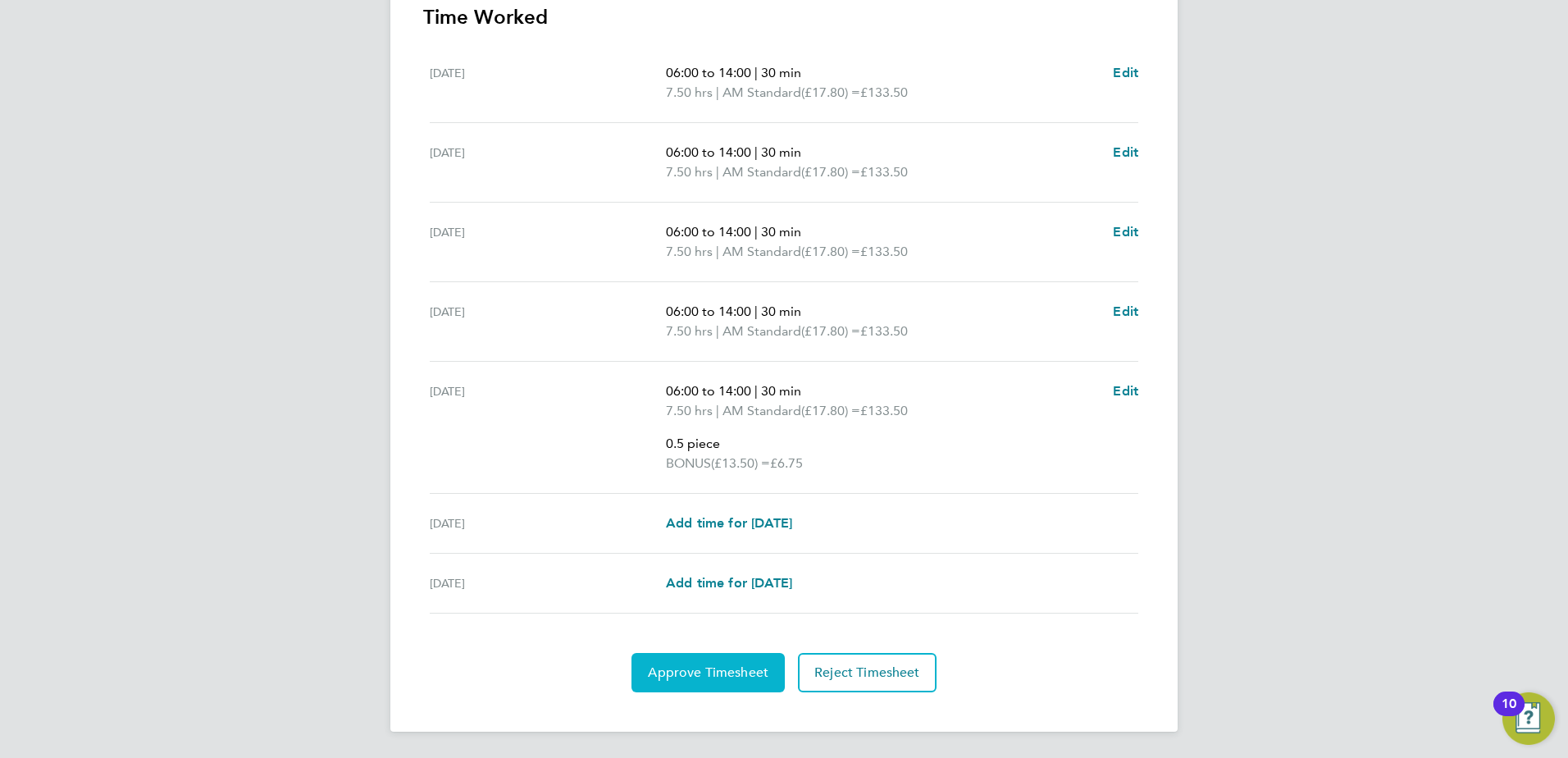
drag, startPoint x: 718, startPoint y: 672, endPoint x: 748, endPoint y: 644, distance: 41.0
click at [718, 672] on span "Approve Timesheet" at bounding box center [708, 672] width 120 height 16
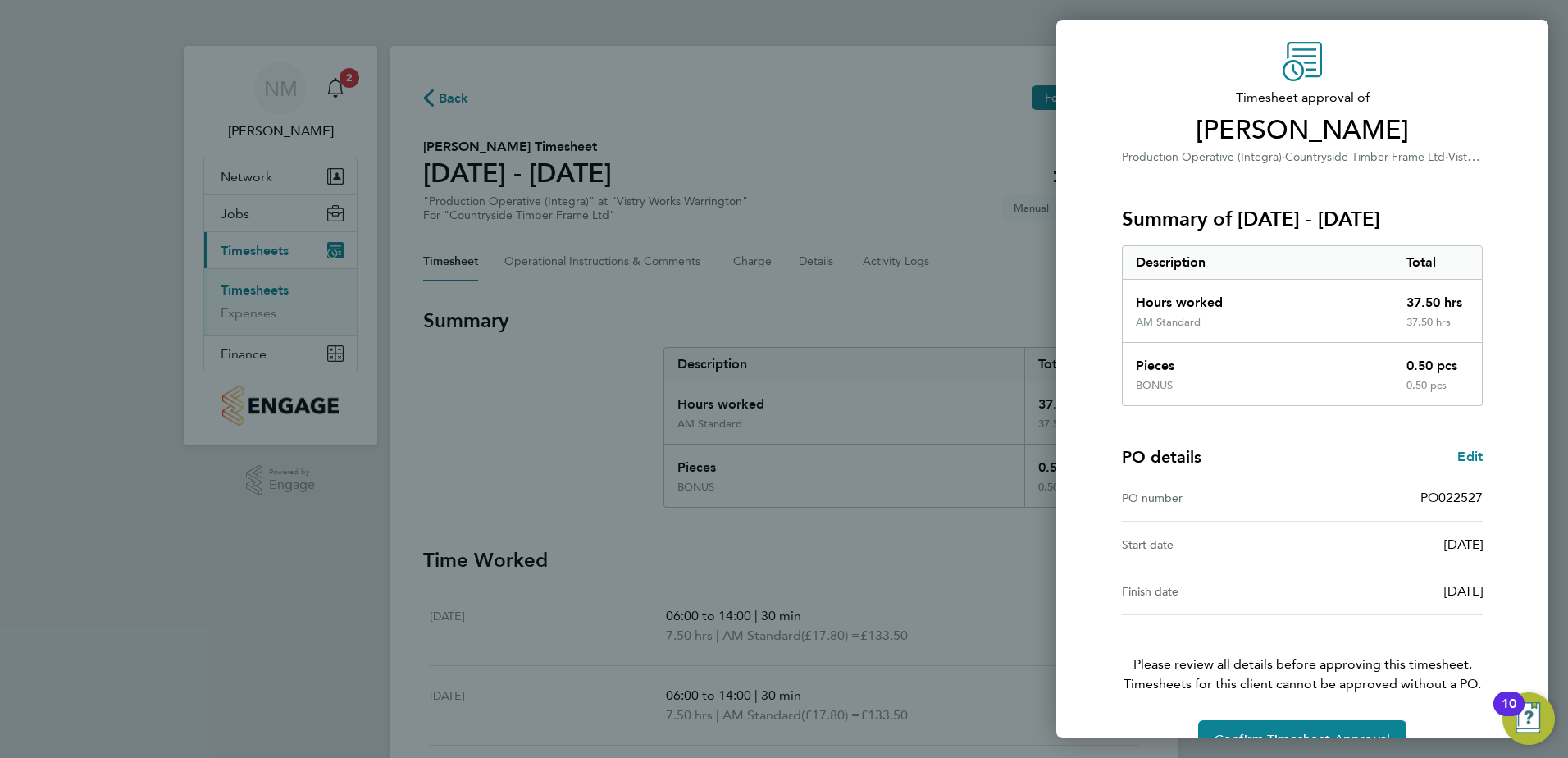
scroll to position [91, 0]
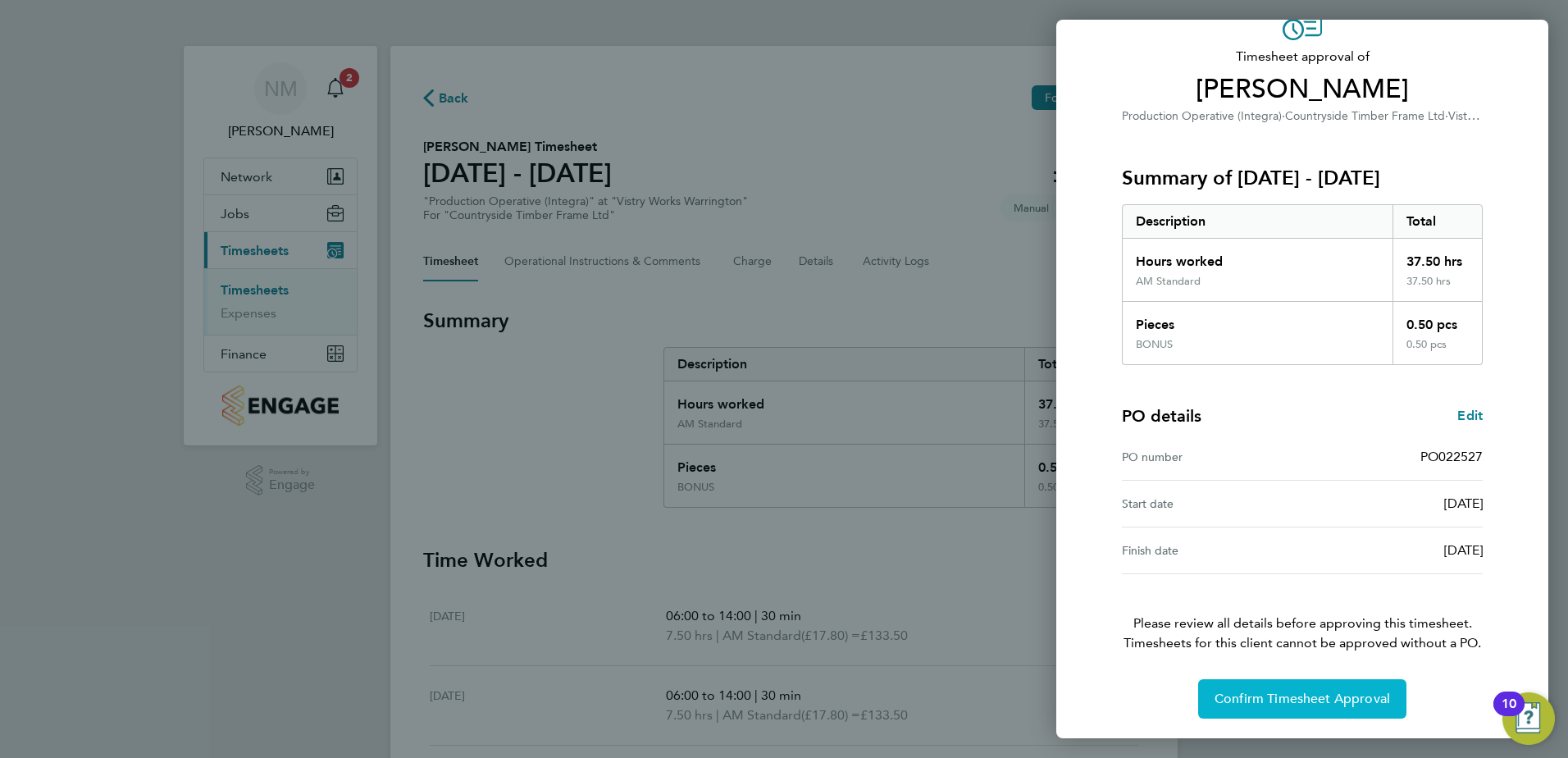
click at [1319, 693] on span "Confirm Timesheet Approval" at bounding box center [1301, 698] width 176 height 16
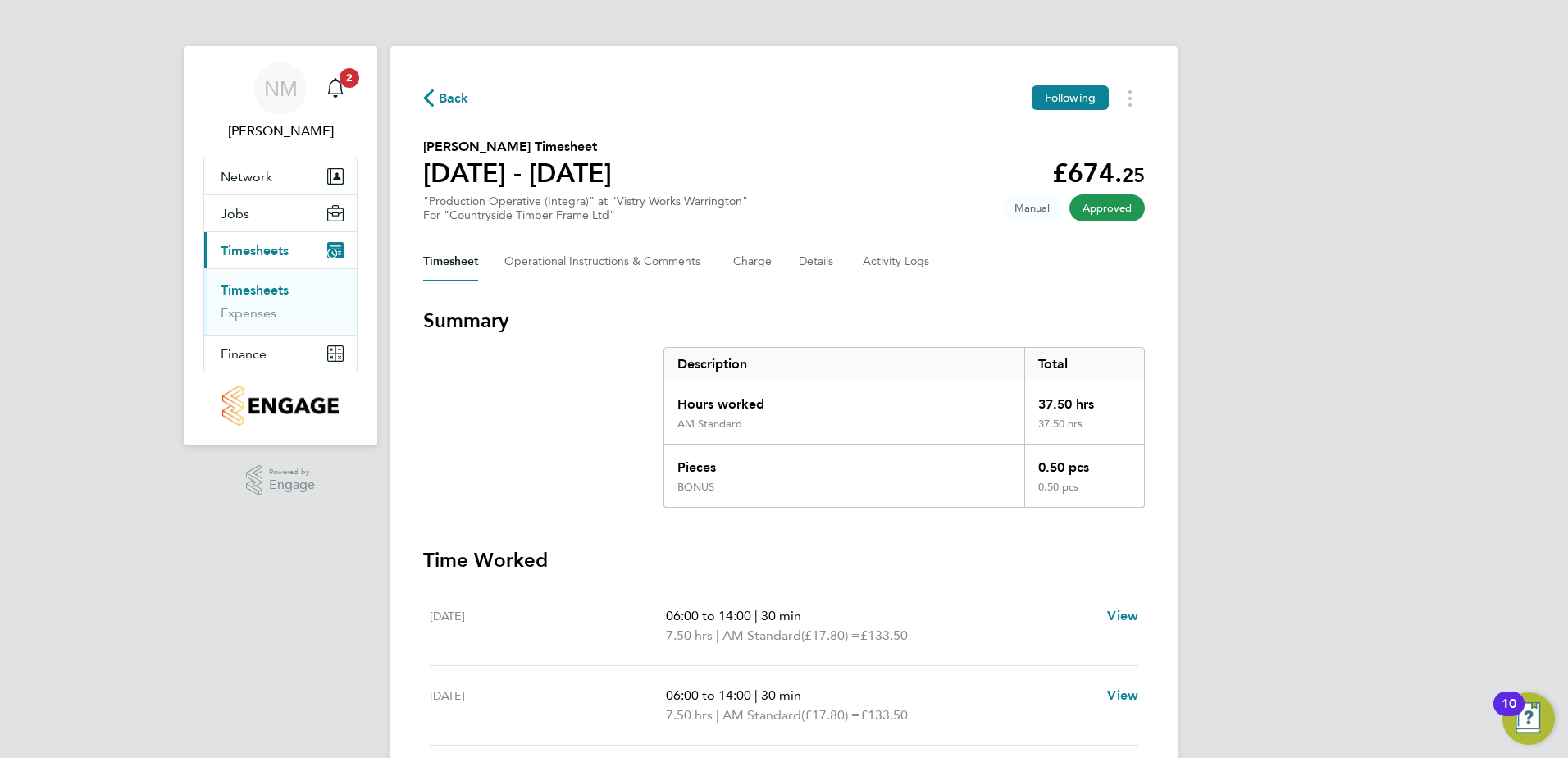
click at [446, 95] on span "Back" at bounding box center [454, 98] width 30 height 20
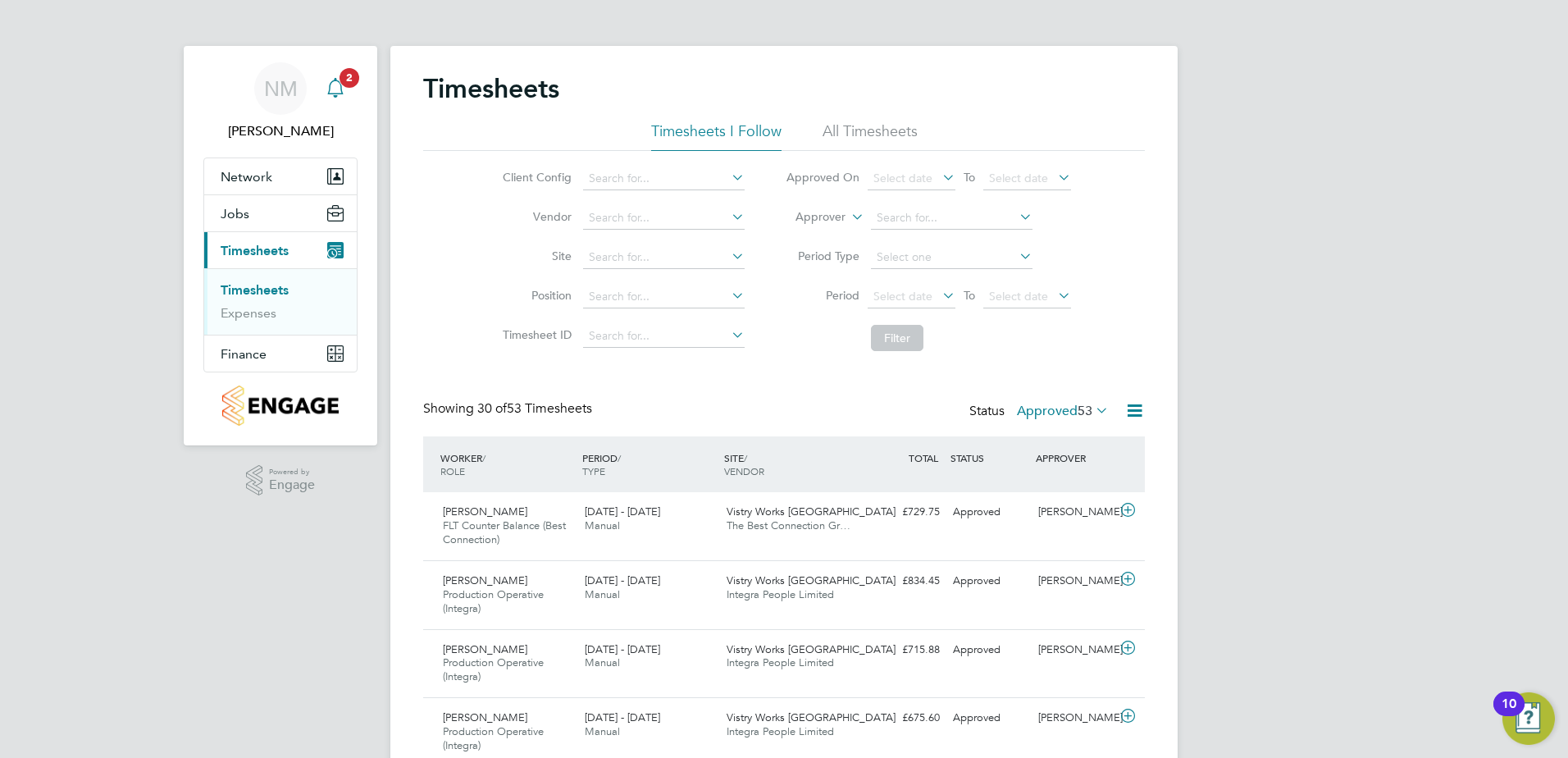
click at [338, 79] on icon "Main navigation" at bounding box center [335, 87] width 20 height 20
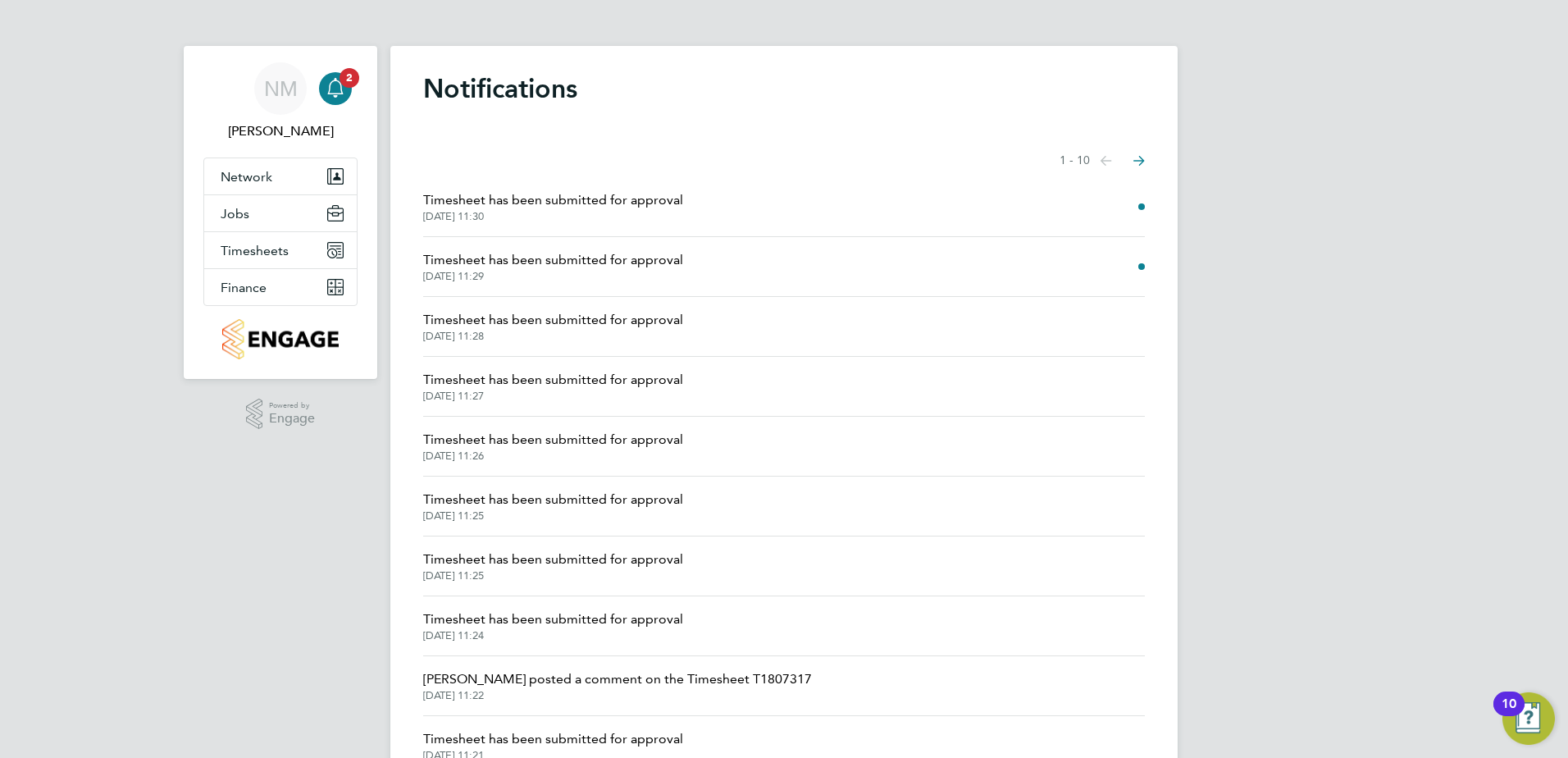
click at [465, 265] on span "Timesheet has been submitted for approval" at bounding box center [554, 260] width 260 height 20
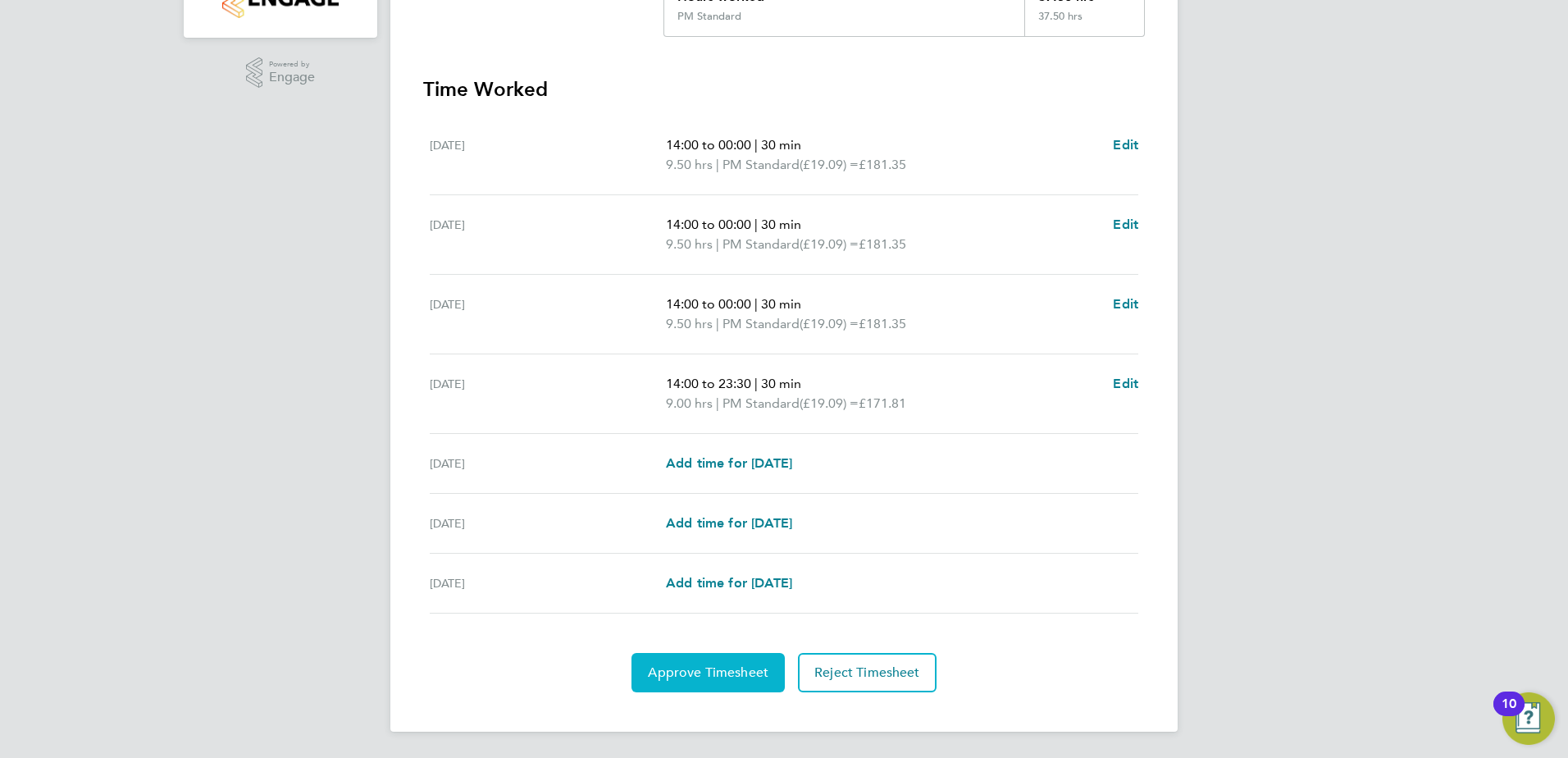
drag, startPoint x: 735, startPoint y: 677, endPoint x: 740, endPoint y: 669, distance: 9.4
click at [735, 676] on span "Approve Timesheet" at bounding box center [708, 672] width 120 height 16
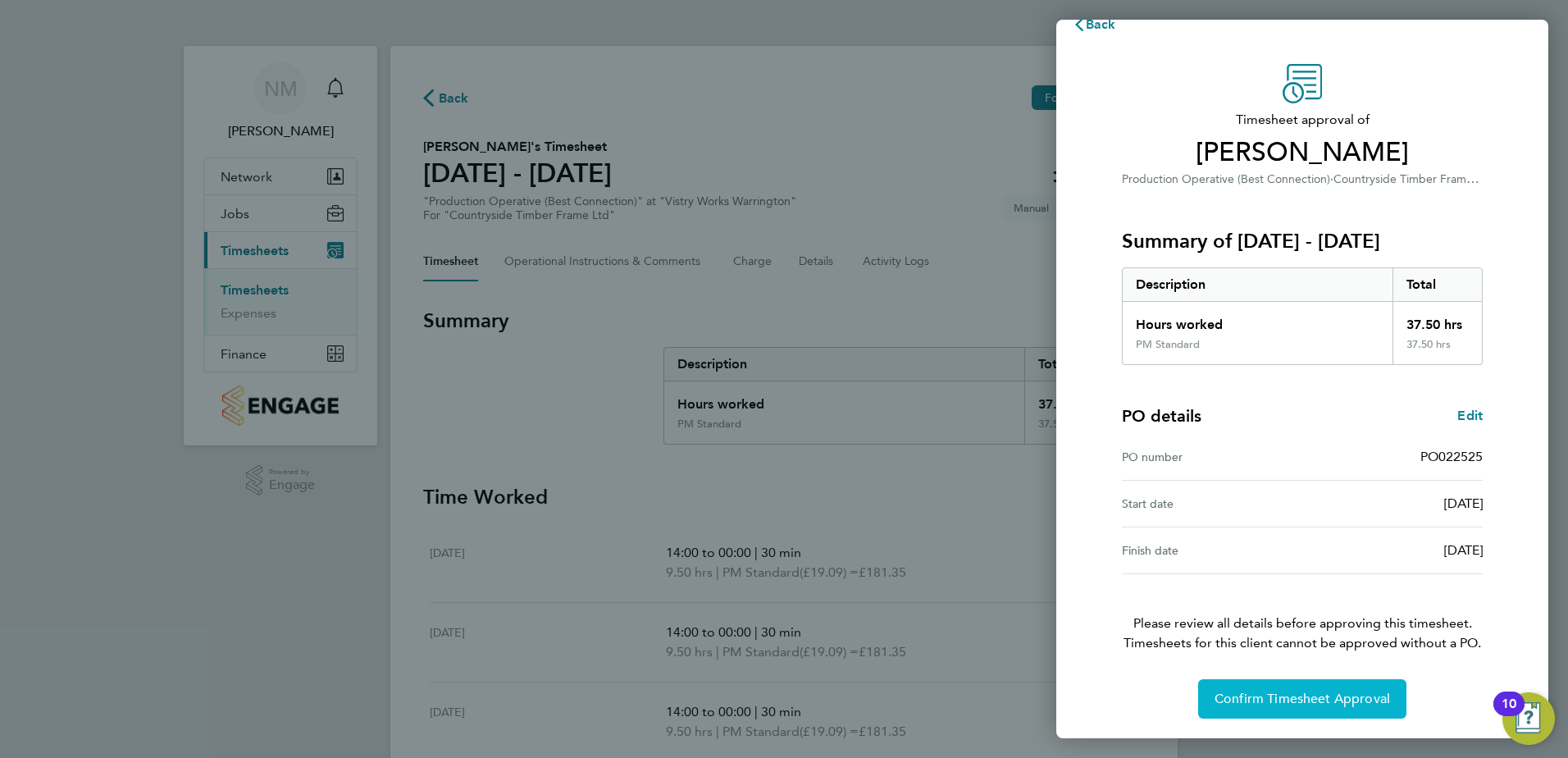
click at [1345, 710] on button "Confirm Timesheet Approval" at bounding box center [1302, 699] width 209 height 39
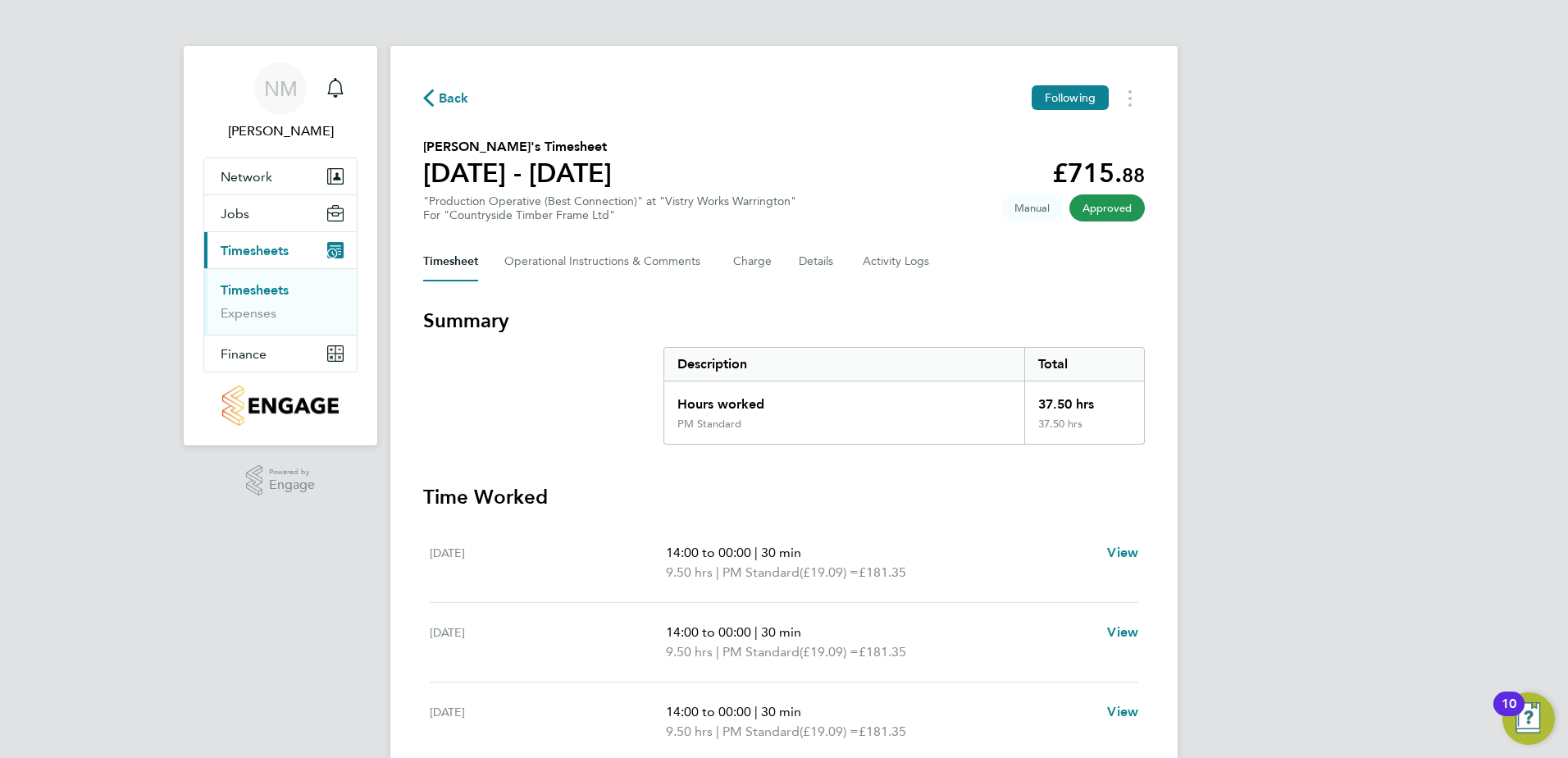
click at [451, 97] on span "Back" at bounding box center [454, 98] width 30 height 20
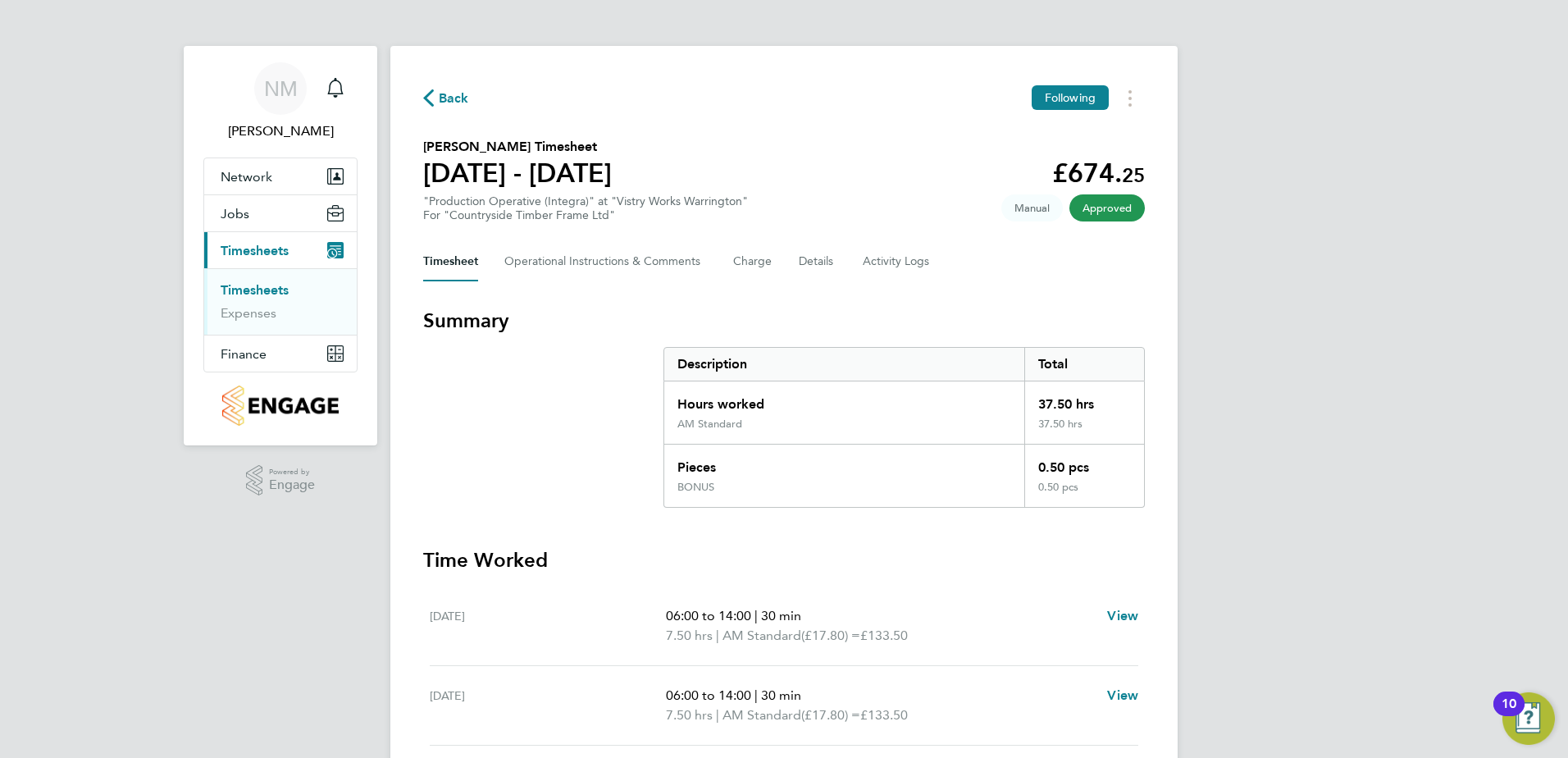
click at [461, 90] on span "Back" at bounding box center [454, 98] width 30 height 20
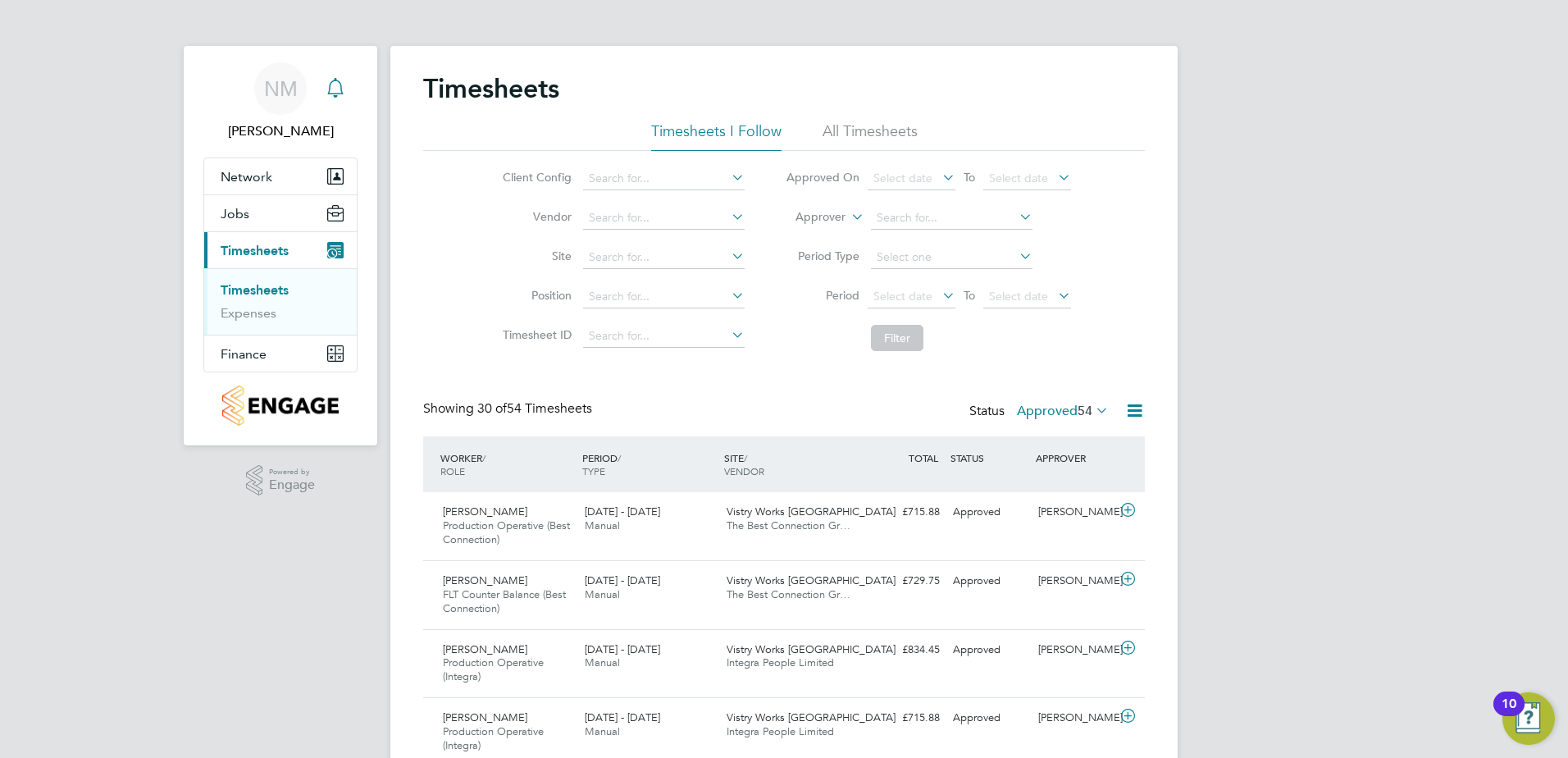
click at [341, 87] on icon "Main navigation" at bounding box center [334, 86] width 15 height 16
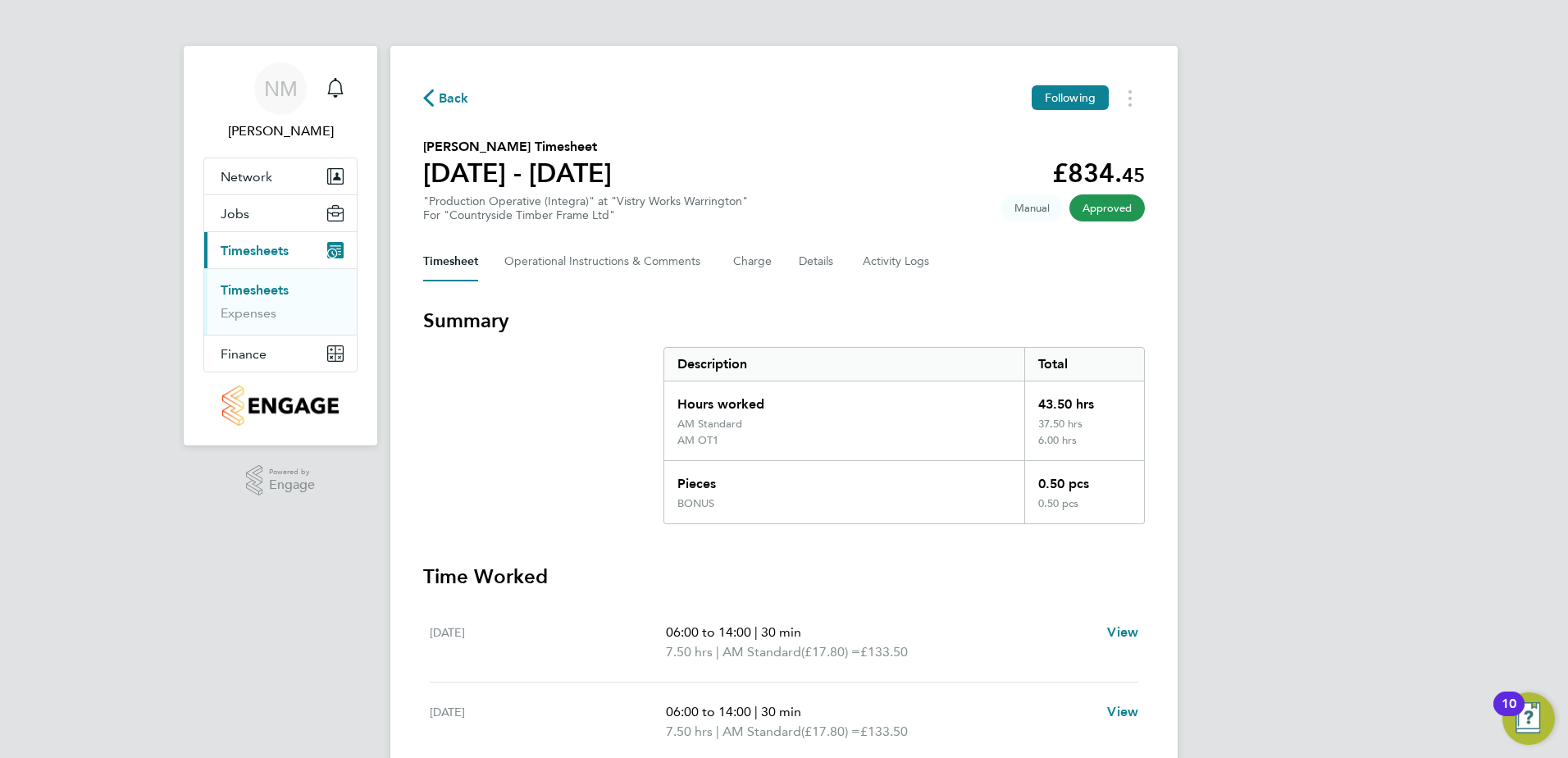
click at [448, 93] on span "Back" at bounding box center [454, 98] width 30 height 20
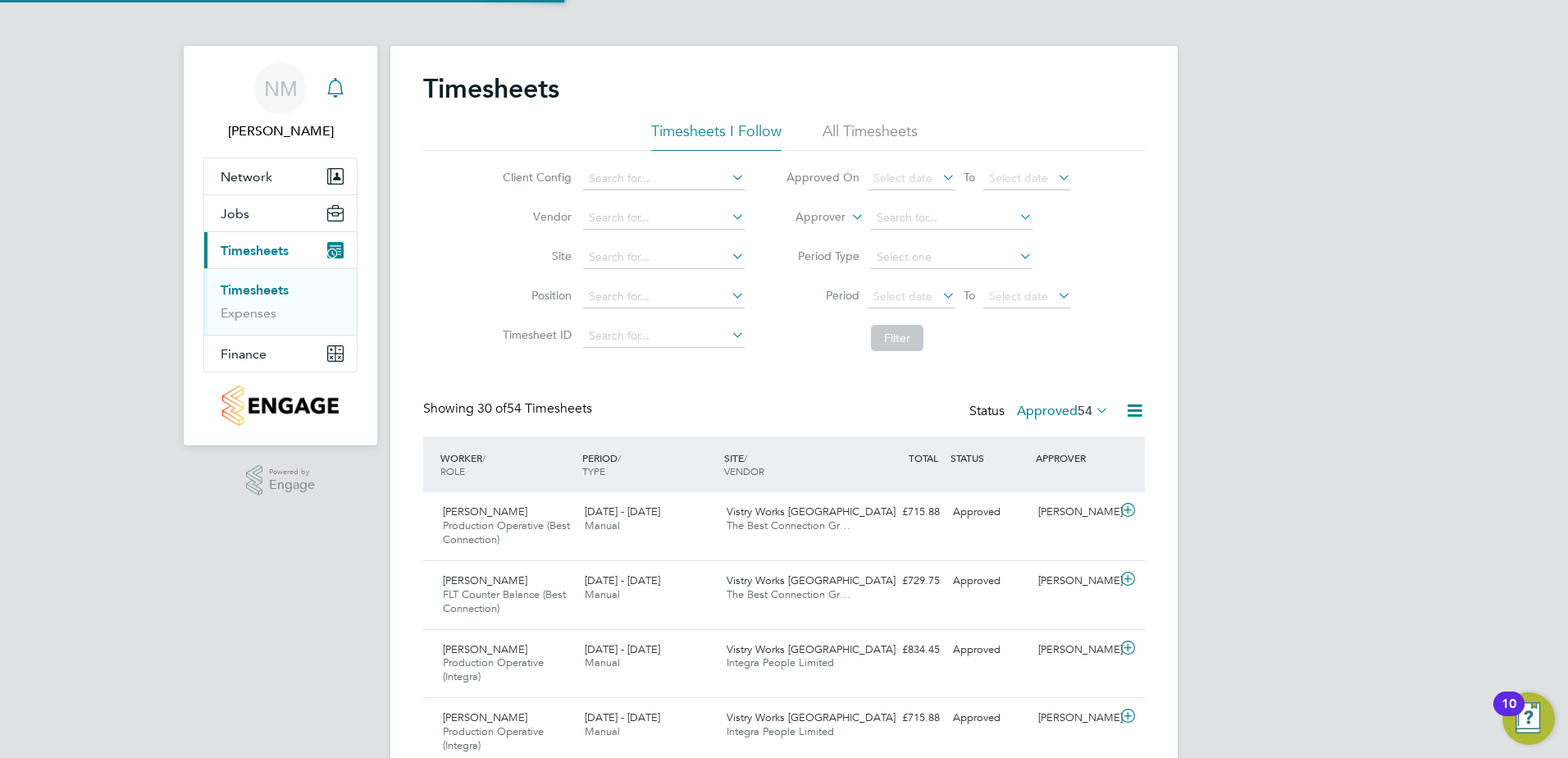
click at [332, 83] on icon "Main navigation" at bounding box center [335, 87] width 20 height 20
